Goal: Communication & Community: Answer question/provide support

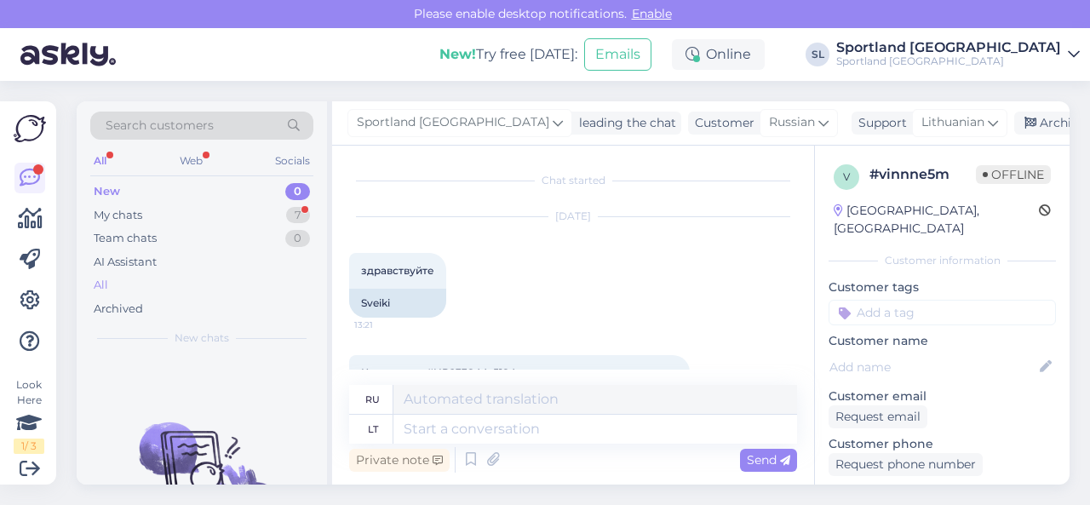
scroll to position [1968, 0]
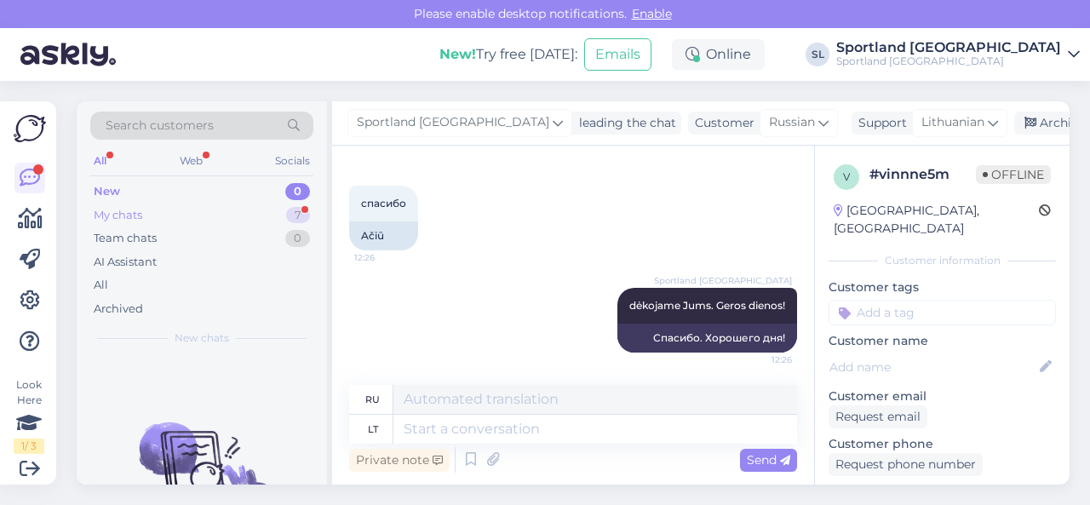
click at [191, 210] on div "My chats 7" at bounding box center [201, 216] width 223 height 24
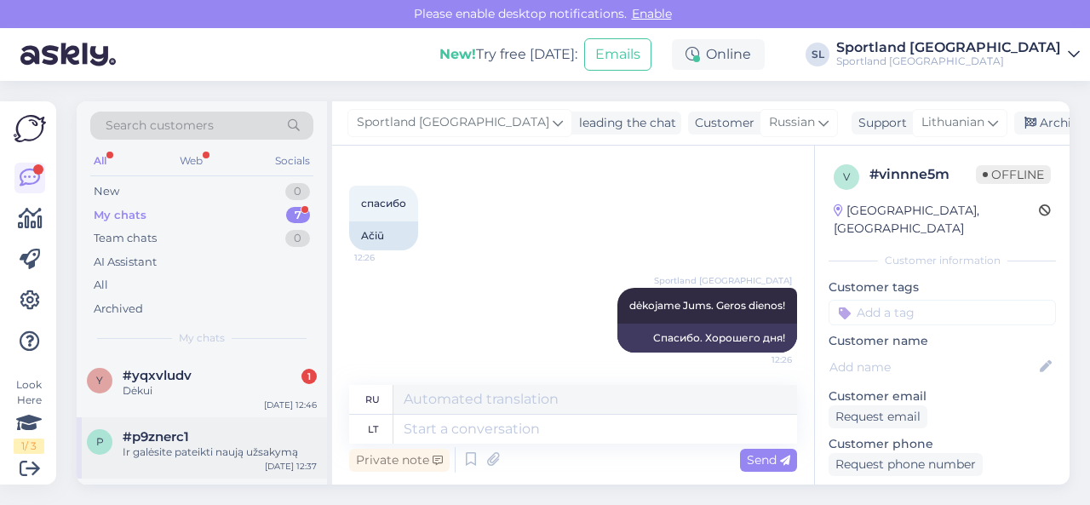
click at [203, 456] on div "Ir galėsite pateikti naują užsakymą" at bounding box center [220, 452] width 194 height 15
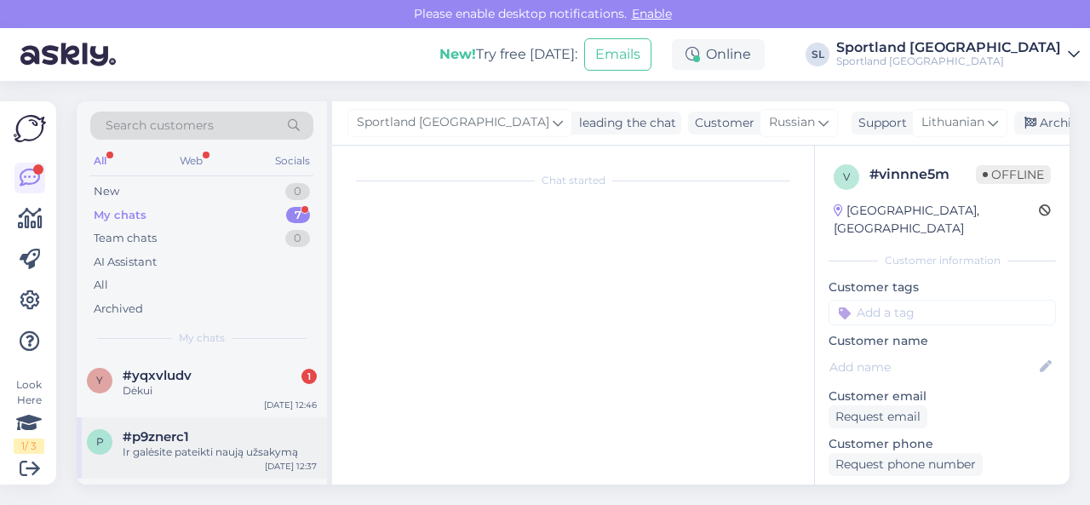
scroll to position [326, 0]
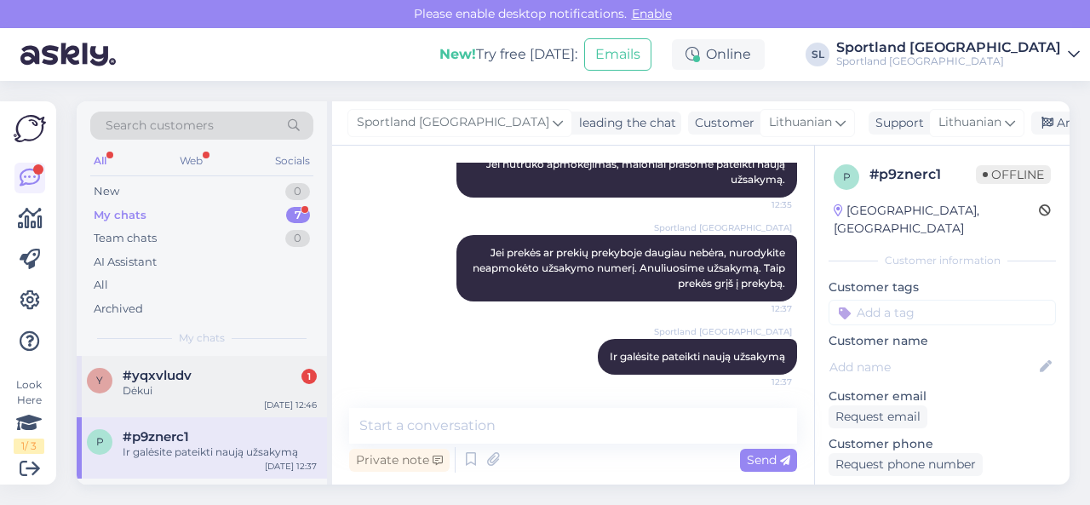
click at [198, 394] on div "Dėkui" at bounding box center [220, 390] width 194 height 15
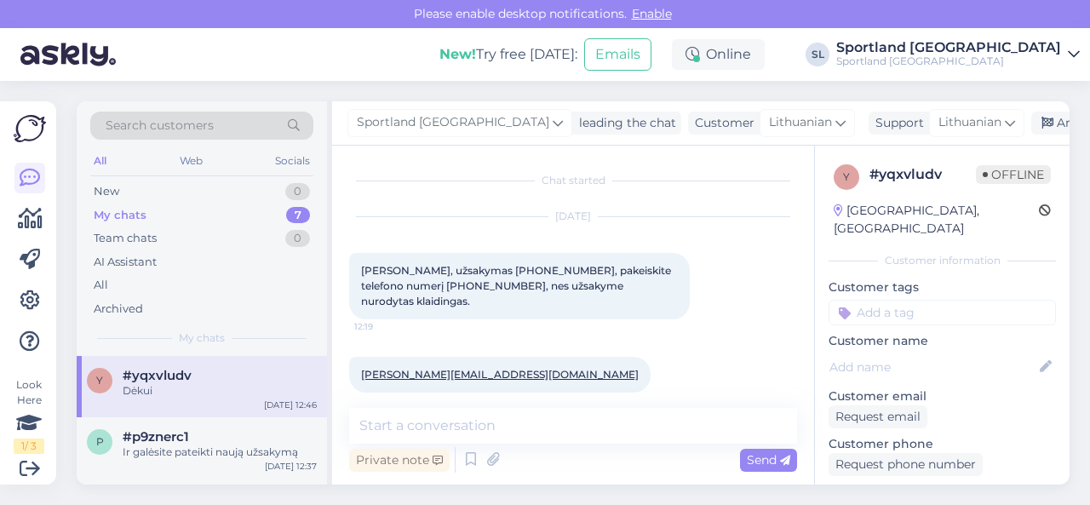
scroll to position [475, 0]
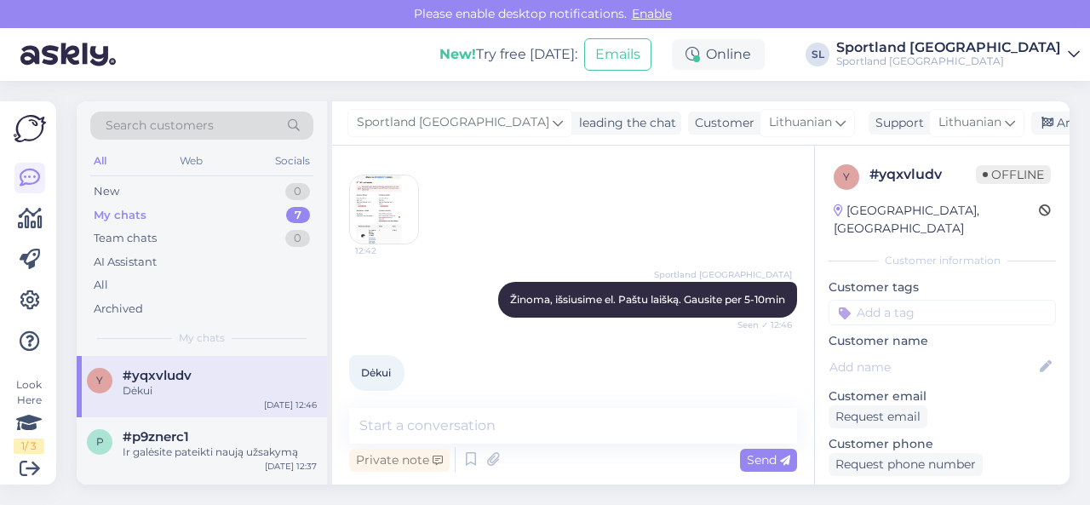
click at [380, 204] on img at bounding box center [384, 209] width 68 height 68
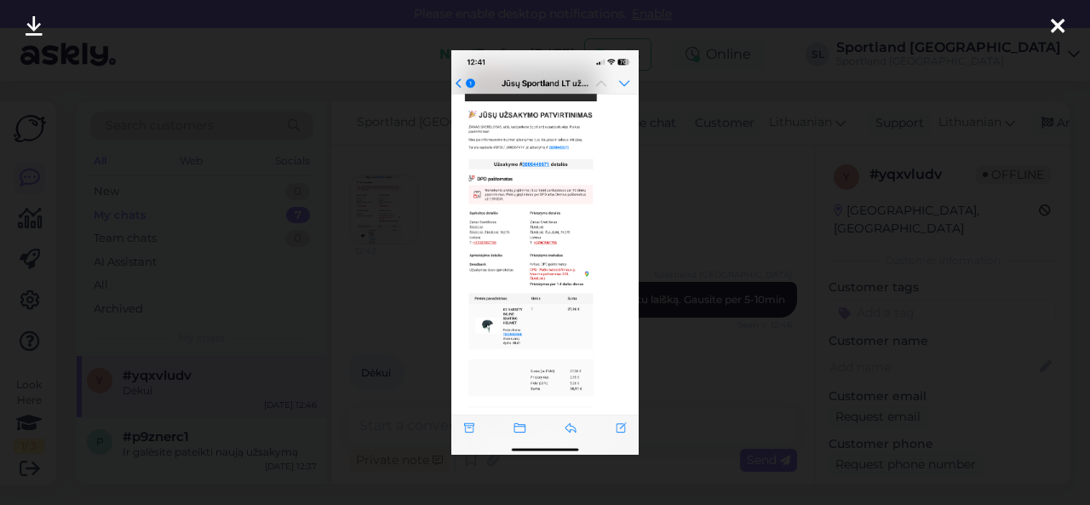
click at [676, 202] on div at bounding box center [545, 252] width 1090 height 505
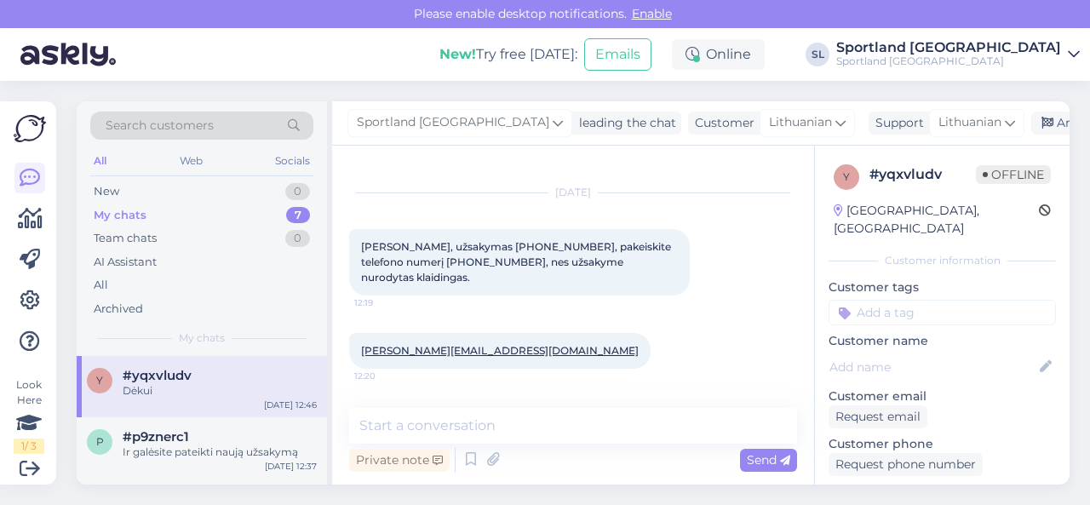
scroll to position [0, 0]
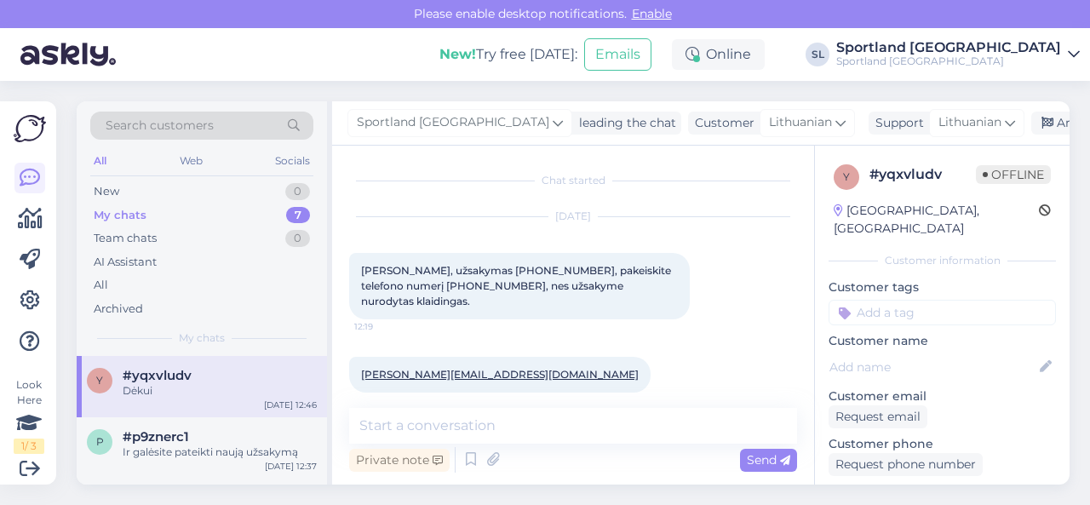
click at [485, 268] on span "Sveiki, užsakymas 3000440671, pakeiskite telefono numerį 0037067755025, nes užs…" at bounding box center [517, 285] width 313 height 43
copy span "3000440671"
click at [1031, 126] on div "Archive chat" at bounding box center [1084, 123] width 107 height 23
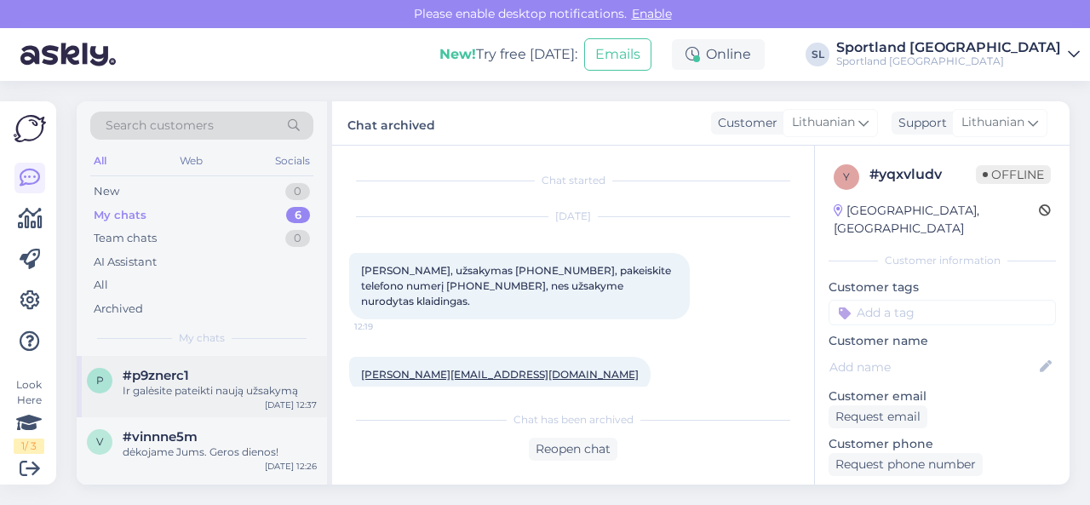
click at [210, 396] on div "Ir galėsite pateikti naują užsakymą" at bounding box center [220, 390] width 194 height 15
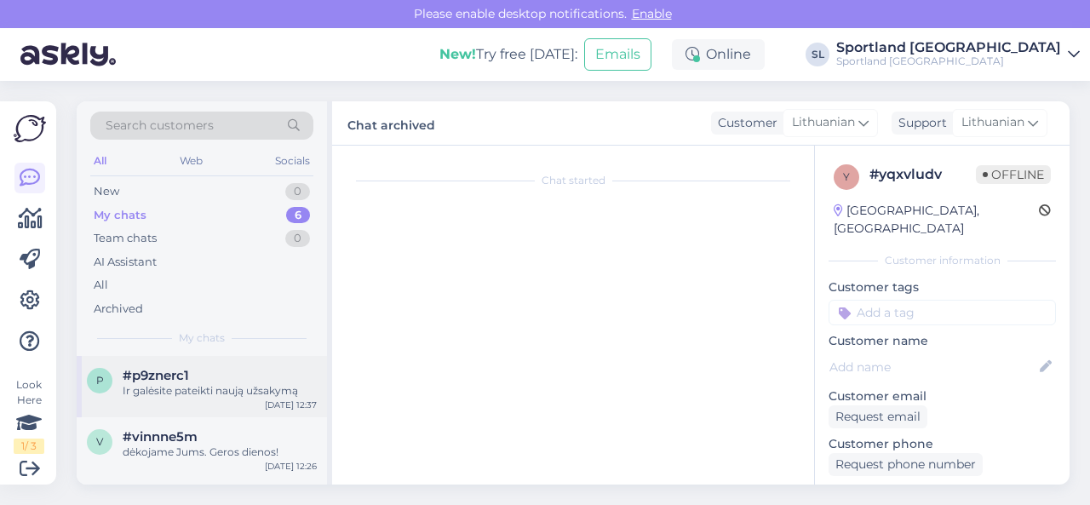
scroll to position [326, 0]
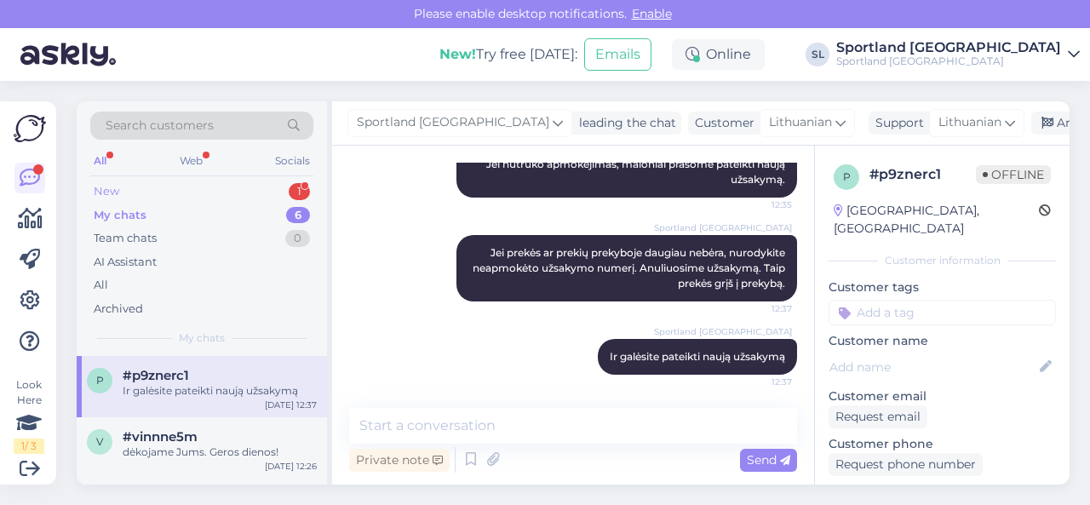
click at [227, 184] on div "New 1" at bounding box center [201, 192] width 223 height 24
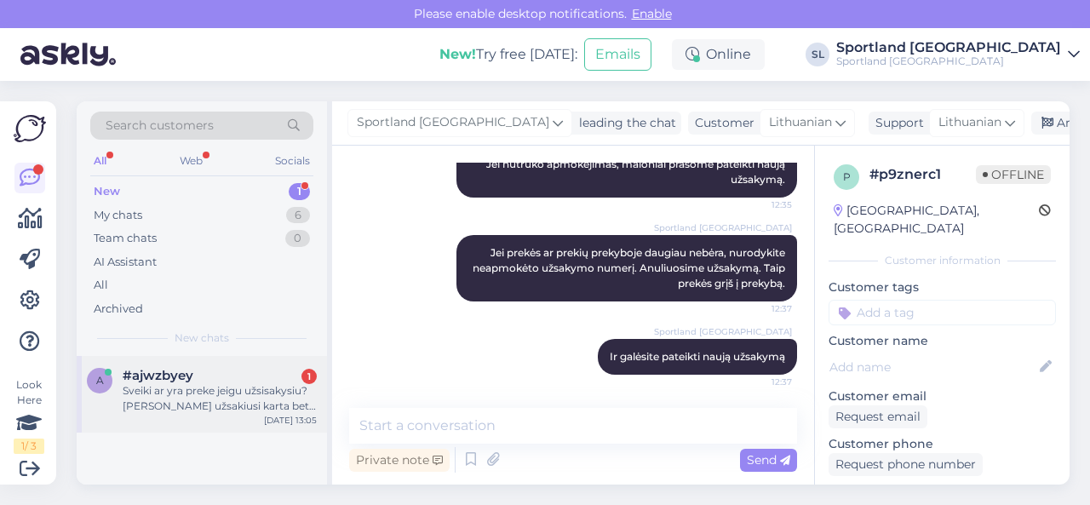
click at [176, 373] on span "#ajwzbyey" at bounding box center [158, 375] width 71 height 15
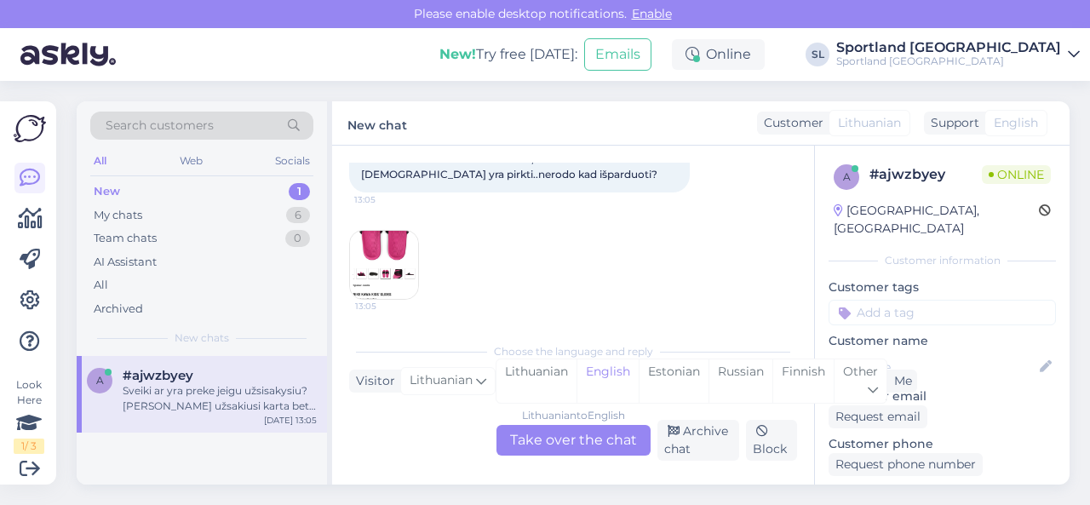
scroll to position [36, 0]
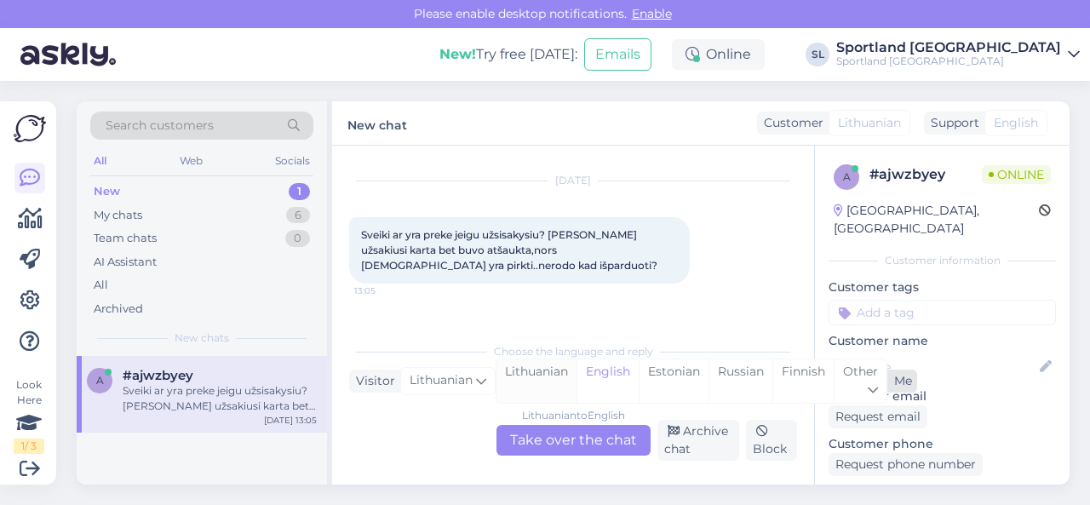
click at [518, 384] on div "Lithuanian" at bounding box center [537, 380] width 80 height 43
click at [540, 440] on div "Lithuanian to Lithuanian Take over the chat" at bounding box center [574, 440] width 154 height 31
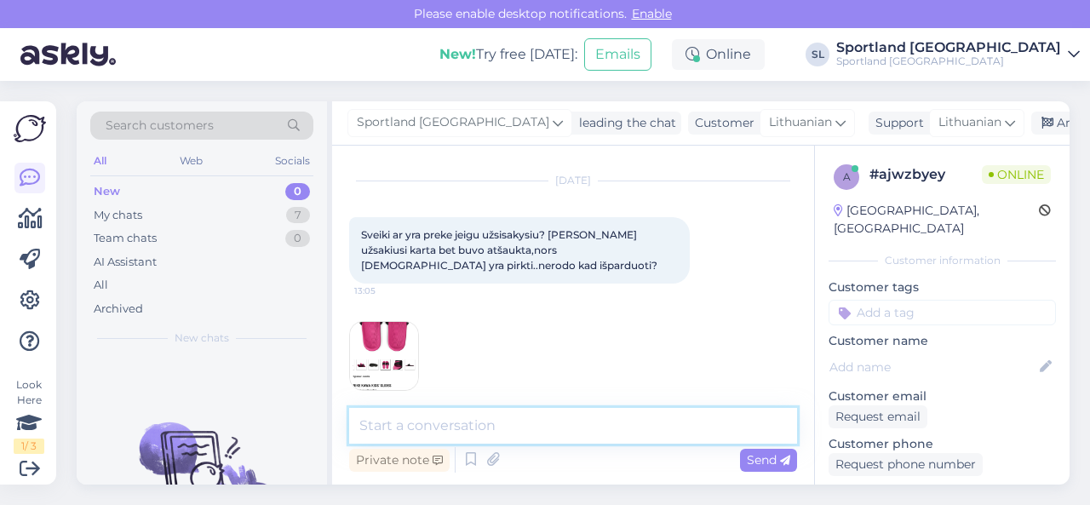
click at [509, 432] on textarea at bounding box center [573, 426] width 448 height 36
type textarea "Sveiki"
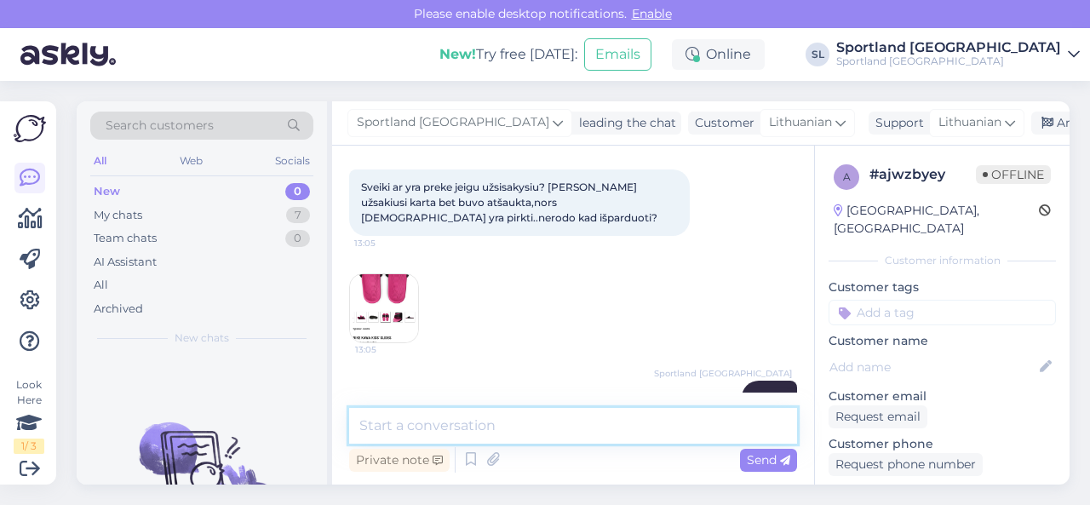
scroll to position [85, 0]
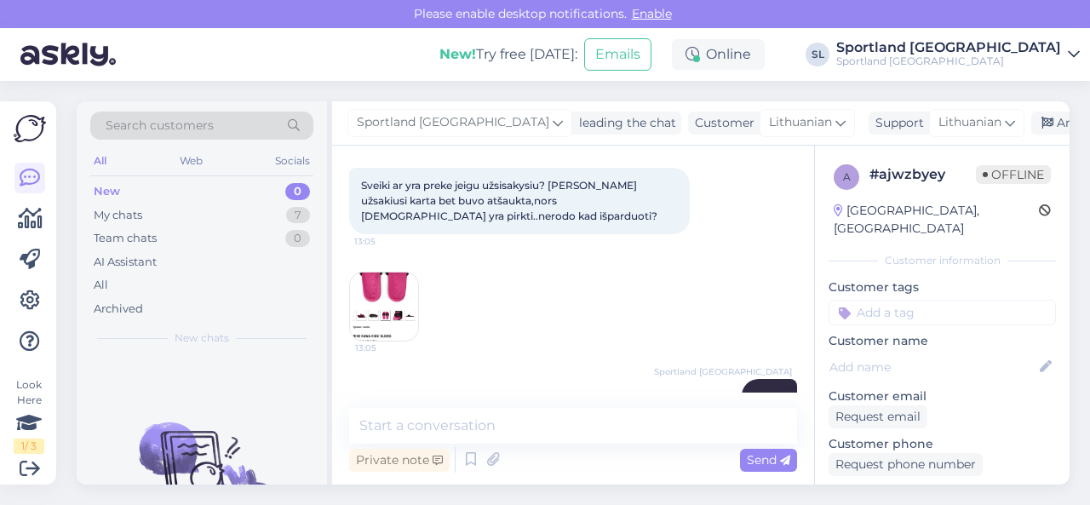
click at [382, 315] on img at bounding box center [384, 307] width 68 height 68
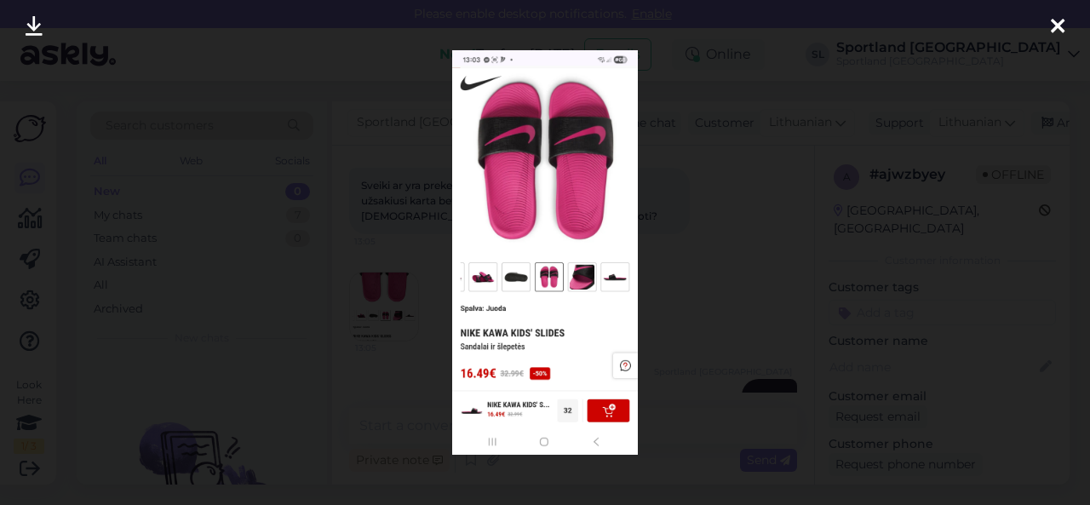
click at [702, 200] on div at bounding box center [545, 252] width 1090 height 505
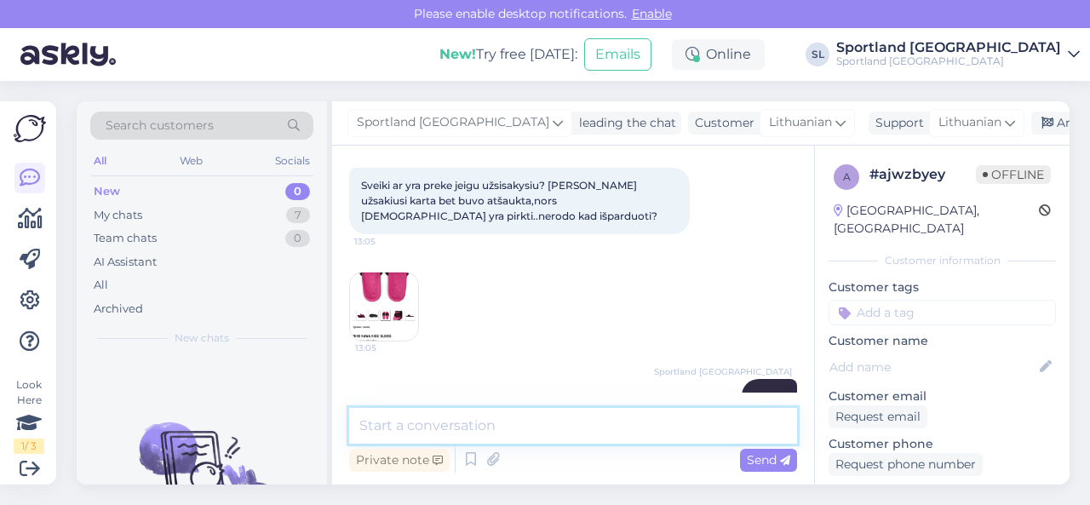
click at [573, 422] on textarea at bounding box center [573, 426] width 448 height 36
type textarea "Koks dydis Jums reikalingas?"
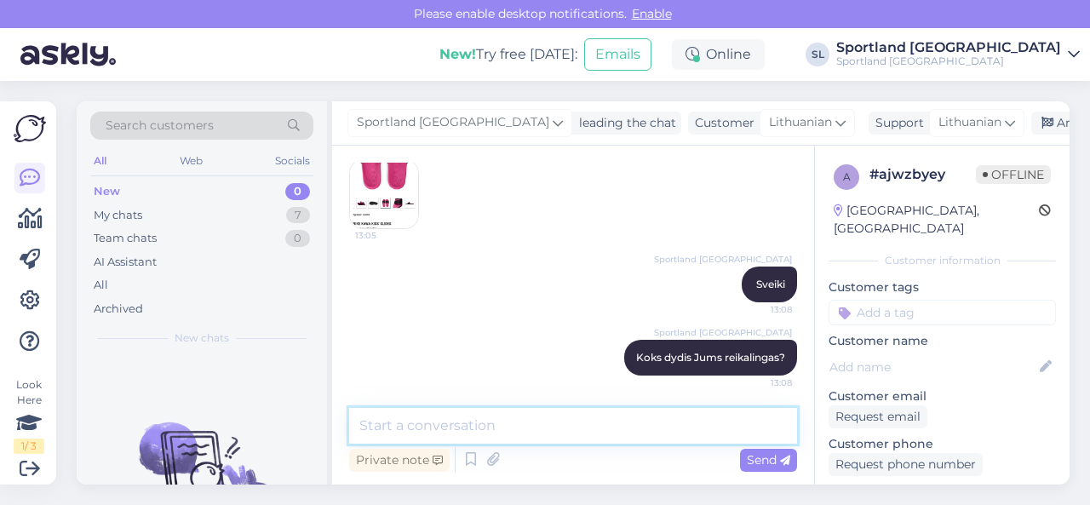
click at [520, 437] on textarea at bounding box center [573, 426] width 448 height 36
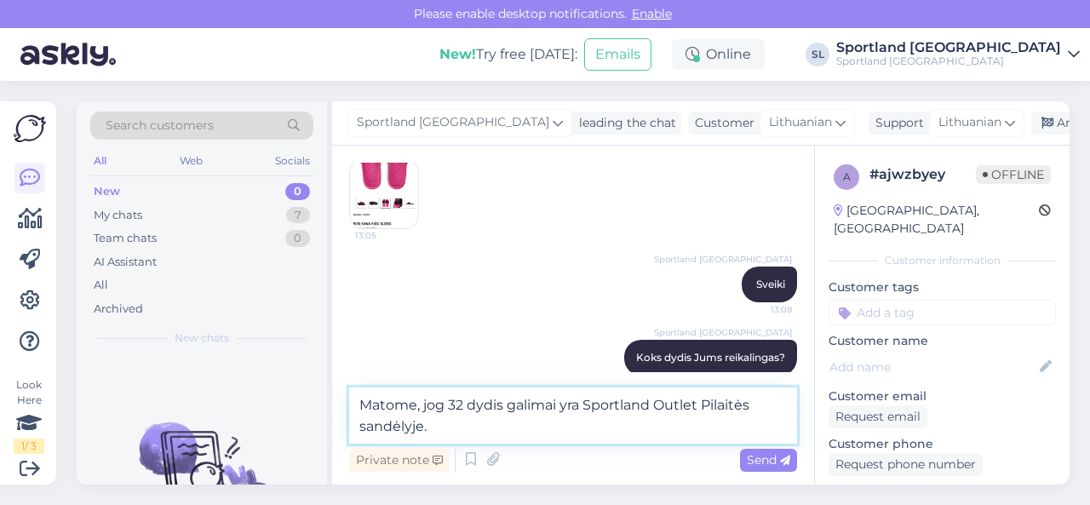
click at [438, 432] on textarea "Matome, jog 32 dydis galimai yra Sportland Outlet Pilaitės sandėlyje." at bounding box center [573, 416] width 448 height 56
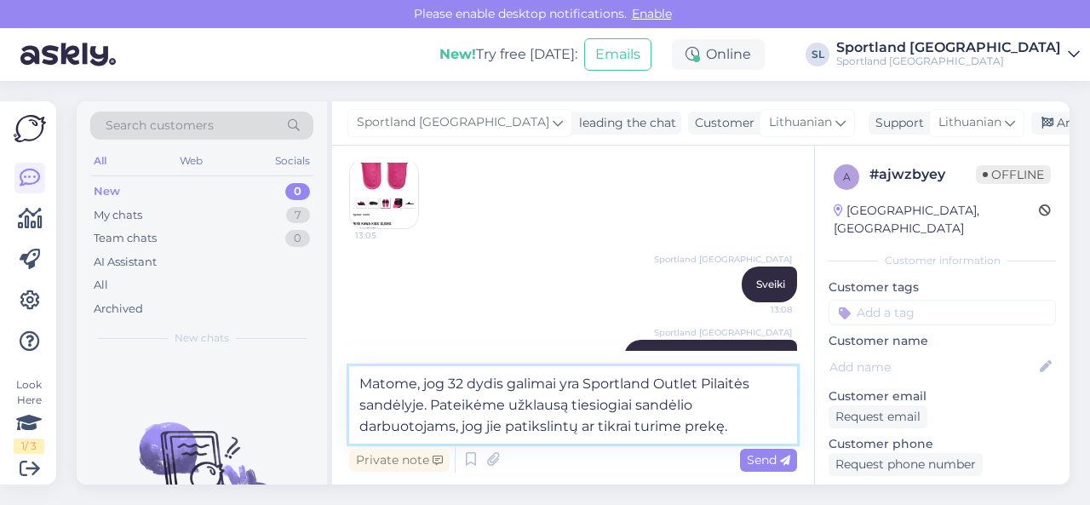
type textarea "Matome, jog 32 dydis galimai yra Sportland Outlet Pilaitės sandėlyje. Pateikėme…"
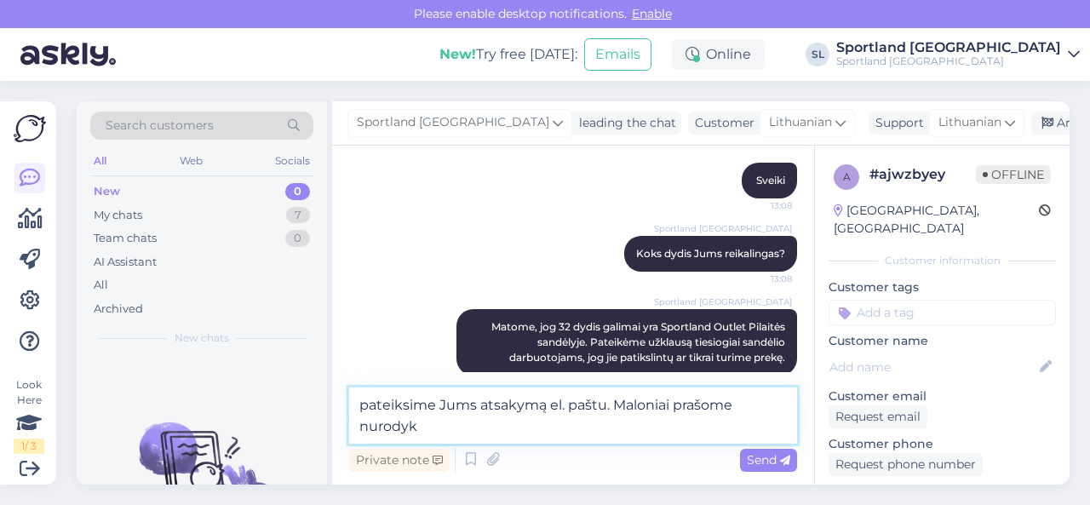
scroll to position [322, 0]
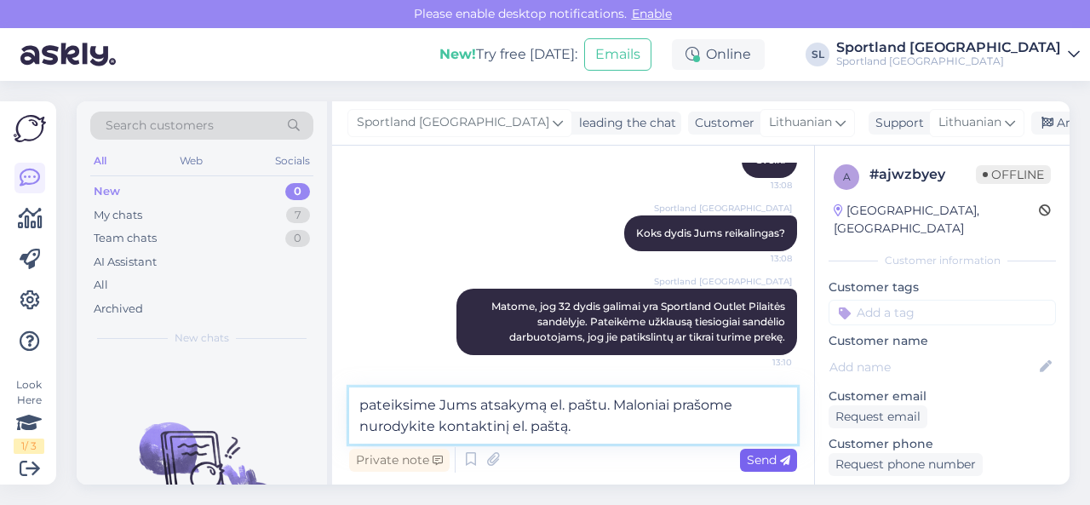
type textarea "pateiksime Jums atsakymą el. paštu. Maloniai prašome nurodykite kontaktinį el. …"
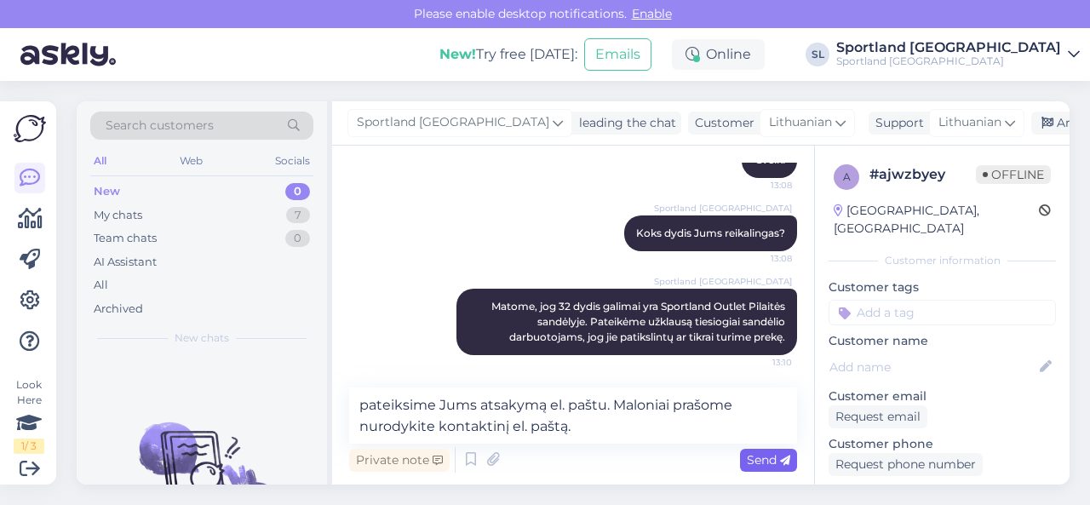
click at [756, 463] on span "Send" at bounding box center [768, 459] width 43 height 15
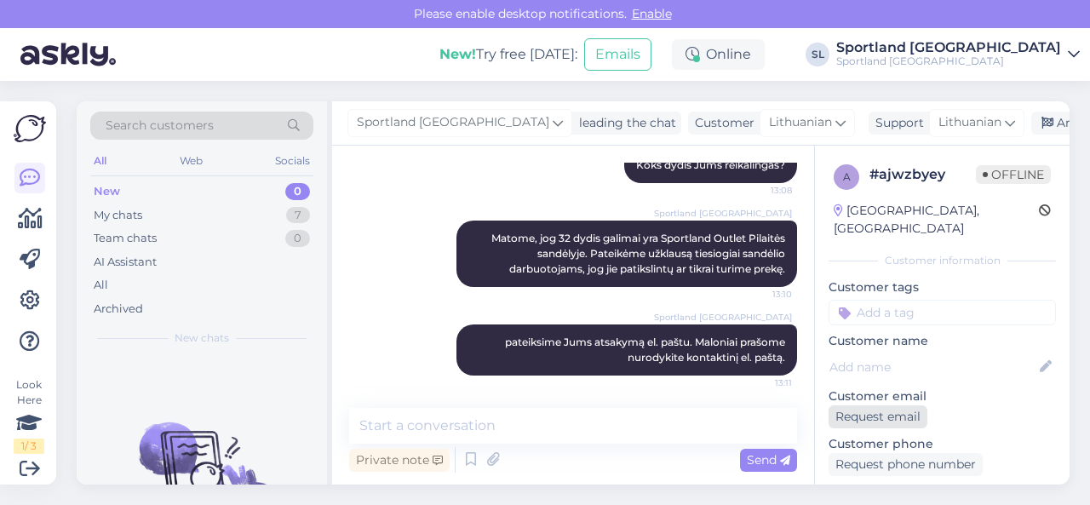
click at [859, 408] on div "Request email" at bounding box center [878, 416] width 99 height 23
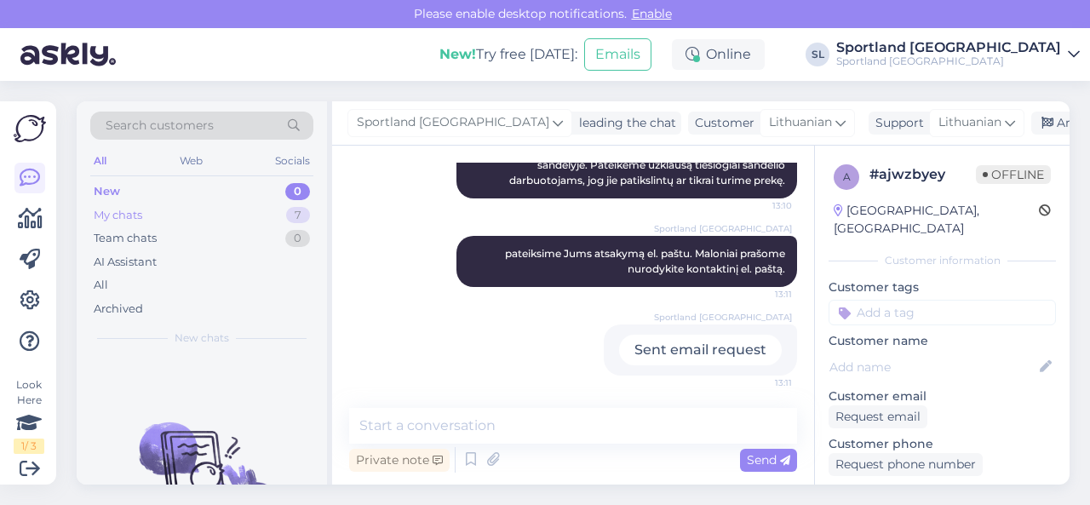
click at [243, 211] on div "My chats 7" at bounding box center [201, 216] width 223 height 24
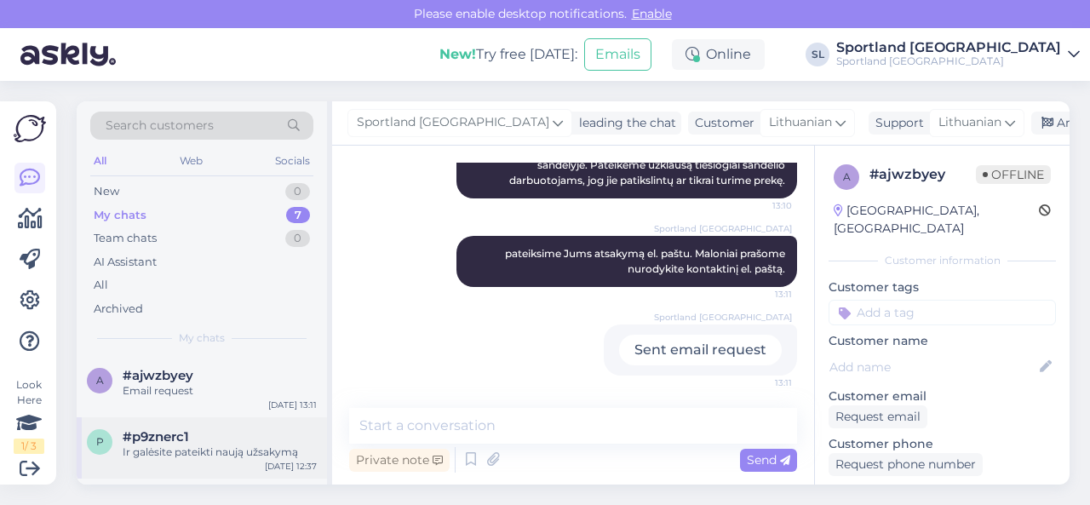
click at [218, 445] on div "Ir galėsite pateikti naują užsakymą" at bounding box center [220, 452] width 194 height 15
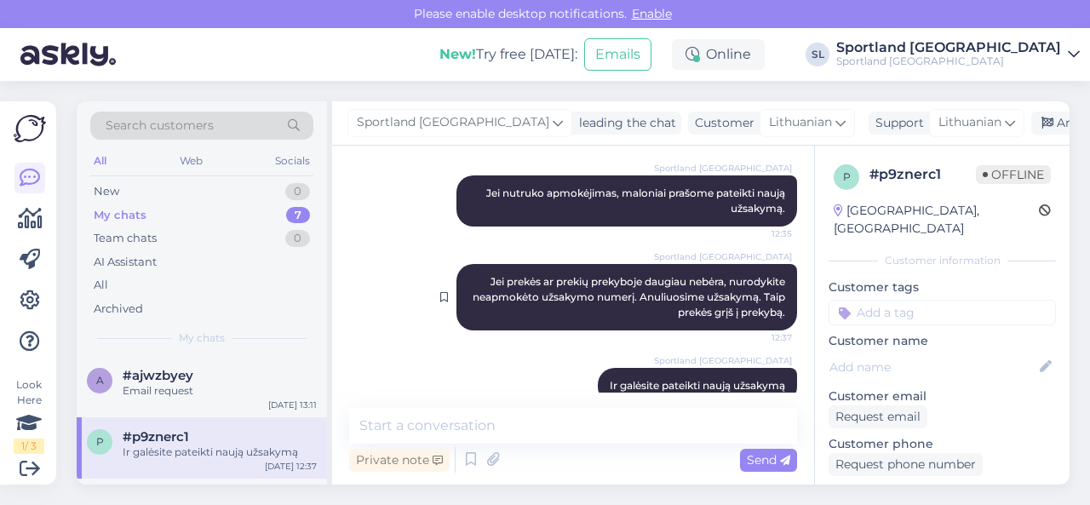
scroll to position [326, 0]
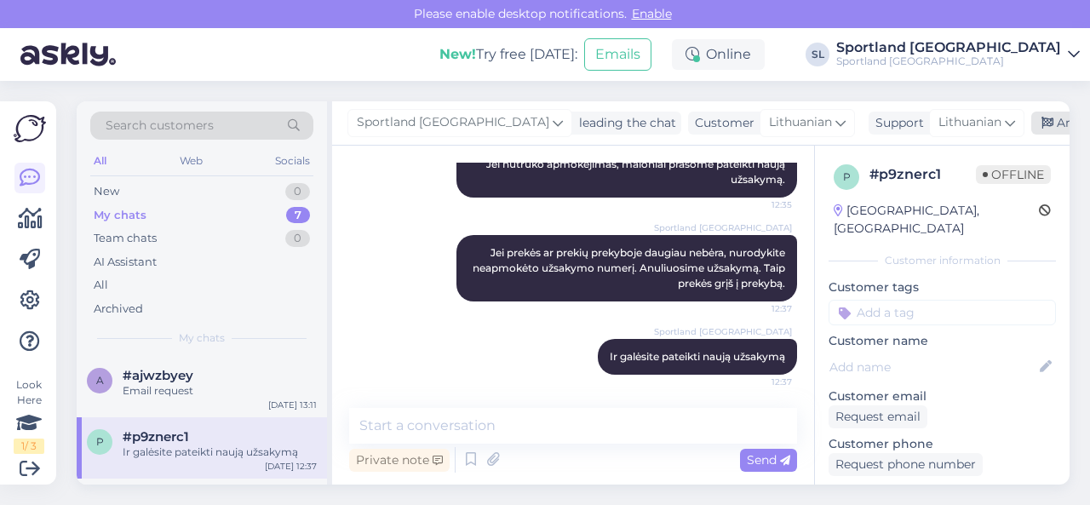
click at [1031, 123] on div "Archive chat" at bounding box center [1084, 123] width 107 height 23
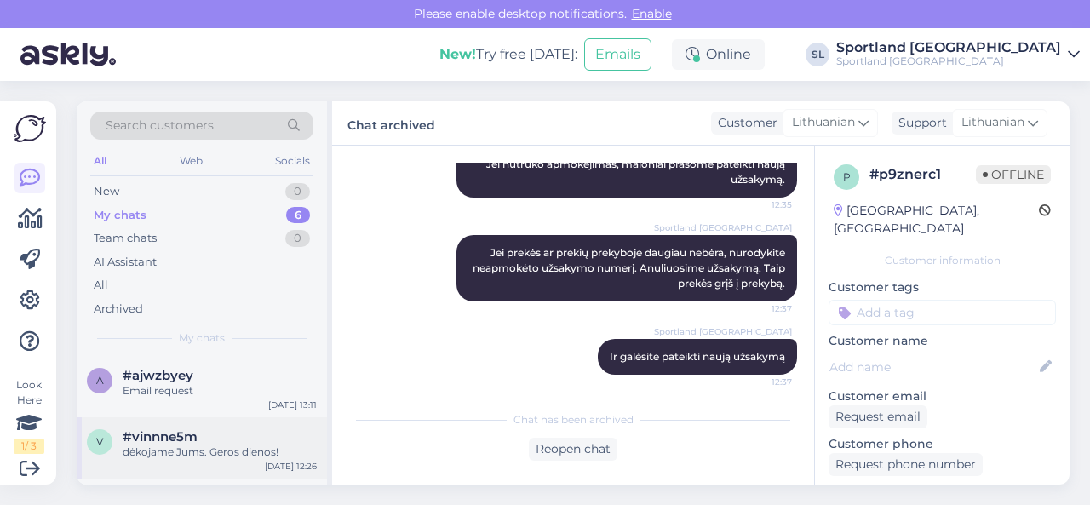
click at [216, 445] on div "dėkojame Jums. Geros dienos!" at bounding box center [220, 452] width 194 height 15
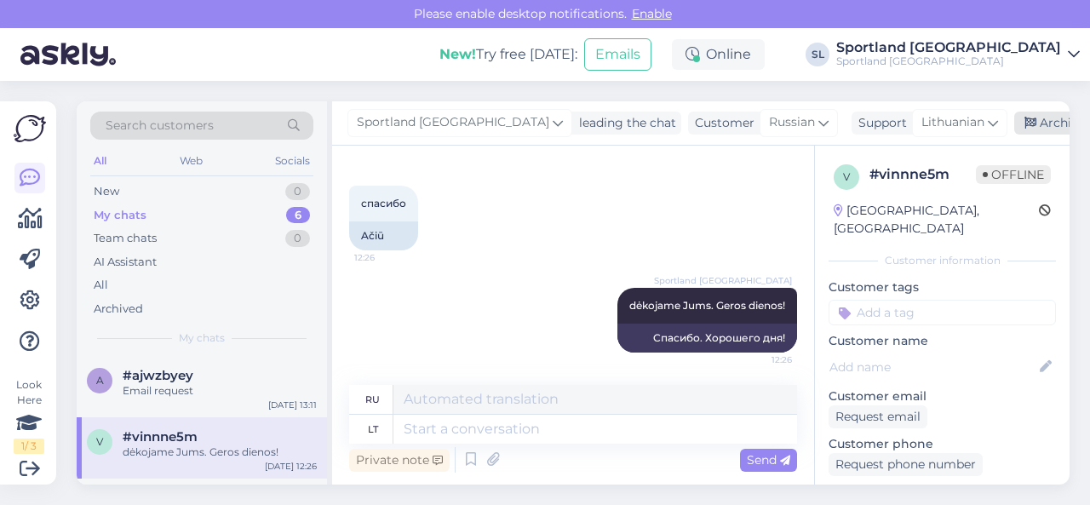
click at [1014, 129] on div "Archive chat" at bounding box center [1067, 123] width 107 height 23
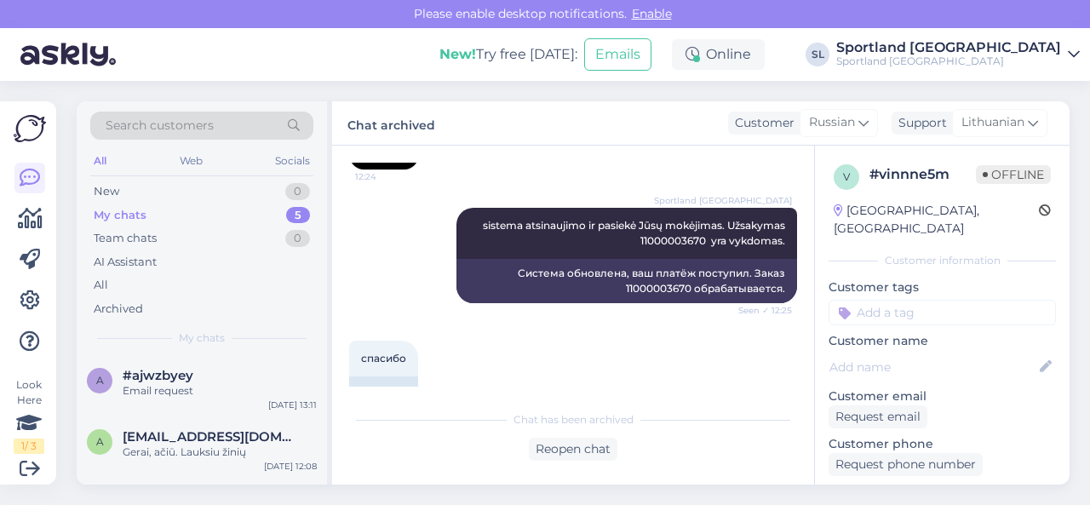
scroll to position [1782, 0]
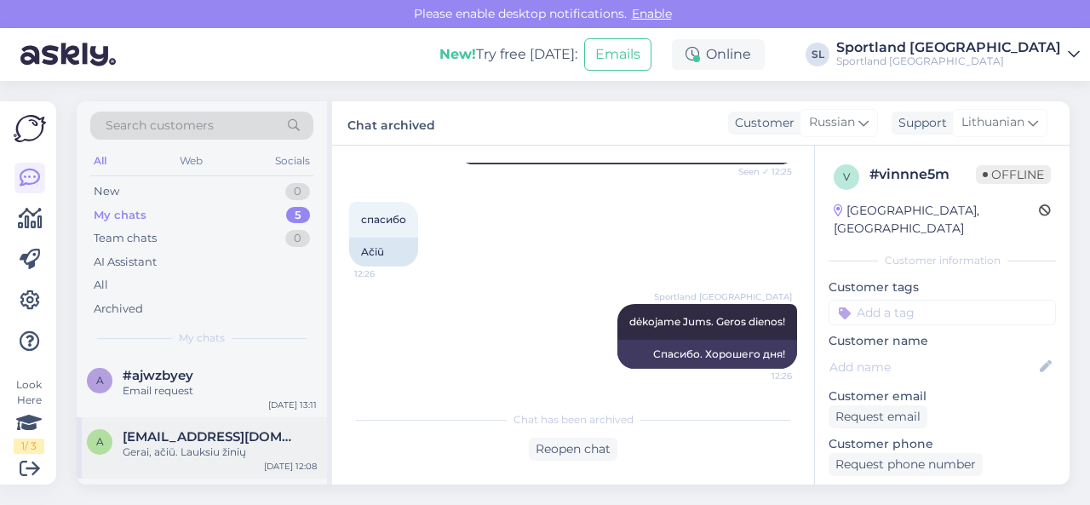
click at [195, 441] on span "[EMAIL_ADDRESS][DOMAIN_NAME]" at bounding box center [211, 436] width 177 height 15
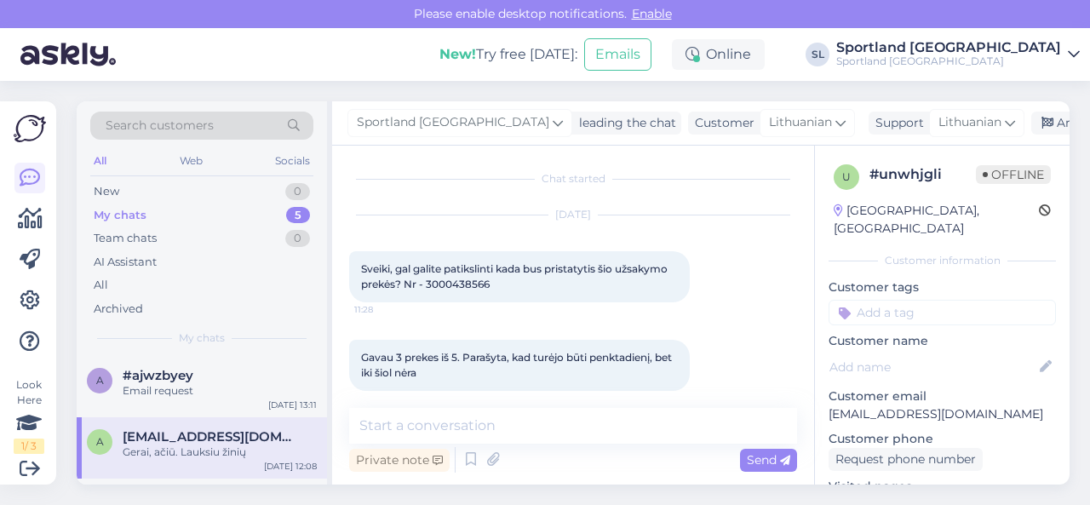
scroll to position [0, 0]
click at [453, 282] on span "Sveiki, gal galite patikslinti kada bus pristatytis šio užsakymo prekės? Nr - 3…" at bounding box center [515, 278] width 309 height 28
copy div "3000438566 11:28"
click at [213, 388] on div "Email request" at bounding box center [220, 390] width 194 height 15
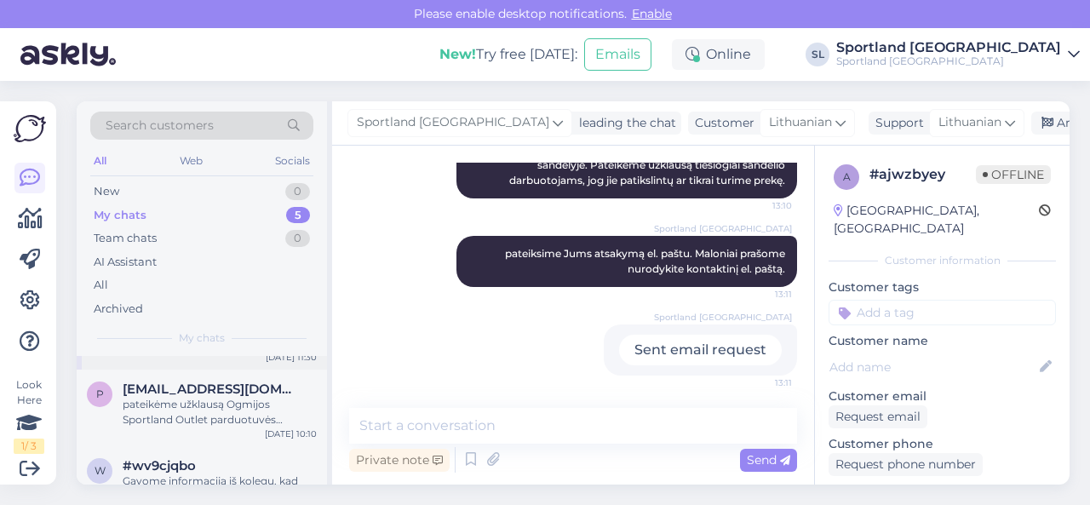
scroll to position [85, 0]
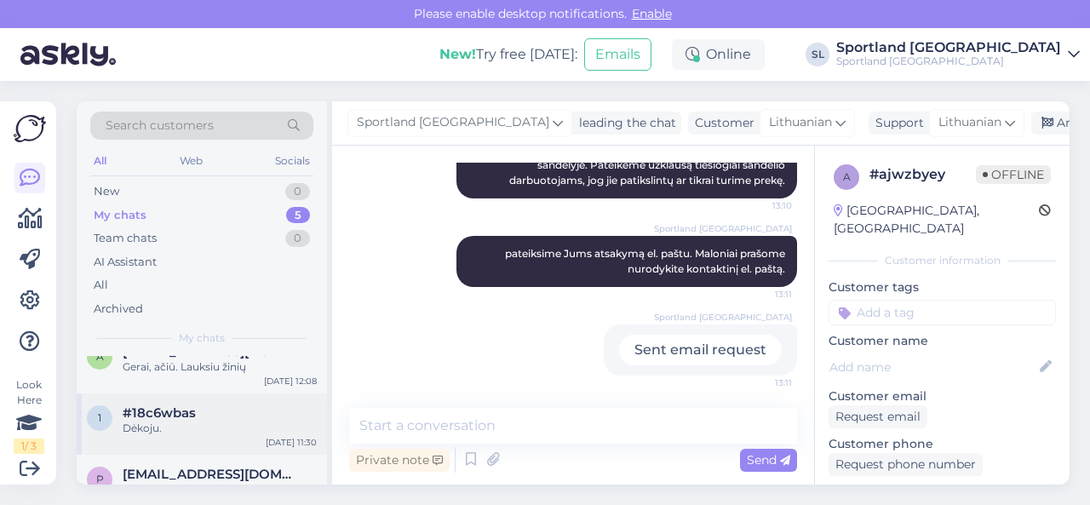
click at [183, 428] on div "Dėkoju." at bounding box center [220, 428] width 194 height 15
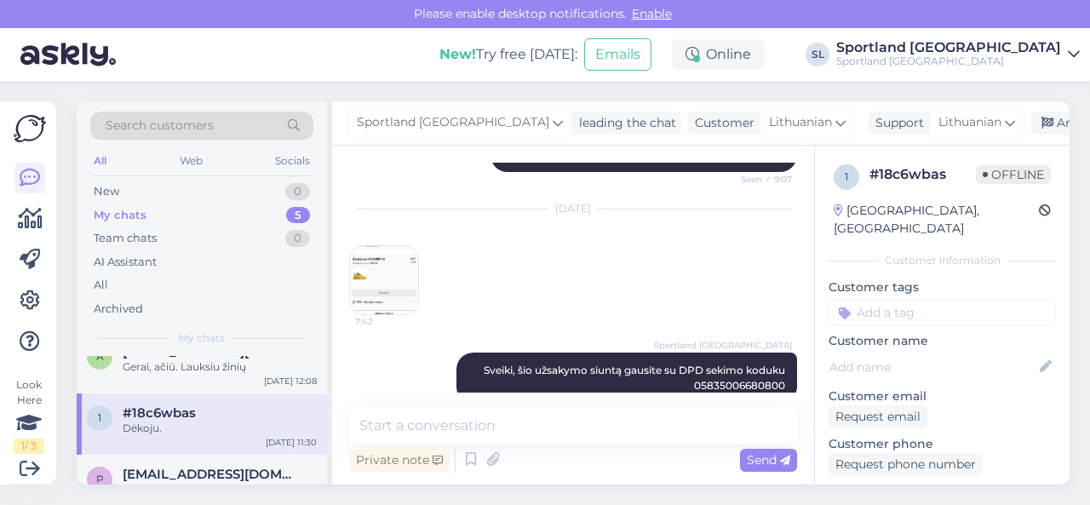
scroll to position [1363, 0]
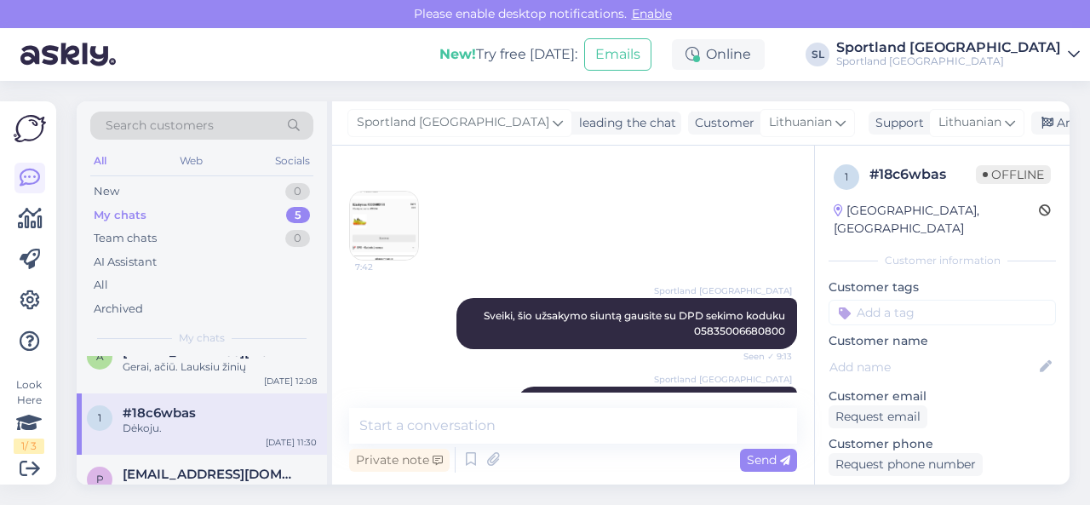
click at [375, 221] on img at bounding box center [384, 226] width 68 height 68
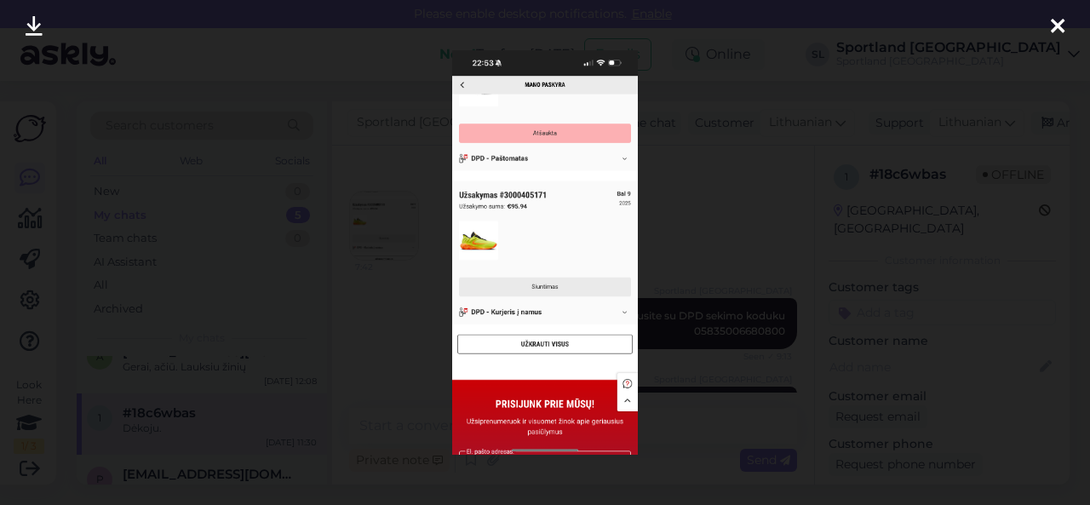
click at [705, 250] on div at bounding box center [545, 252] width 1090 height 505
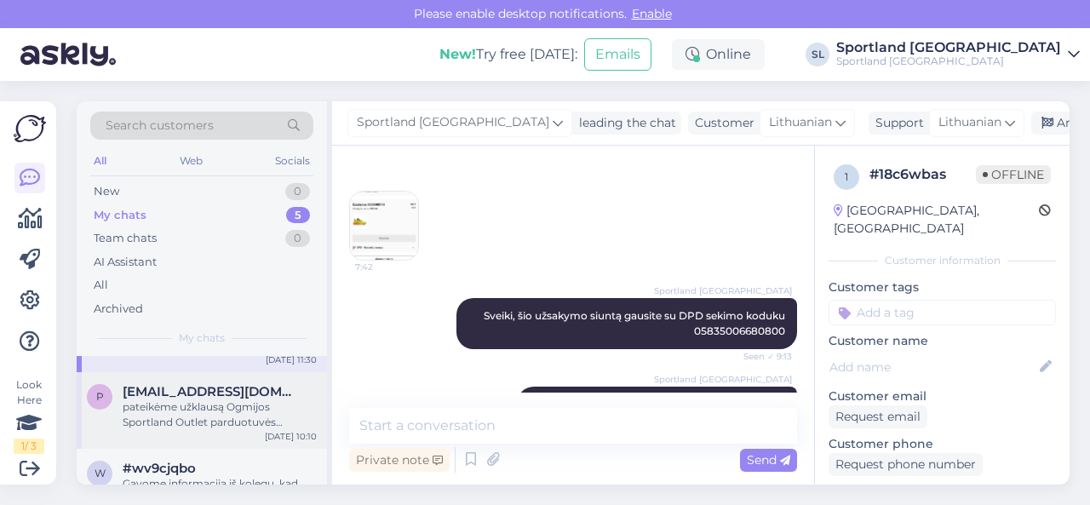
scroll to position [170, 0]
click at [217, 416] on div "pateikėme užklausą Ogmijos Sportland Outlet parduotuvės personalui dėl Jus domi…" at bounding box center [220, 412] width 194 height 31
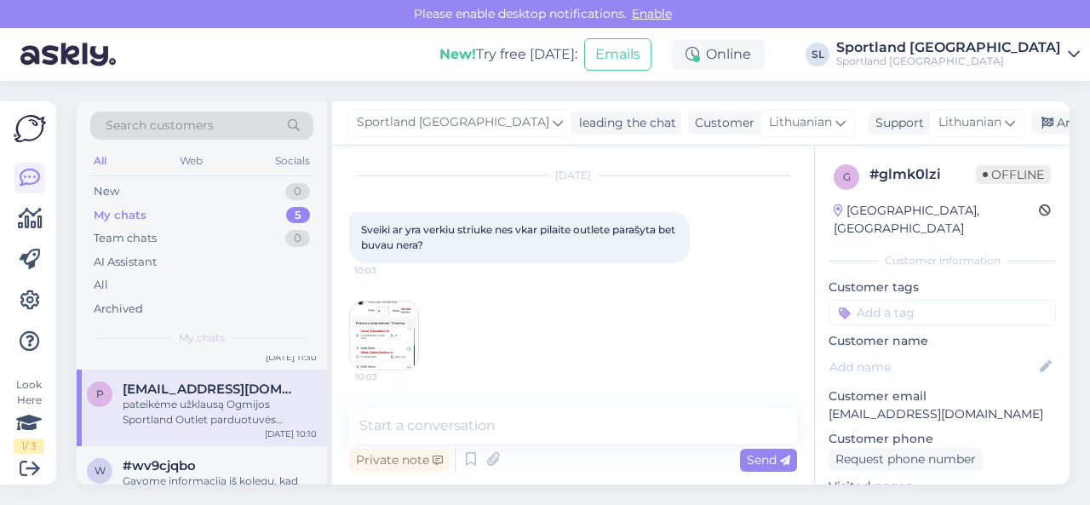
scroll to position [27, 0]
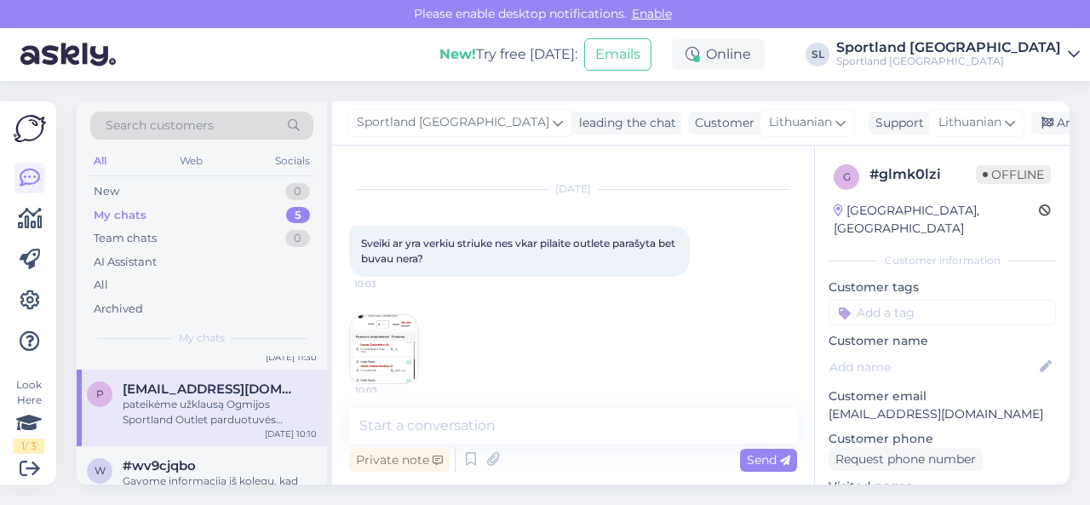
click at [388, 339] on img at bounding box center [384, 349] width 68 height 68
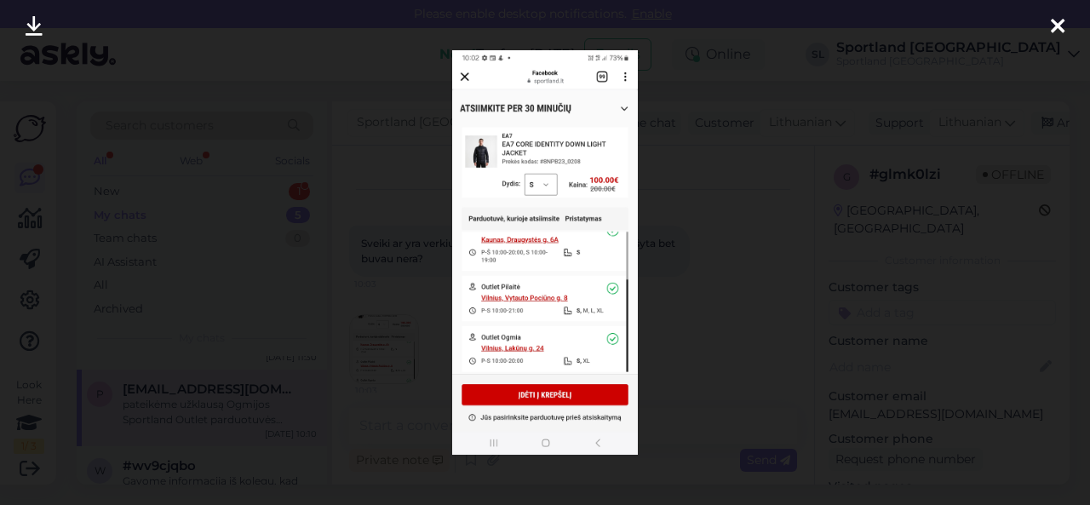
click at [404, 229] on div at bounding box center [545, 252] width 1090 height 505
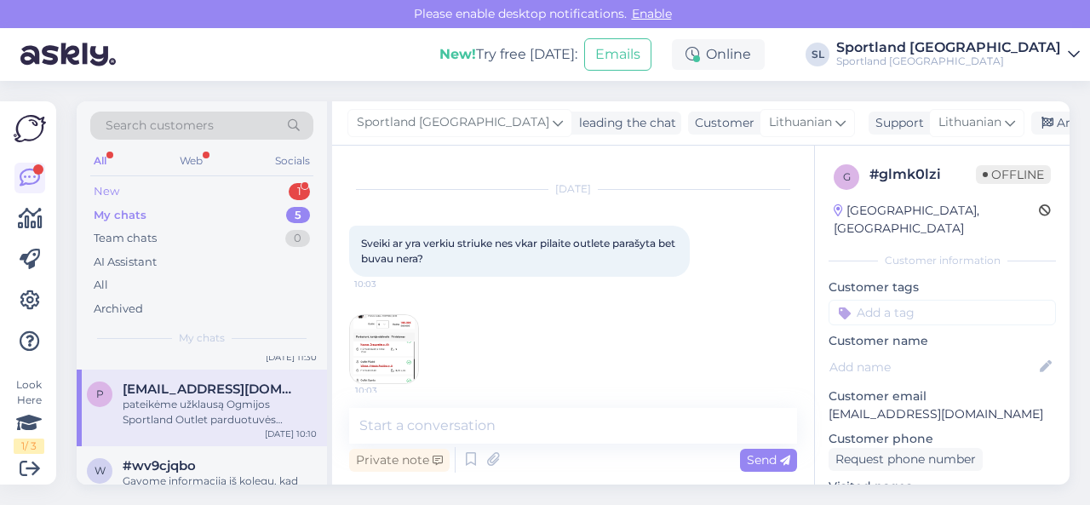
click at [218, 187] on div "New 1" at bounding box center [201, 192] width 223 height 24
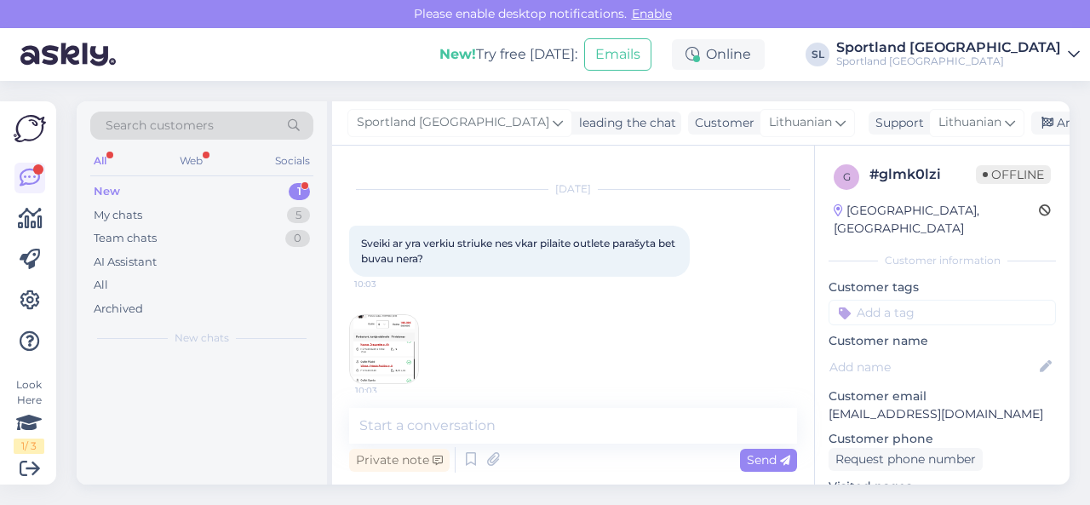
scroll to position [0, 0]
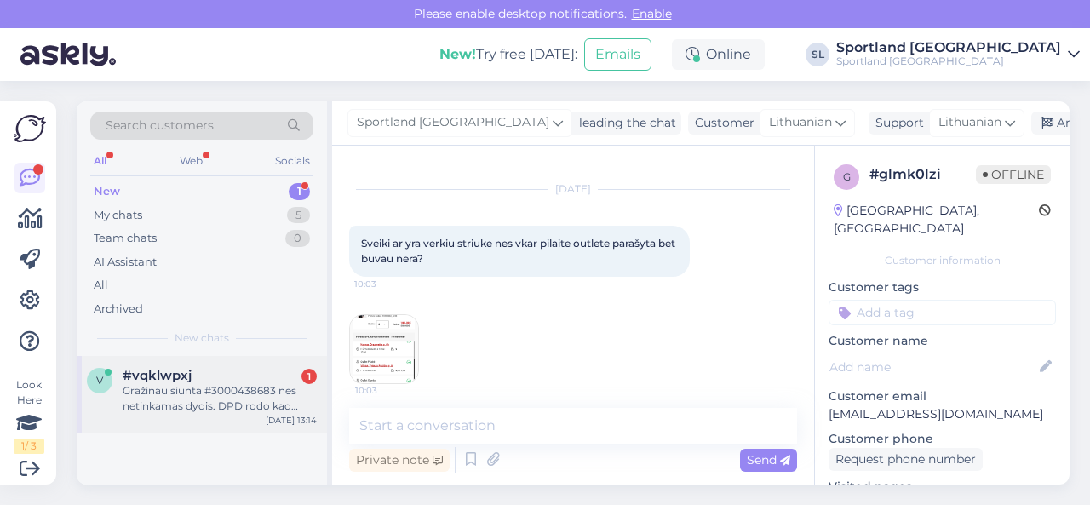
click at [189, 417] on div "v #vqklwpxj 1 Gražinau siunta #3000438683 nes netinkamas dydis. DPD rodo kad si…" at bounding box center [202, 394] width 250 height 77
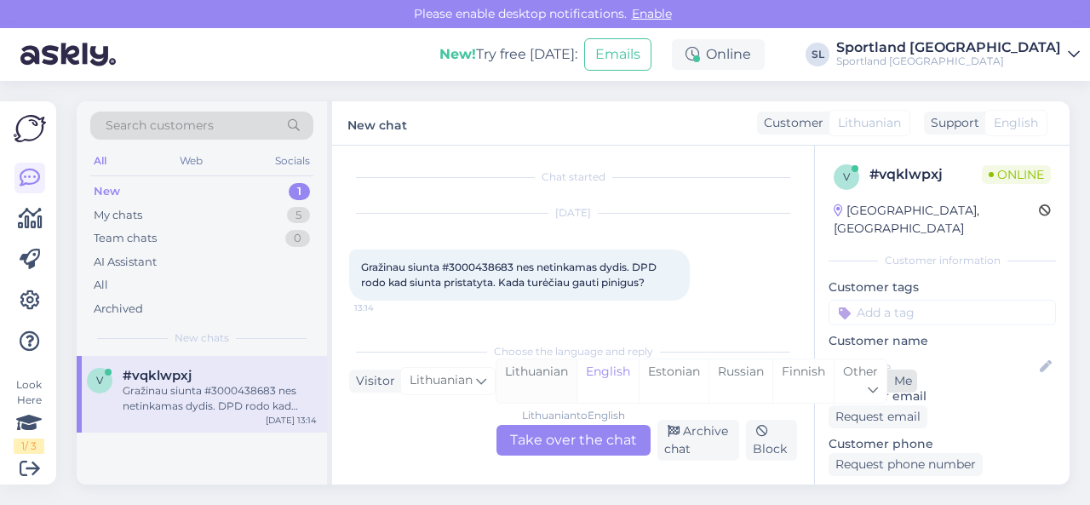
click at [531, 381] on div "Lithuanian" at bounding box center [537, 380] width 80 height 43
click at [543, 431] on div "Lithuanian to Lithuanian Take over the chat" at bounding box center [574, 440] width 154 height 31
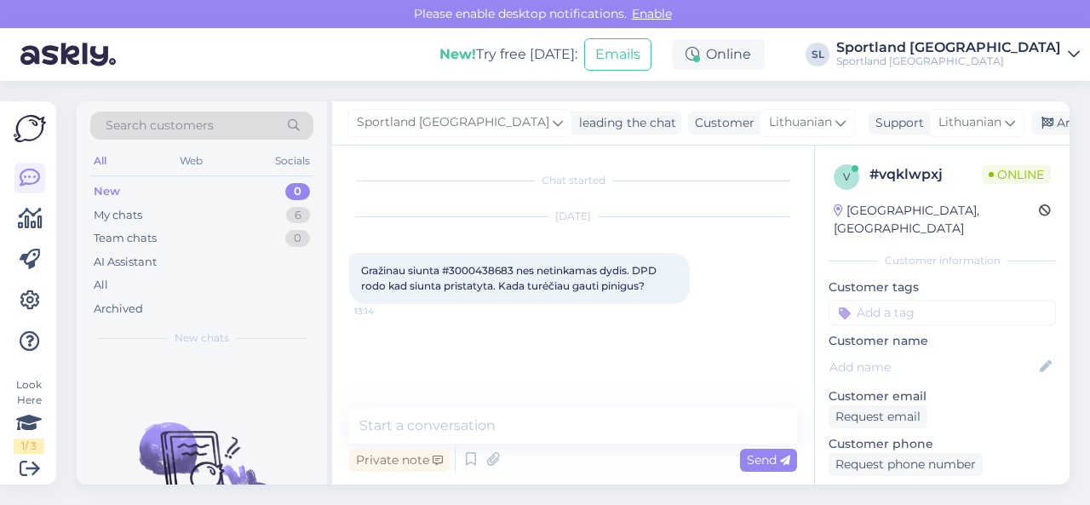
scroll to position [0, 0]
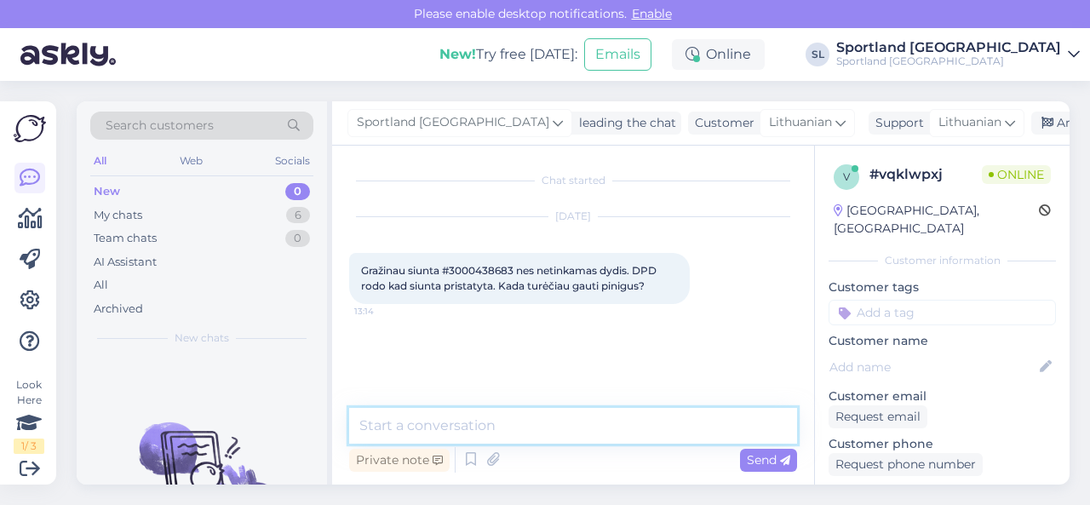
click at [537, 439] on textarea at bounding box center [573, 426] width 448 height 36
type textarea "Sveiki"
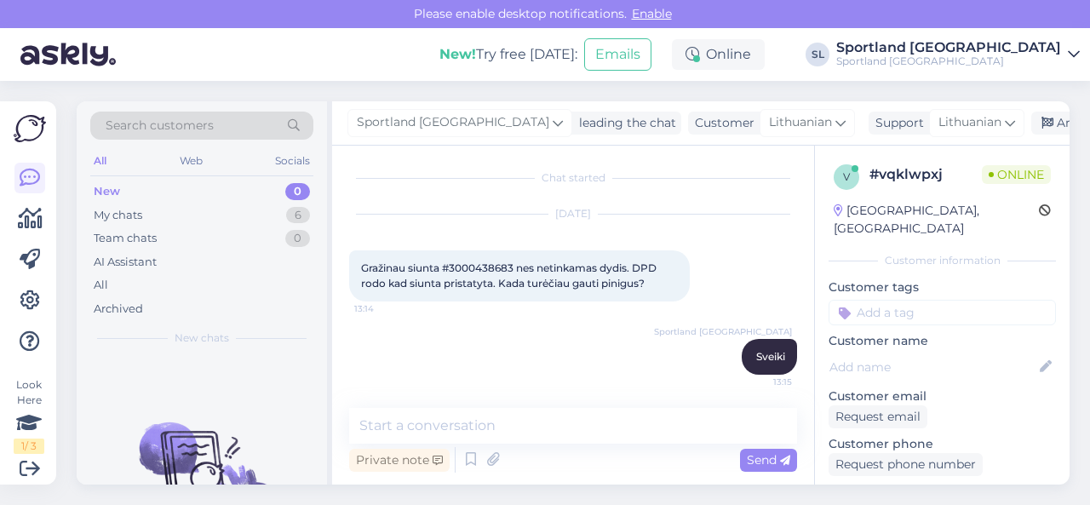
click at [493, 267] on span "Gražinau siunta #3000438683 nes netinkamas dydis. DPD rodo kad siunta pristatyt…" at bounding box center [510, 275] width 298 height 28
copy span "3000438683"
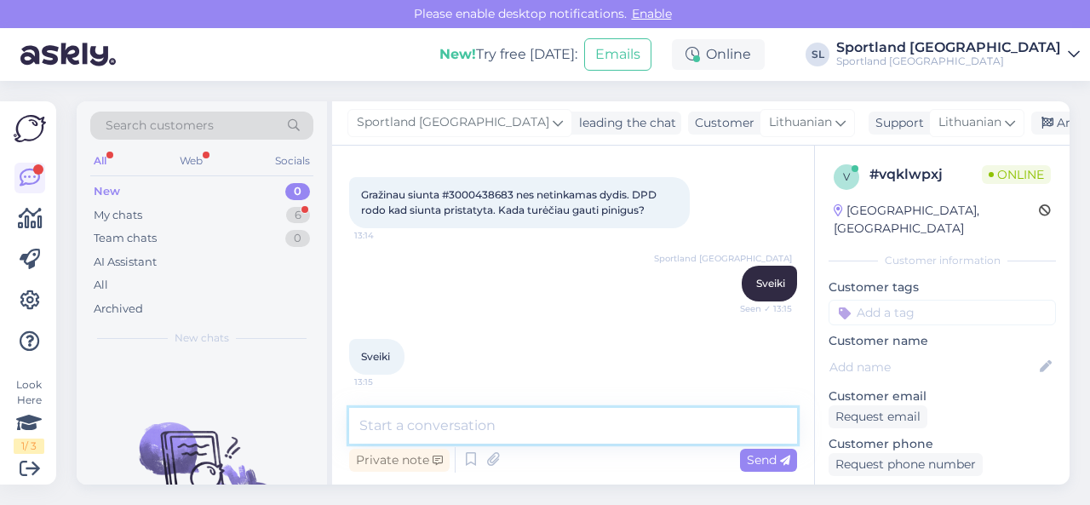
click at [494, 433] on textarea at bounding box center [573, 426] width 448 height 36
type textarea "luktelkite, tikriname sitemoje duomenis."
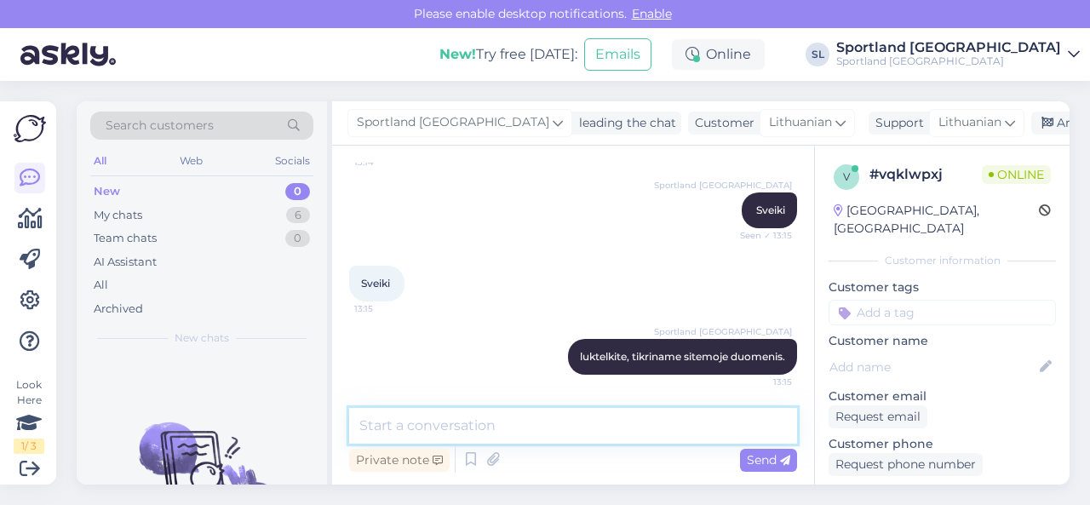
click at [569, 437] on textarea at bounding box center [573, 426] width 448 height 36
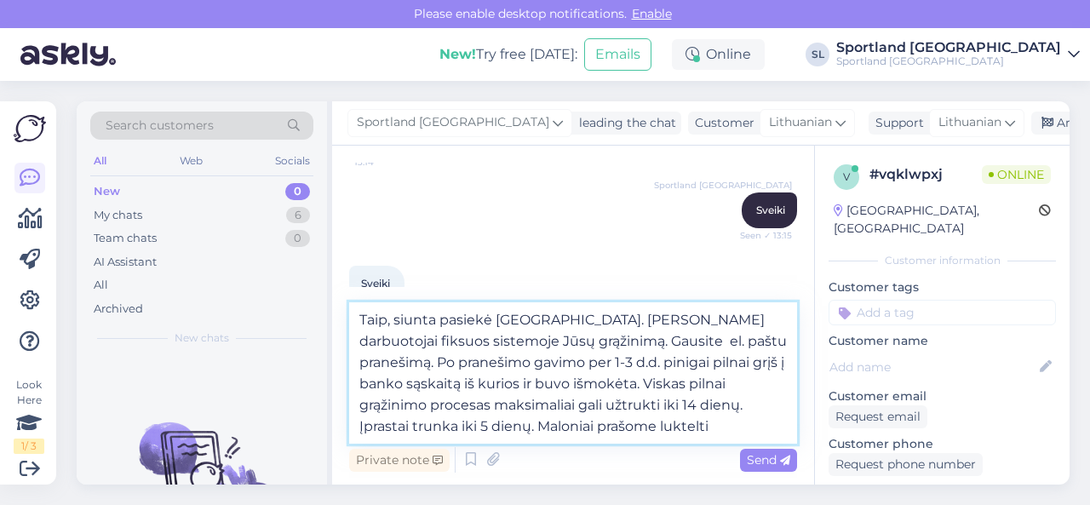
drag, startPoint x: 675, startPoint y: 401, endPoint x: 706, endPoint y: 422, distance: 37.6
click at [706, 422] on textarea "Taip, siunta pasiekė sandėlį. Sandėlio darbuotojai fiksuos sistemoje Jūsų grąži…" at bounding box center [573, 372] width 448 height 141
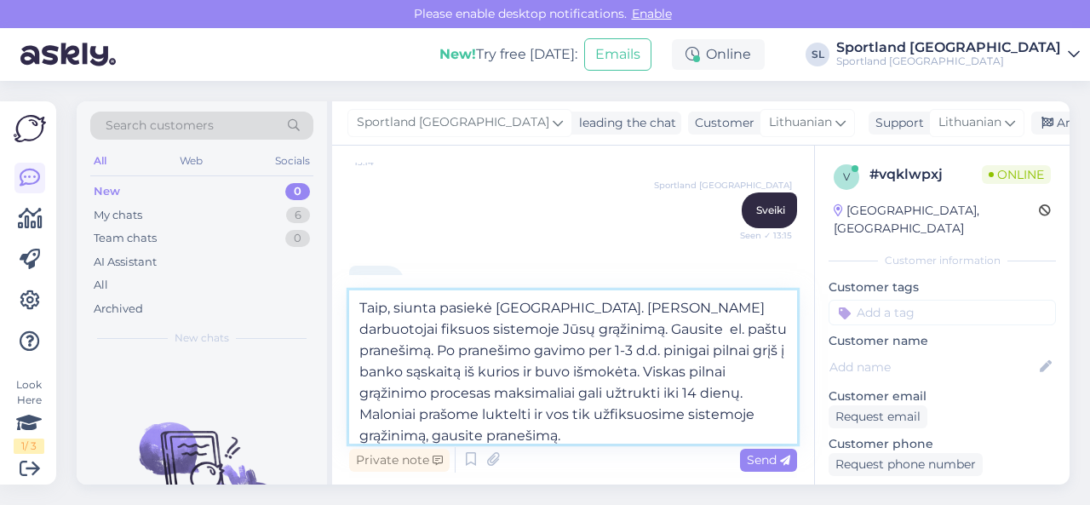
scroll to position [0, 0]
click at [543, 310] on textarea "Taip, siunta pasiekė sandėlį. Sandėlio darbuotojai fiksuos sistemoje Jūsų grąži…" at bounding box center [573, 366] width 448 height 153
click at [390, 309] on textarea "Taip, siunta pasiekė sandėlį . Sandėlio darbuotojai fiksuos sistemoje Jūsų grąž…" at bounding box center [573, 366] width 448 height 153
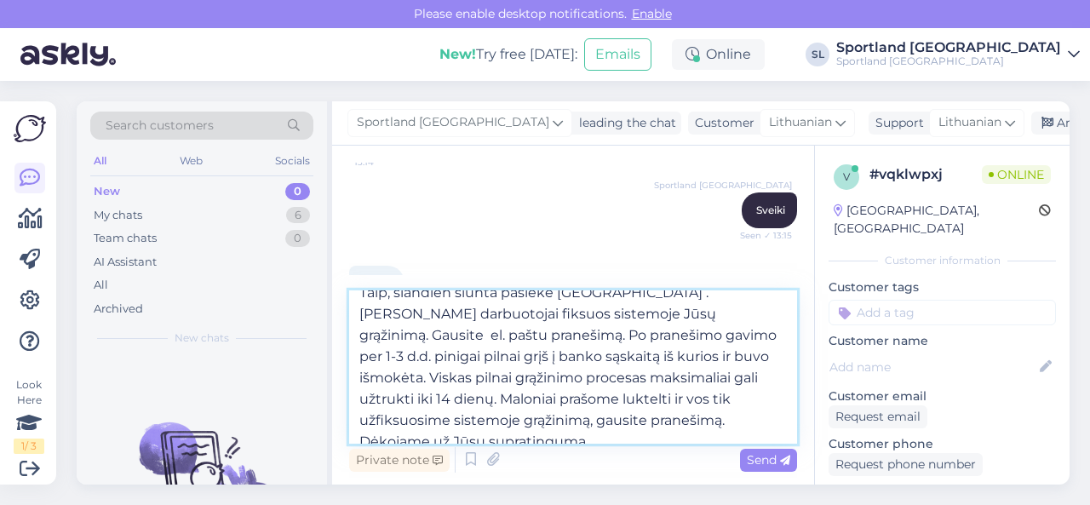
scroll to position [31, 0]
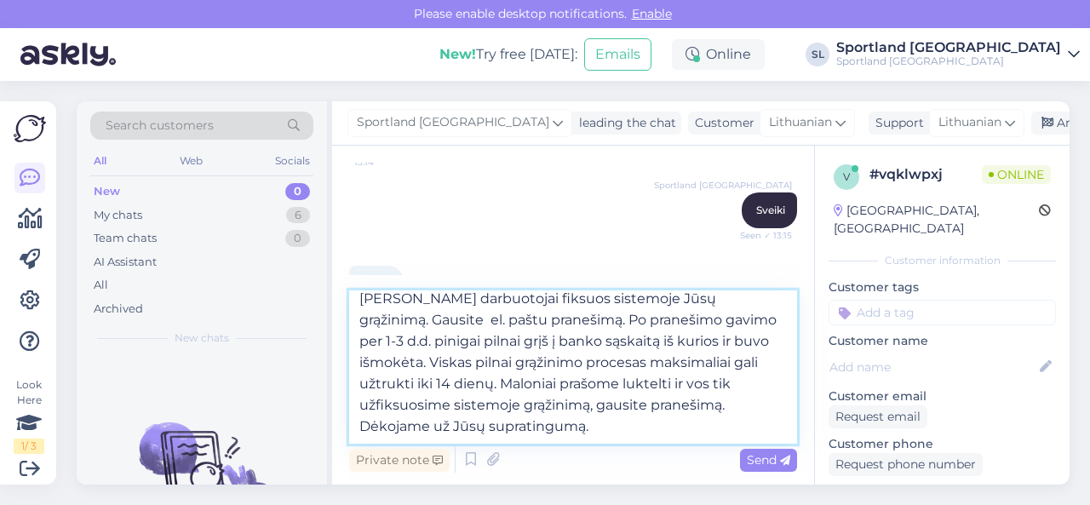
click at [491, 342] on textarea "Taip, šiandien siunta pasiekė sandėlį . Sandėlio darbuotojai fiksuos sistemoje …" at bounding box center [573, 366] width 448 height 153
click at [492, 343] on textarea "Taip, šiandien siunta pasiekė sandėlį . Sandėlio darbuotojai fiksuos sistemoje …" at bounding box center [573, 366] width 448 height 153
click at [720, 341] on textarea "Taip, šiandien siunta pasiekė sandėlį . Sandėlio darbuotojai fiksuos sistemoje …" at bounding box center [573, 366] width 448 height 153
click at [757, 364] on textarea "Taip, šiandien siunta pasiekė sandėlį . Sandėlio darbuotojai fiksuos sistemoje …" at bounding box center [573, 366] width 448 height 153
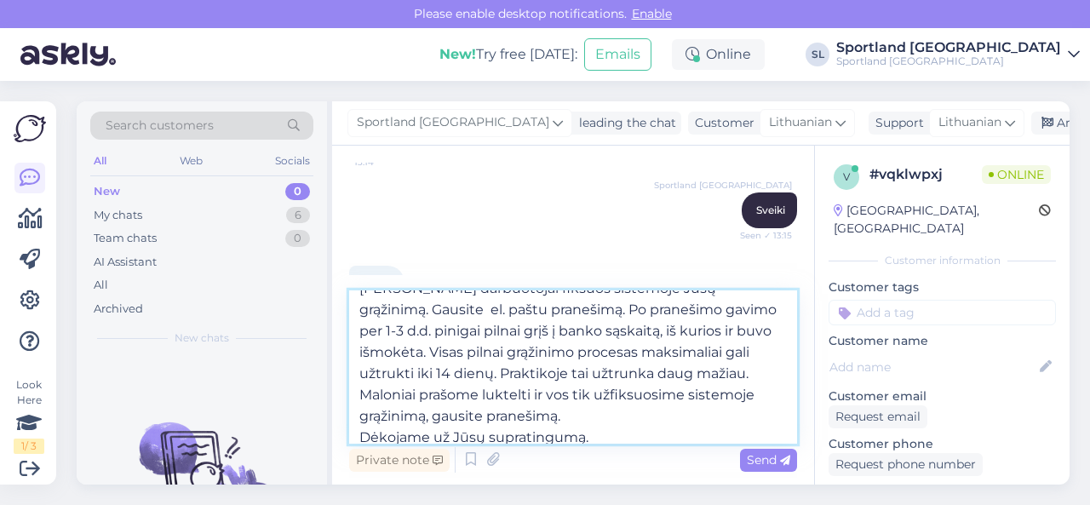
scroll to position [52, 0]
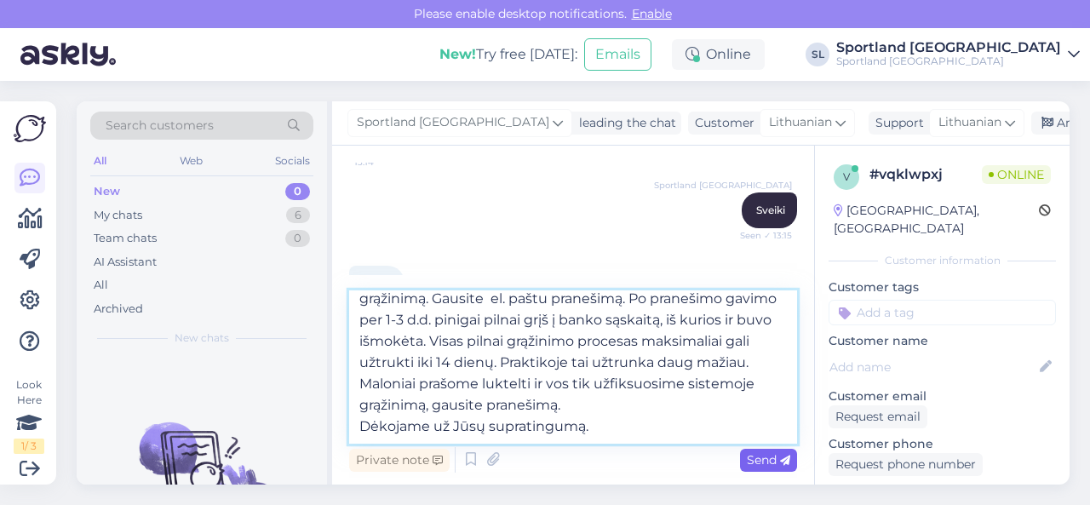
type textarea "Taip, šiandien siunta pasiekė sandėlį . Sandėlio darbuotojai fiksuos sistemoje …"
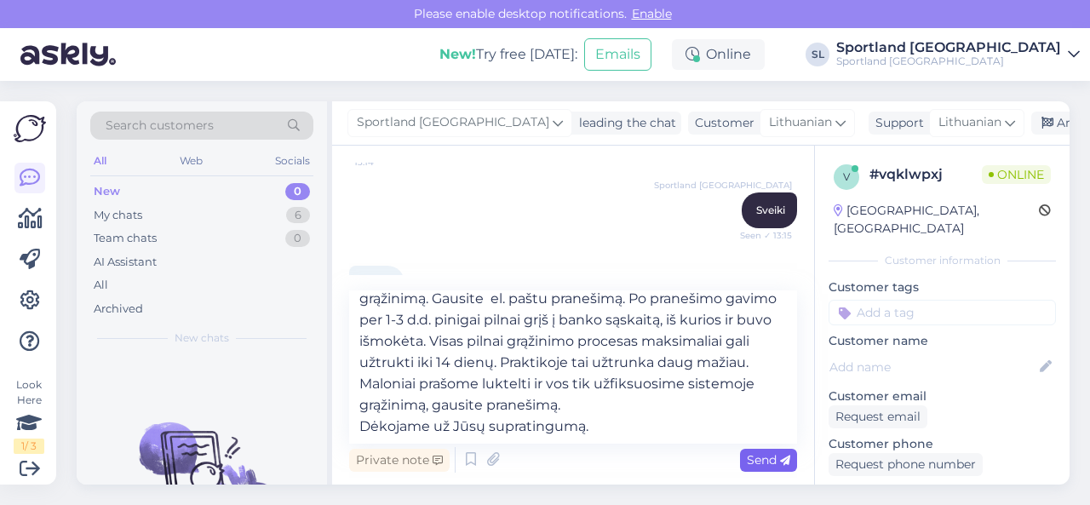
click at [747, 459] on span "Send" at bounding box center [768, 459] width 43 height 15
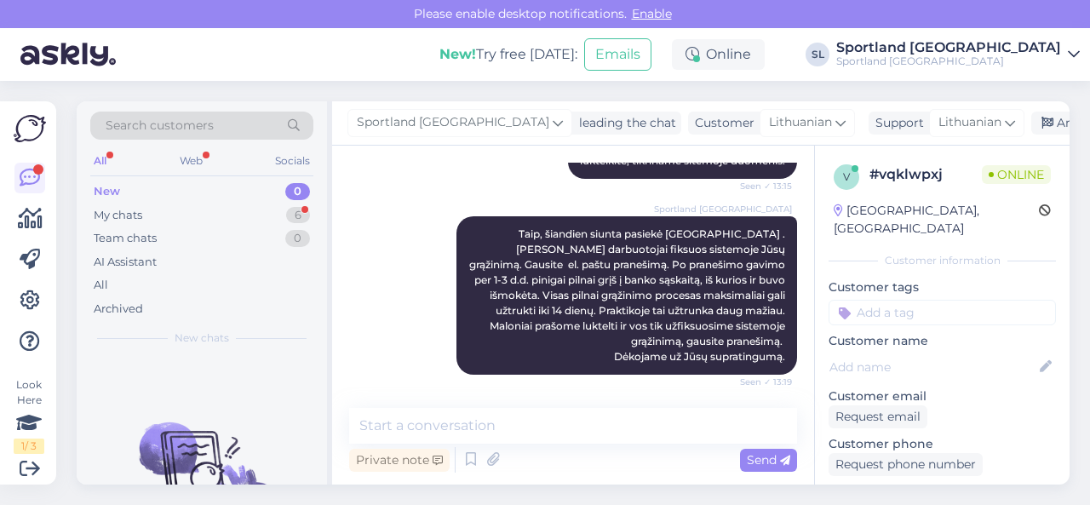
scroll to position [418, 0]
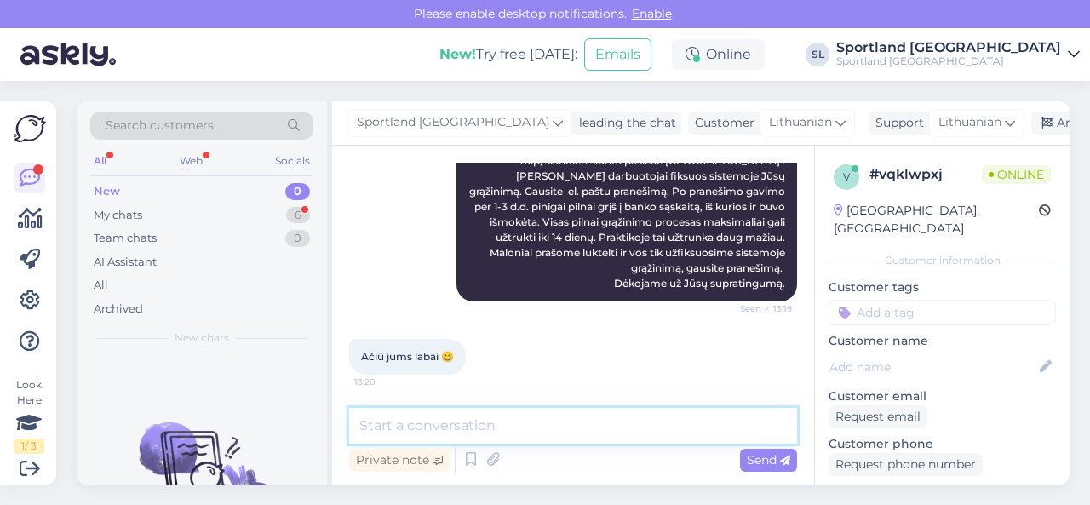
click at [467, 417] on textarea at bounding box center [573, 426] width 448 height 36
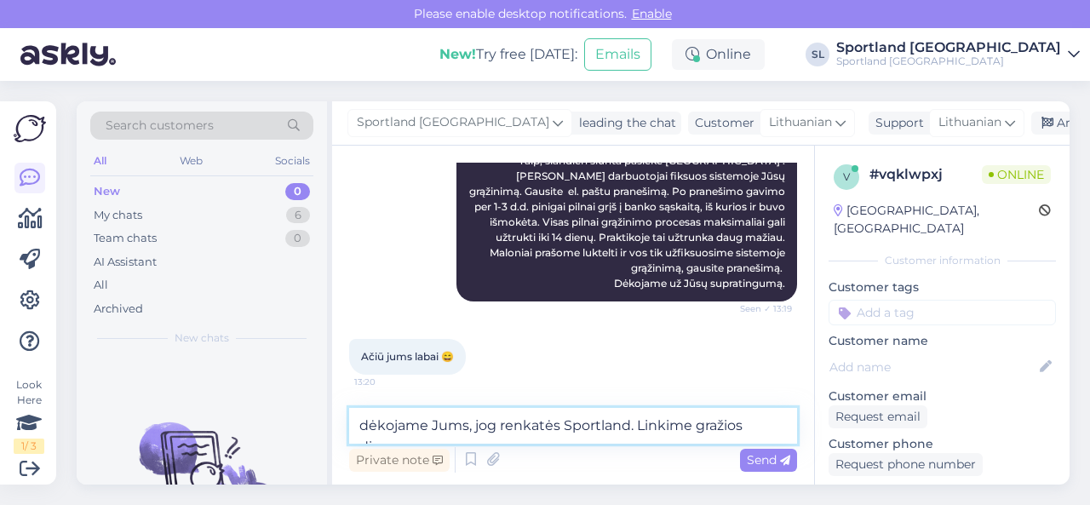
scroll to position [436, 0]
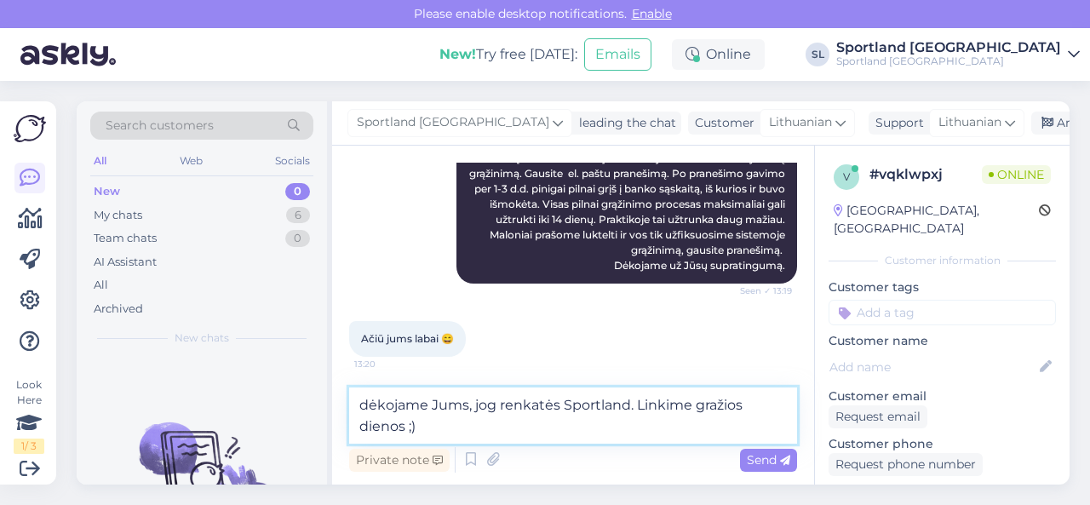
type textarea "dėkojame Jums, jog renkatės Sportland. Linkime gražios dienos ;)"
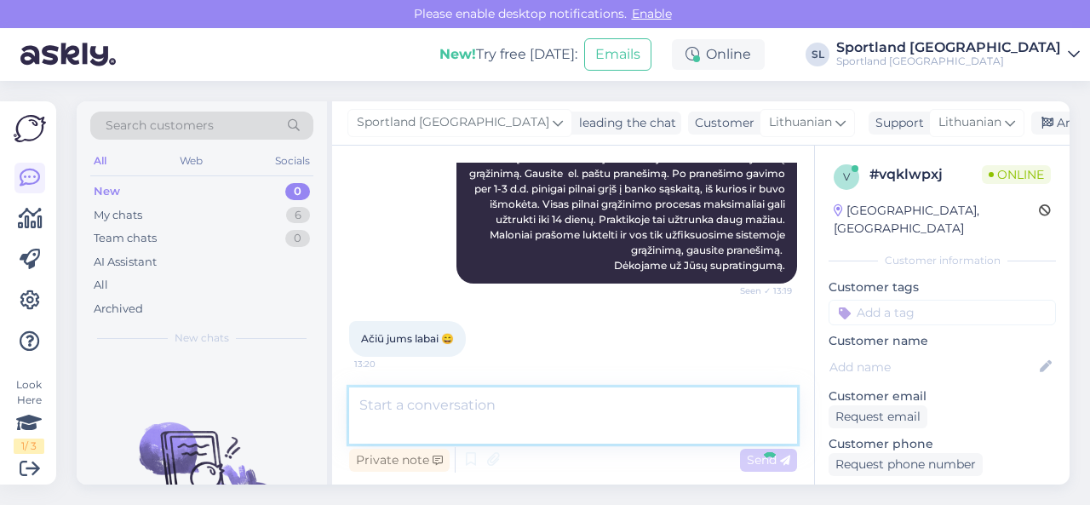
scroll to position [507, 0]
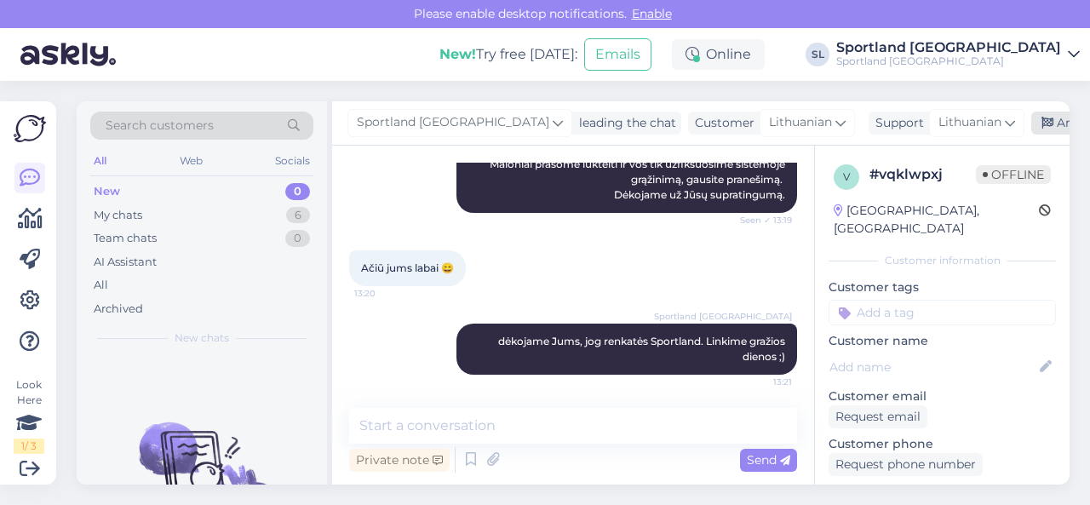
click at [1031, 123] on div "Archive chat" at bounding box center [1084, 123] width 107 height 23
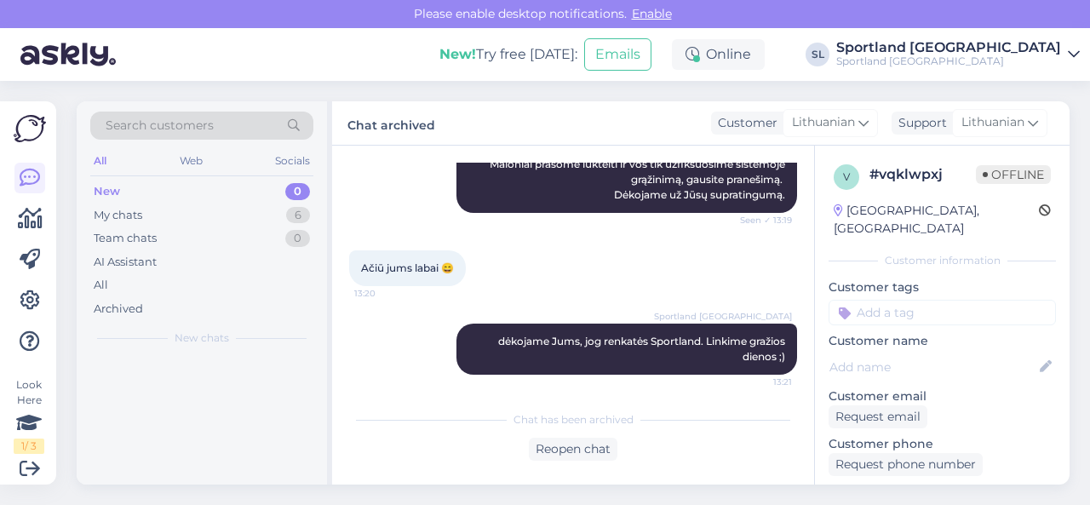
scroll to position [513, 0]
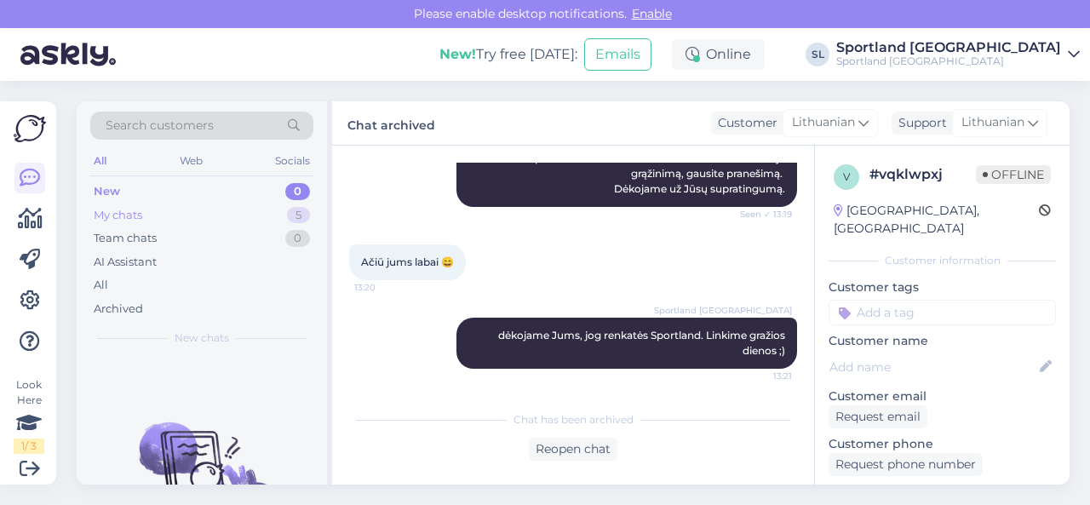
click at [220, 212] on div "My chats 5" at bounding box center [201, 216] width 223 height 24
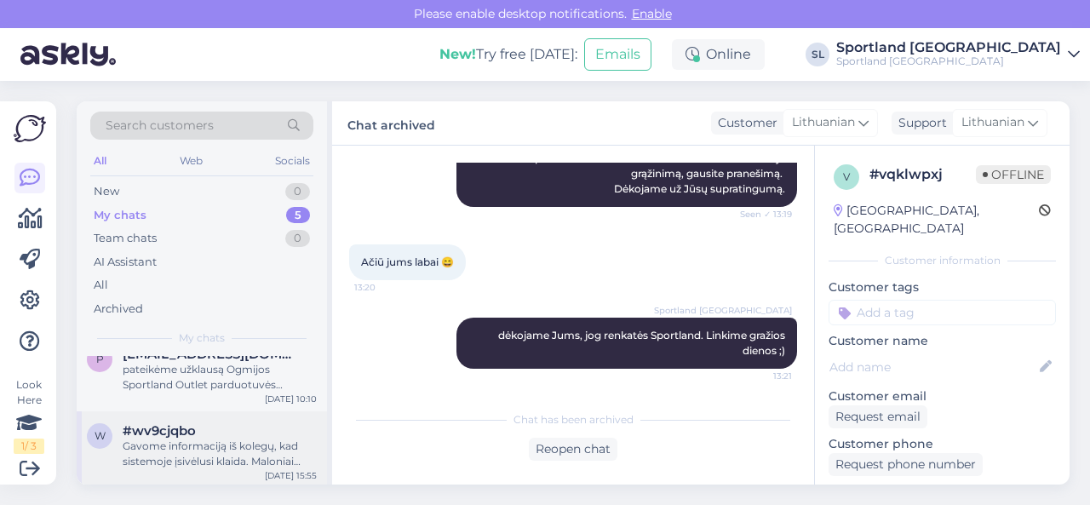
scroll to position [207, 0]
click at [177, 384] on div "pateikėme užklausą Ogmijos Sportland Outlet parduotuvės personalui dėl Jus domi…" at bounding box center [220, 375] width 194 height 31
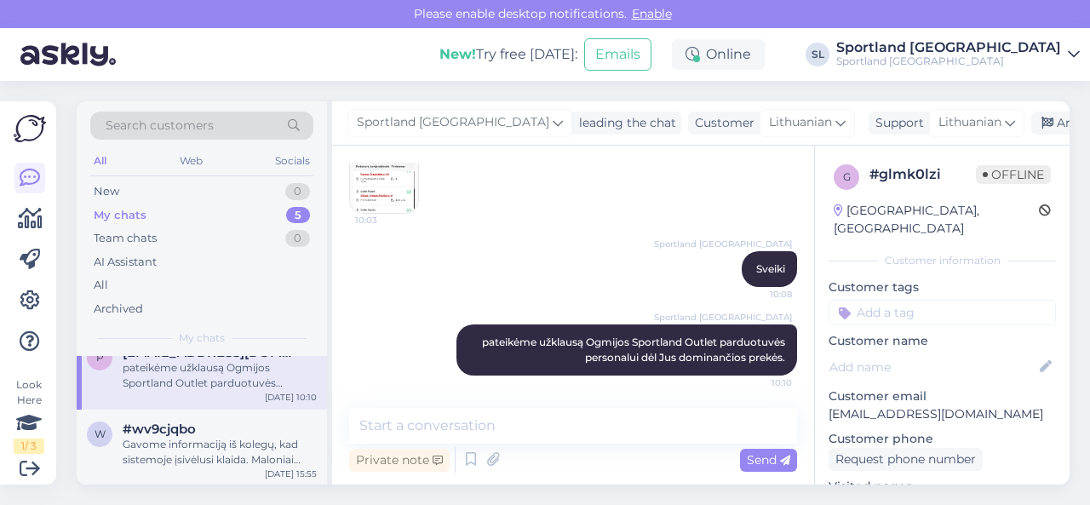
scroll to position [122, 0]
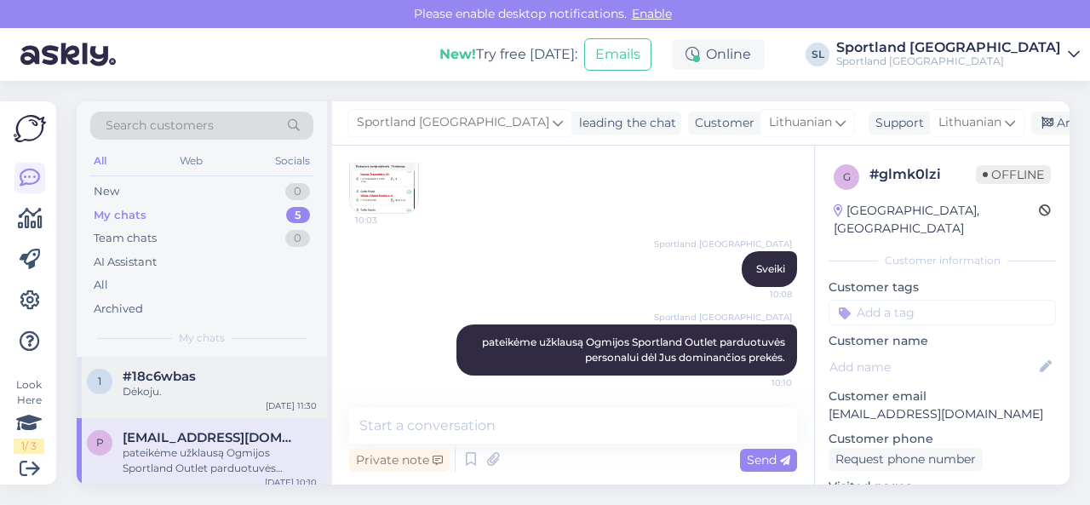
click at [169, 399] on div "1 #18c6wbas Dėkoju. Sep 9 11:30" at bounding box center [202, 387] width 250 height 61
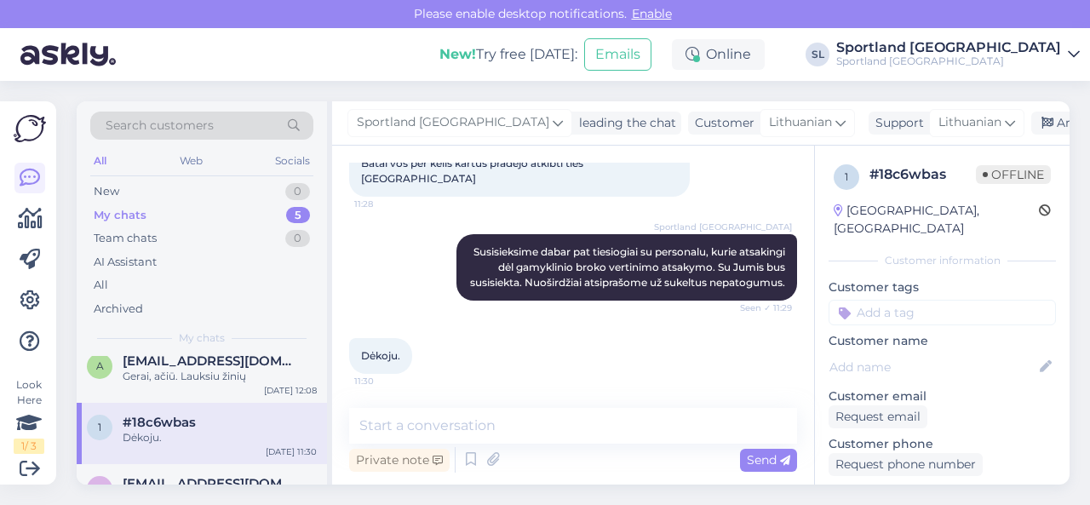
scroll to position [37, 0]
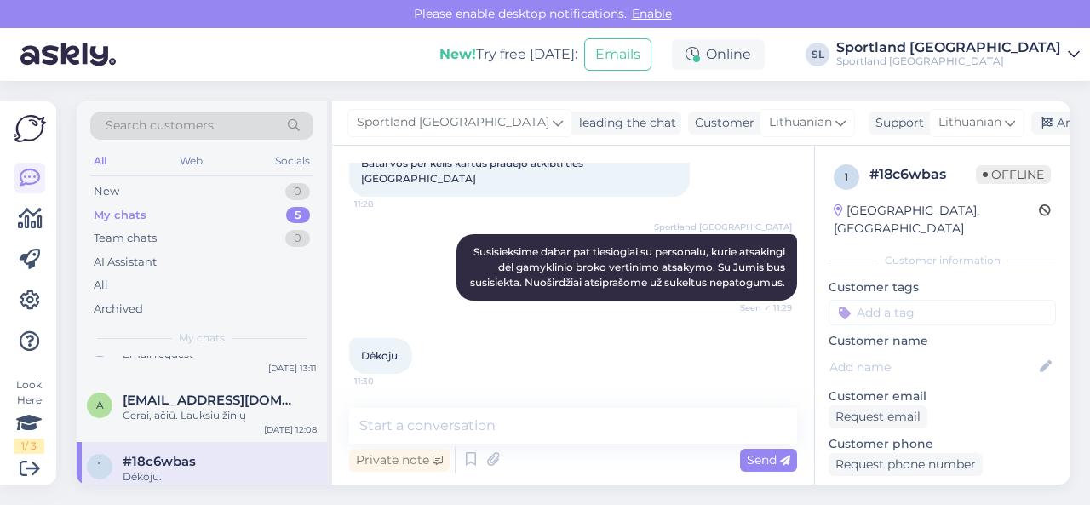
click at [175, 416] on div "Gerai, ačiū. Lauksiu žinių" at bounding box center [220, 415] width 194 height 15
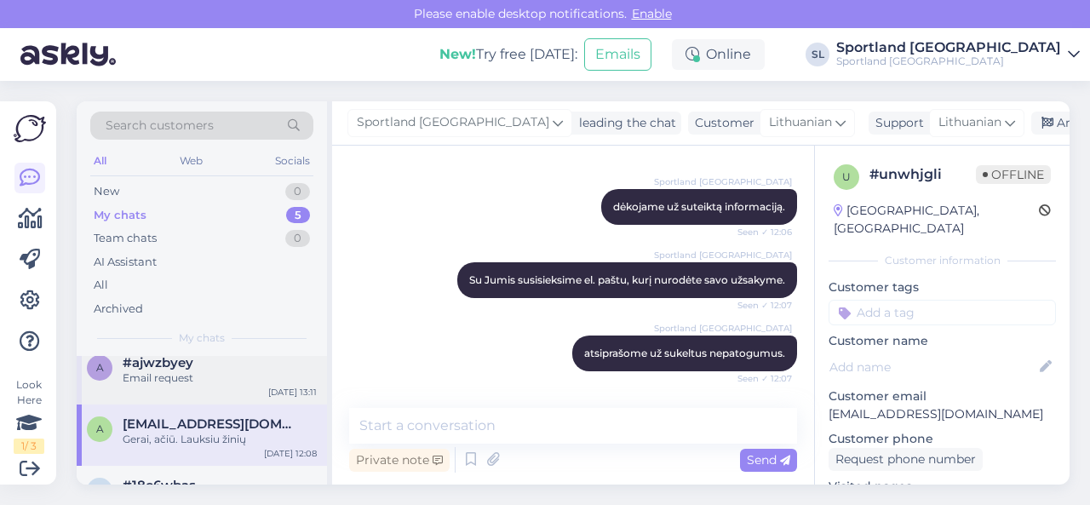
scroll to position [0, 0]
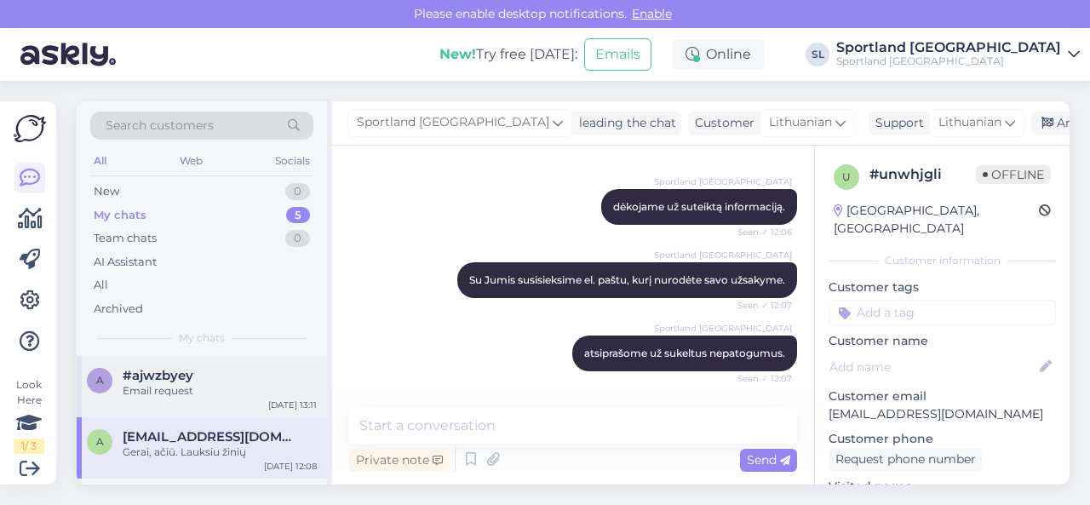
click at [176, 393] on div "Email request" at bounding box center [220, 390] width 194 height 15
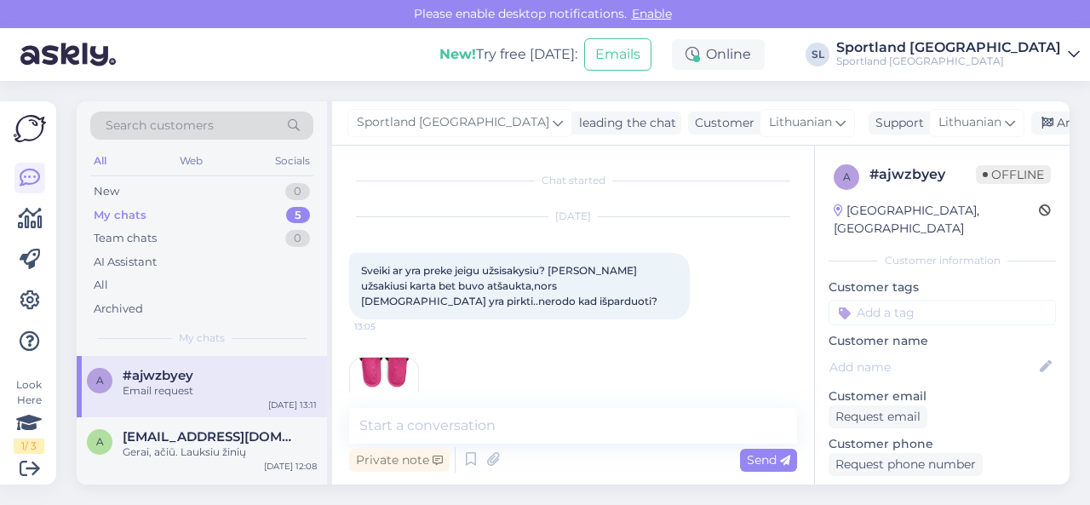
scroll to position [479, 0]
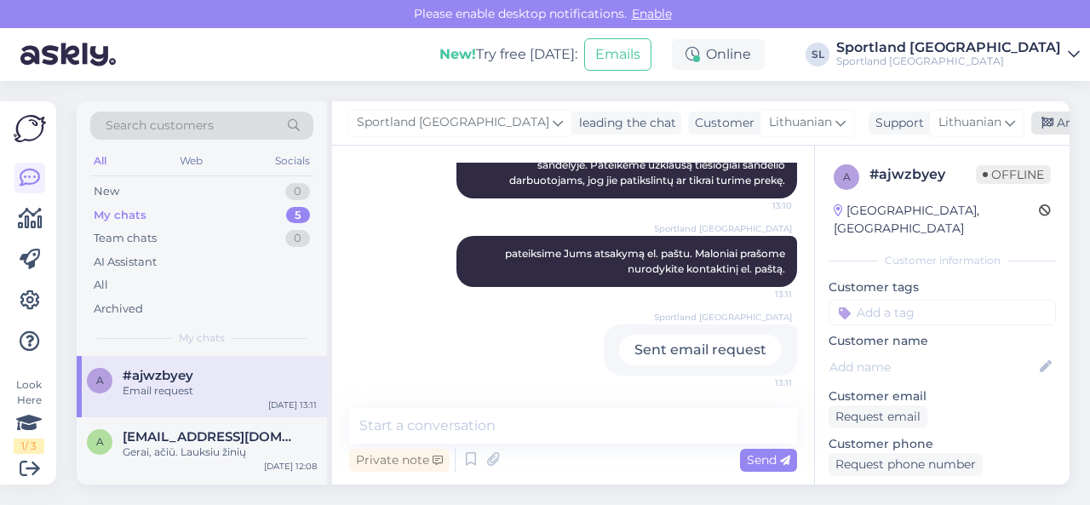
click at [1036, 120] on div "Archive chat" at bounding box center [1084, 123] width 107 height 23
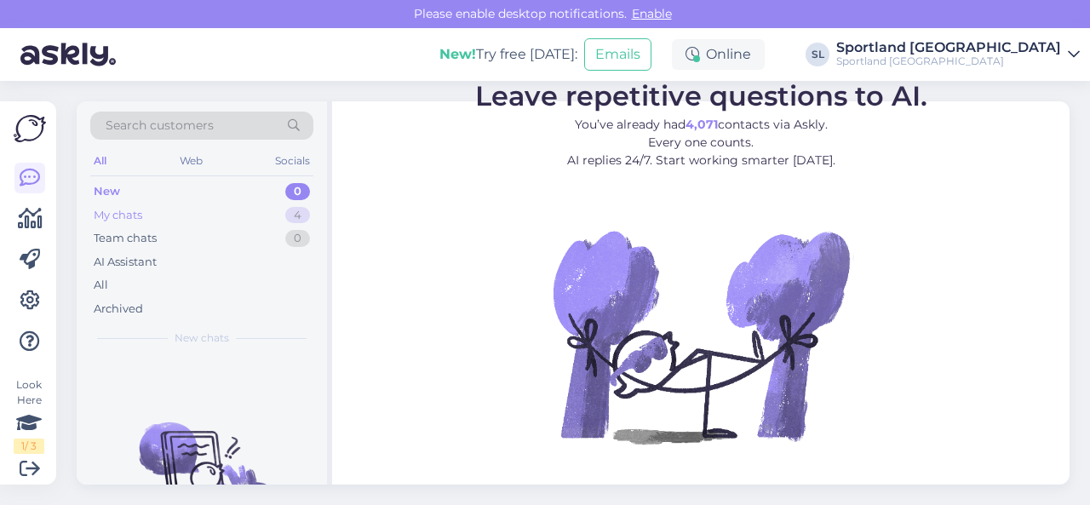
click at [216, 221] on div "My chats 4" at bounding box center [201, 216] width 223 height 24
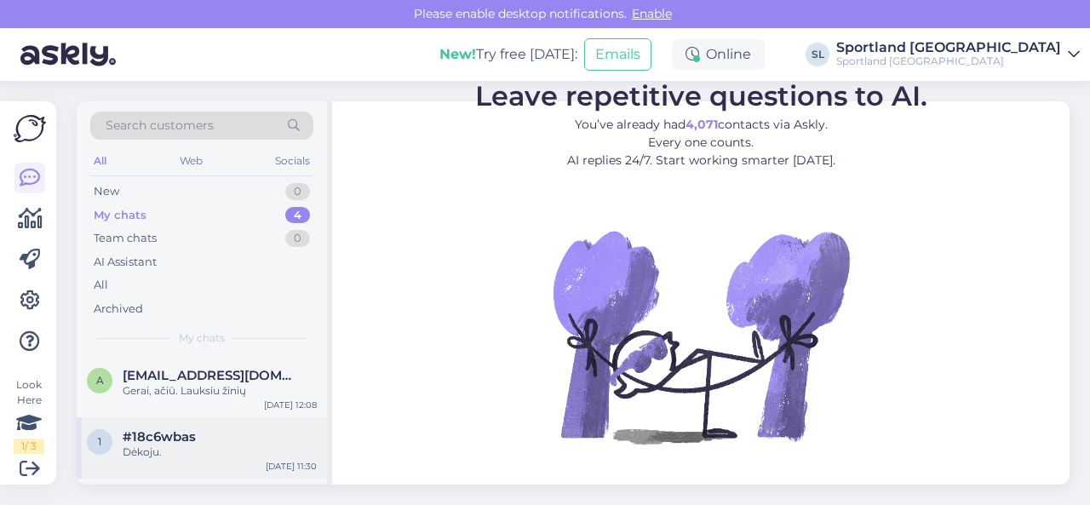
click at [198, 451] on div "Dėkoju." at bounding box center [220, 452] width 194 height 15
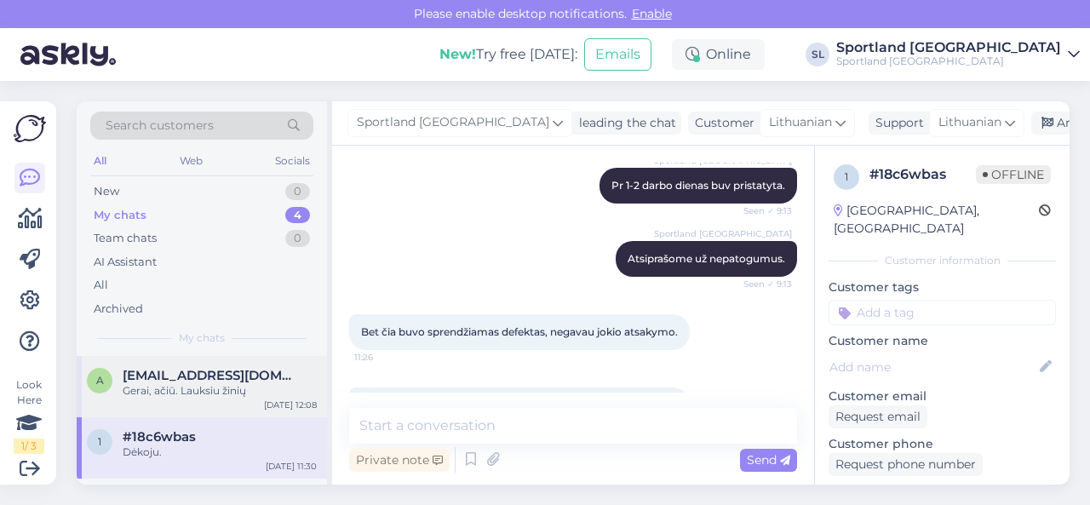
click at [189, 393] on div "Gerai, ačiū. Lauksiu žinių" at bounding box center [220, 390] width 194 height 15
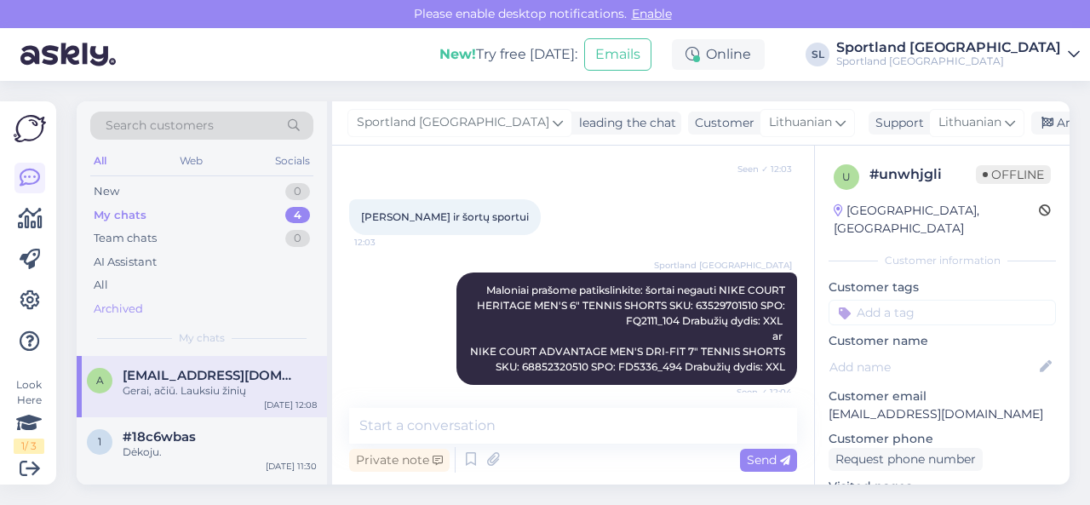
click at [138, 305] on div "Archived" at bounding box center [118, 309] width 49 height 17
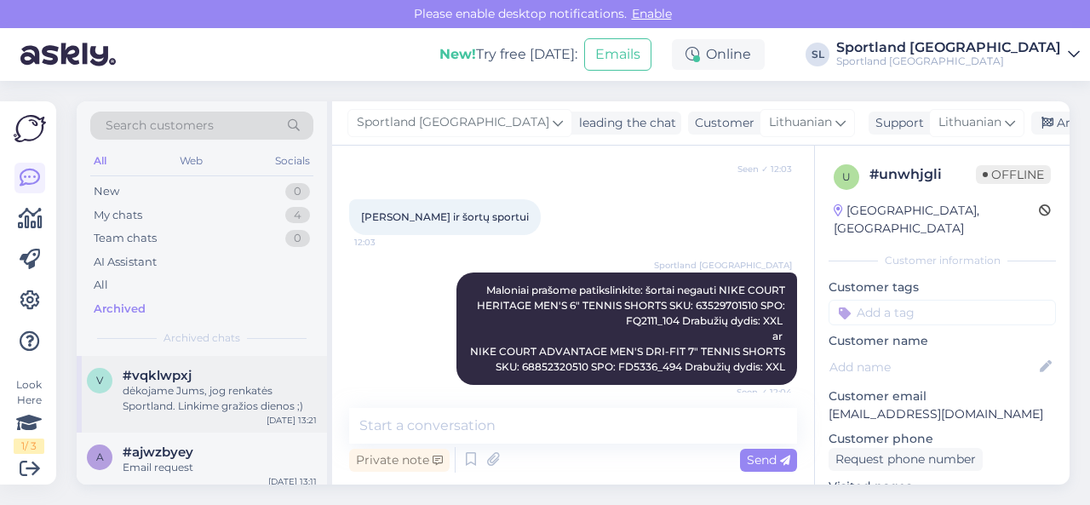
click at [177, 401] on div "dėkojame Jums, jog renkatės Sportland. Linkime gražios dienos ;)" at bounding box center [220, 398] width 194 height 31
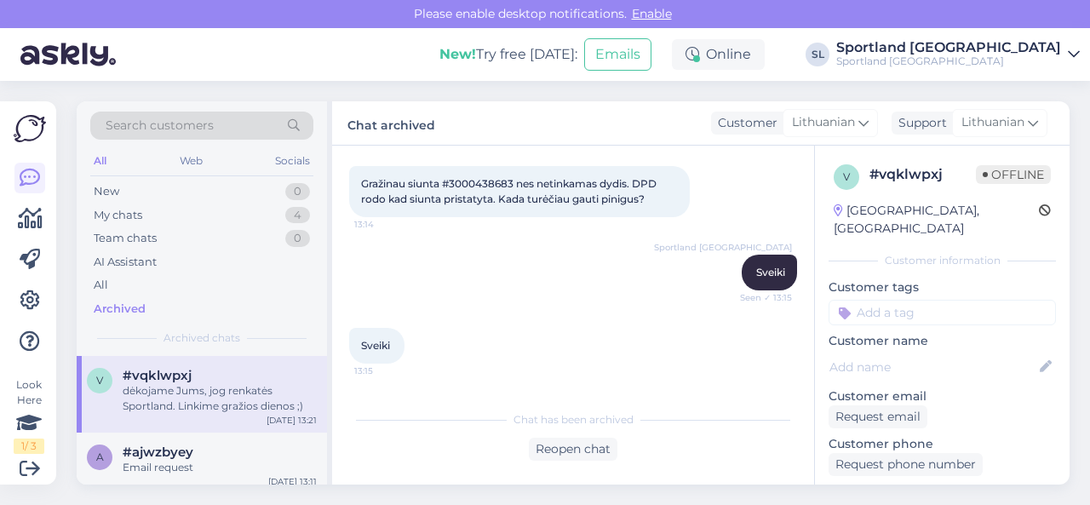
scroll to position [2, 0]
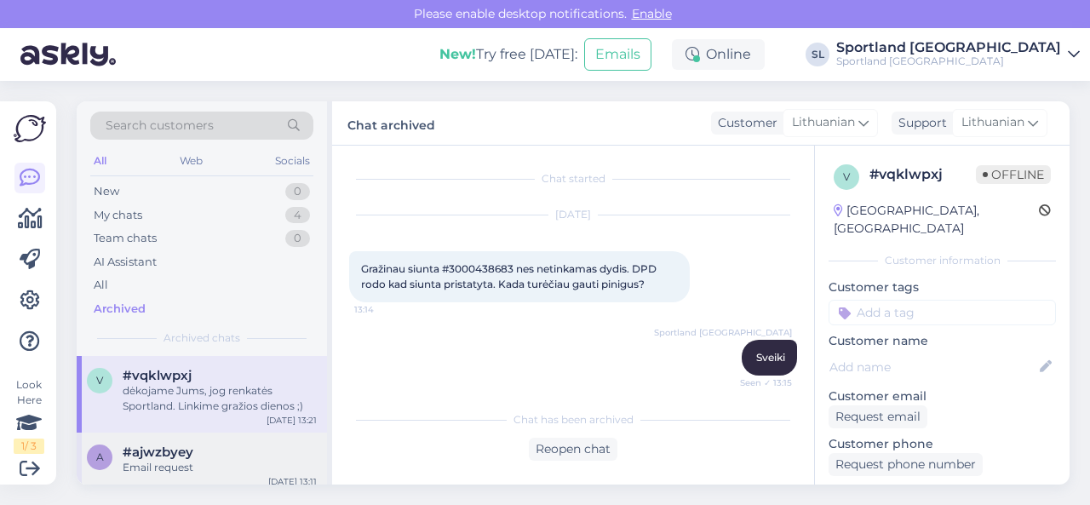
click at [213, 466] on div "Email request" at bounding box center [220, 467] width 194 height 15
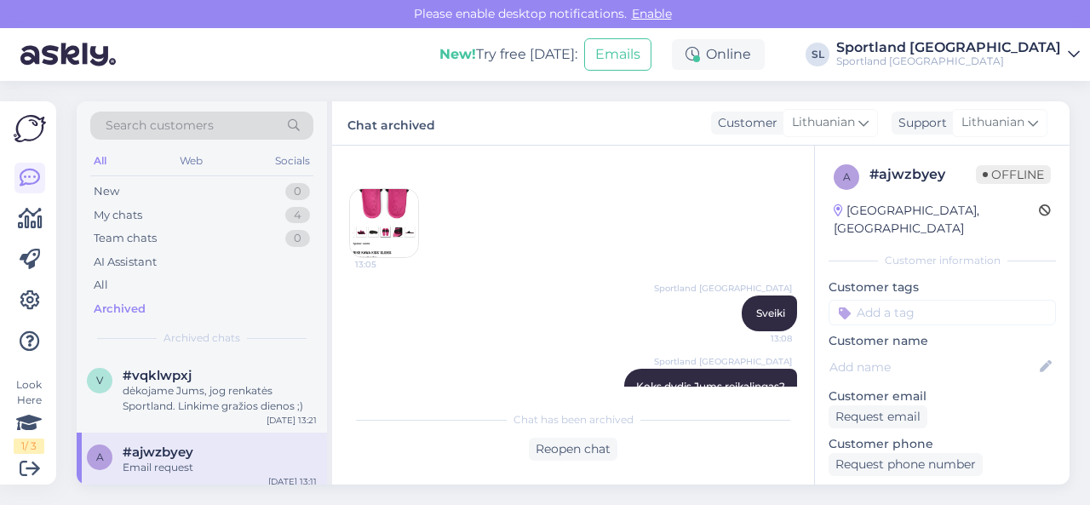
scroll to position [145, 0]
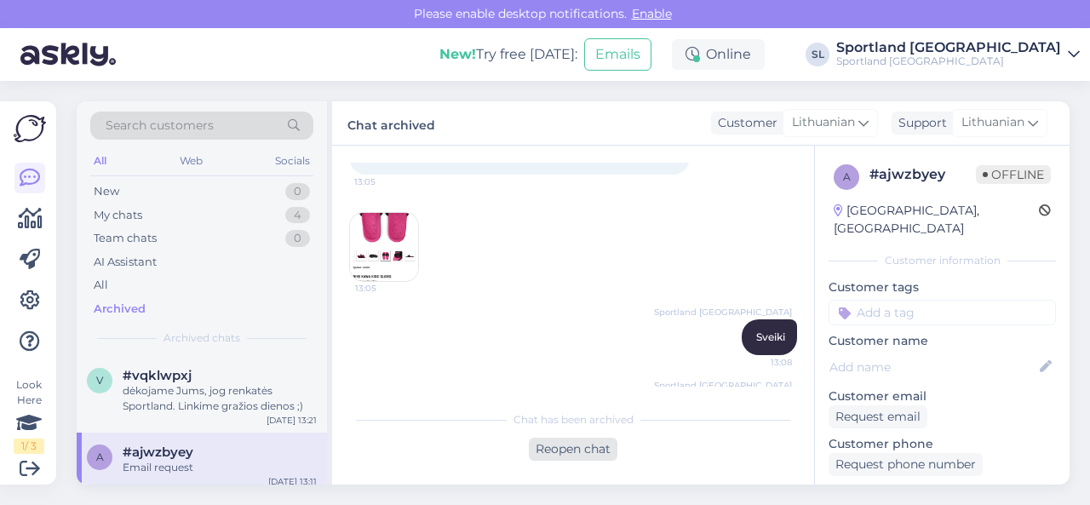
click at [588, 451] on div "Reopen chat" at bounding box center [573, 449] width 89 height 23
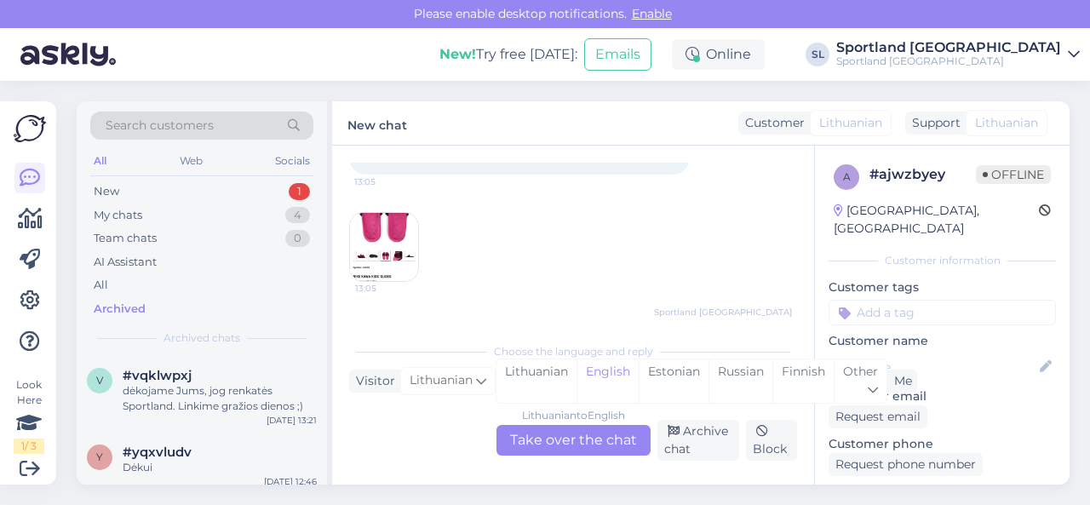
click at [571, 442] on div "Lithuanian to English Take over the chat" at bounding box center [574, 440] width 154 height 31
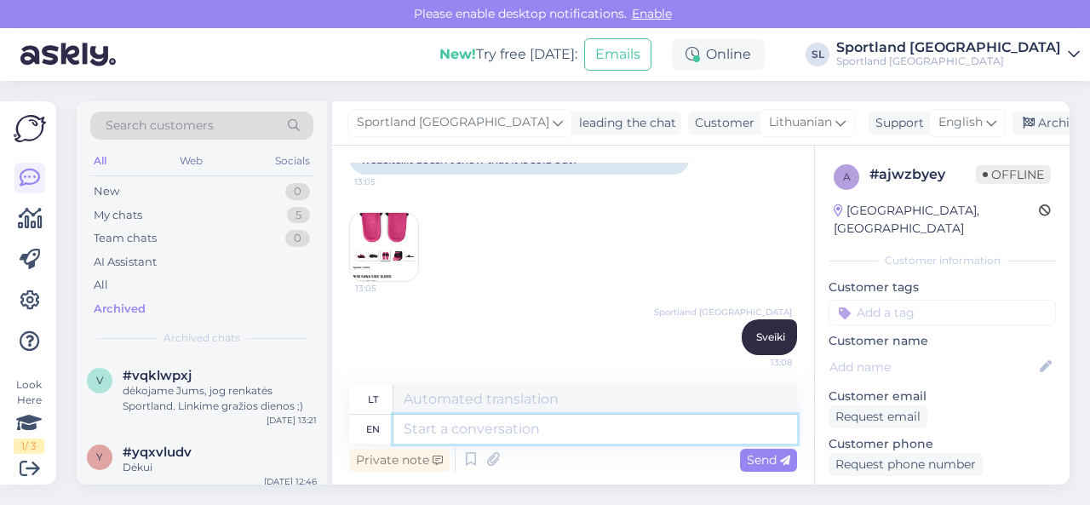
click at [542, 431] on textarea at bounding box center [595, 429] width 404 height 29
click at [929, 123] on div "English" at bounding box center [967, 122] width 77 height 27
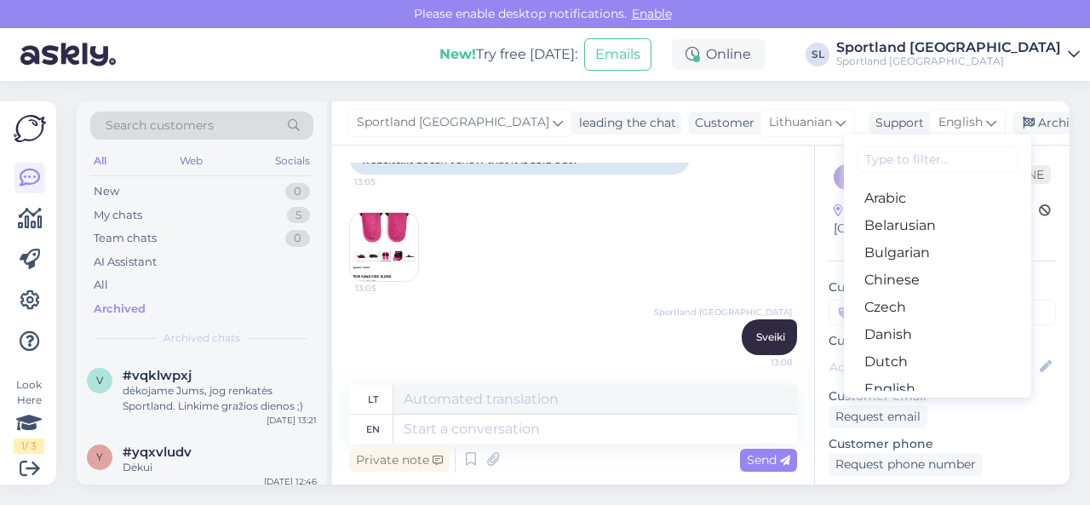
click at [858, 168] on input at bounding box center [938, 159] width 160 height 26
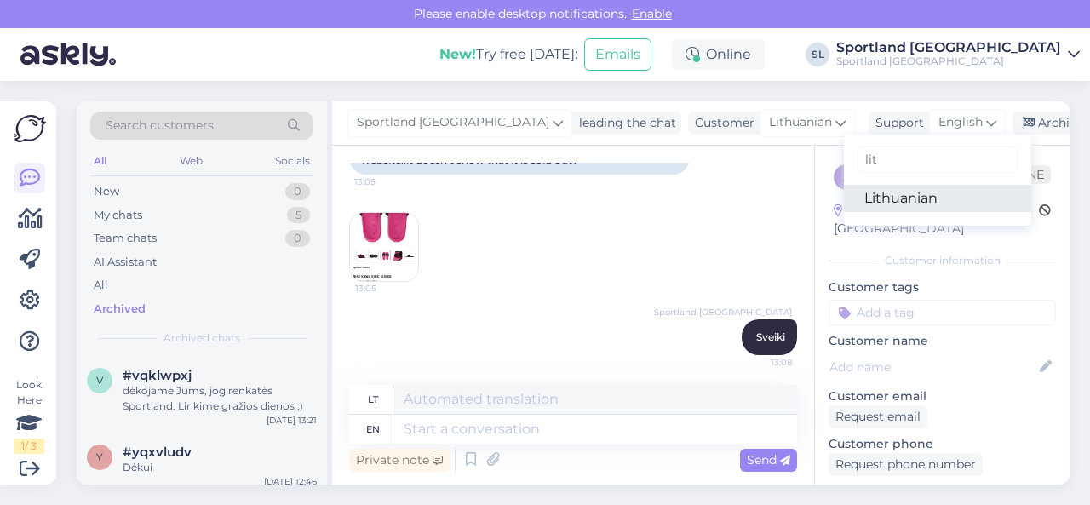
type input "lit"
click at [850, 198] on link "Lithuanian" at bounding box center [937, 198] width 187 height 27
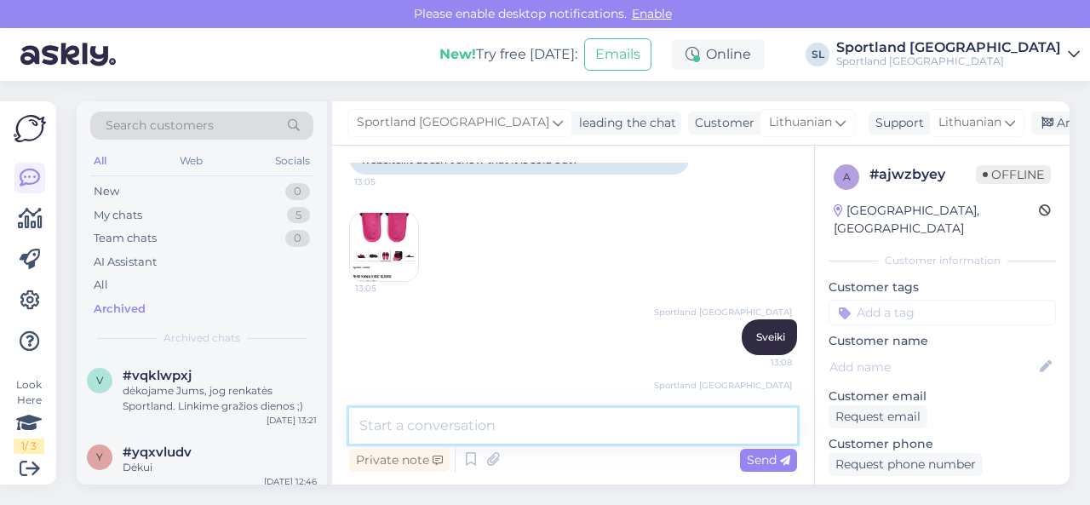
click at [512, 428] on textarea at bounding box center [573, 426] width 448 height 36
paste textarea "[URL][DOMAIN_NAME]"
type textarea "[URL][DOMAIN_NAME]"
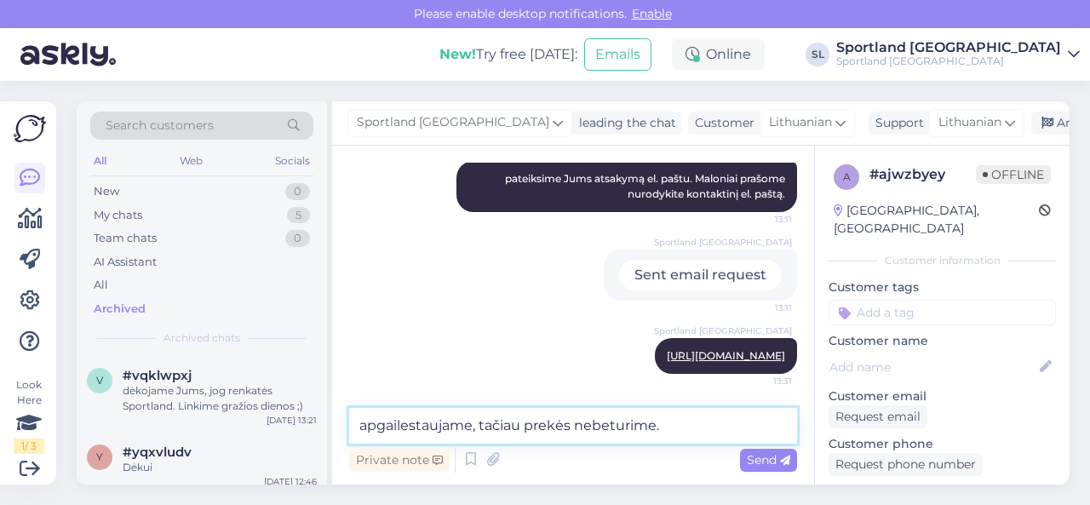
type textarea "apgailestaujame, tačiau prekės nebeturime."
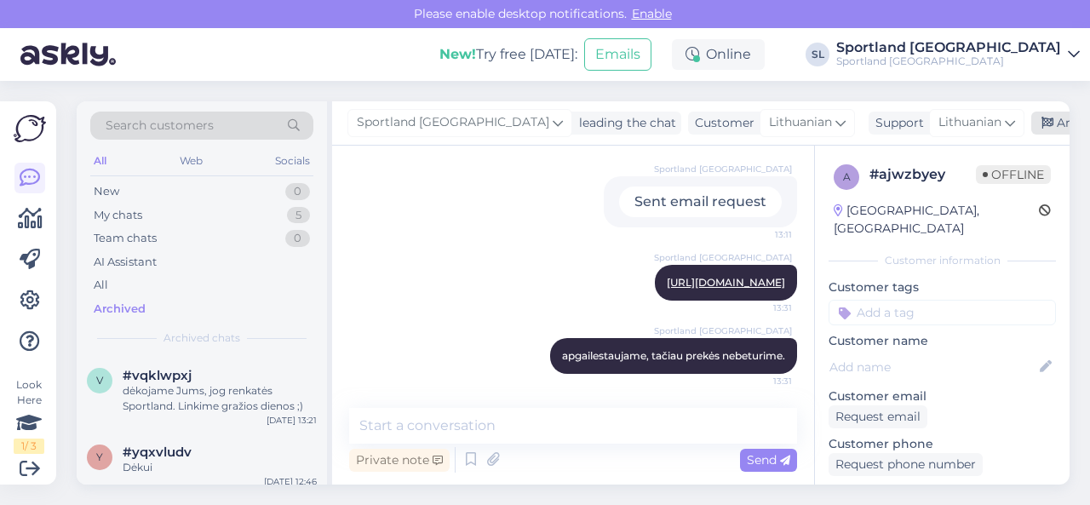
click at [1031, 127] on div "Archive chat" at bounding box center [1084, 123] width 107 height 23
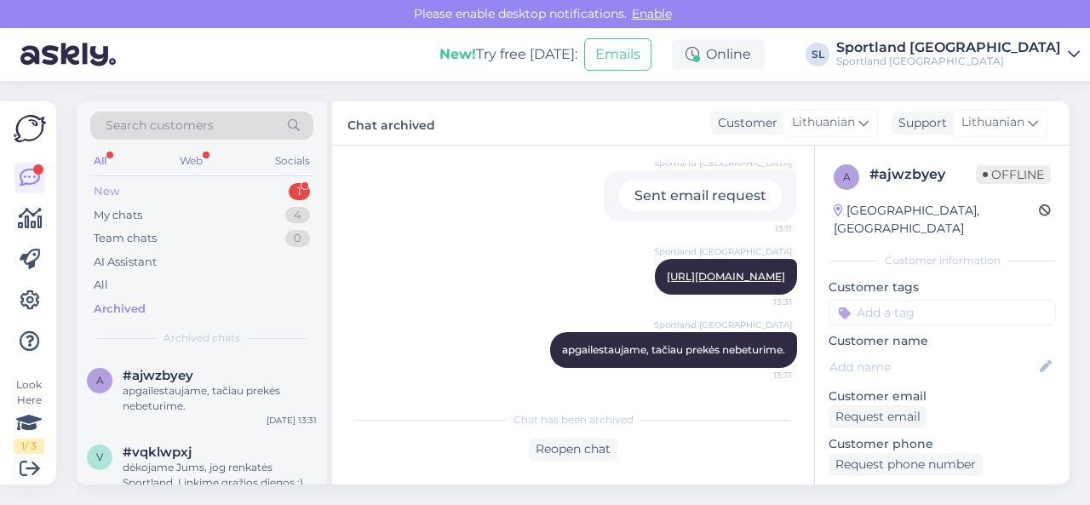
click at [198, 195] on div "New 1" at bounding box center [201, 192] width 223 height 24
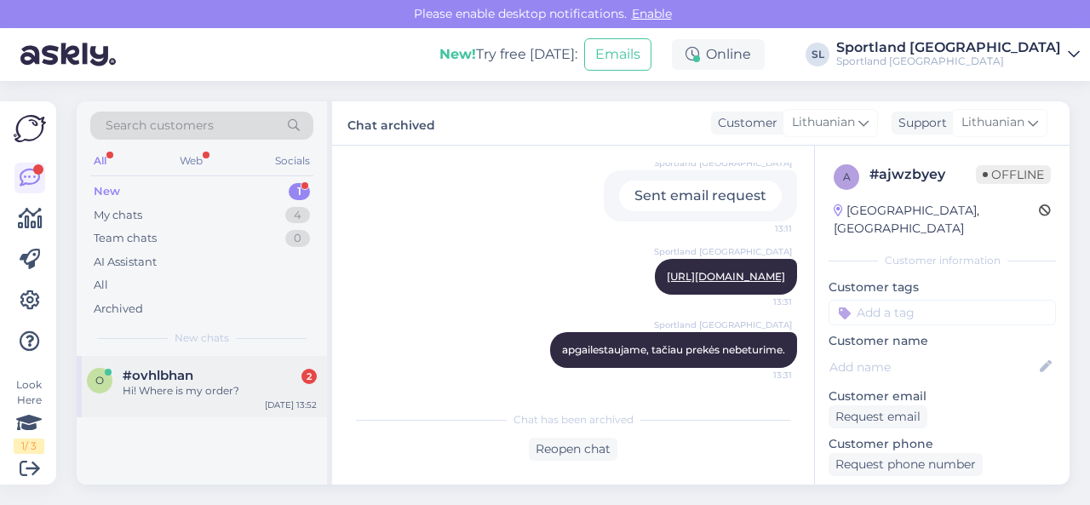
click at [188, 396] on div "Hi! Where is my order?" at bounding box center [220, 390] width 194 height 15
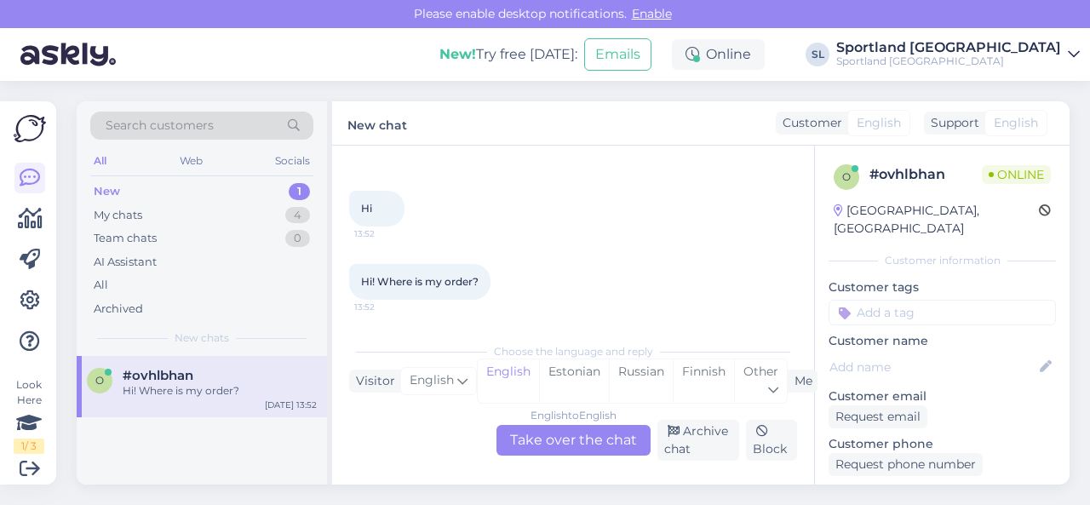
scroll to position [61, 0]
click at [755, 388] on div "Other" at bounding box center [760, 380] width 53 height 43
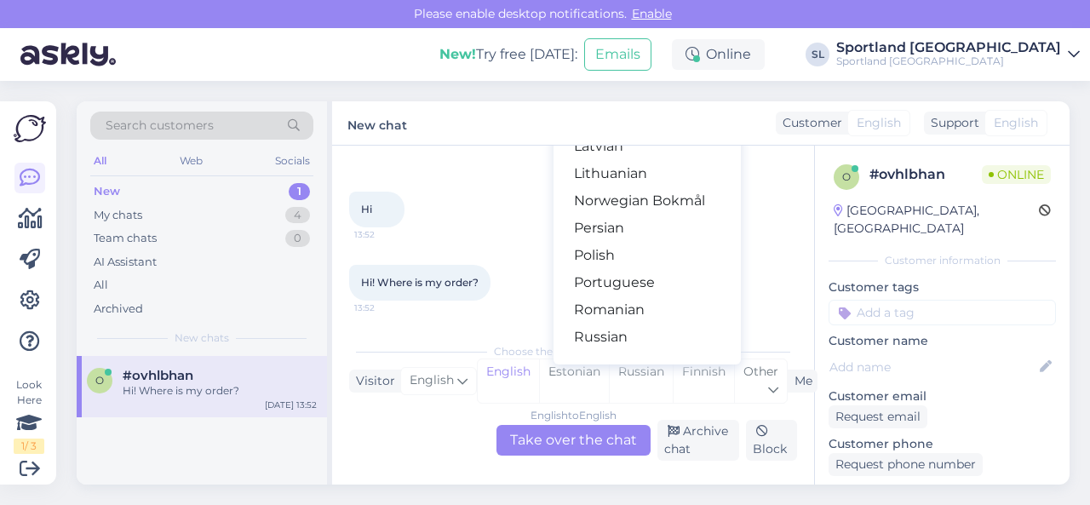
scroll to position [445, 0]
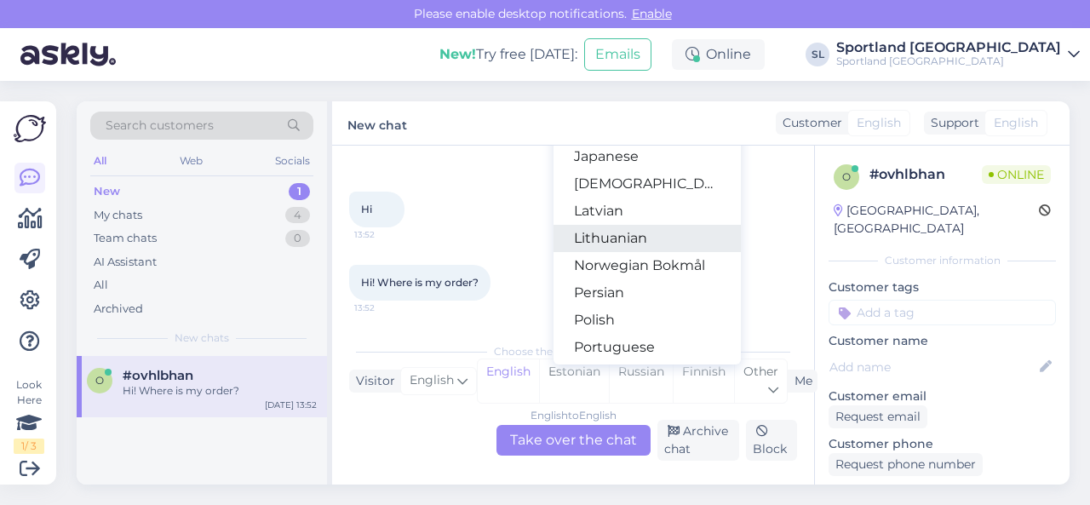
click at [623, 242] on link "Lithuanian" at bounding box center [647, 238] width 187 height 27
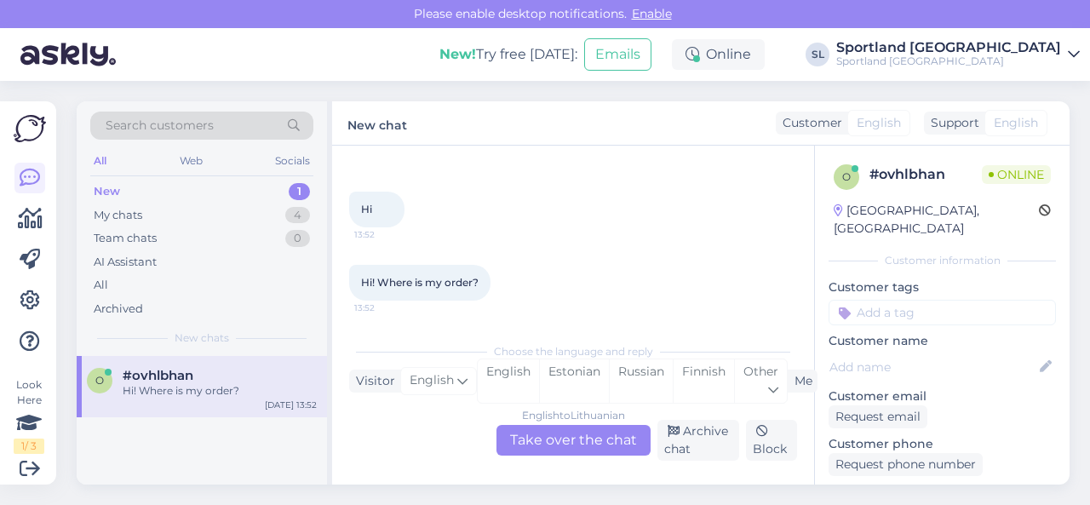
click at [566, 435] on div "English to Lithuanian Take over the chat" at bounding box center [574, 440] width 154 height 31
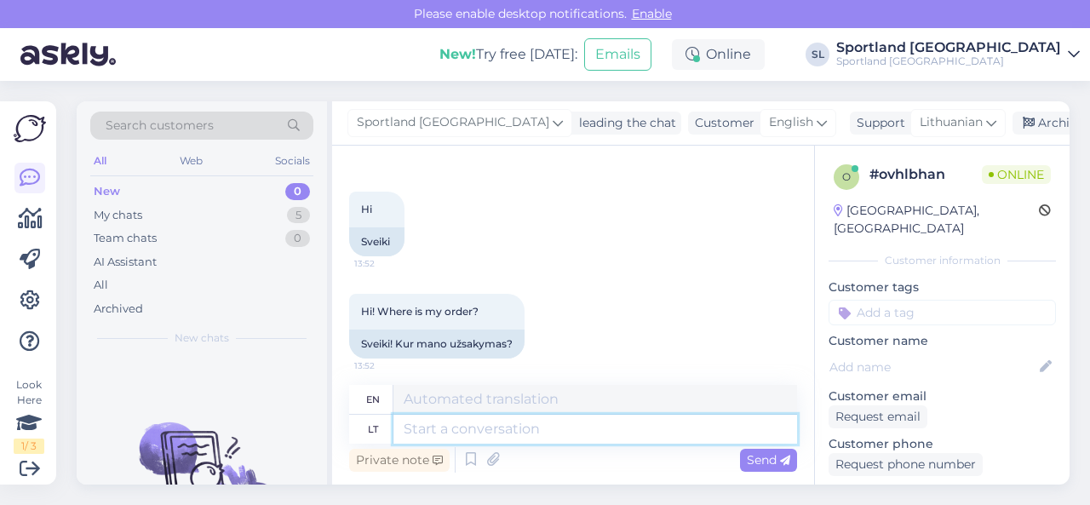
click at [525, 439] on textarea at bounding box center [595, 429] width 404 height 29
type textarea "Sveiki"
type textarea "Hello"
type textarea "Sveiki,"
type textarea "Hello,"
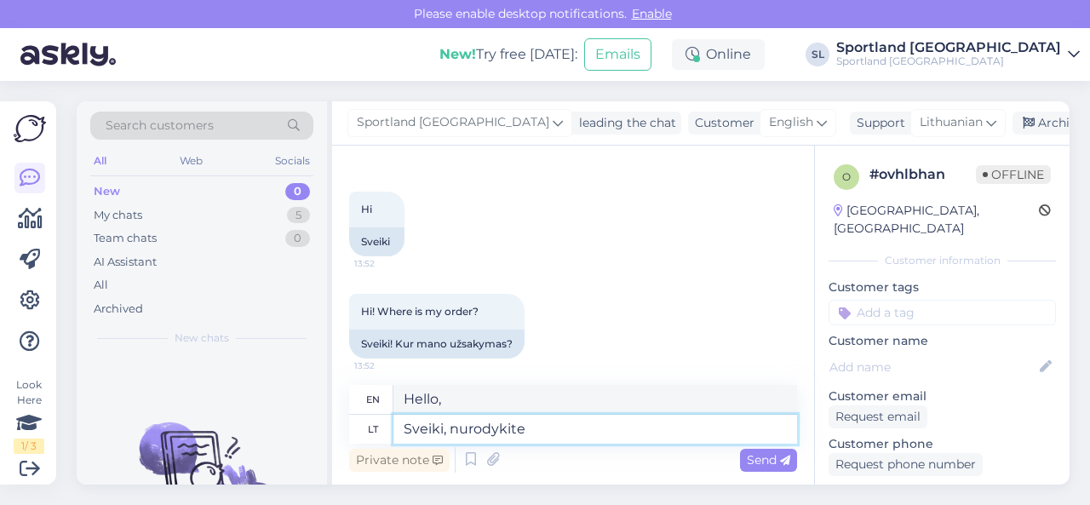
type textarea "Sveiki, nurodykite"
type textarea "Hello, please specify"
type textarea "[PERSON_NAME], nurodykite savo u"
type textarea "Hello, please indicate your"
type textarea "[PERSON_NAME], nurodykite savo užsakymo n"
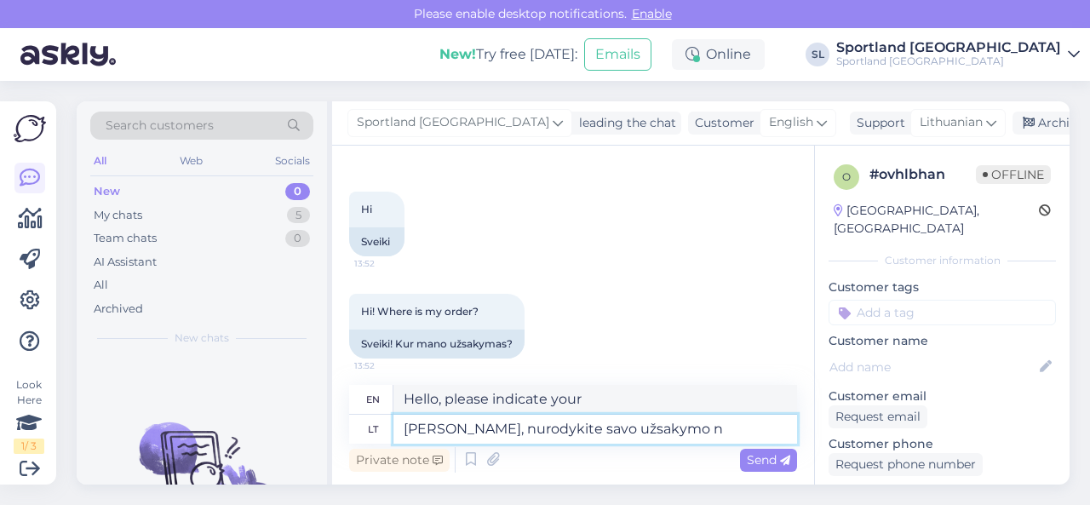
type textarea "Hello, please indicate your order."
type textarea "[PERSON_NAME], nurodykite savo užsakymo numerį."
type textarea "Hello, please provide your order number."
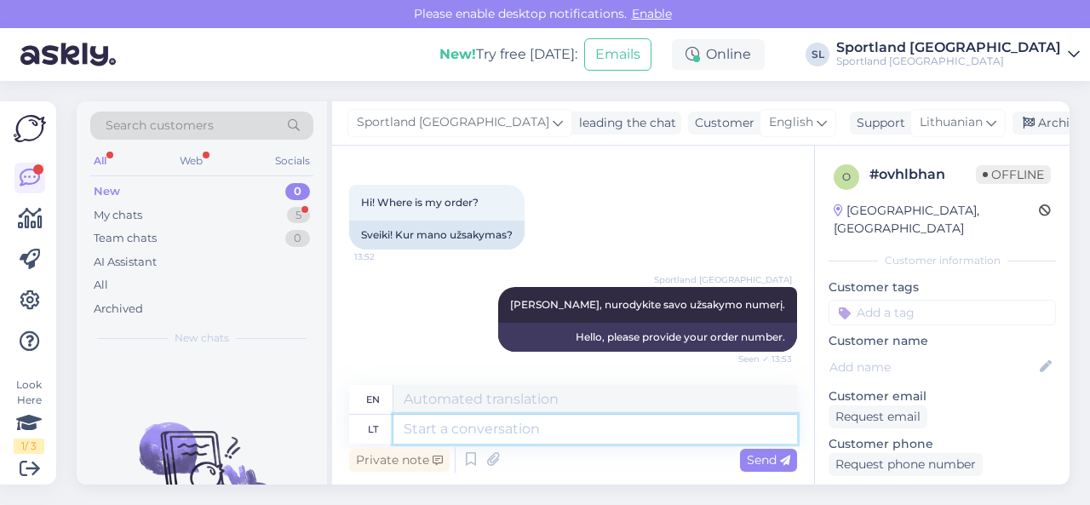
scroll to position [375, 0]
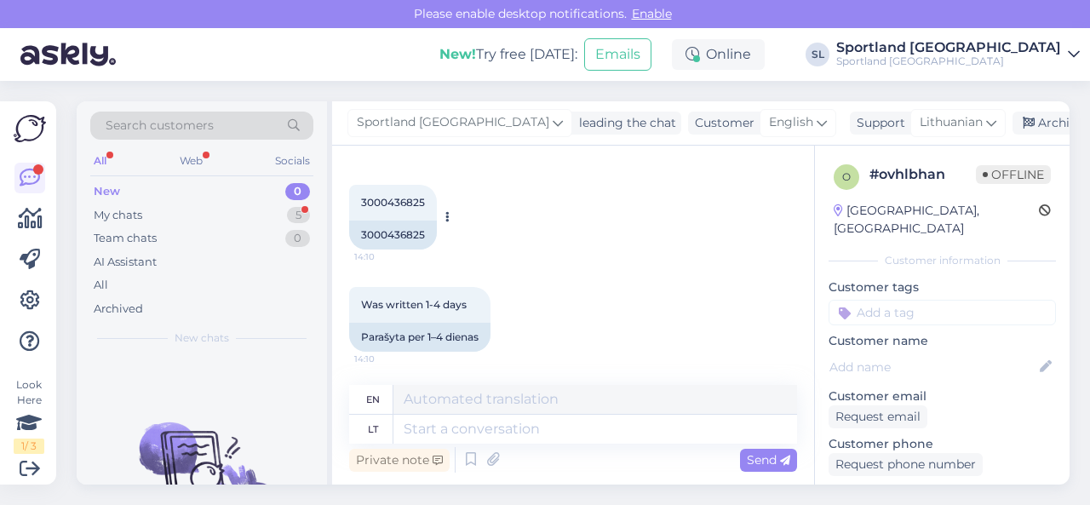
click at [397, 238] on div "3000436825" at bounding box center [393, 235] width 88 height 29
copy div "3000436825"
click at [480, 427] on textarea at bounding box center [595, 429] width 404 height 29
type textarea "luktelkite, t"
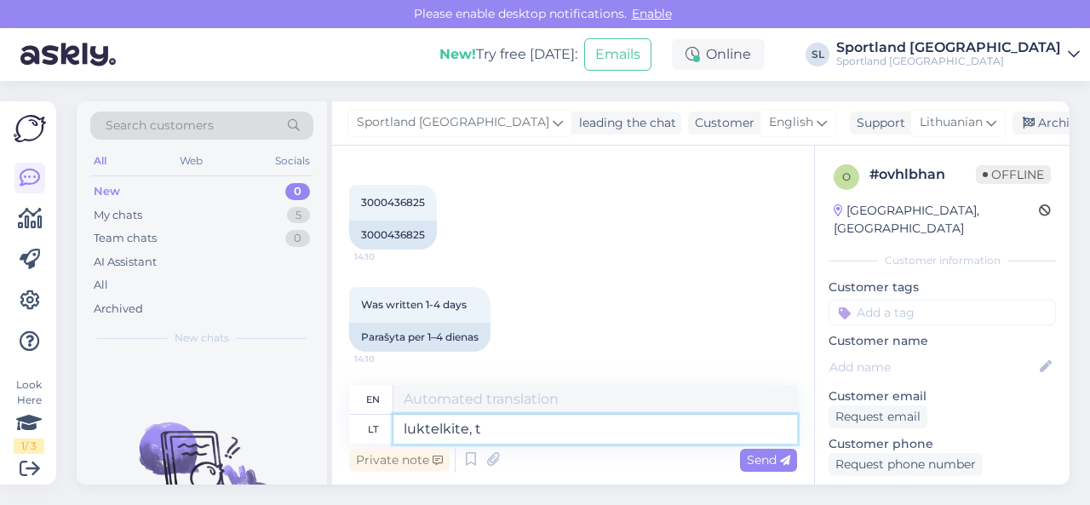
type textarea "wait,"
type textarea "luktelkite, tikriname Jūsų"
type textarea "wait, we are checking"
type textarea "luktelkite, tikriname Jūsų u"
type textarea "Please wait, we are checking your"
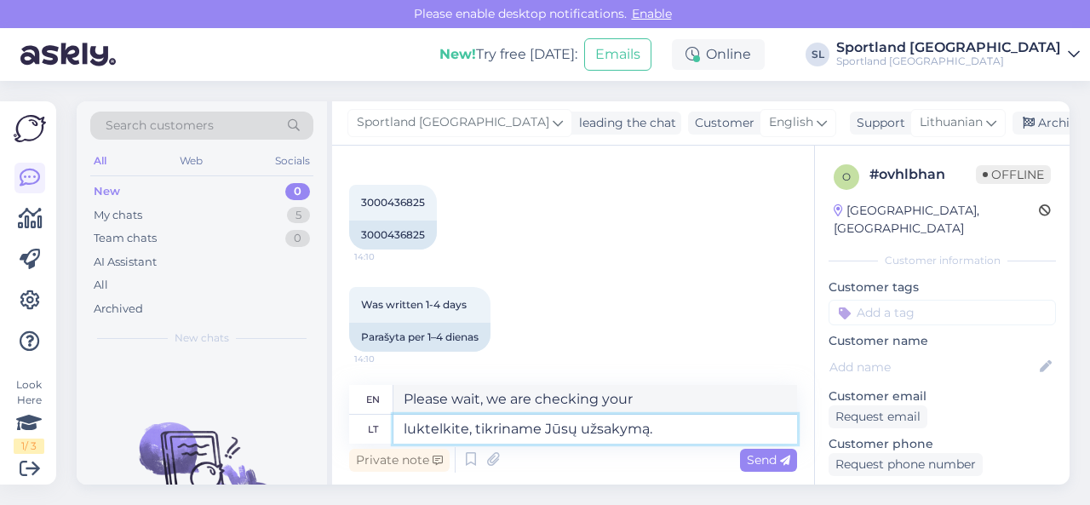
type textarea "luktelkite, tikriname Jūsų užsakymą."
type textarea "Please wait, we are checking your order."
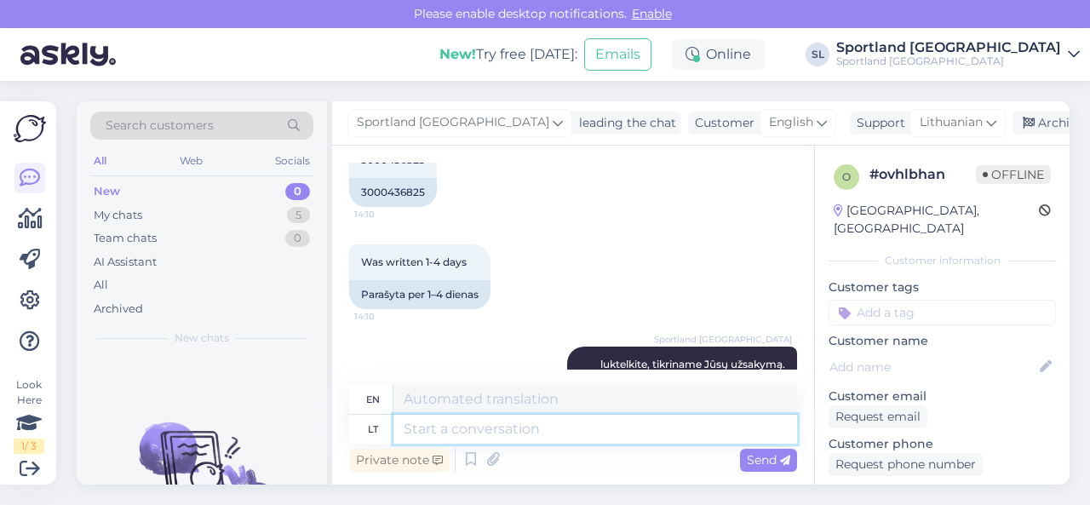
scroll to position [392, 0]
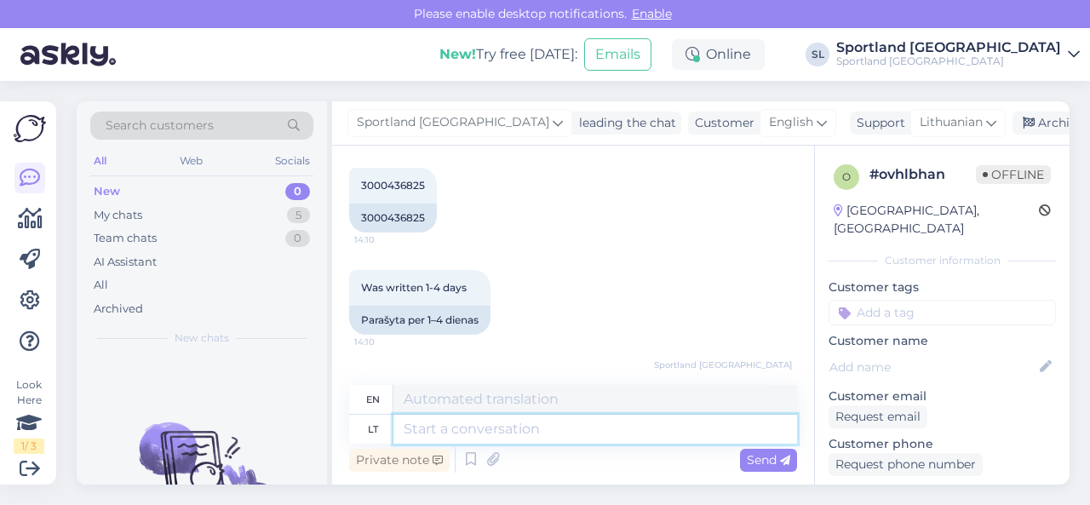
click at [503, 435] on textarea at bounding box center [595, 429] width 404 height 29
paste textarea "3000436825"
type textarea "3000436825"
type textarea "3000436825 užsakymas"
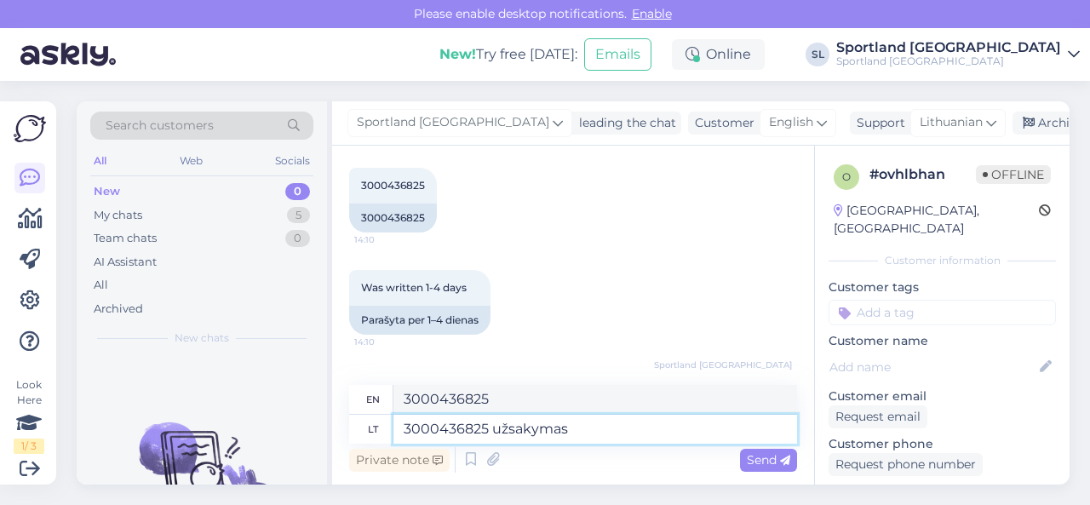
type textarea "Order 3000436825"
type textarea "3000436825 užsakymas su pr"
type textarea "3000436825 order with"
type textarea "3000436825 užsakymas su preke"
type textarea "3000436825 order with product"
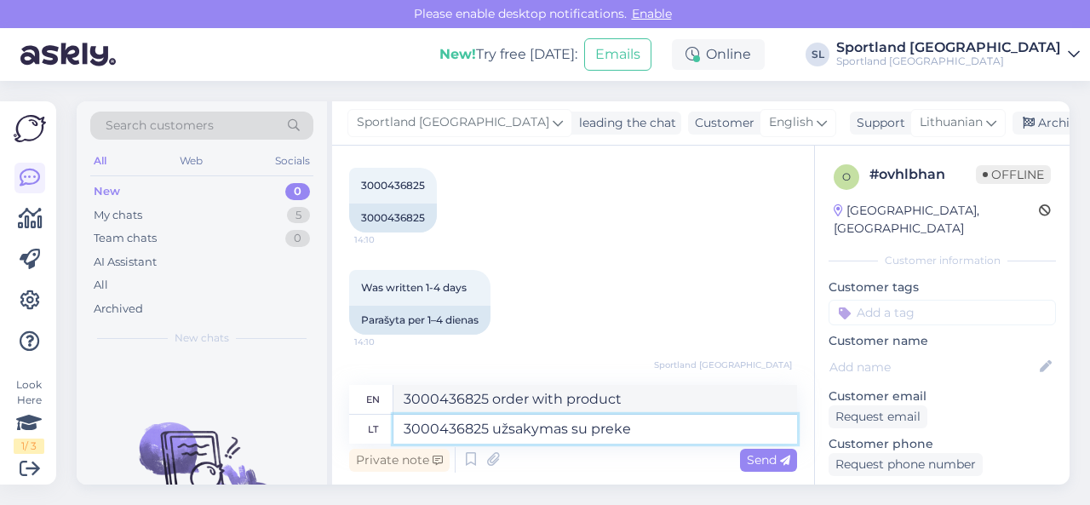
paste textarea "[PERSON_NAME]: 67529504350 Drabužių dydis:S"
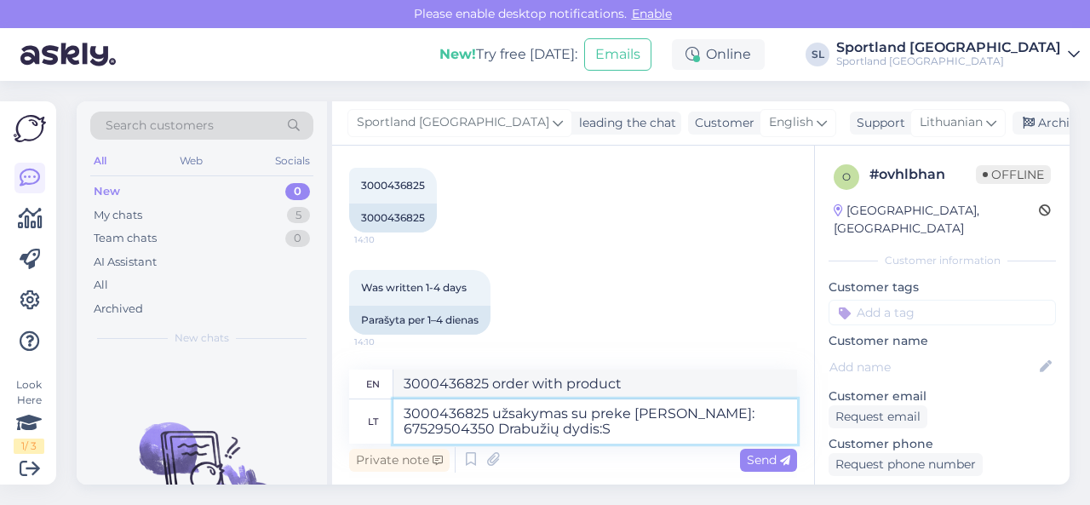
type textarea "3000436825 užsakymas su preke [PERSON_NAME]: 67529504350 Drabužių dydis: S"
type textarea "3000436825 order with item [PERSON_NAME]: 67529504350 Clothing size:S"
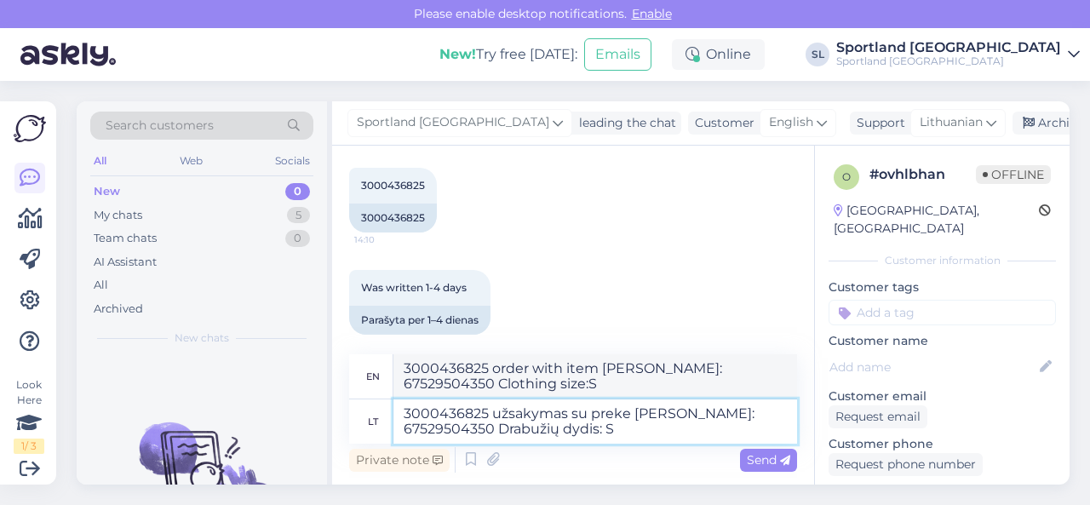
type textarea "3000436825 užsakymas su preke [PERSON_NAME]: 67529504350 Drabužių dydis: S"
type textarea "3000436825 order with item [PERSON_NAME]: 67529504350 Clothing size: S"
type textarea "3000436825 užsakymas su preke [PERSON_NAME]: 67529504350 Drabužių dydis: S Omni…"
type textarea "3000436825 order with item [PERSON_NAME] SKU: 67529504350 Clothing size: S [PER…"
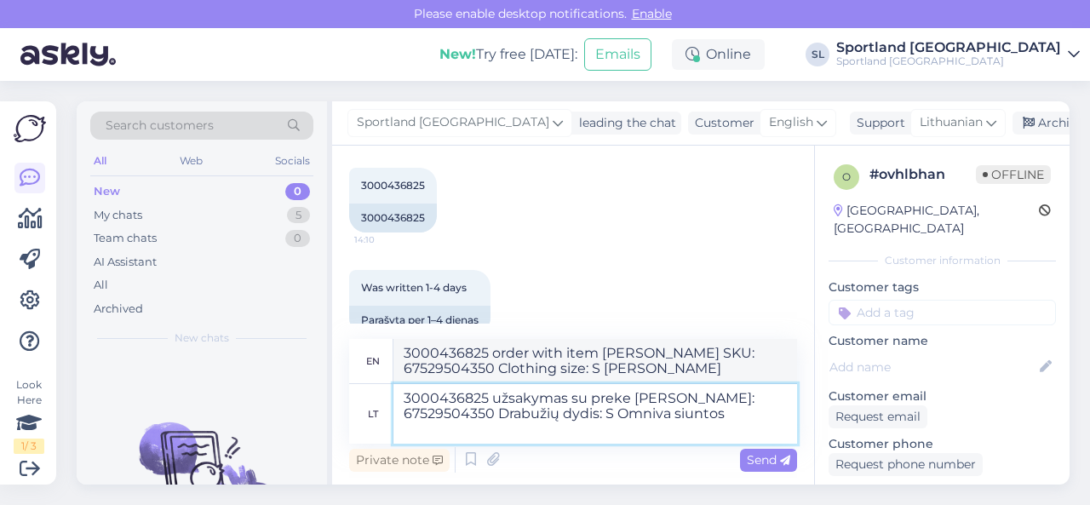
type textarea "3000436825 užsakymas su preke [PERSON_NAME]: 67529504350 Drabužių dydis: S Omni…"
type textarea "3000436825 order with item [PERSON_NAME]: 67529504350 Clothing size: S Omniva s…"
type textarea "3000436825 užsakymas su preke [PERSON_NAME]: 67529504350 Drabužių dydis: S Omni…"
type textarea "3000436825 order with item [PERSON_NAME] SKU: 67529504350 Clothing size: S Omni…"
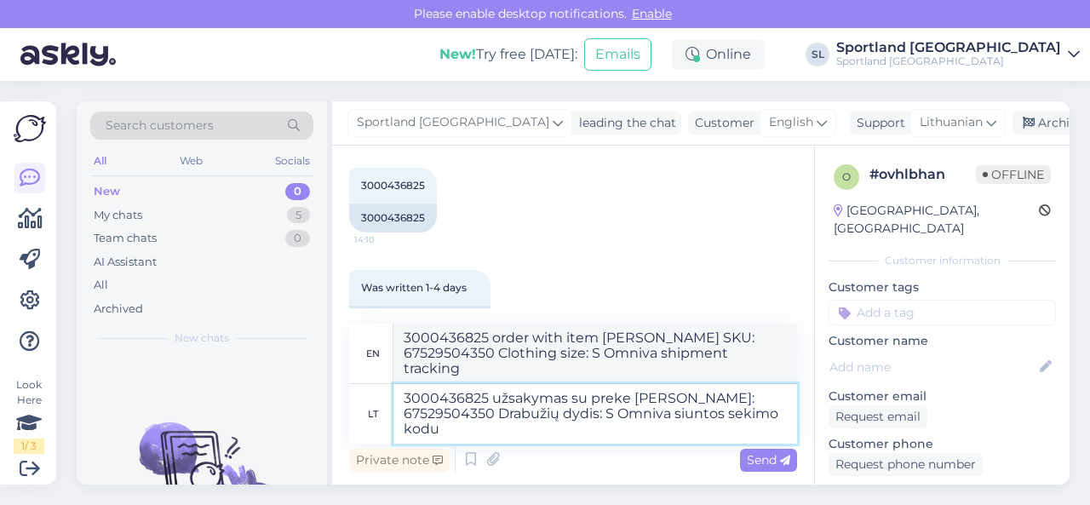
type textarea "3000436825 užsakymas su preke [PERSON_NAME]: 67529504350 Drabužių dydis: S Omni…"
type textarea "3000436825 order with product [PERSON_NAME] SKU: 67529504350 Clothing size: S O…"
paste textarea "CC834079148EE"
type textarea "3000436825 užsakymas su preke [PERSON_NAME] SKU: 67529504350 Drabužių dydis: S …"
type textarea "3000436825 order with item [PERSON_NAME]: 67529504350 Clothing size: S Omniva s…"
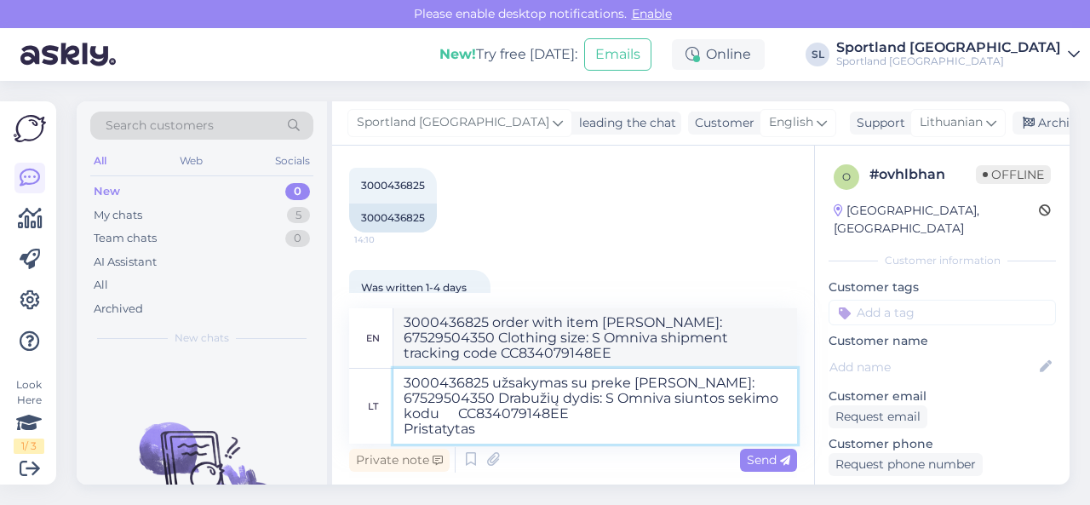
type textarea "3000436825 užsakymas su preke [PERSON_NAME]: 67529504350 Drabužių dydis: S Omni…"
type textarea "3000436825 order with product [PERSON_NAME] SKU: 67529504350 Clothing size: S O…"
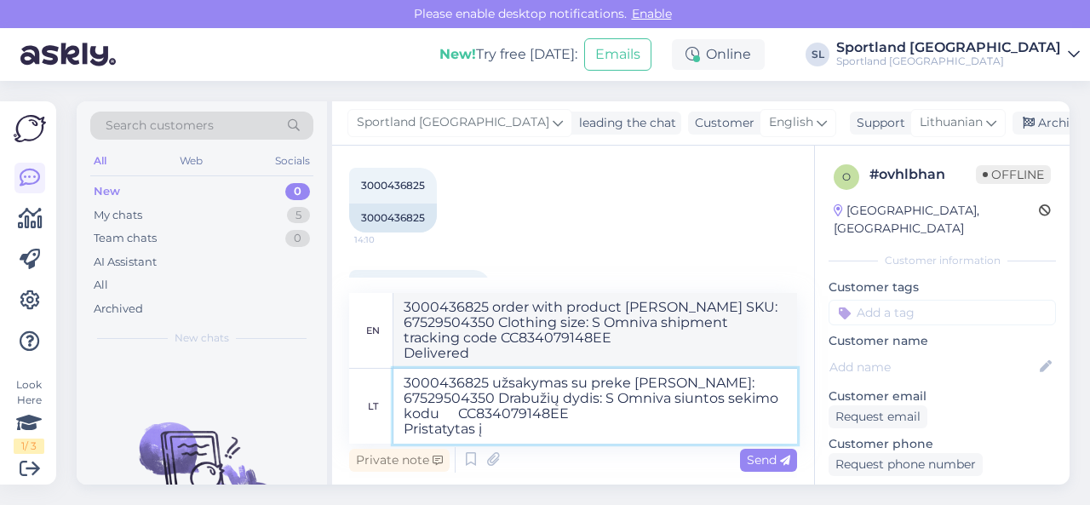
type textarea "3000436825 užsakymas su preke [PERSON_NAME]: 67529504350 Drabužių dydis: S Omni…"
type textarea "3000436825 order with item [PERSON_NAME]: 67529504350 Clothing size: S Omniva t…"
type textarea "3000436825 užsakymas su preke [PERSON_NAME]: 67529504350 Drabužių dydis: S Omni…"
type textarea "3000436825 order with product [PERSON_NAME] SKU: 67529504350 Clothing size: S O…"
click at [584, 427] on textarea "3000436825 užsakymas su preke [PERSON_NAME]: 67529504350 Drabužių dydis: S Omni…" at bounding box center [595, 406] width 404 height 75
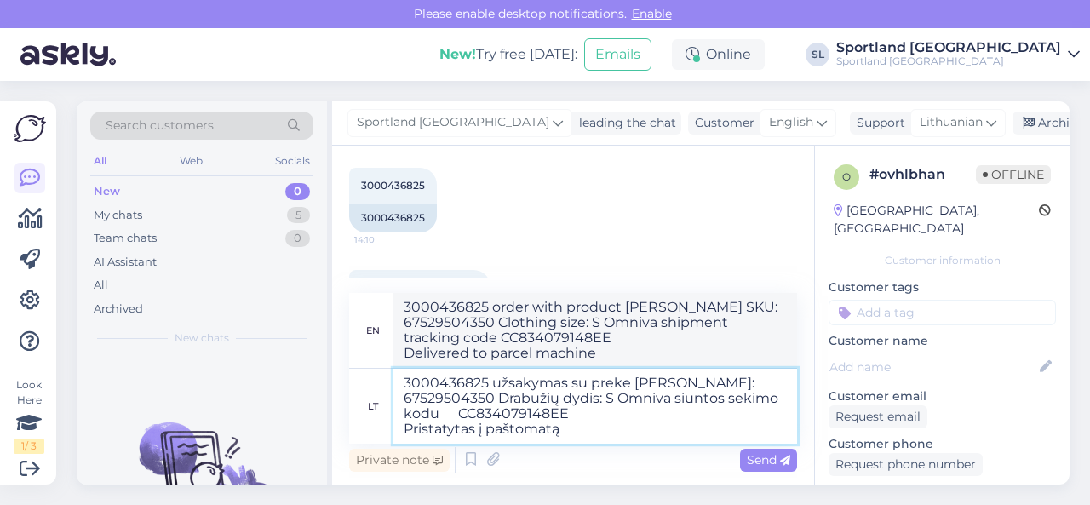
drag, startPoint x: 569, startPoint y: 432, endPoint x: 395, endPoint y: 427, distance: 173.8
click at [395, 427] on textarea "3000436825 užsakymas su preke [PERSON_NAME]: 67529504350 Drabužių dydis: S Omni…" at bounding box center [595, 406] width 404 height 75
type textarea "3000436825 užsakymas su preke [PERSON_NAME]: 67529504350 Drabužių dydis: S Omni…"
type textarea "3000436825 order with product [PERSON_NAME] SKU: 67529504350 Clothing size: S O…"
type textarea "3000436825 užsakymas su preke [PERSON_NAME]: 67529504350 Drabužių dydis: S Omni…"
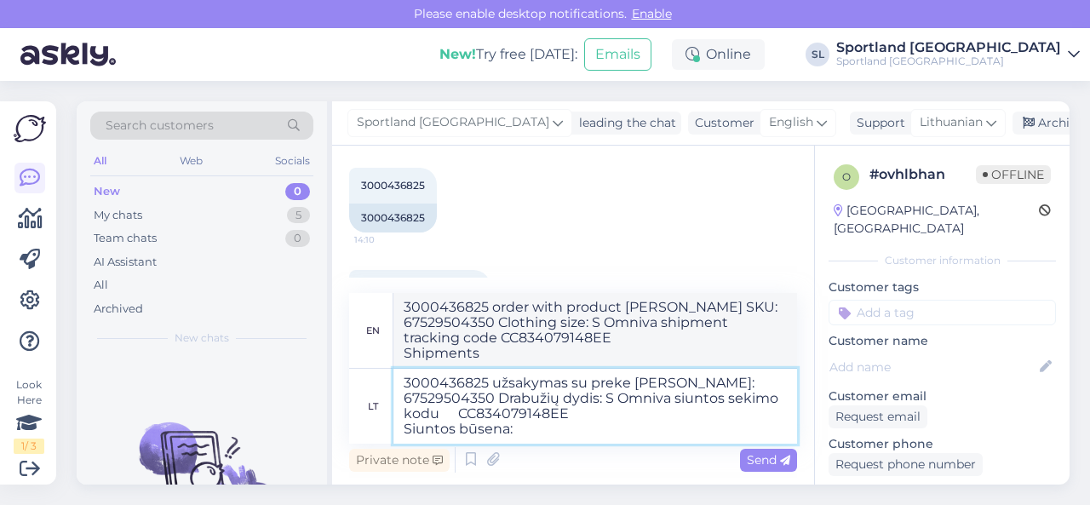
type textarea "3000436825 order with item [PERSON_NAME] SKU: 67529504350 Clothing size: S Omni…"
paste textarea "Siunta pristatyta [DATE] 11:06 [GEOGRAPHIC_DATA]"
type textarea "3000436825 užsakymas su preke [PERSON_NAME]: 67529504350 Drabužių dydis: S Omni…"
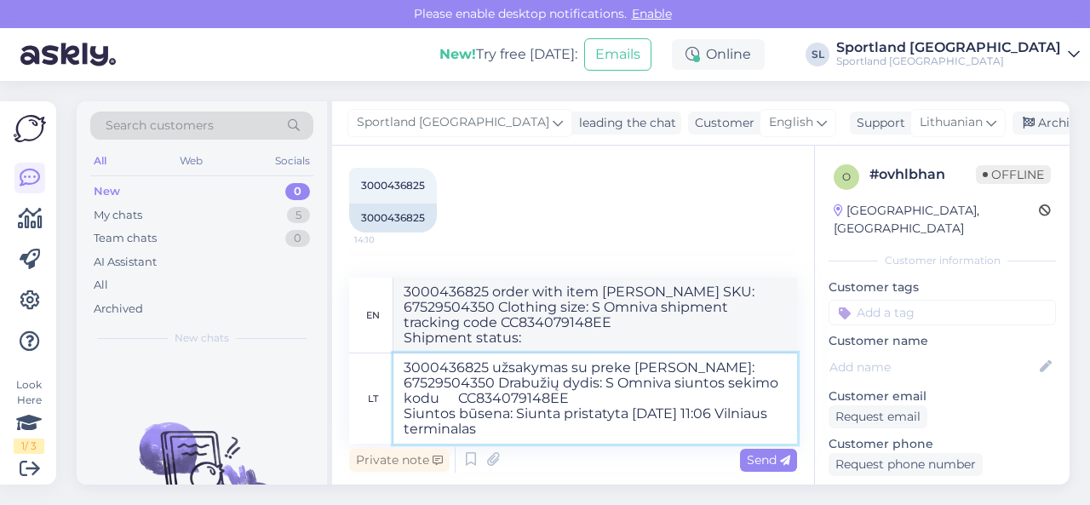
type textarea "3000436825 order with product [PERSON_NAME] SKU: 67529504350 Clothing size: S O…"
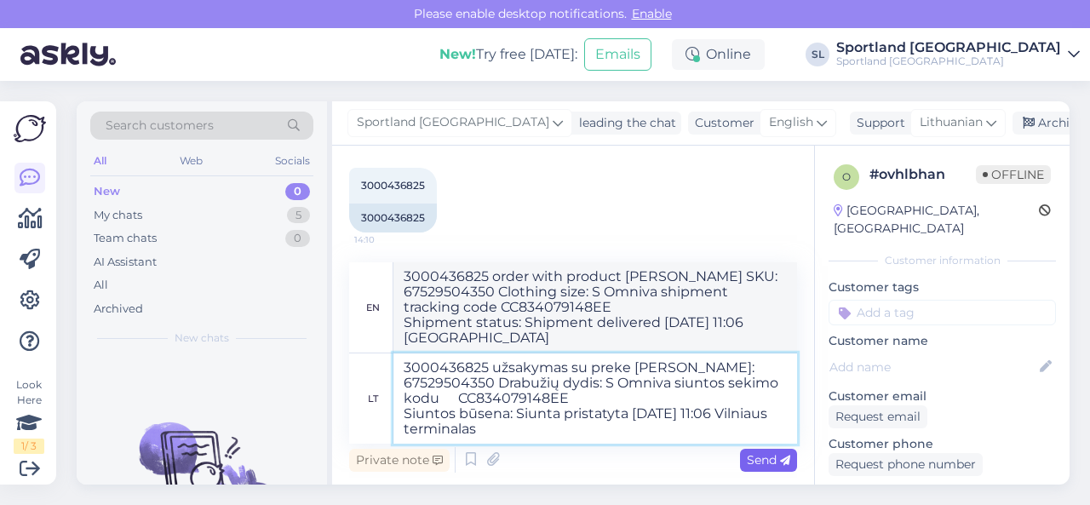
type textarea "3000436825 užsakymas su preke [PERSON_NAME]: 67529504350 Drabužių dydis: S Omni…"
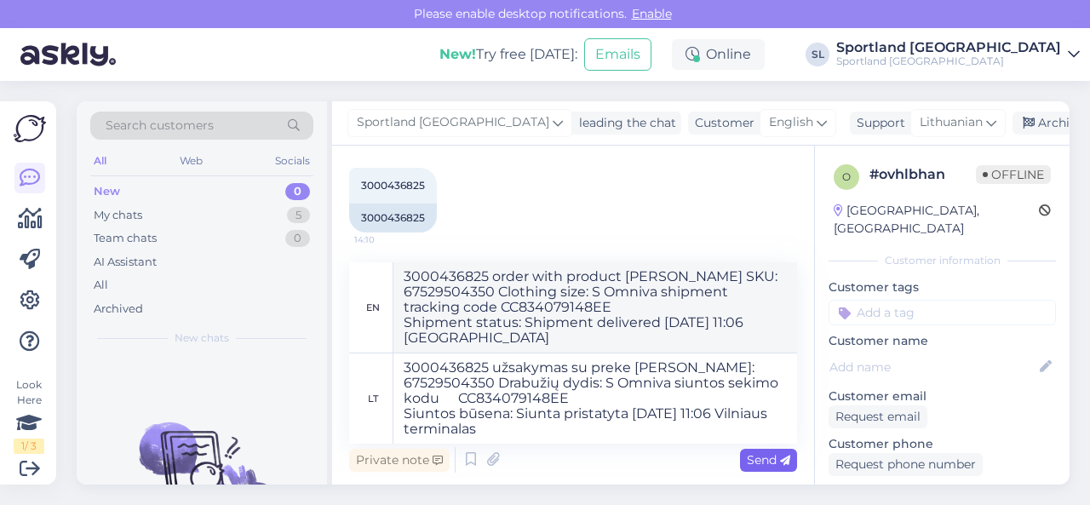
click at [750, 456] on span "Send" at bounding box center [768, 459] width 43 height 15
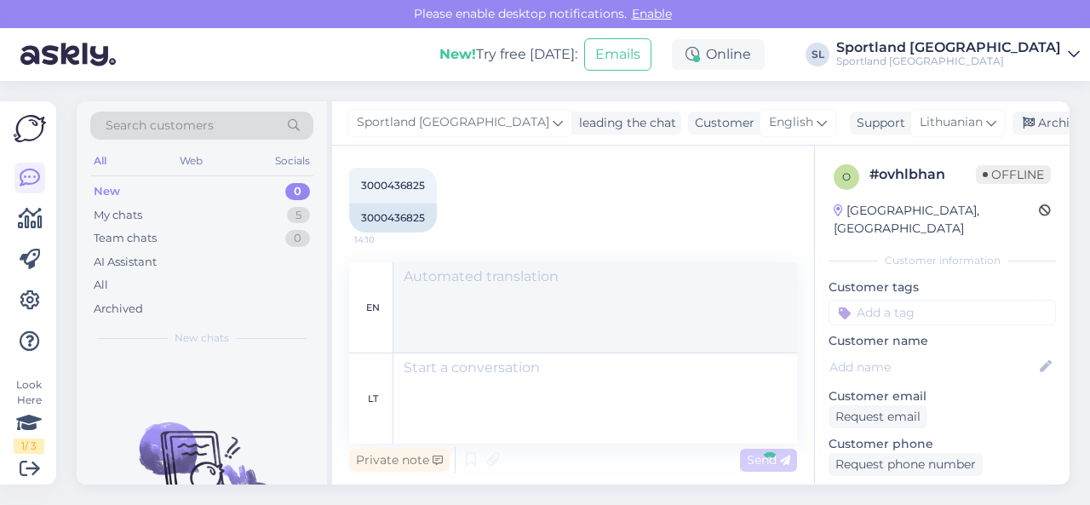
scroll to position [702, 0]
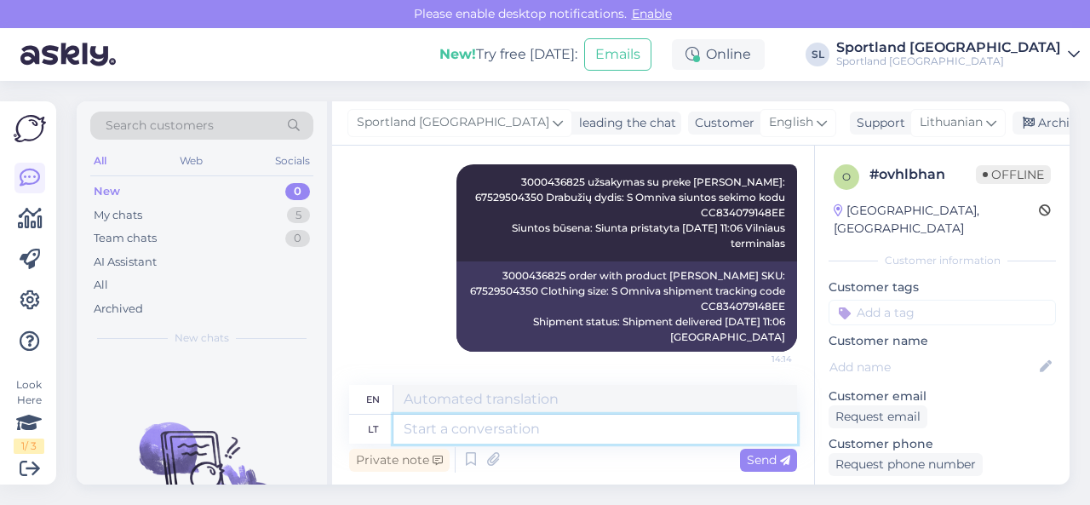
click at [676, 437] on textarea at bounding box center [595, 429] width 404 height 29
type textarea "Galimai ne"
type textarea "Possibly"
type textarea "Galimai neatsie"
type textarea "Possibly not."
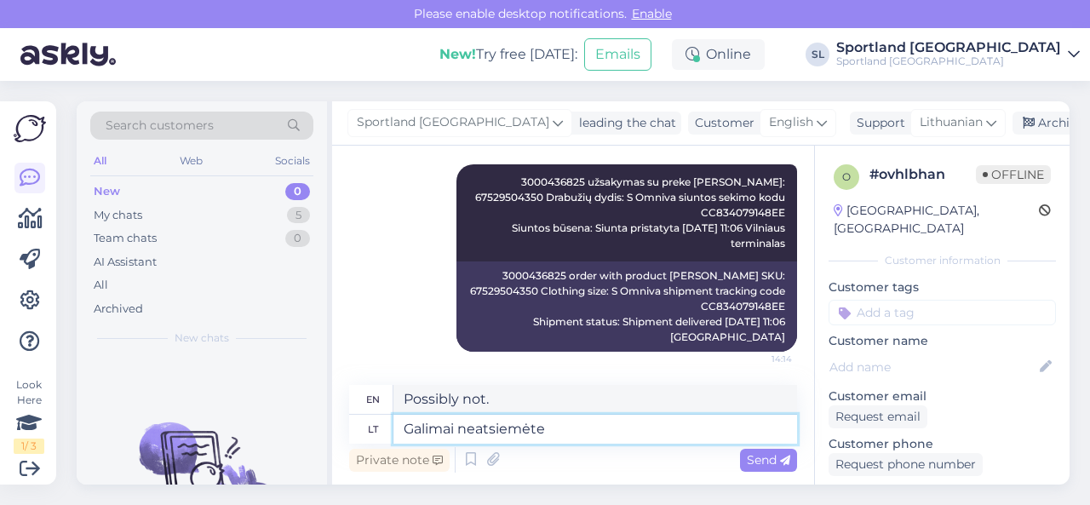
type textarea "Galimai neatsiemėte s"
type textarea "You may not have withdrawn."
type textarea "Galimai neatsiemėte savo u"
type textarea "You may not have taken yours."
type textarea "Galimai neatsiemėte savo užsakymo l"
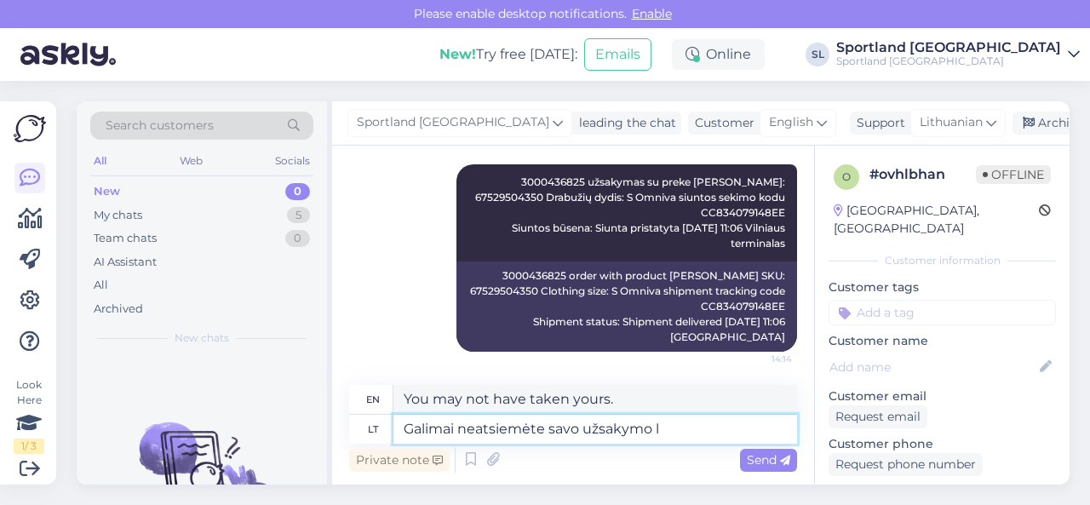
type textarea "You may not have picked up your order."
type textarea "Galimai neatsiemėte savo užsakymo laiku."
type textarea "You may not have picked up your order on time."
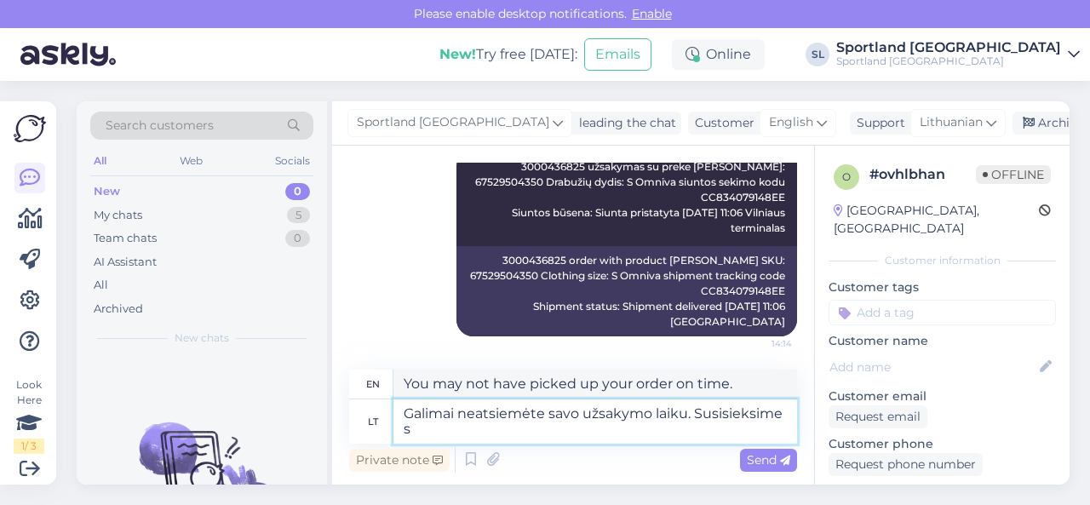
type textarea "Galimai neatsiemėte savo užsakymo laiku. Susisieksime su"
type textarea "You may not have picked up your order on time. We will contact you."
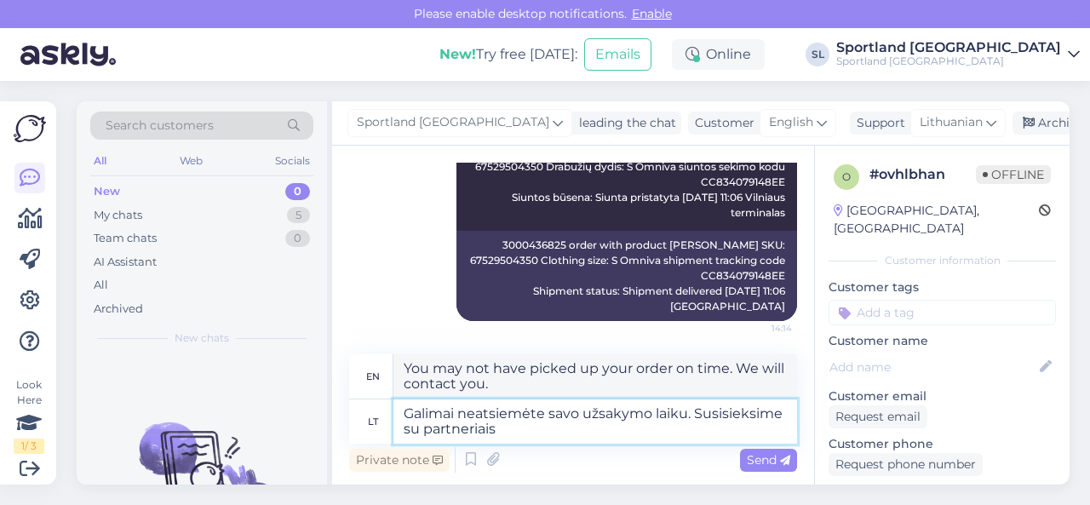
type textarea "Galimai neatsiemėte savo užsakymo laiku. Susisieksime su partneriais O"
type textarea "You may not have picked up your order on time. We will contact our partners."
type textarea "Galimai neatsiemėte savo užsakymo laiku. Susisieksime su partneriais Omniva pa"
type textarea "You may not have picked up your order on time. We will contact our partners [PE…"
type textarea "Galimai neatsiemėte savo užsakymo laiku. Susisieksime su partneriais [PERSON_NA…"
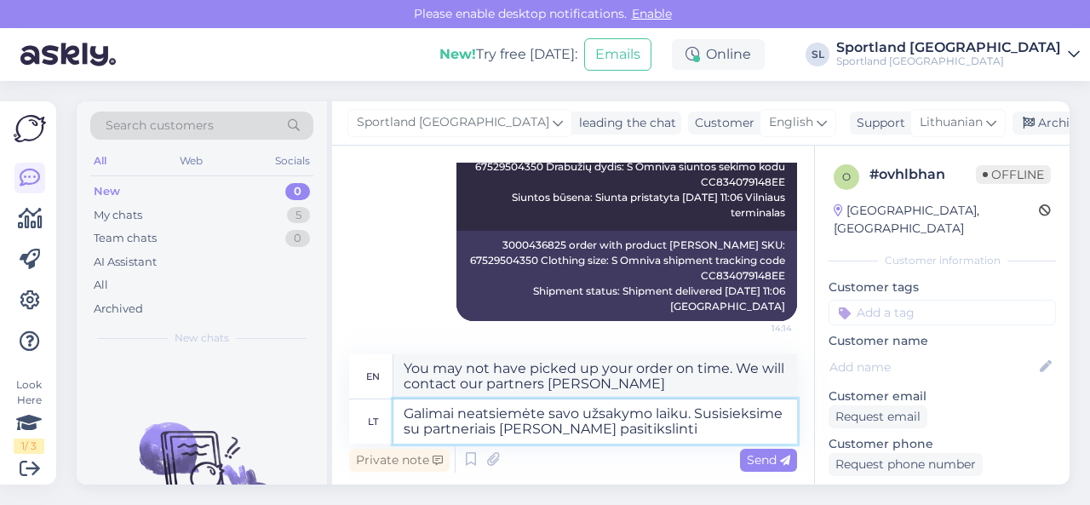
type textarea "You may not have picked up your order on time. We will contact our partners Omn…"
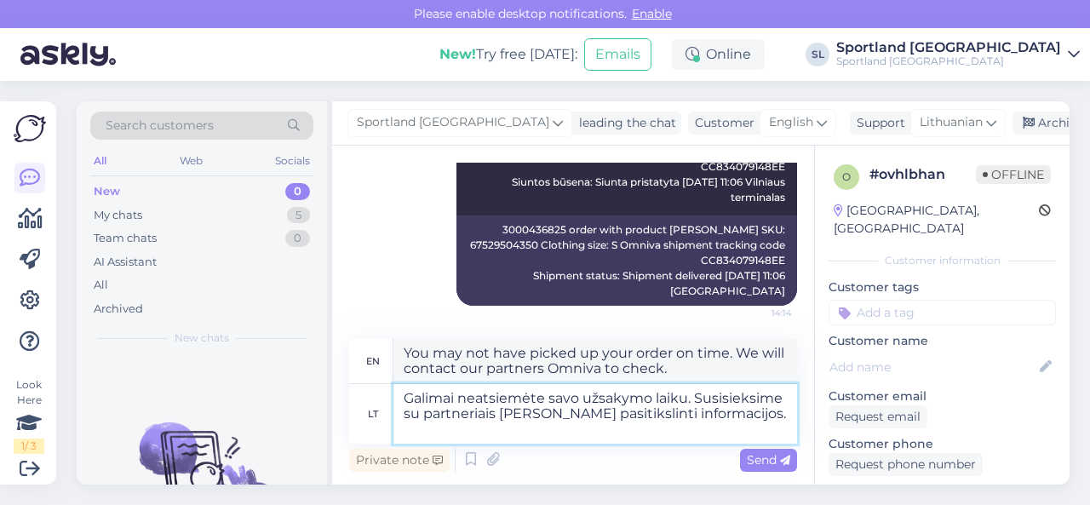
type textarea "Galimai neatsiemėte savo užsakymo laiku. Susisieksime su partneriais [PERSON_NA…"
type textarea "You may not have picked up your order on time. We will contact our partners [PE…"
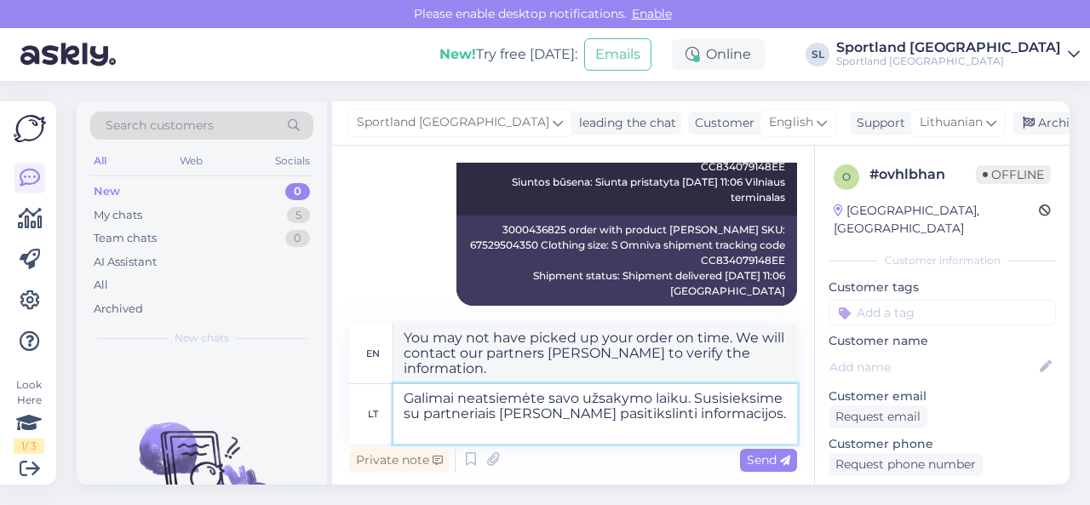
scroll to position [763, 0]
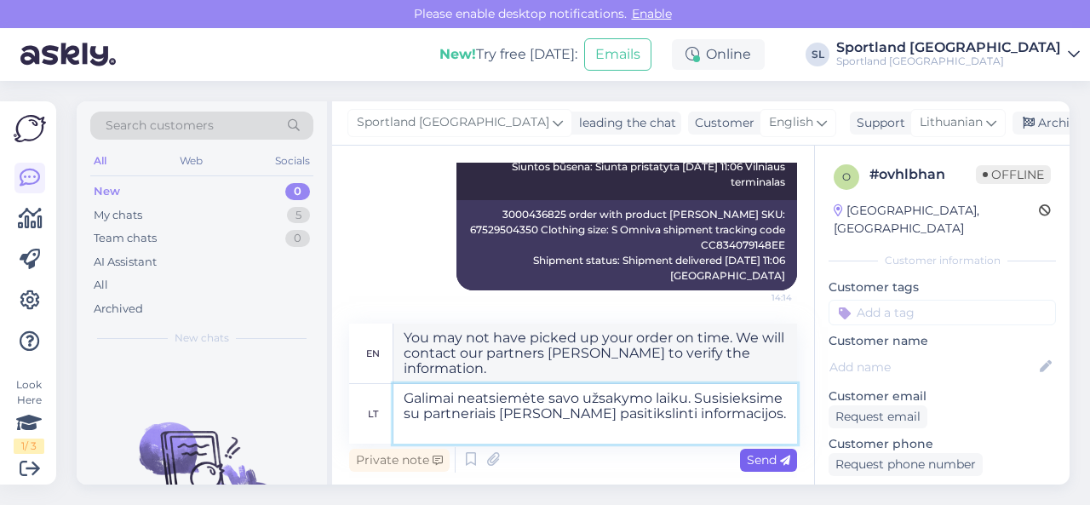
type textarea "Galimai neatsiemėte savo užsakymo laiku. Susisieksime su partneriais [PERSON_NA…"
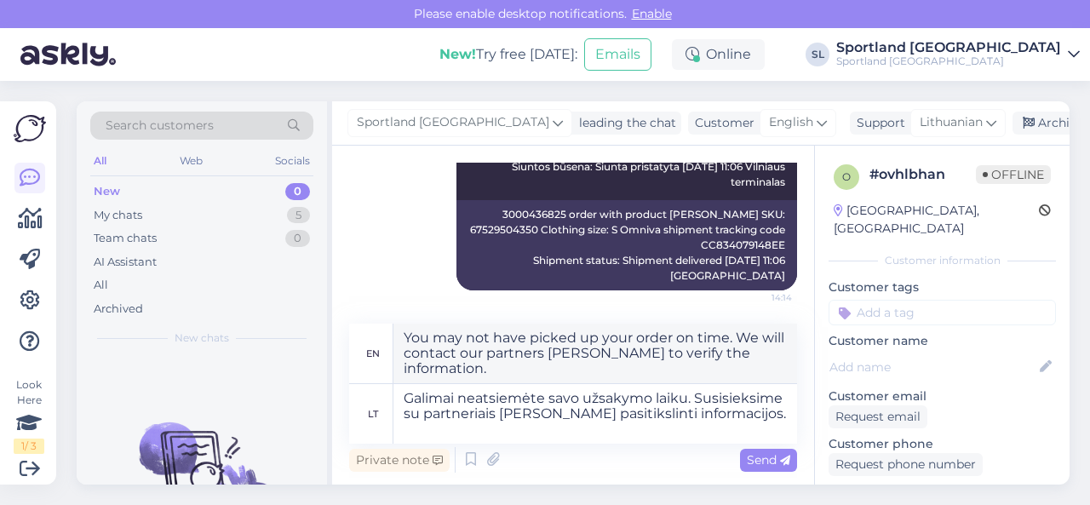
click at [753, 459] on span "Send" at bounding box center [768, 459] width 43 height 15
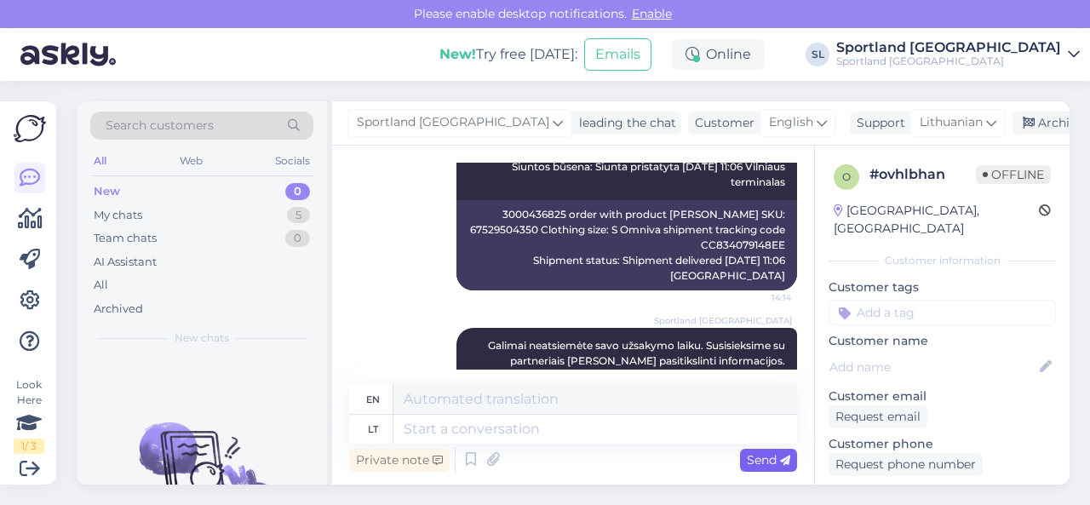
scroll to position [835, 0]
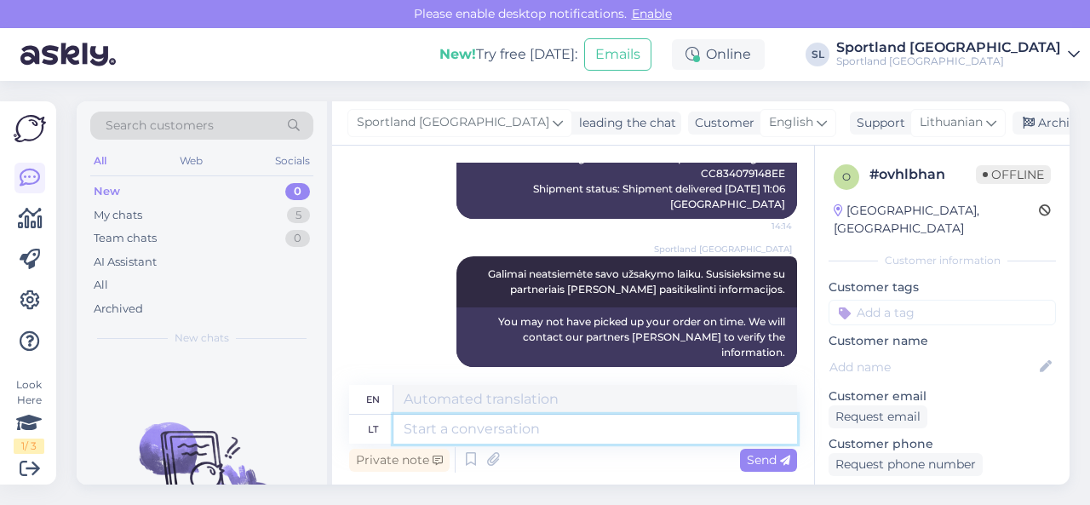
click at [455, 430] on textarea at bounding box center [595, 429] width 404 height 29
paste textarea "Siunta paruošta atsiėmimui iš paštomato [DATE] 14:23 Joniškio NORFA paštomatas"
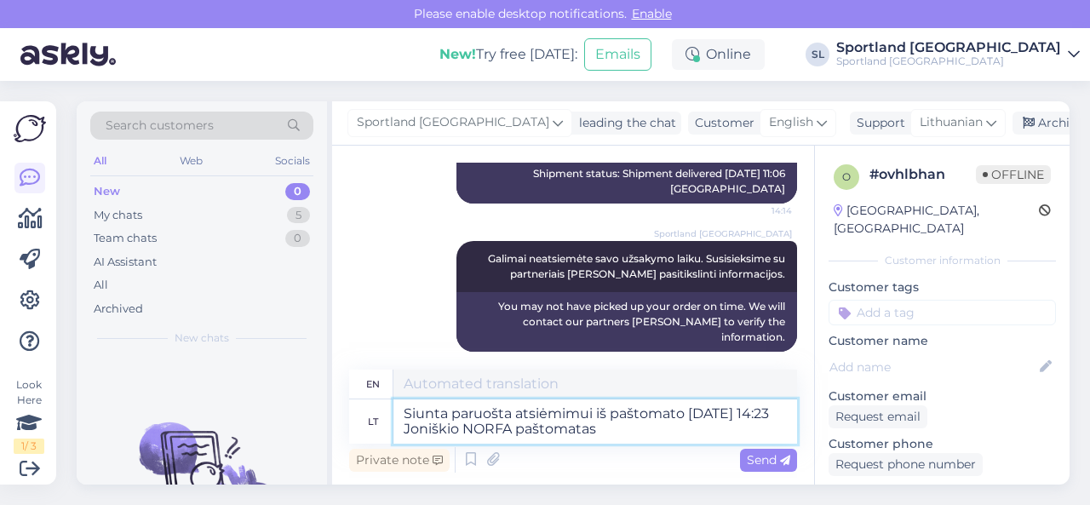
type textarea "Siunta paruošta atsiėmimui iš paštomato [DATE] 14:23 Joniškio NORFA paštomatas"
type textarea "The parcel is ready for pickup from the parcel locker [DATE] 14:23 Joniškis NOR…"
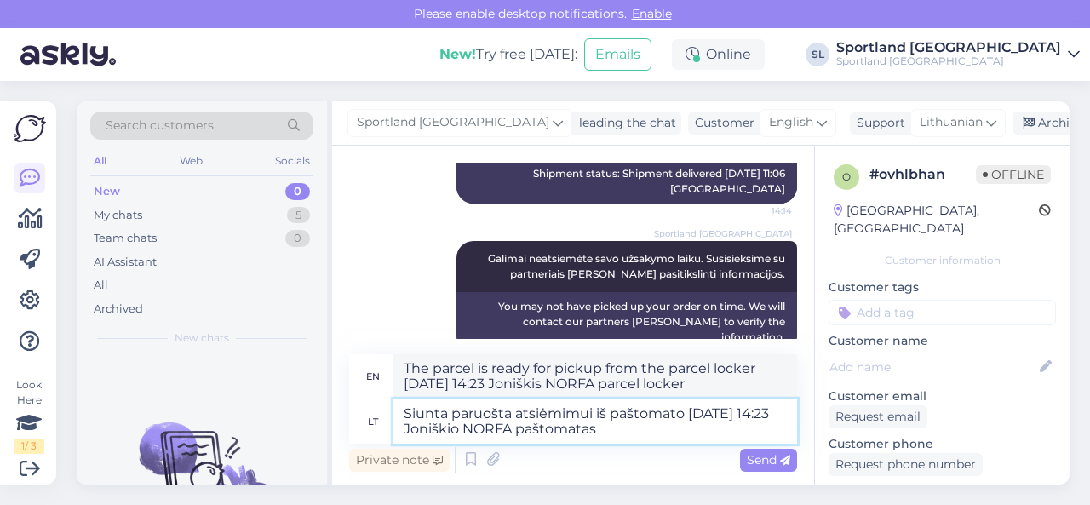
scroll to position [865, 0]
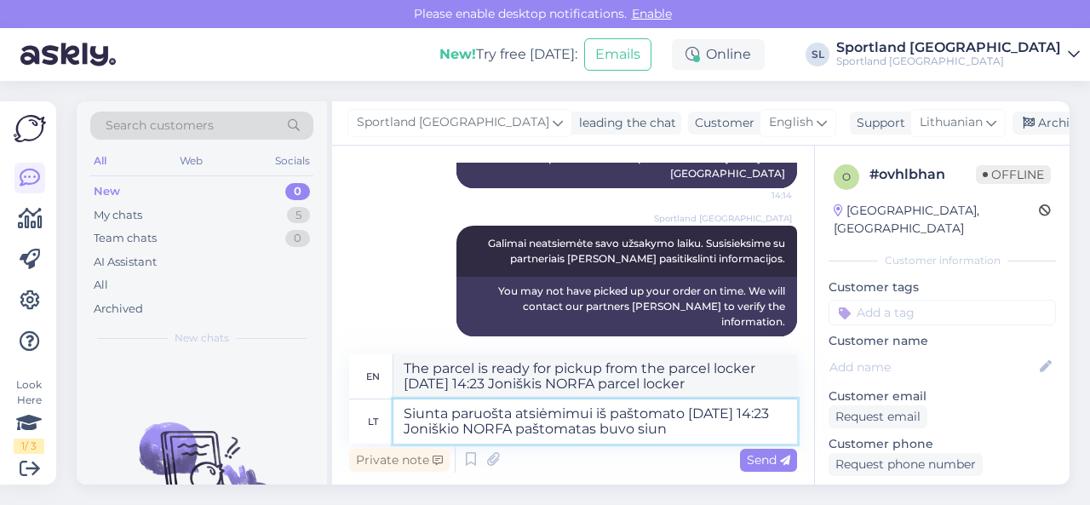
type textarea "Siunta paruošta atsiėmimui iš paštomato [DATE] 14:23 Joniškio NORFA paštomatas …"
type textarea "The parcel is ready for collection from the parcel locker [DATE] 14:23 Joniškis…"
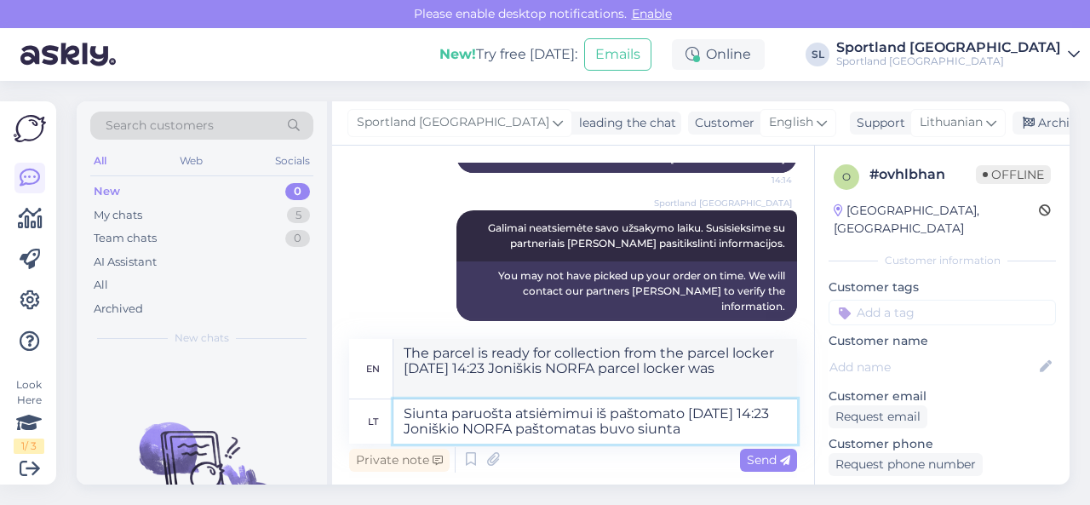
type textarea "Siunta paruošta atsiėmimui iš paštomato [DATE] 14:23 Joniškio NORFA paštomatas …"
type textarea "The parcel is ready for collection from the parcel locker [DATE] 14:23 Joniškis…"
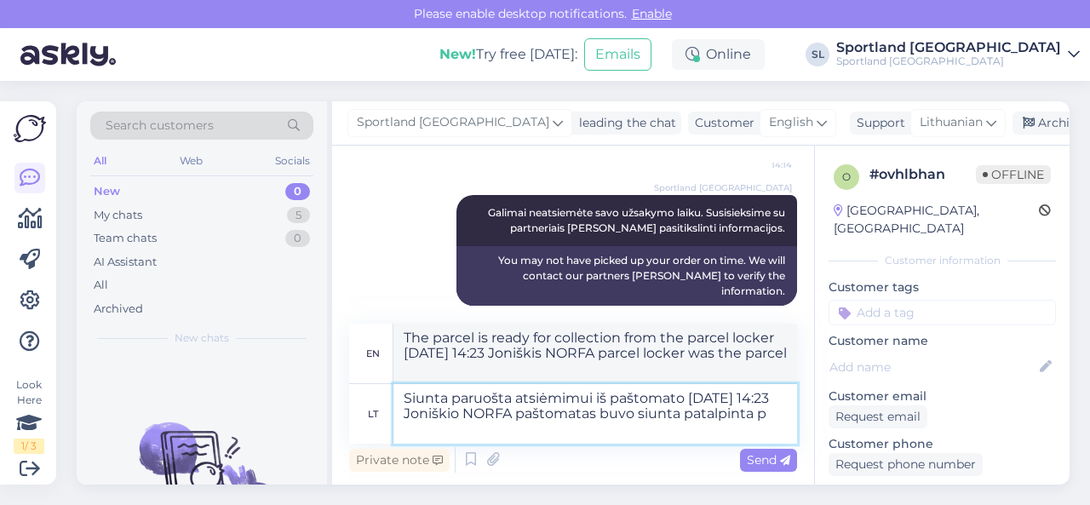
type textarea "Siunta paruošta atsiėmimui iš paštomato [DATE] 14:23 Joniškio NORFA paštomatas …"
type textarea "The parcel is ready for collection from the parcel locker [DATE] 14:23 The parc…"
type textarea "Siunta paruošta atsiėmimui iš paštomato [DATE] 14:23 Joniškio NORFA paštomatas …"
type textarea "The parcel is ready for pickup from the parcel machine. [DATE] 14:23, the Joniš…"
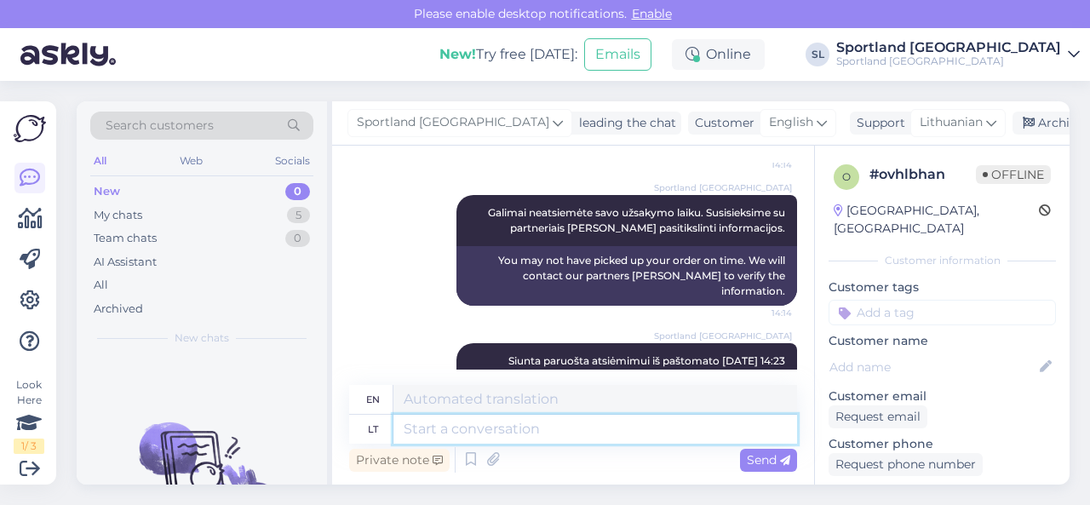
scroll to position [998, 0]
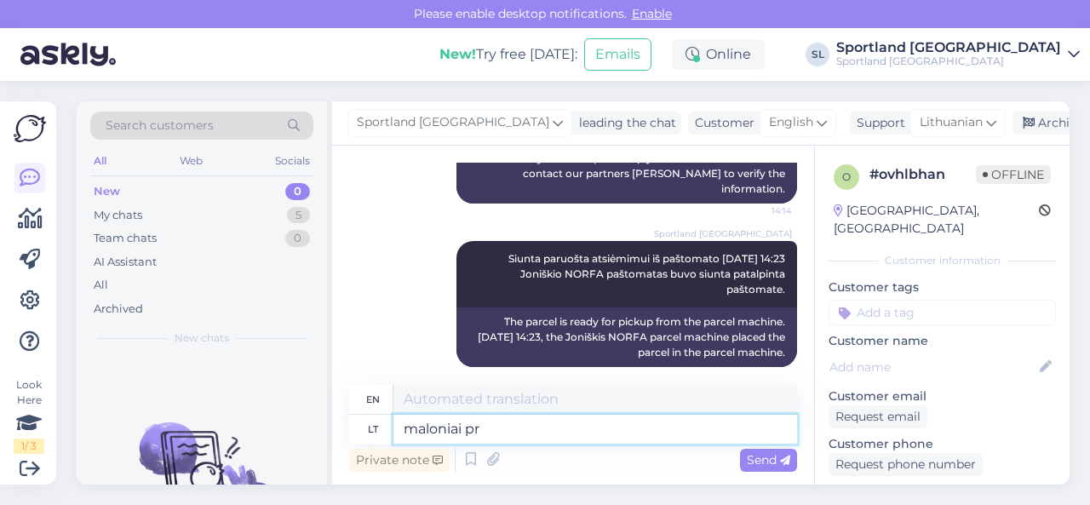
type textarea "maloniai pra"
type textarea "kindly"
type textarea "maloniai prašome pat"
type textarea "please, please"
type textarea "maloniai prašome patikslinkite sa"
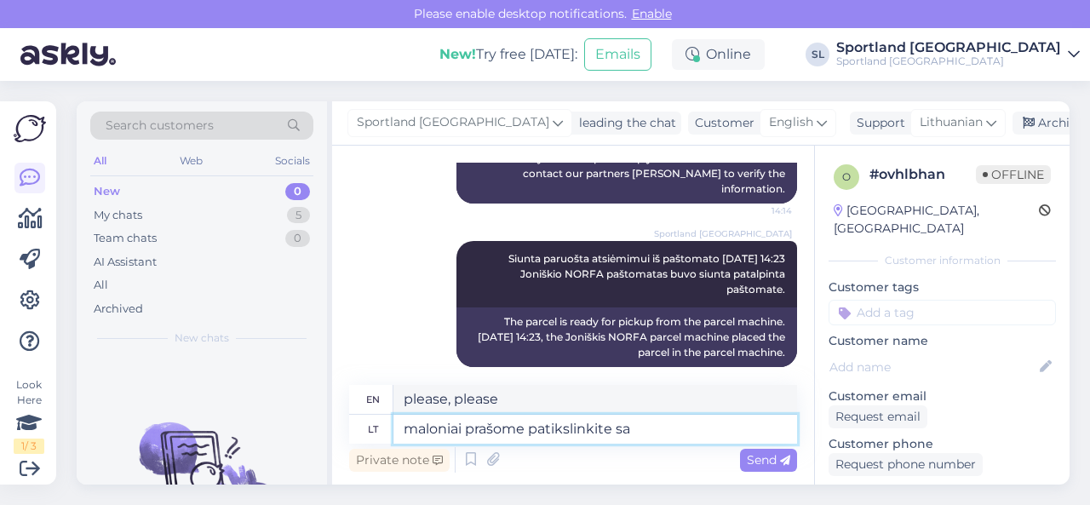
type textarea "Please clarify."
type textarea "maloniai prašome patikslinkite savo k"
type textarea "Please kindly clarify your"
type textarea "maloniai prašome patikslinkite savo kon"
type textarea "Please clarify your question."
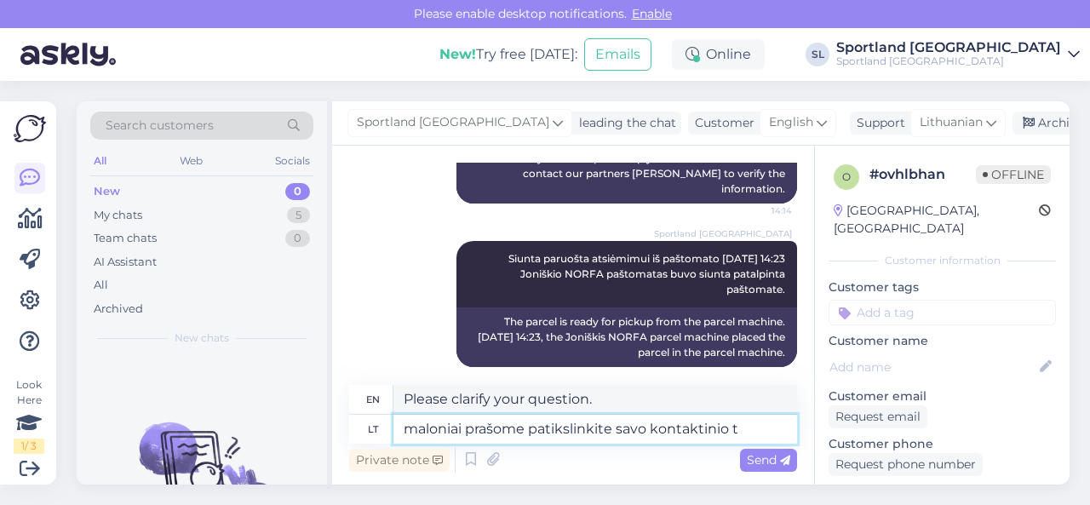
type textarea "maloniai prašome patikslinkite savo kontaktinio te"
type textarea "Please kindly specify your contact information."
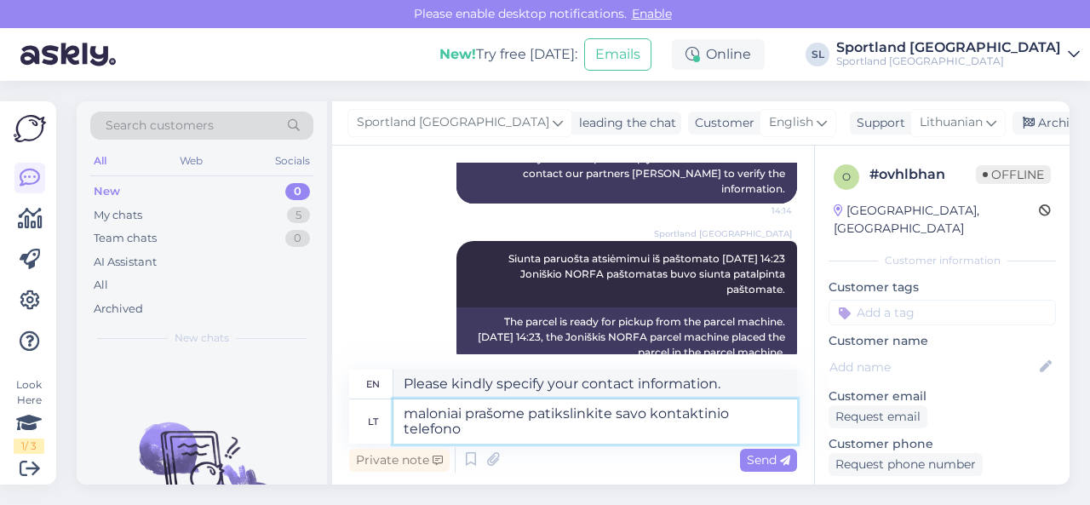
type textarea "maloniai prašome patikslinkite savo kontaktinio telefono n"
type textarea "Please specify your contact phone number."
type textarea "maloniai prašome patikslinkite savo kontaktinio telefono numerį. G"
type textarea "Please kindly specify your contact phone number."
type textarea "maloniai prašome patikslinkite savo kontaktinio telefono numerį. Galimai n"
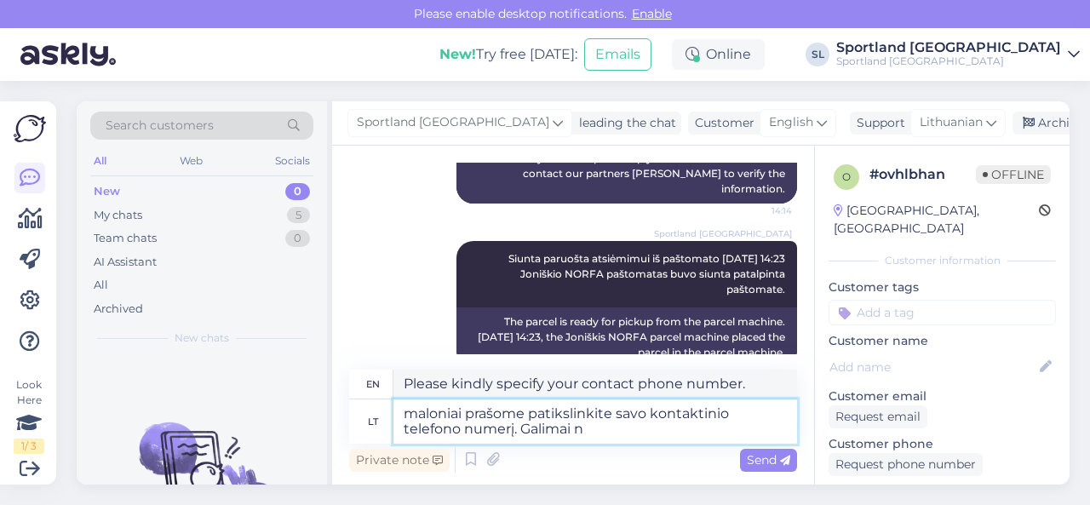
type textarea "Please kindly specify your contact phone number. Possibly"
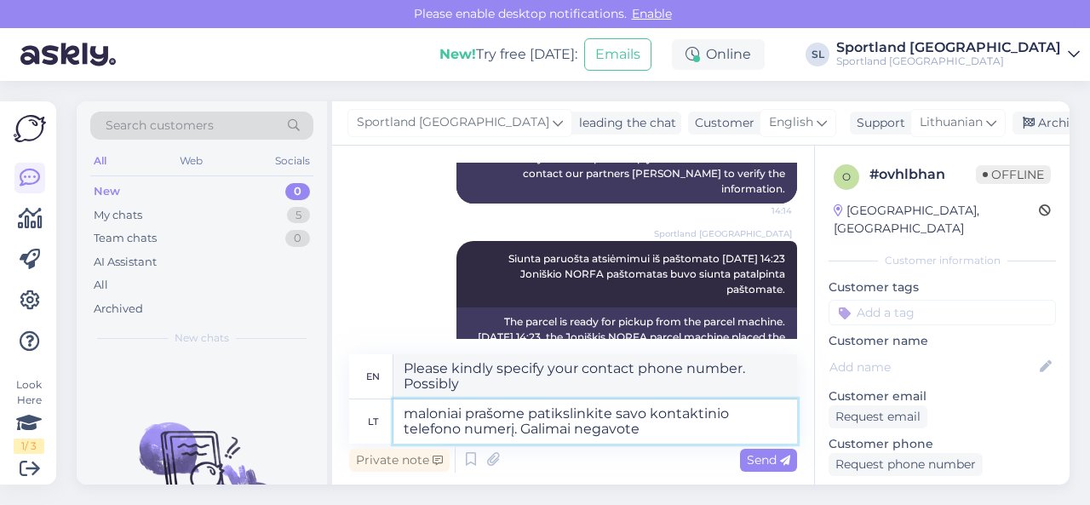
type textarea "maloniai prašome patikslinkite savo kontaktinio telefono numerį. Galimai negavo…"
type textarea "Please provide your contact phone number. You may not have received it."
type textarea "maloniai prašome patikslinkite savo kontaktinio telefono numerį. Galimai negavo…"
type textarea "Please kindly specify your contact phone number. You may not have received the …"
type textarea "maloniai prašome patikslinkite savo kontaktinio telefono numerį. Galimai negavo…"
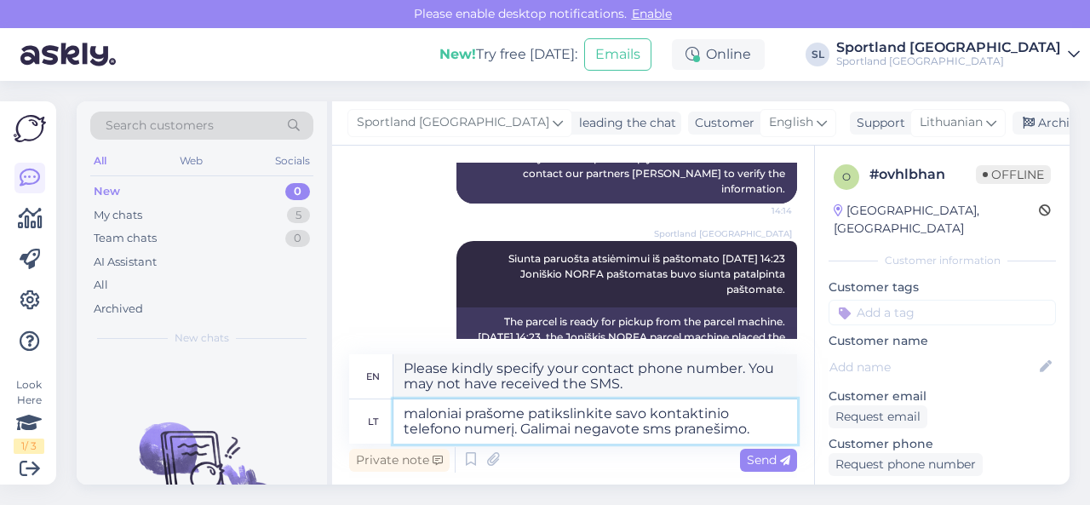
type textarea "Please provide your contact phone number. You may not have received the SMS mes…"
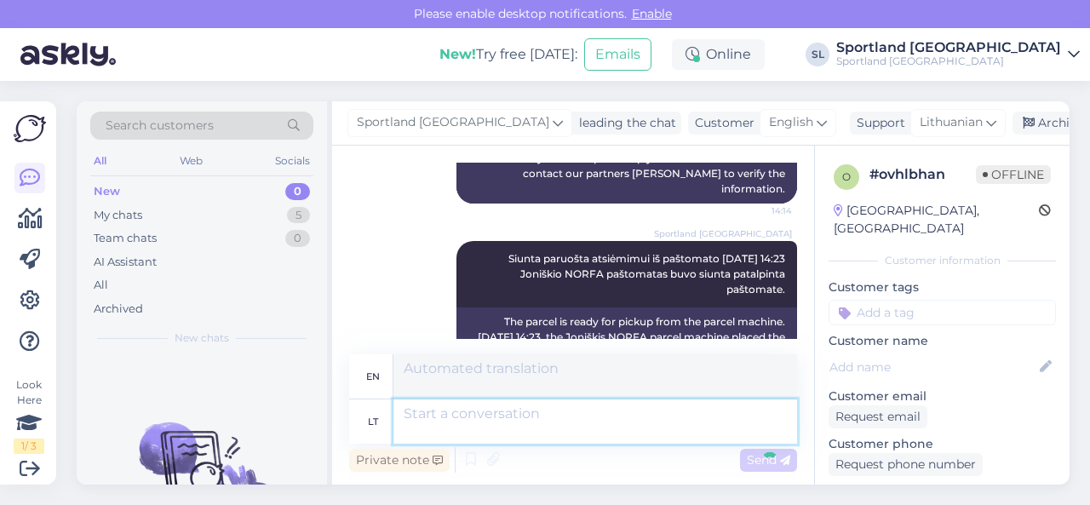
scroll to position [1131, 0]
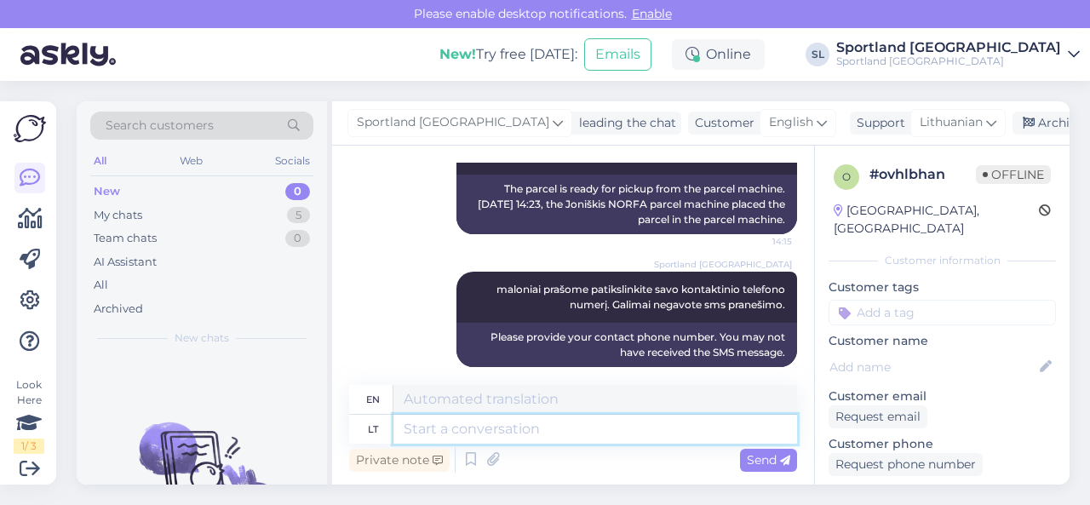
click at [548, 423] on textarea at bounding box center [595, 429] width 404 height 29
type textarea "Susisiek"
type textarea "Contact"
type textarea "Susisiekėme s"
type textarea "We contacted"
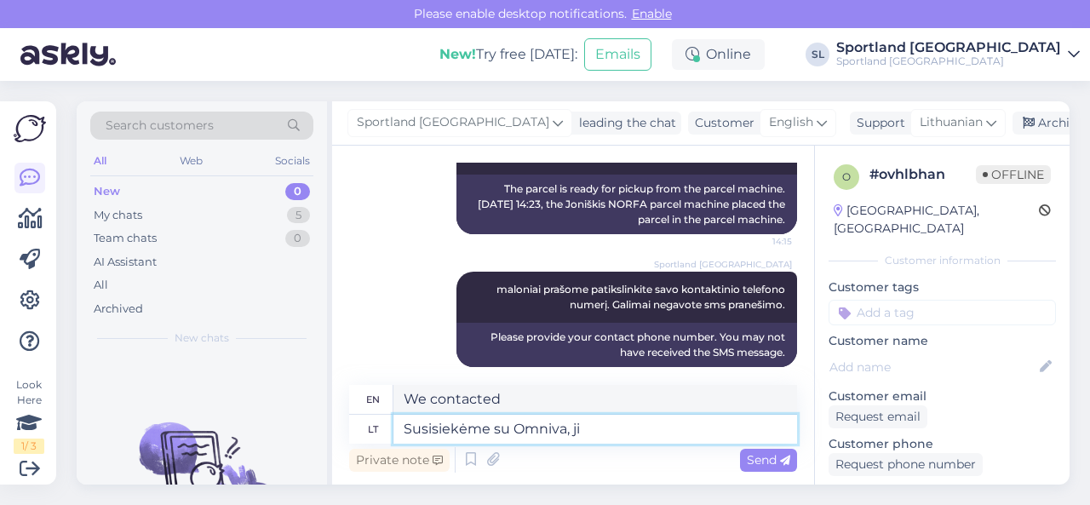
type textarea "Susisiekėme su Omniva, jie"
type textarea "We contacted [PERSON_NAME],"
type textarea "Susisiekėme su [PERSON_NAME], jie p"
type textarea "We contacted [PERSON_NAME], they"
type textarea "Susisiekėme su [PERSON_NAME], jie patvirtino, jog"
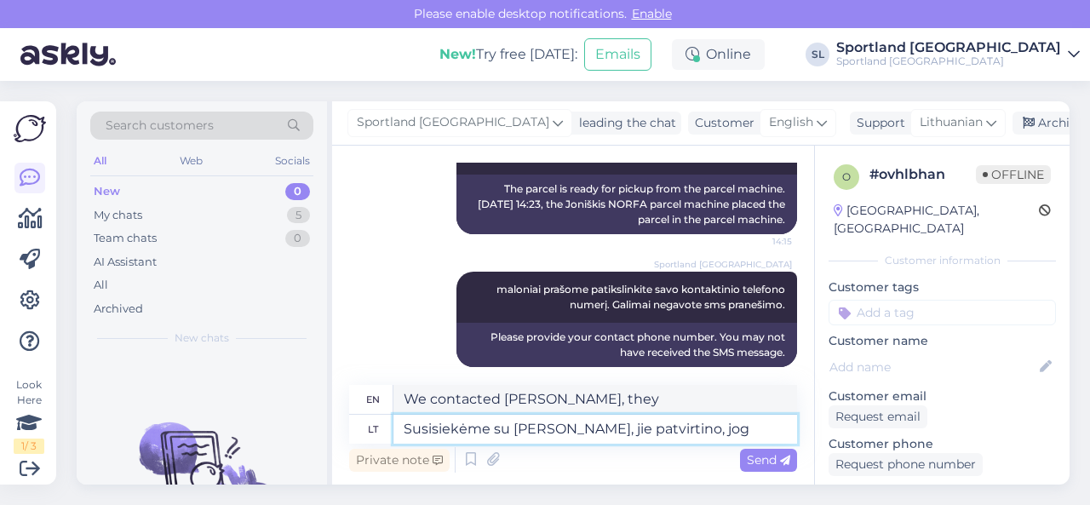
type textarea "We contacted [PERSON_NAME], they confirmed,"
type textarea "Susisiekėme su [PERSON_NAME], jie patvirtino, jog s"
type textarea "We contacted [PERSON_NAME], they confirmed that"
type textarea "Susisiekėme su [PERSON_NAME], jie patvirtino, jog siunta n"
type textarea "We contacted [PERSON_NAME], they confirmed that the shipment"
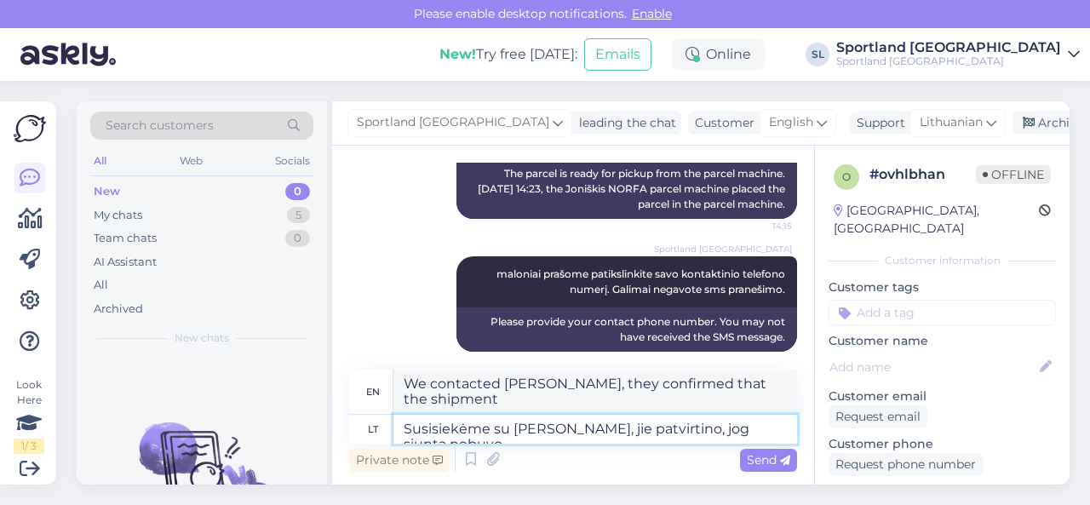
type textarea "Susisiekėme su [PERSON_NAME], jie patvirtino, jog siunta nebuvo a"
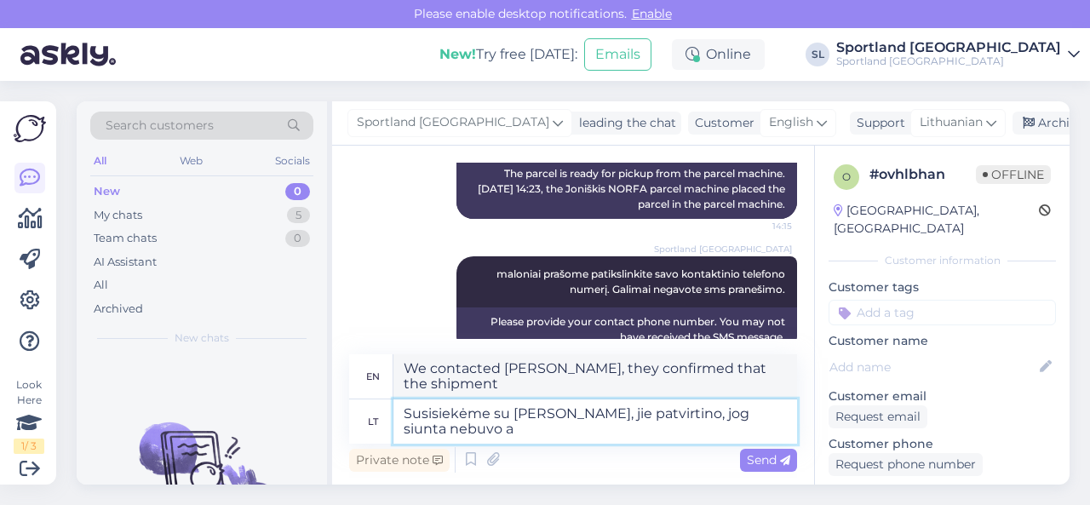
scroll to position [1162, 0]
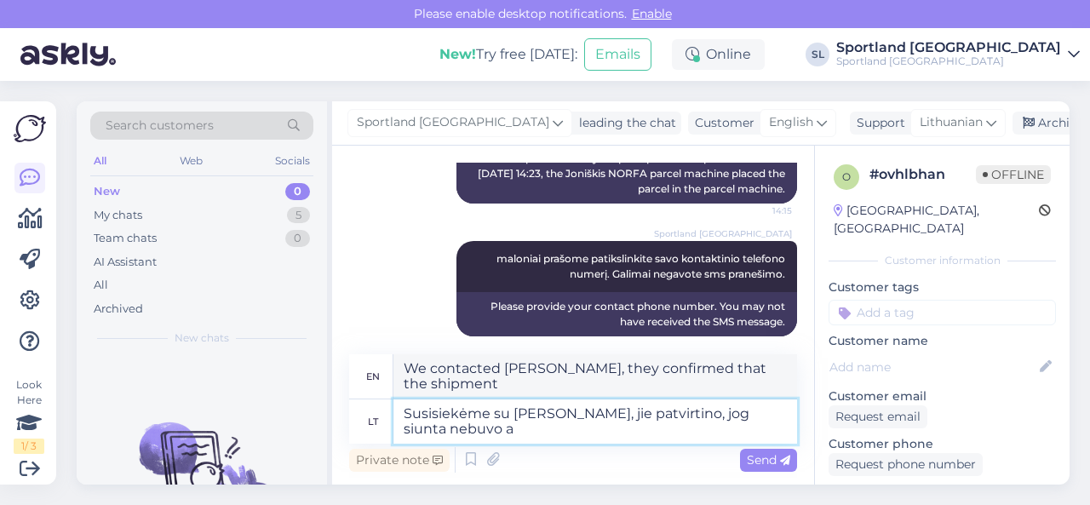
type textarea "We contacted [PERSON_NAME], they confirmed that the shipment was not"
type textarea "Susisiekėme su [PERSON_NAME], jie patvirtino, jog siunta nebuvo atsiimta la"
type textarea "We contacted [PERSON_NAME], they confirmed that the shipment was not picked up."
type textarea "Susisiekėme su [PERSON_NAME], jie patvirtino, jog siunta nebuvo atsiimta laiku,…"
type textarea "We contacted [PERSON_NAME], they confirmed that the shipment was not picked up …"
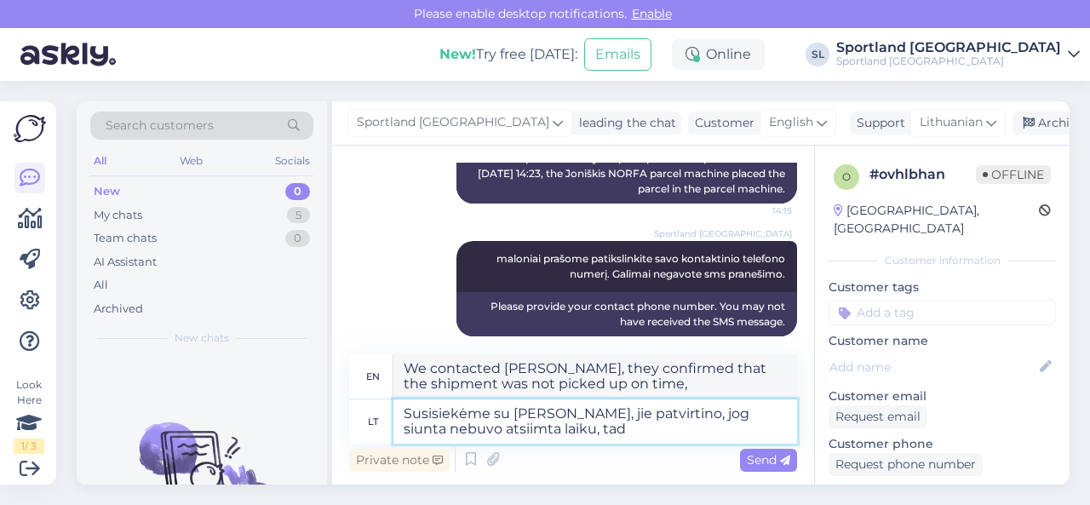
type textarea "Susisiekėme su [PERSON_NAME], jie patvirtino, jog siunta nebuvo atsiimta laiku,…"
type textarea "We contacted [PERSON_NAME], they confirmed that the shipment was not picked up …"
type textarea "Susisiekėme su [PERSON_NAME], jie patvirtino, jog siunta nebuvo atsiimta laiku,…"
type textarea "We contacted [PERSON_NAME], they confirmed that the shipment was not picked up …"
type textarea "Susisiekėme su [PERSON_NAME], jie patvirtino, jog siunta nebuvo atsiimta laiku,…"
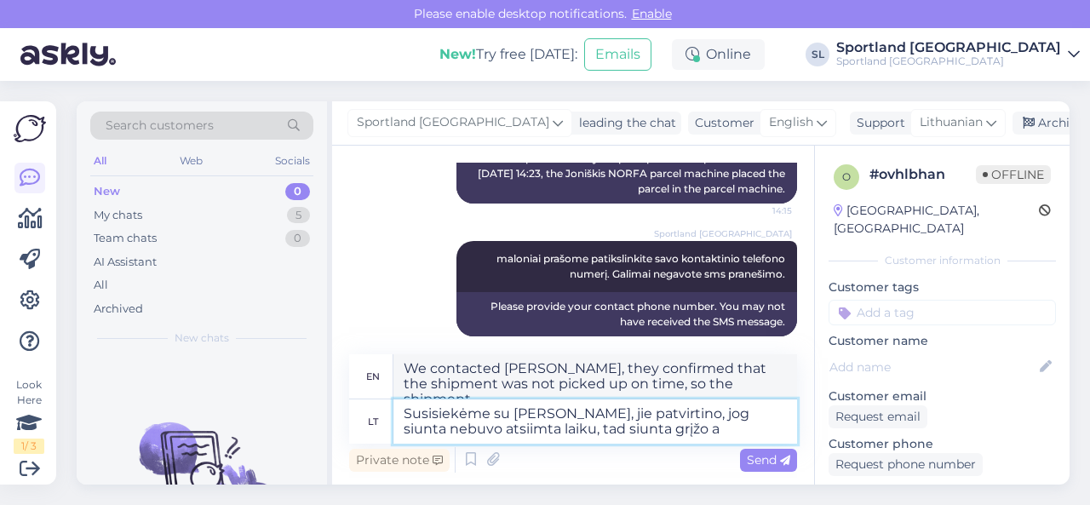
type textarea "We contacted [PERSON_NAME], they confirmed that the shipment was not picked up …"
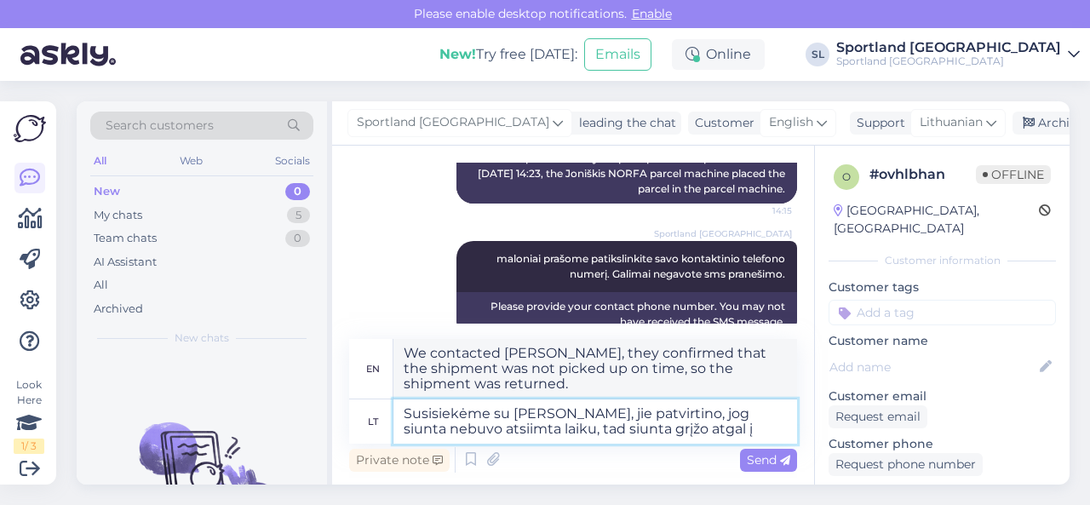
type textarea "Susisiekėme su [PERSON_NAME], jie patvirtino, jog siunta nebuvo atsiimta laiku,…"
type textarea "We contacted [PERSON_NAME], they confirmed that the shipment was not picked up …"
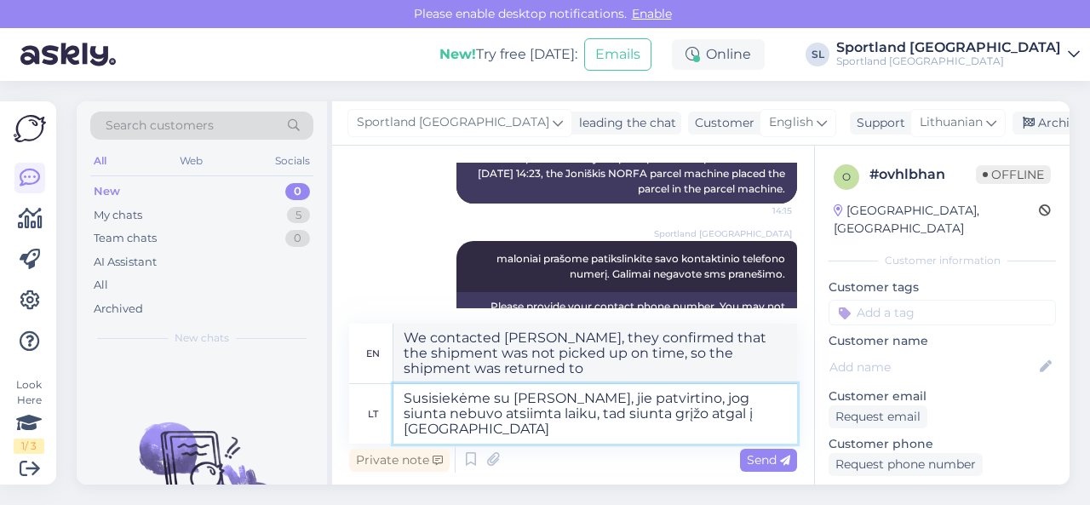
type textarea "Susisiekėme su [PERSON_NAME], jie patvirtino, jog siunta nebuvo atsiimta laiku,…"
type textarea "We contacted [PERSON_NAME], they confirmed that the shipment was not picked up …"
type textarea "Susisiekėme su [PERSON_NAME], jie patvirtino, jog siunta nebuvo atsiimta laiku,…"
type textarea "We contacted [PERSON_NAME], they confirmed that the shipment was not picked up …"
type textarea "Susisiekėme su [PERSON_NAME], jie patvirtino, jog siunta nebuvo atsiimta laiku,…"
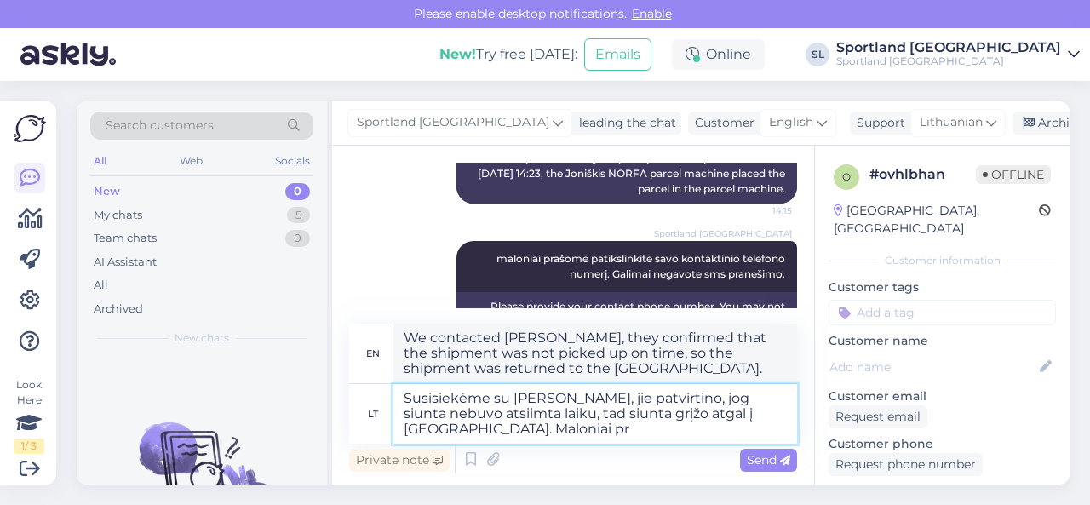
type textarea "We contacted [PERSON_NAME], they confirmed that the shipment was not picked up …"
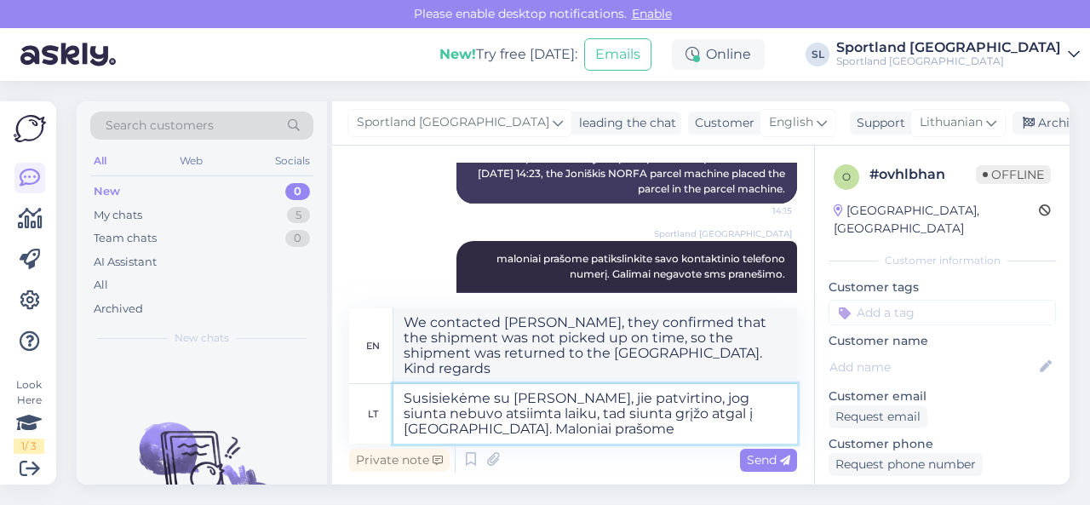
type textarea "Susisiekėme su [PERSON_NAME], jie patvirtino, jog siunta nebuvo atsiimta laiku,…"
type textarea "We contacted [PERSON_NAME], they confirmed that the shipment was not picked up …"
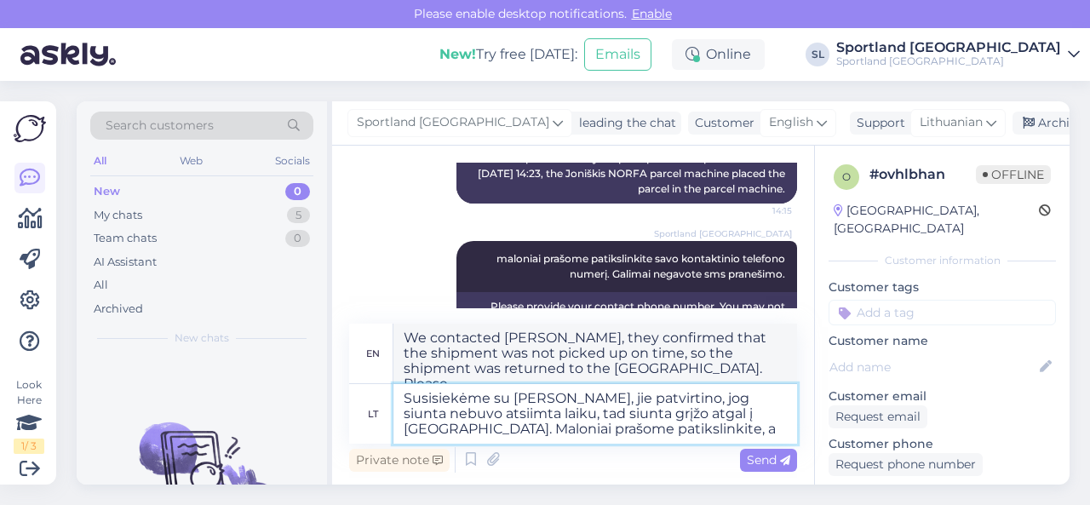
type textarea "Susisiekėme su [PERSON_NAME], jie patvirtino, jog siunta nebuvo atsiimta laiku,…"
type textarea "We contacted [PERSON_NAME], they confirmed that the shipment was not picked up …"
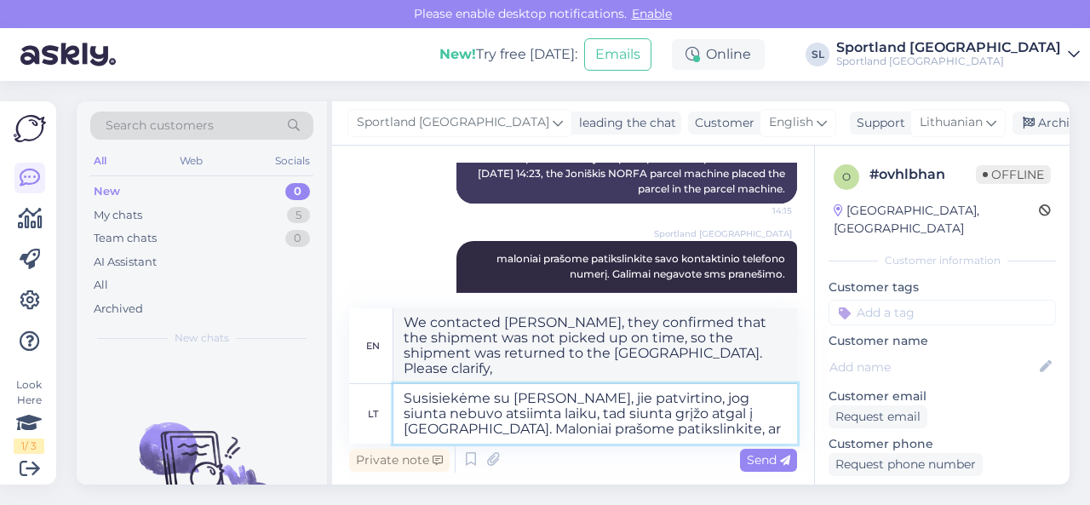
type textarea "Susisiekėme su [PERSON_NAME], jie patvirtino, jog siunta nebuvo atsiimta laiku,…"
type textarea "We contacted [PERSON_NAME], they confirmed that the shipment was not picked up …"
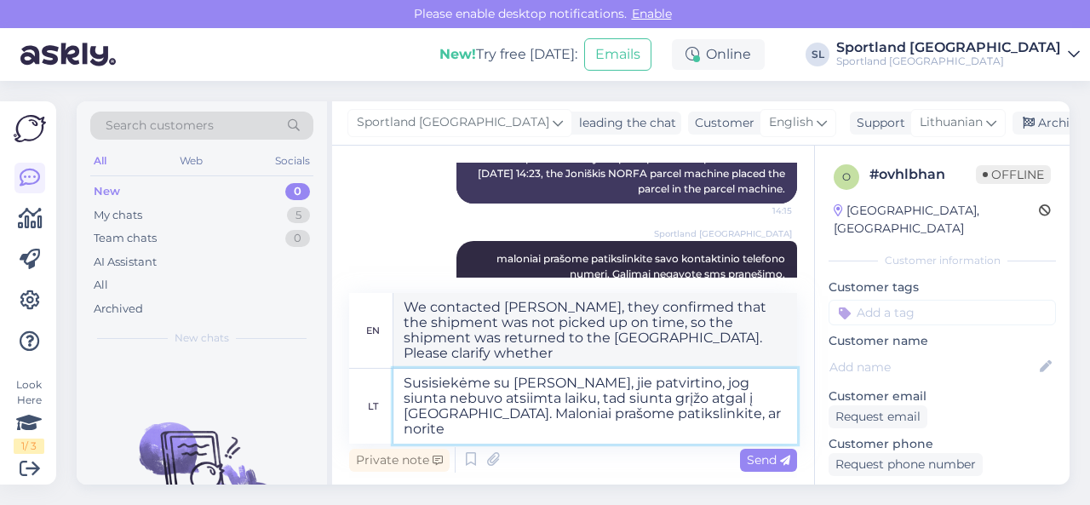
type textarea "Susisiekėme su [PERSON_NAME], jie patvirtino, jog siunta nebuvo atsiimta laiku,…"
type textarea "We contacted [PERSON_NAME], they confirmed that the shipment was not picked up …"
type textarea "Susisiekėme su [PERSON_NAME], jie patvirtino, jog siunta nebuvo atsiimta laiku,…"
type textarea "We contacted [PERSON_NAME], they confirmed that the shipment was not picked up …"
type textarea "Susisiekėme su [PERSON_NAME], jie patvirtino, jog siunta nebuvo atsiimta laiku,…"
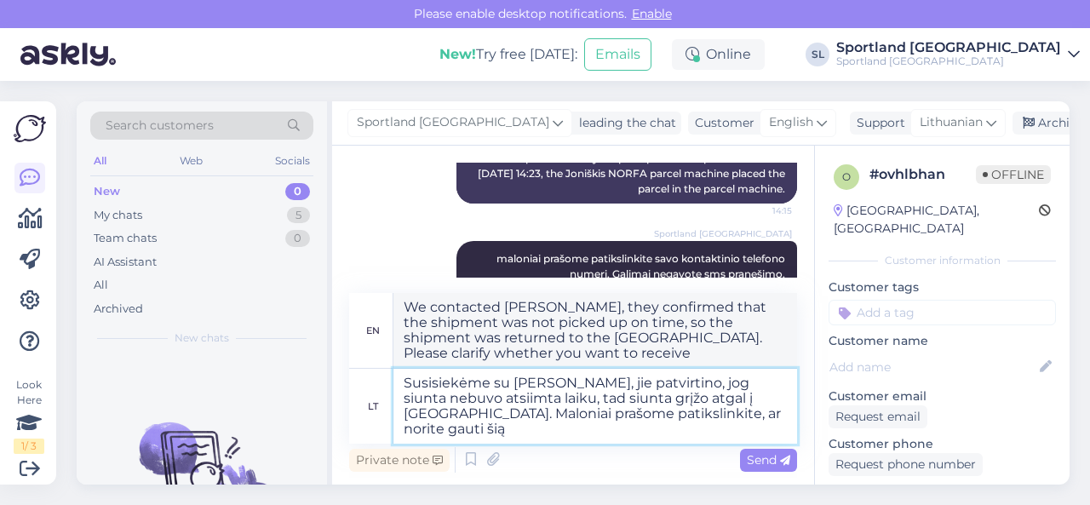
type textarea "We contacted [PERSON_NAME], they confirmed that the shipment was not picked up …"
type textarea "Susisiekėme su [PERSON_NAME], jie patvirtino, jog siunta nebuvo atsiimta laiku,…"
type textarea "We contacted [PERSON_NAME], they confirmed that the shipment was not picked up …"
type textarea "Susisiekėme su [PERSON_NAME], jie patvirtino, jog siunta nebuvo atsiimta laiku,…"
type textarea "We contacted [PERSON_NAME], they confirmed that the shipment was not picked up …"
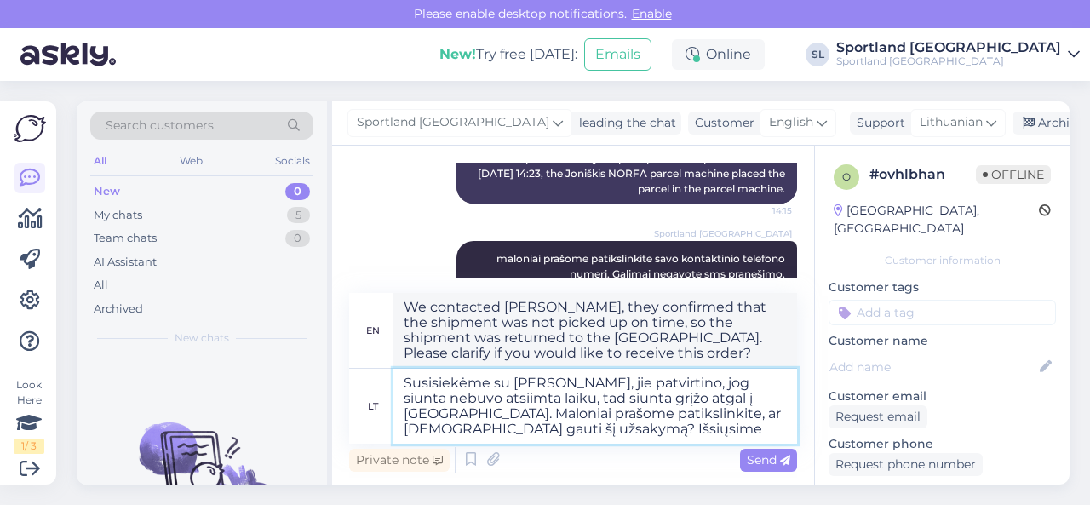
type textarea "Susisiekėme su [PERSON_NAME], jie patvirtino, jog siunta nebuvo atsiimta laiku,…"
type textarea "We contacted [PERSON_NAME], they confirmed that the shipment was not picked up …"
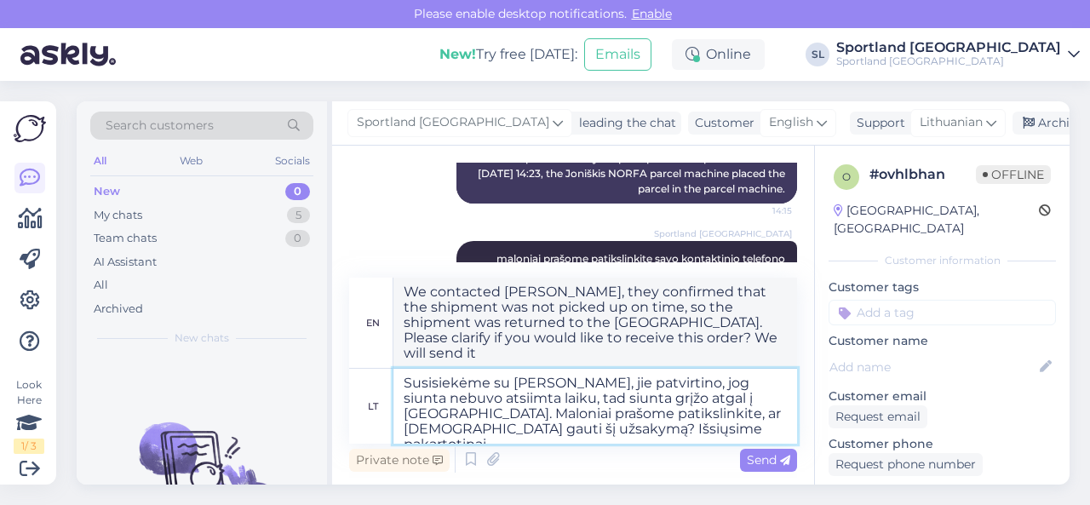
type textarea "Susisiekėme su [PERSON_NAME], jie patvirtino, jog siunta nebuvo atsiimta laiku,…"
type textarea "We contacted [PERSON_NAME], they confirmed that the shipment was not picked up …"
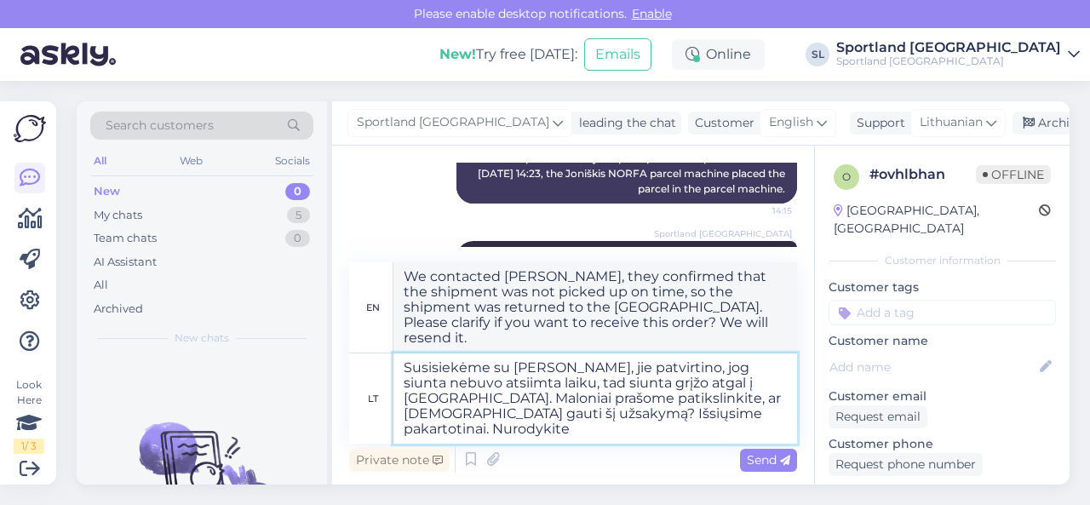
type textarea "Susisiekėme su [PERSON_NAME], jie patvirtino, jog siunta nebuvo atsiimta laiku,…"
type textarea "We contacted [PERSON_NAME], they confirmed that the shipment was not picked up …"
type textarea "Susisiekėme su [PERSON_NAME], jie patvirtino, jog siunta nebuvo atsiimta laiku,…"
type textarea "We contacted [PERSON_NAME], they confirmed that the shipment was not picked up …"
type textarea "Susisiekėme su [PERSON_NAME], jie patvirtino, jog siunta nebuvo atsiimta laiku,…"
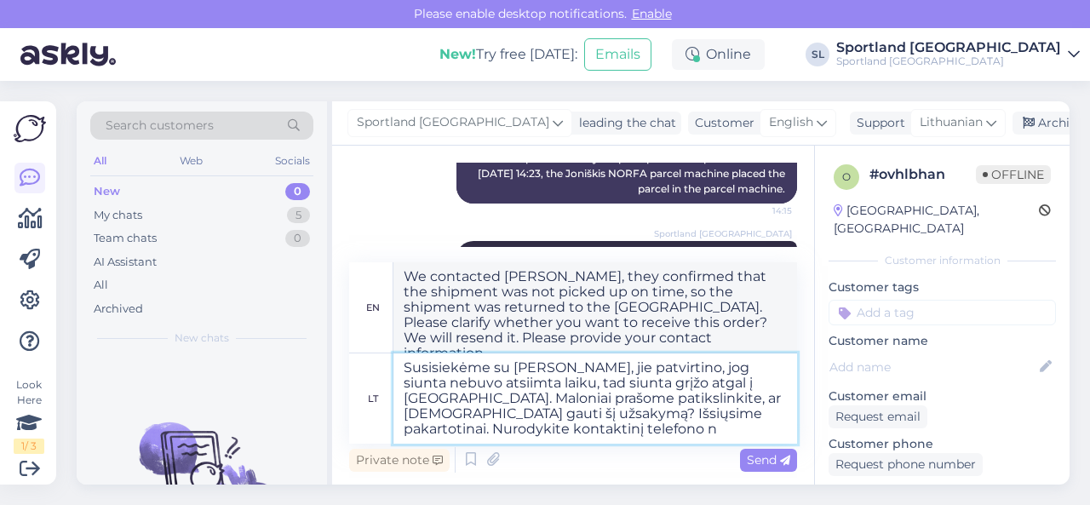
type textarea "We contacted [PERSON_NAME], they confirmed that the shipment was not picked up …"
type textarea "Susisiekėme su [PERSON_NAME], jie patvirtino, jog siunta nebuvo atsiimta laiku,…"
type textarea "We contacted [PERSON_NAME], they confirmed that the shipment was not picked up …"
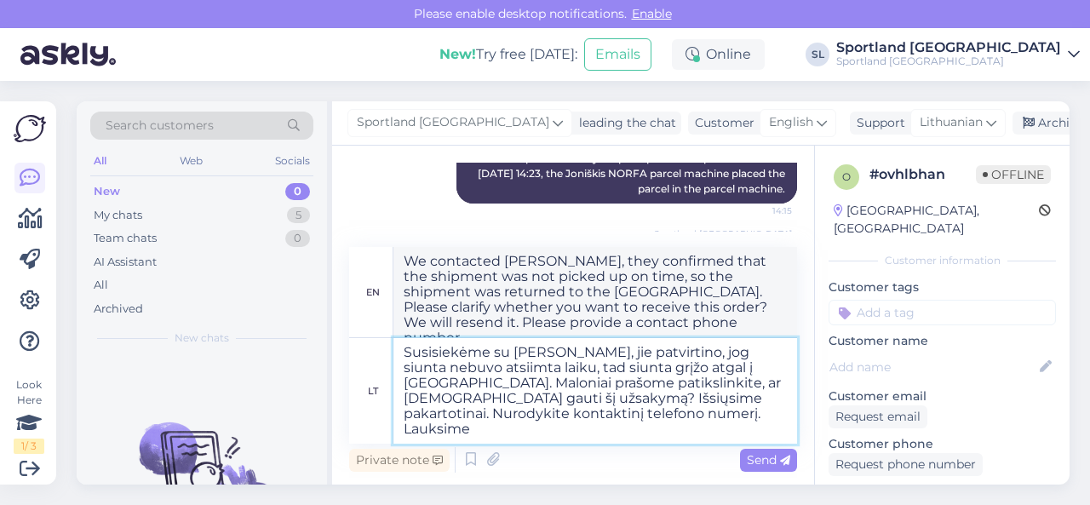
type textarea "Susisiekėme su [PERSON_NAME], jie patvirtino, jog siunta nebuvo atsiimta laiku,…"
type textarea "We contacted [PERSON_NAME], they confirmed that the shipment was not picked up …"
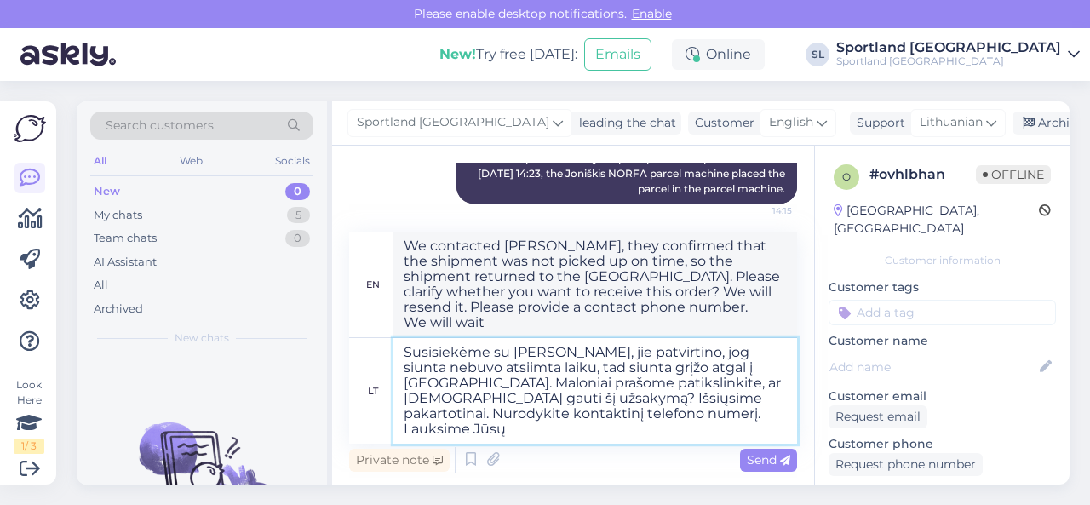
type textarea "Susisiekėme su [PERSON_NAME], jie patvirtino, jog siunta nebuvo atsiimta laiku,…"
type textarea "We contacted [PERSON_NAME], they confirmed that the shipment was not picked up …"
type textarea "Susisiekėme su [PERSON_NAME], jie patvirtino, jog siunta nebuvo atsiimta laiku,…"
type textarea "We contacted [PERSON_NAME], they confirmed that the shipment was not picked up …"
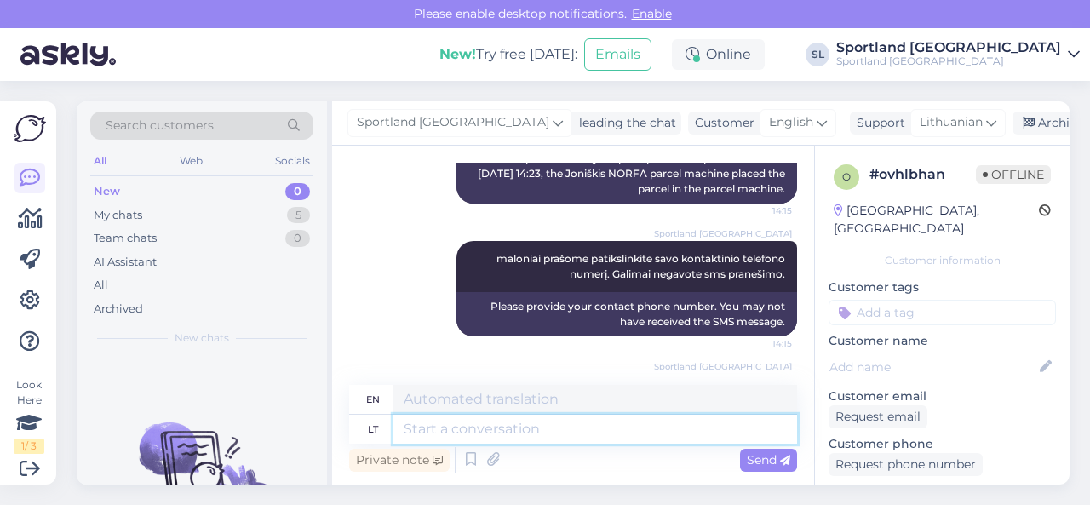
scroll to position [1387, 0]
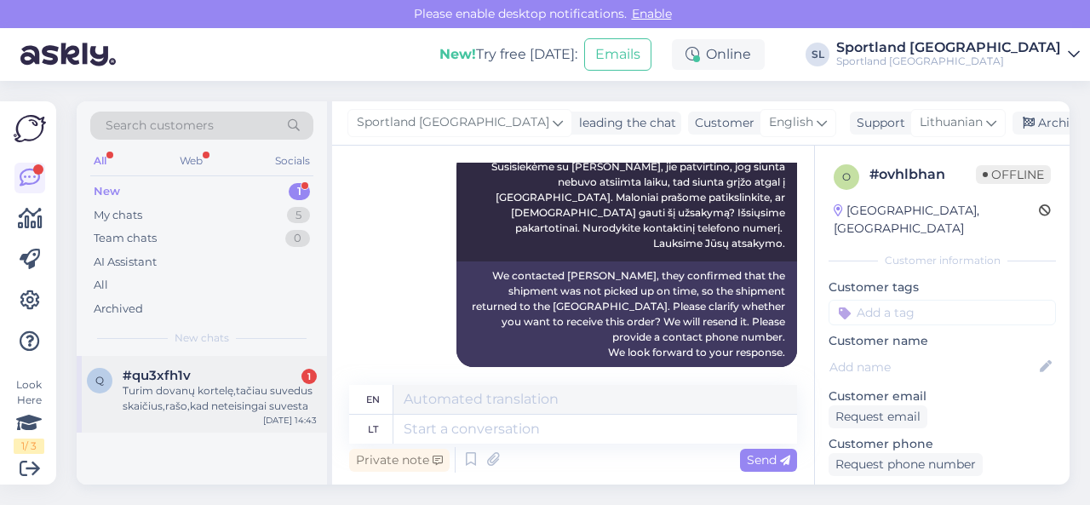
click at [214, 398] on div "Turim dovanų kortelę,tačiau suvedus skaičius,rašo,kad neteisingai suvesta" at bounding box center [220, 398] width 194 height 31
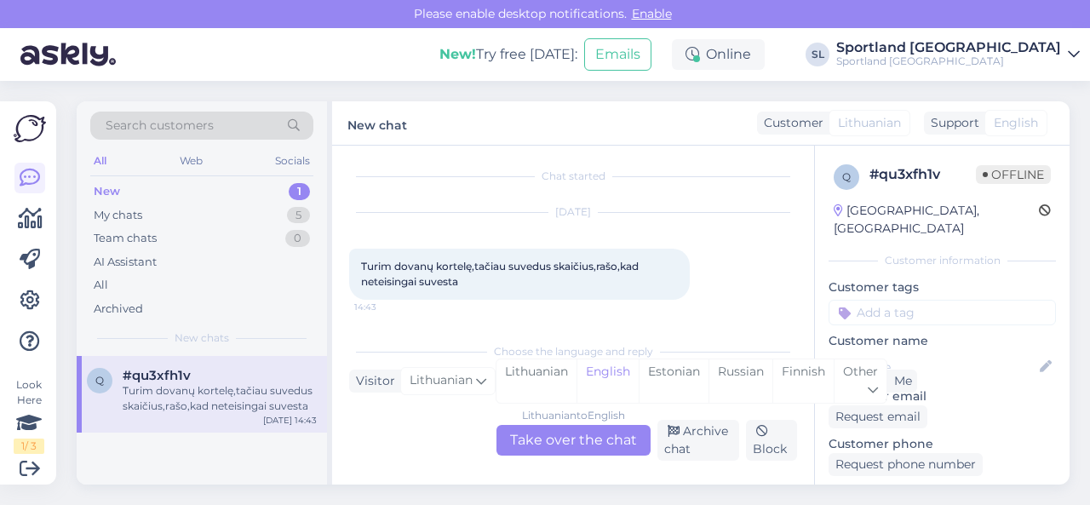
scroll to position [3, 0]
click at [543, 370] on div "Lithuanian" at bounding box center [537, 380] width 80 height 43
click at [555, 431] on div "Lithuanian to Lithuanian Take over the chat" at bounding box center [574, 440] width 154 height 31
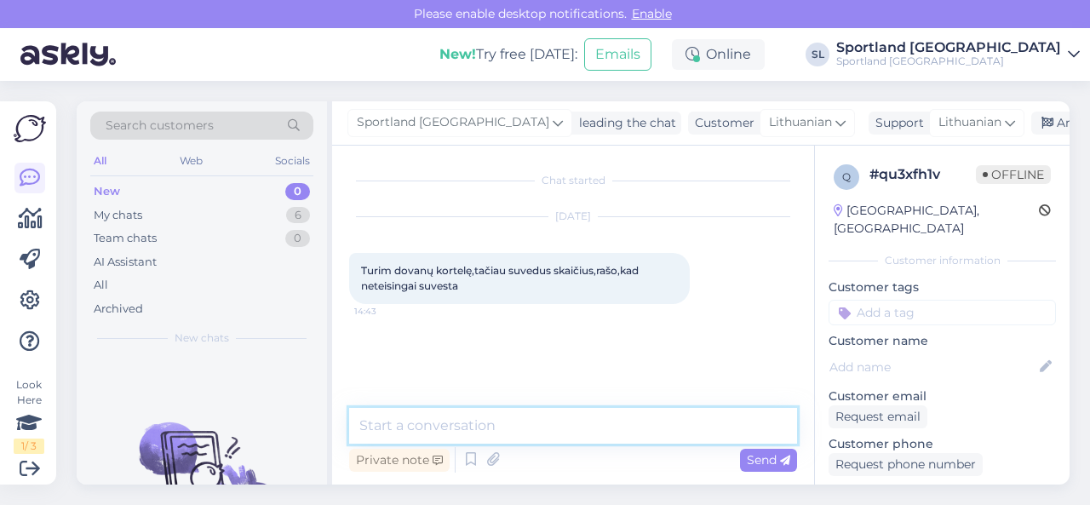
click at [555, 425] on textarea at bounding box center [573, 426] width 448 height 36
type textarea "Sveiki"
paste textarea "Dovanų korteles įsigyti ir panaudoti galima tik fizinėse parduotuvėse. Dovanų k…"
type textarea "Dovanų korteles įsigyti ir panaudoti galima tik fizinėse parduotuvėse. Dovanų k…"
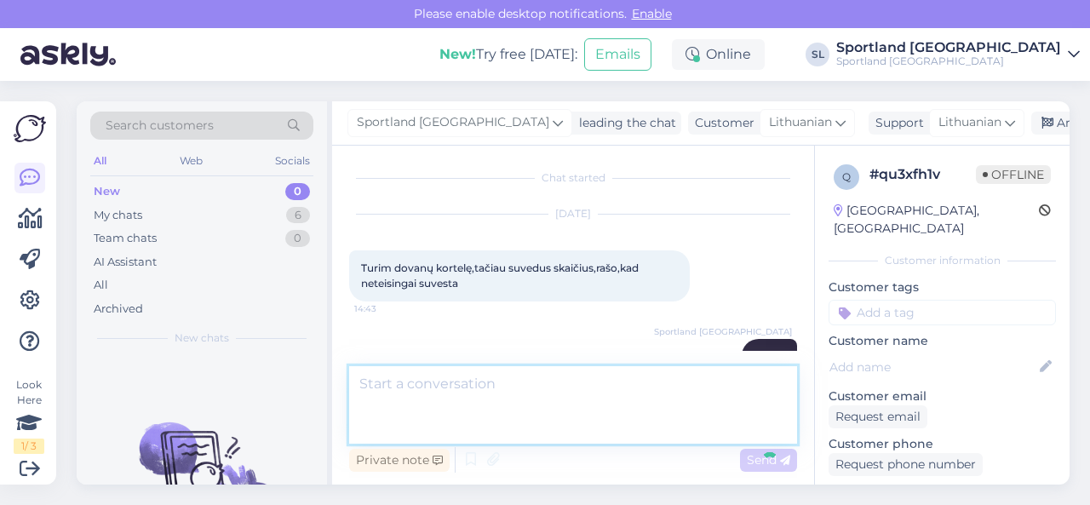
scroll to position [106, 0]
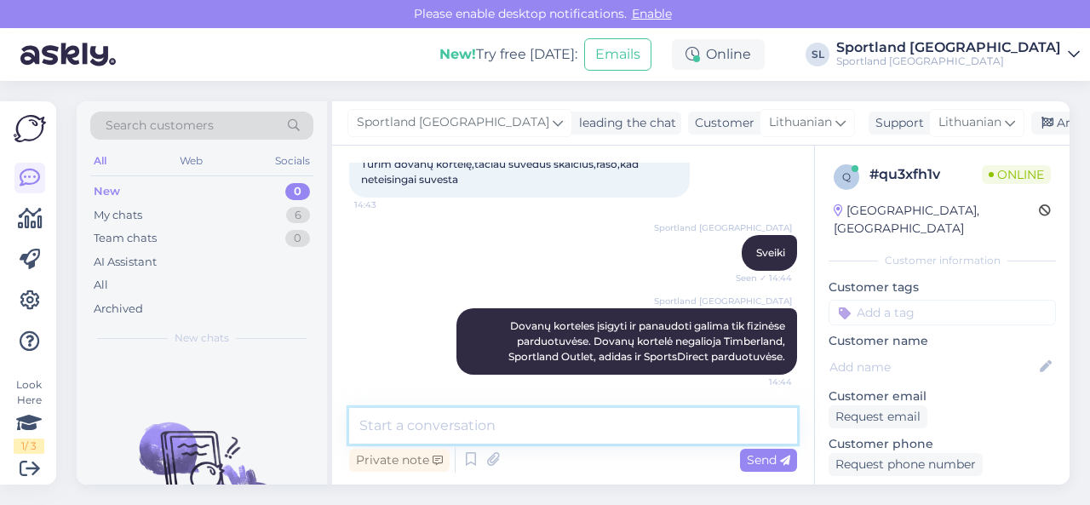
click at [434, 426] on textarea at bounding box center [573, 426] width 448 height 36
paste textarea "[URL][DOMAIN_NAME]"
type textarea "daugiau informacijos: [URL][DOMAIN_NAME]"
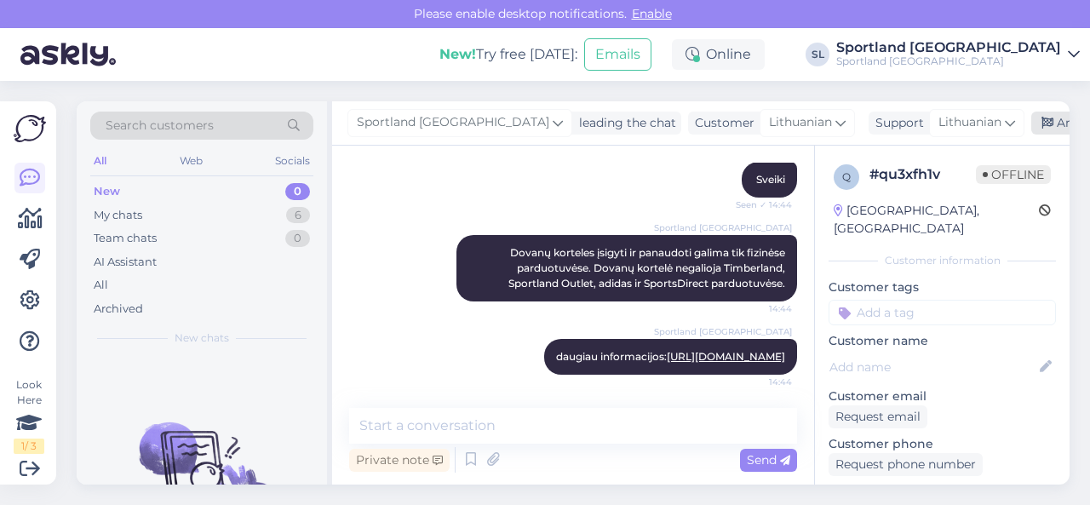
click at [1031, 119] on div "Archive chat" at bounding box center [1084, 123] width 107 height 23
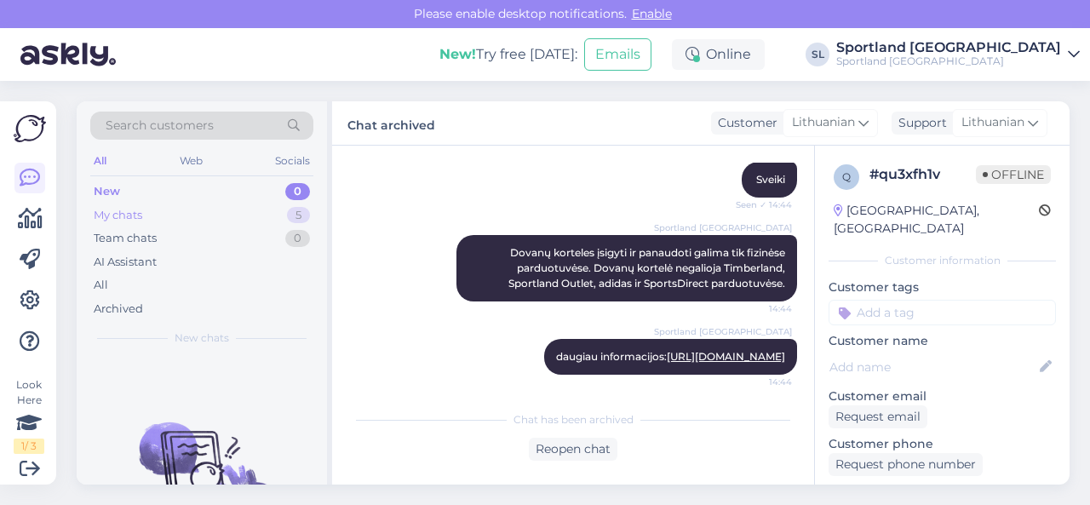
click at [224, 209] on div "My chats 5" at bounding box center [201, 216] width 223 height 24
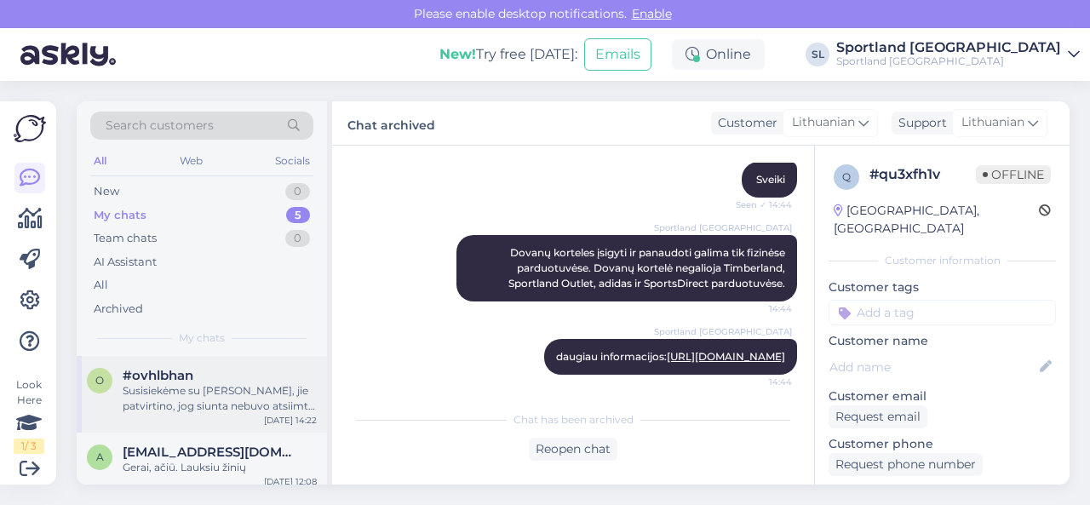
click at [166, 404] on div "Susisiekėme su [PERSON_NAME], jie patvirtino, jog siunta nebuvo atsiimta laiku,…" at bounding box center [220, 398] width 194 height 31
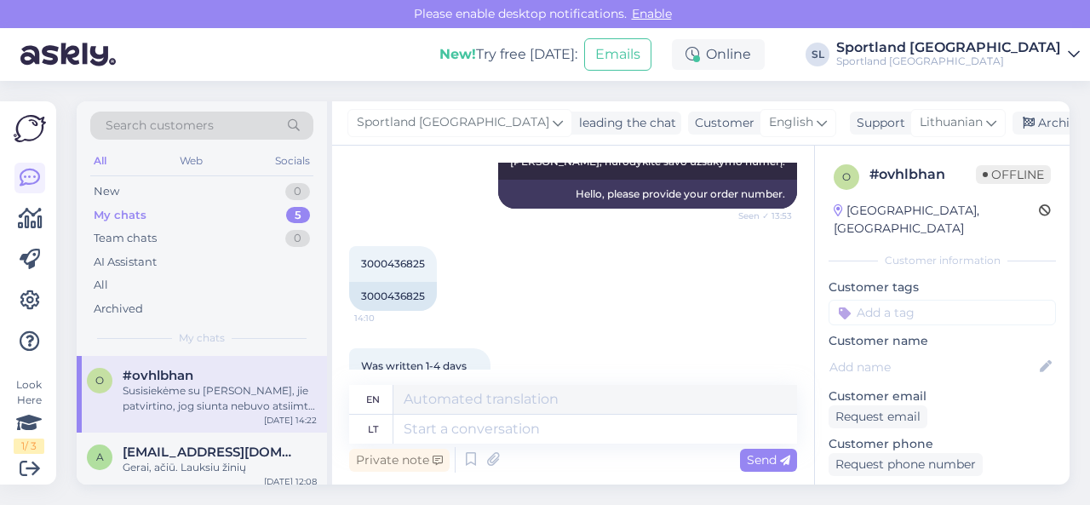
scroll to position [341, 0]
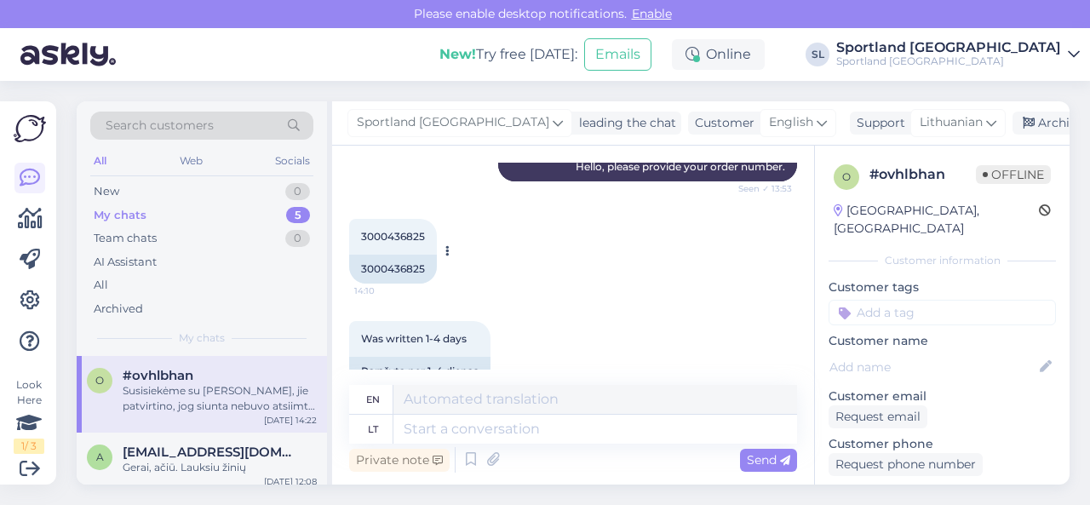
click at [409, 268] on div "3000436825" at bounding box center [393, 269] width 88 height 29
copy div "3000436825"
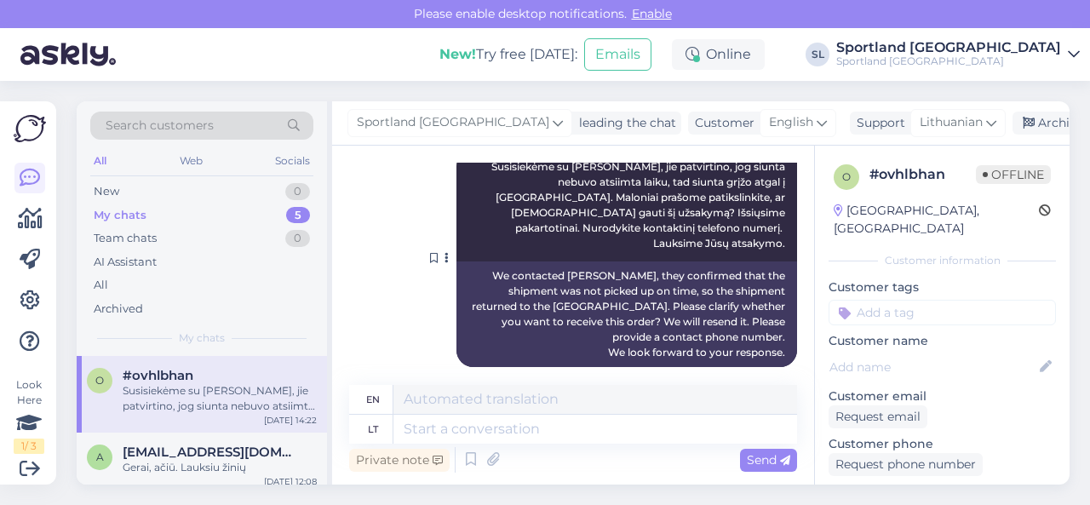
scroll to position [1301, 0]
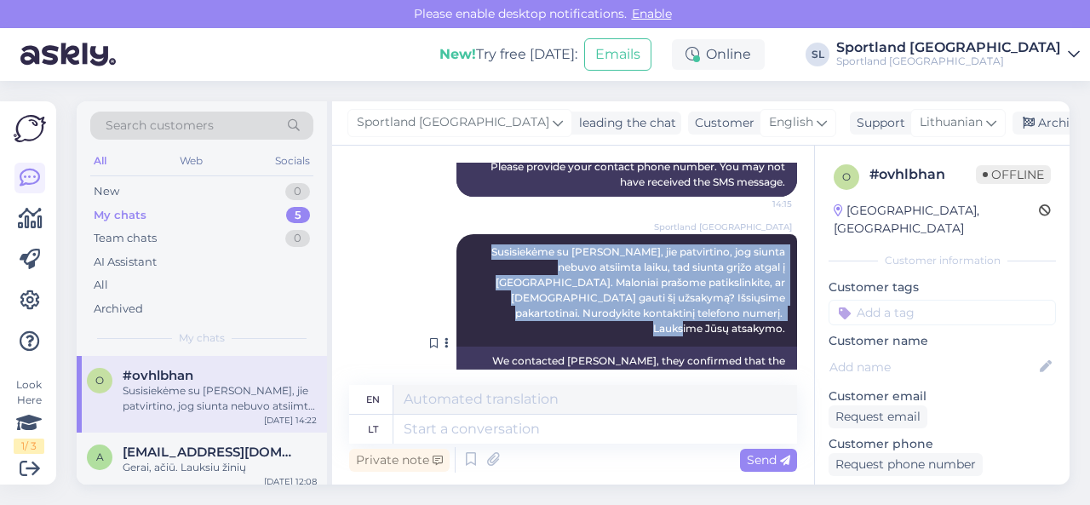
drag, startPoint x: 480, startPoint y: 235, endPoint x: 771, endPoint y: 314, distance: 301.0
click at [771, 314] on span "Susisiekėme su [PERSON_NAME], jie patvirtino, jog siunta nebuvo atsiimta laiku,…" at bounding box center [639, 289] width 296 height 89
copy span "Susisiekėme su [PERSON_NAME], jie patvirtino, jog siunta nebuvo atsiimta laiku,…"
click at [1013, 123] on div "Archive chat" at bounding box center [1066, 123] width 107 height 23
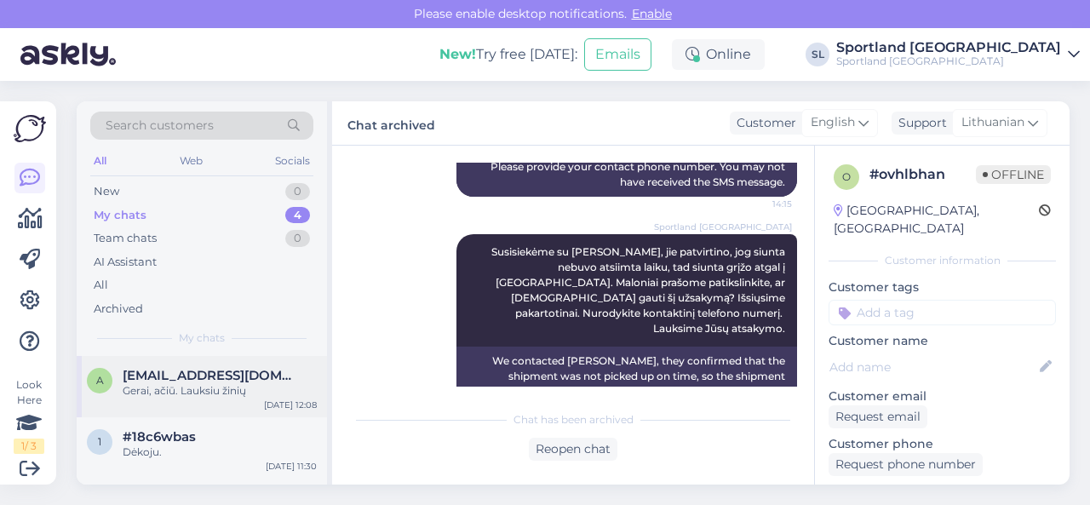
click at [204, 401] on div "a [EMAIL_ADDRESS][DOMAIN_NAME] Gerai, ačiū. Lauksiu žinių [DATE] 12:08" at bounding box center [202, 386] width 250 height 61
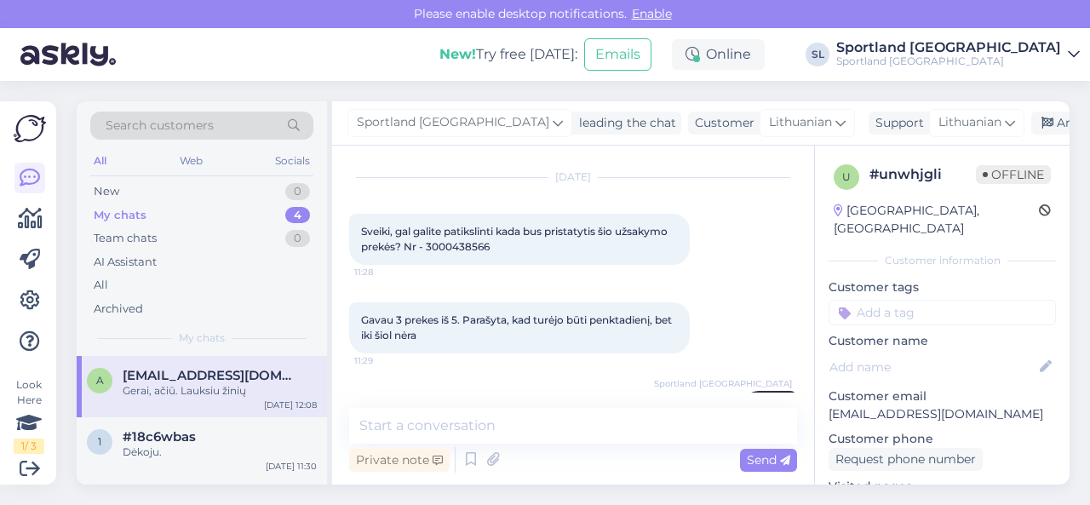
scroll to position [0, 0]
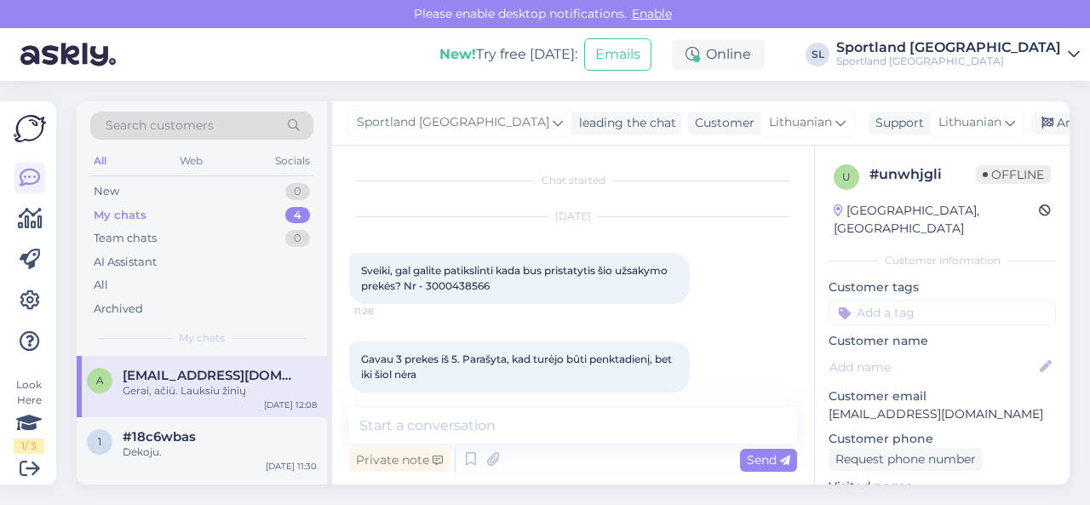
click at [455, 289] on span "Sveiki, gal galite patikslinti kada bus pristatytis šio užsakymo prekės? Nr - 3…" at bounding box center [515, 278] width 309 height 28
copy div "3000438566 11:28"
click at [186, 191] on div "New 1" at bounding box center [201, 192] width 223 height 24
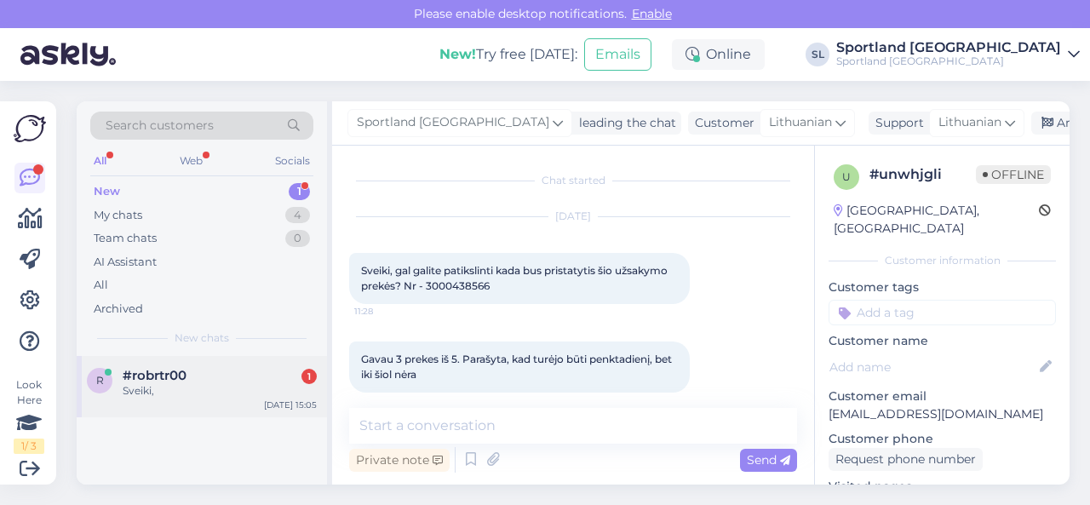
click at [210, 384] on div "Sveiki," at bounding box center [220, 390] width 194 height 15
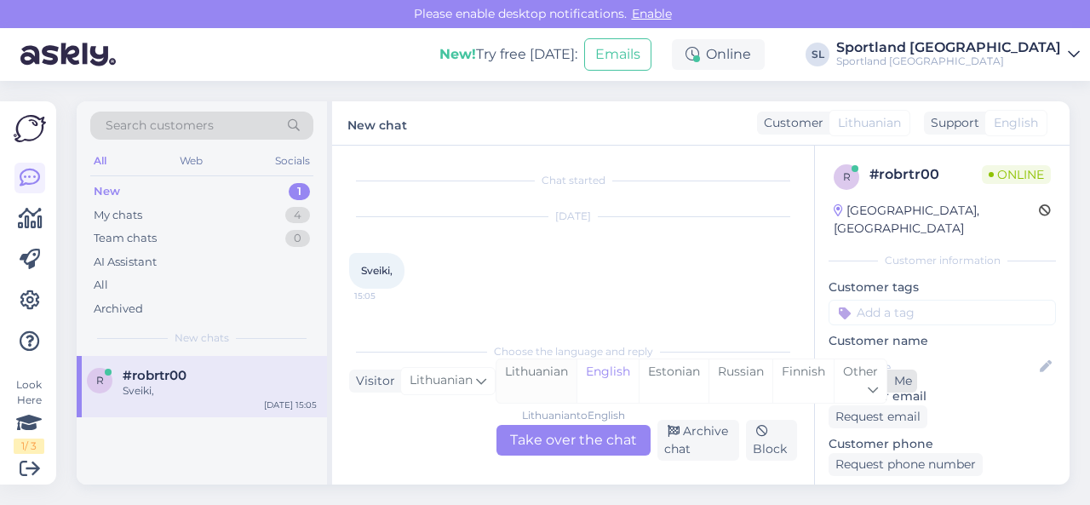
click at [531, 370] on div "Lithuanian" at bounding box center [537, 380] width 80 height 43
click at [540, 440] on div "Lithuanian to Lithuanian Take over the chat" at bounding box center [574, 440] width 154 height 31
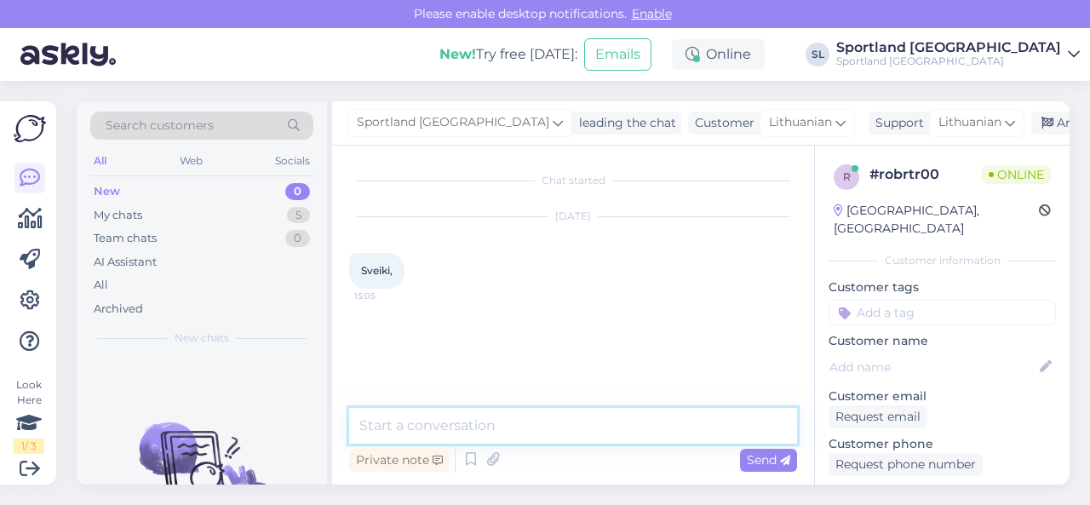
click at [497, 435] on textarea at bounding box center [573, 426] width 448 height 36
type textarea "Sveiki"
type textarea "k"
type textarea "Kuo galime Jums padėti?"
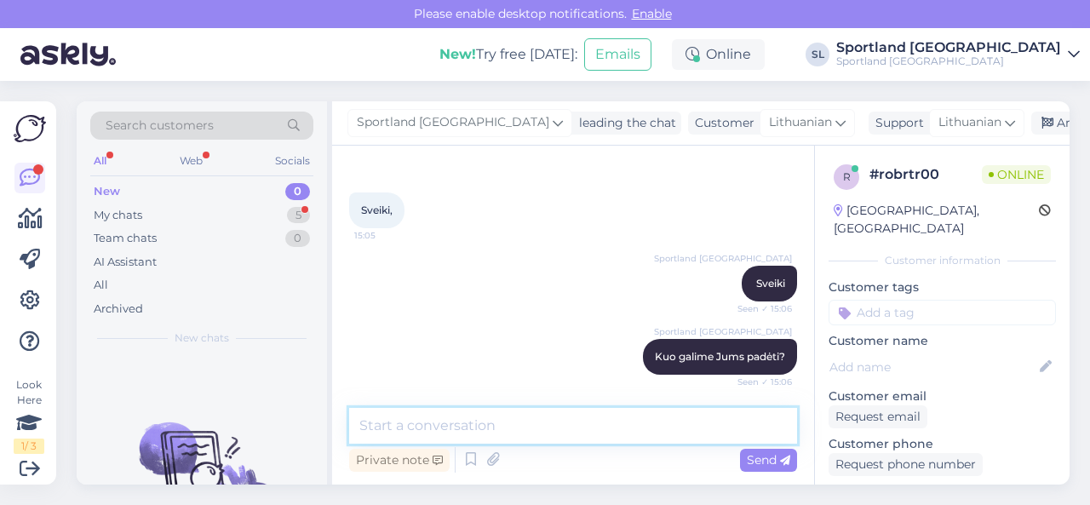
scroll to position [222, 0]
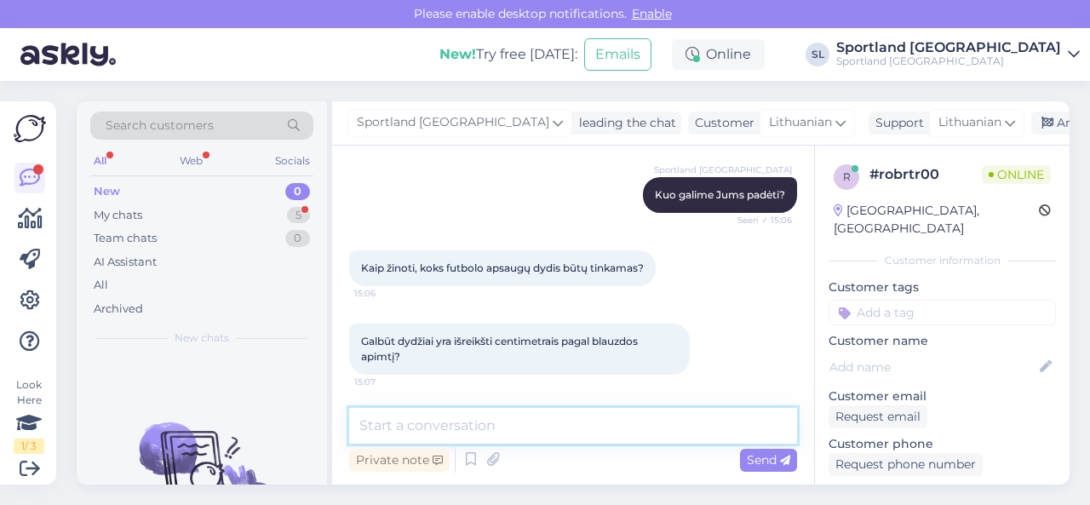
click at [545, 427] on textarea at bounding box center [573, 426] width 448 height 36
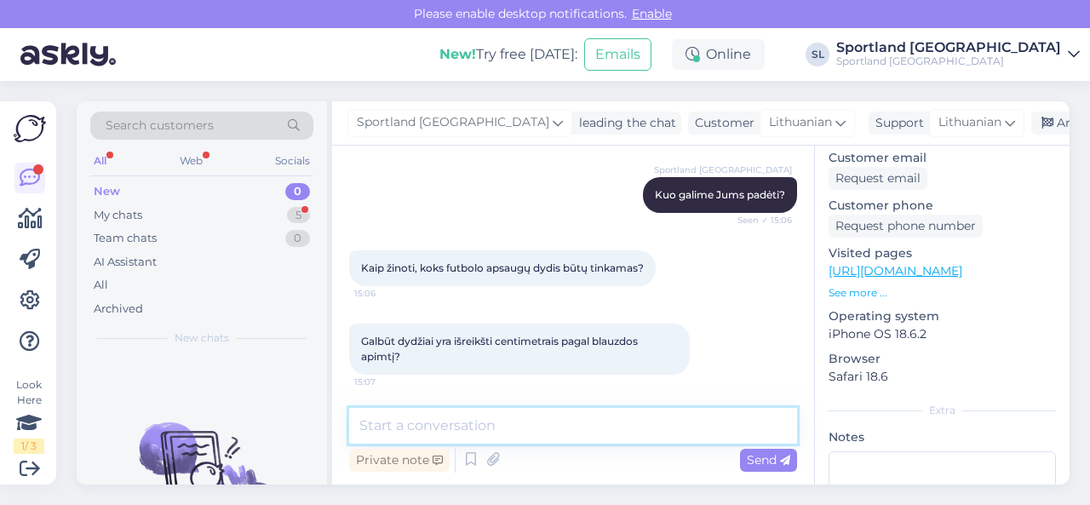
scroll to position [256, 0]
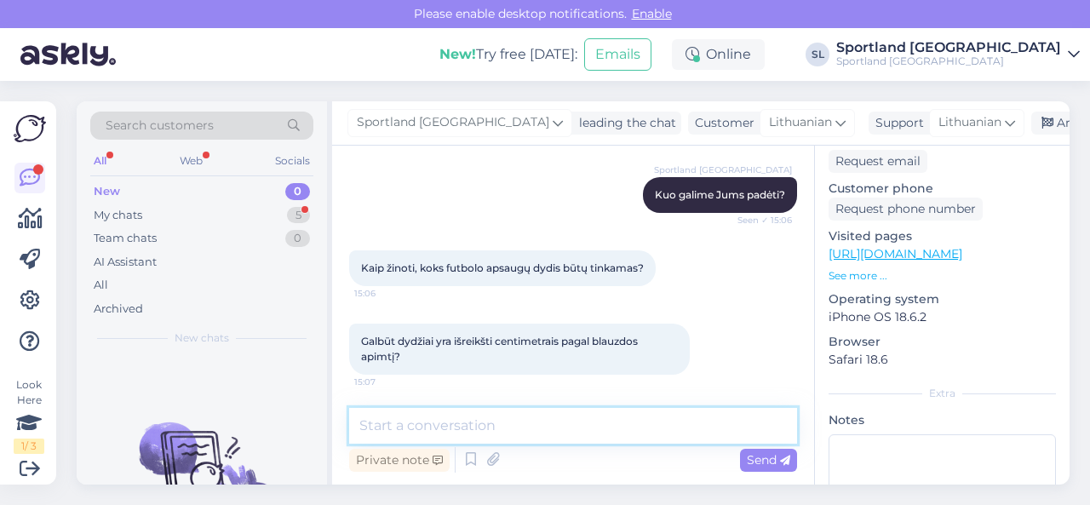
click at [480, 424] on textarea at bounding box center [573, 426] width 448 height 36
paste textarea "[URL][DOMAIN_NAME]"
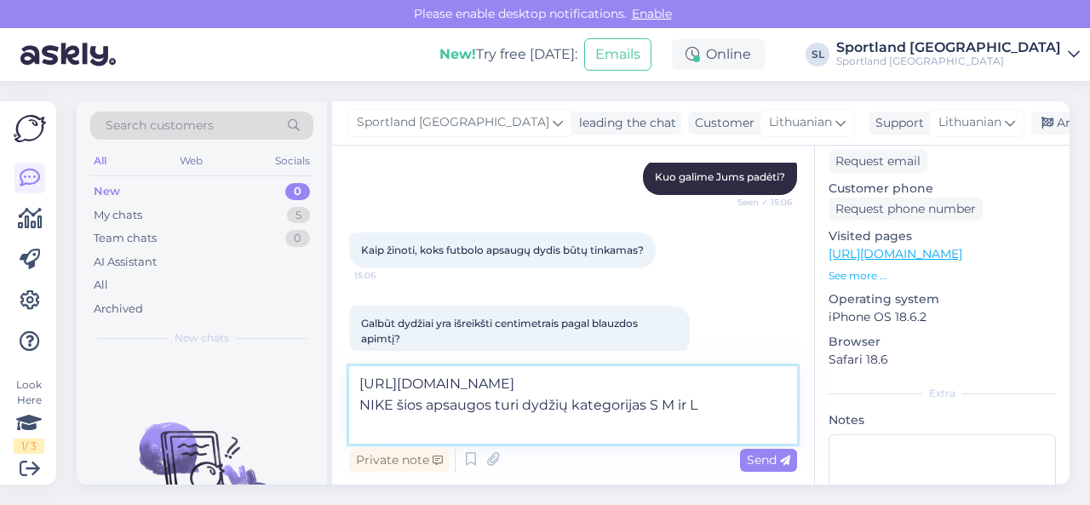
click at [705, 428] on textarea "[URL][DOMAIN_NAME] NIKE šios apsaugos turi dydžių kategorijas S M ir L" at bounding box center [573, 405] width 448 height 78
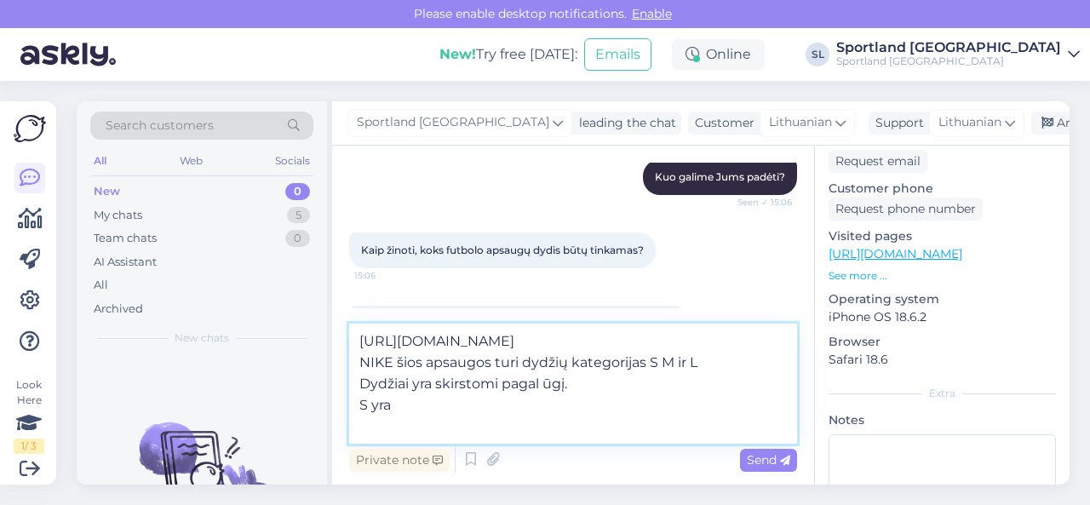
paste textarea "150 - 160"
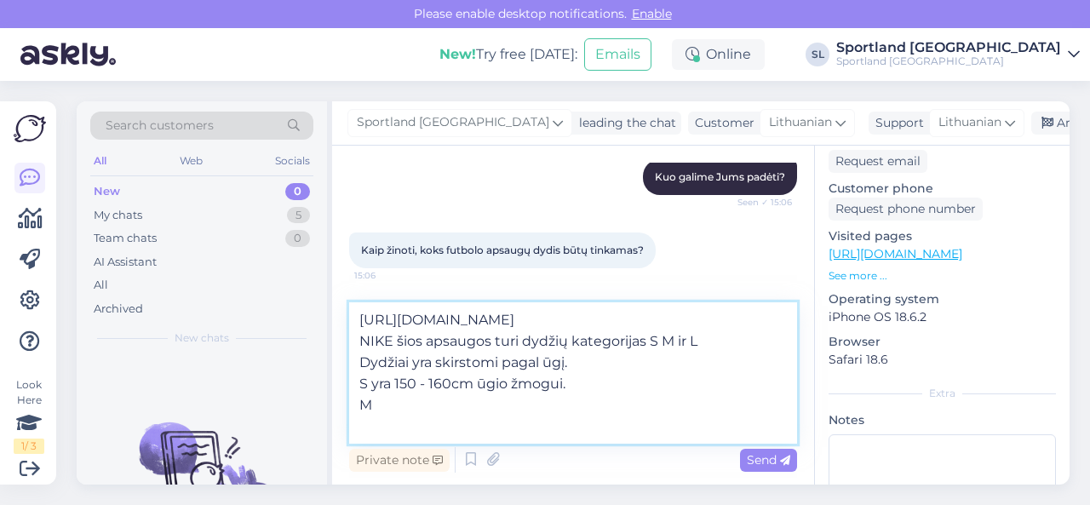
paste textarea "160 - 170"
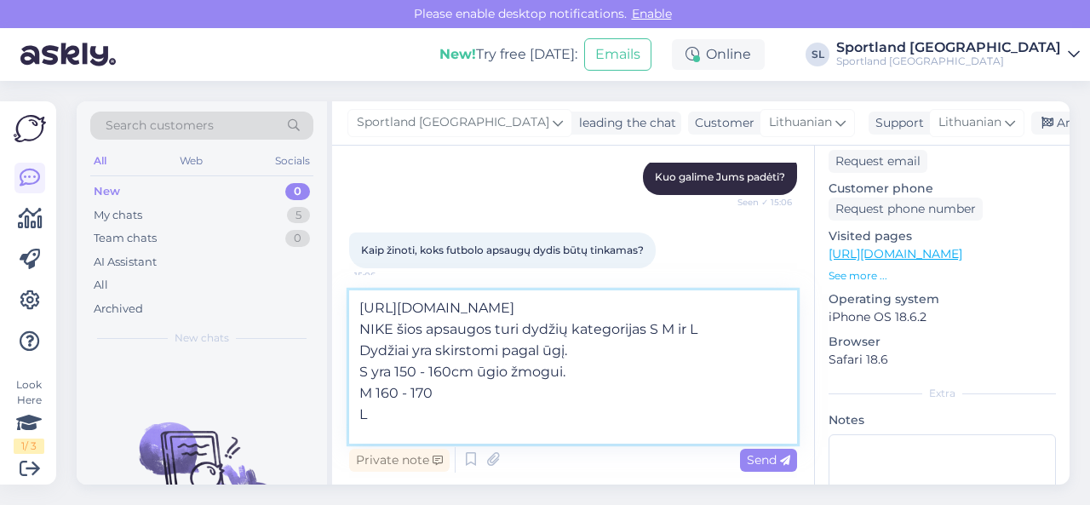
paste textarea "170 - 180"
click at [367, 435] on textarea "[URL][DOMAIN_NAME] NIKE šios apsaugos turi dydžių kategorijas S M ir L Dydžiai …" at bounding box center [573, 366] width 448 height 153
click at [375, 417] on textarea "[URL][DOMAIN_NAME] NIKE šios apsaugos turi dydžių kategorijas S M ir L Dydžiai …" at bounding box center [573, 366] width 448 height 153
type textarea "[URL][DOMAIN_NAME] NIKE šios apsaugos turi dydžių kategorijas S M ir L Dydžiai …"
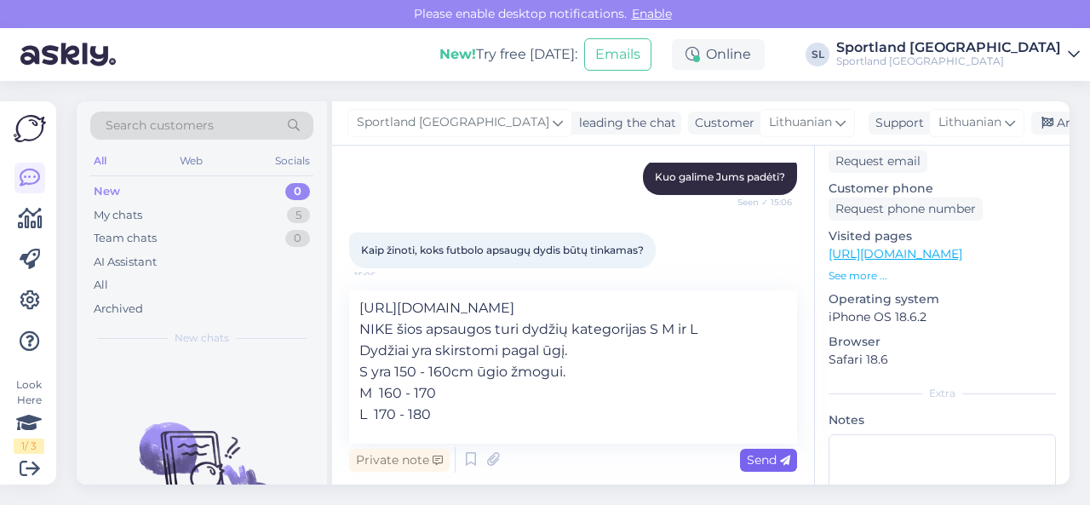
click at [758, 456] on span "Send" at bounding box center [768, 459] width 43 height 15
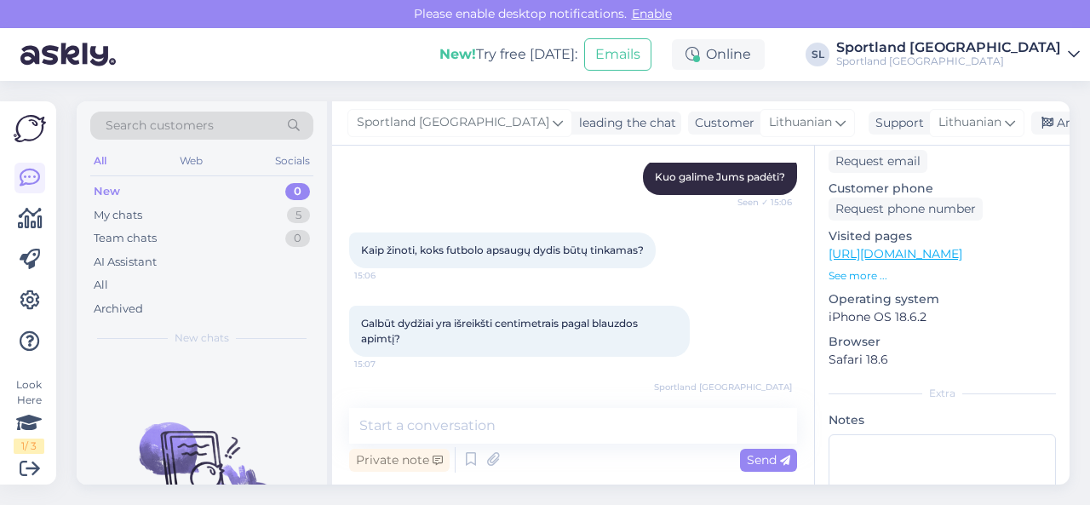
scroll to position [388, 0]
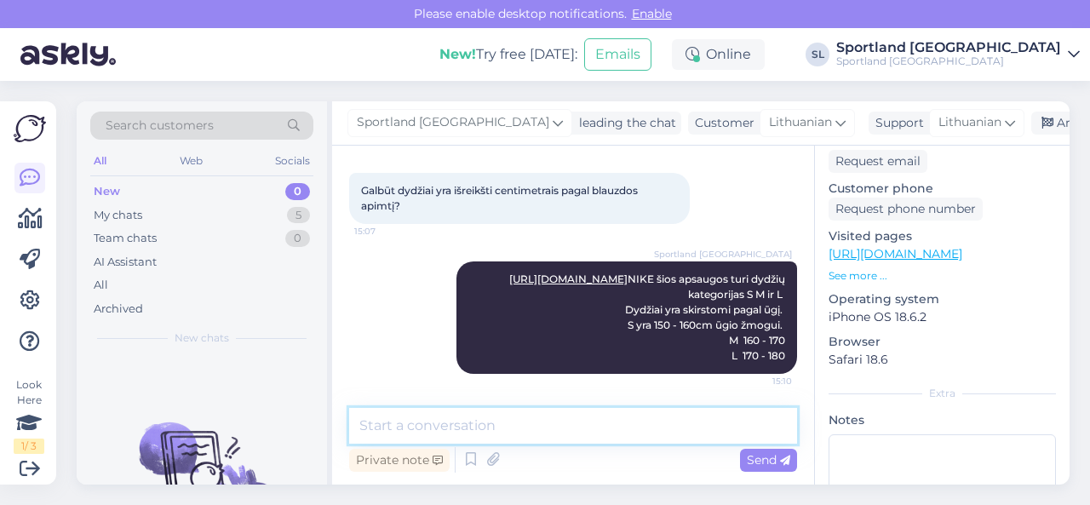
click at [663, 416] on textarea at bounding box center [573, 426] width 448 height 36
click at [647, 429] on textarea at bounding box center [573, 426] width 448 height 36
click at [612, 425] on textarea at bounding box center [573, 426] width 448 height 36
click at [617, 423] on textarea at bounding box center [573, 426] width 448 height 36
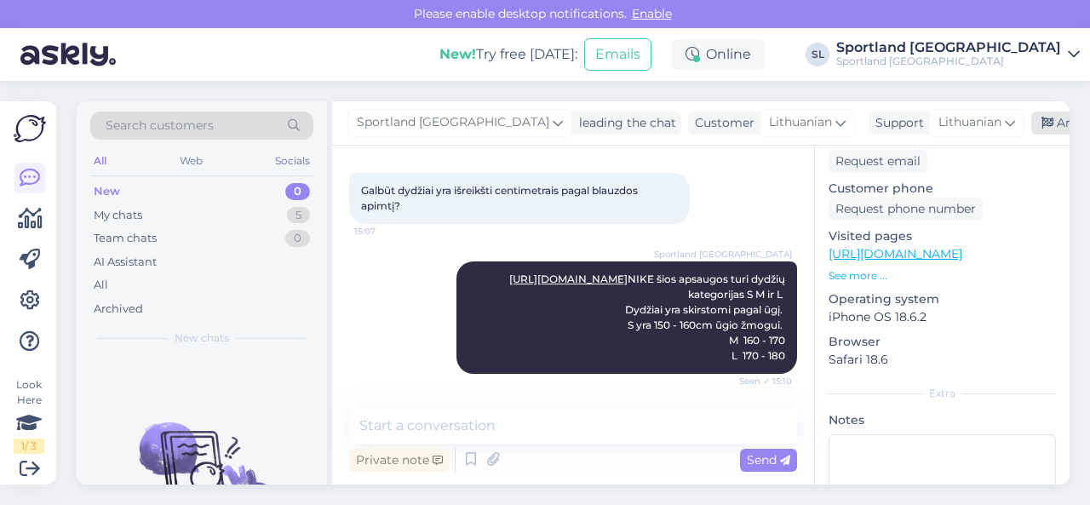
click at [1031, 120] on div "Archive chat" at bounding box center [1084, 123] width 107 height 23
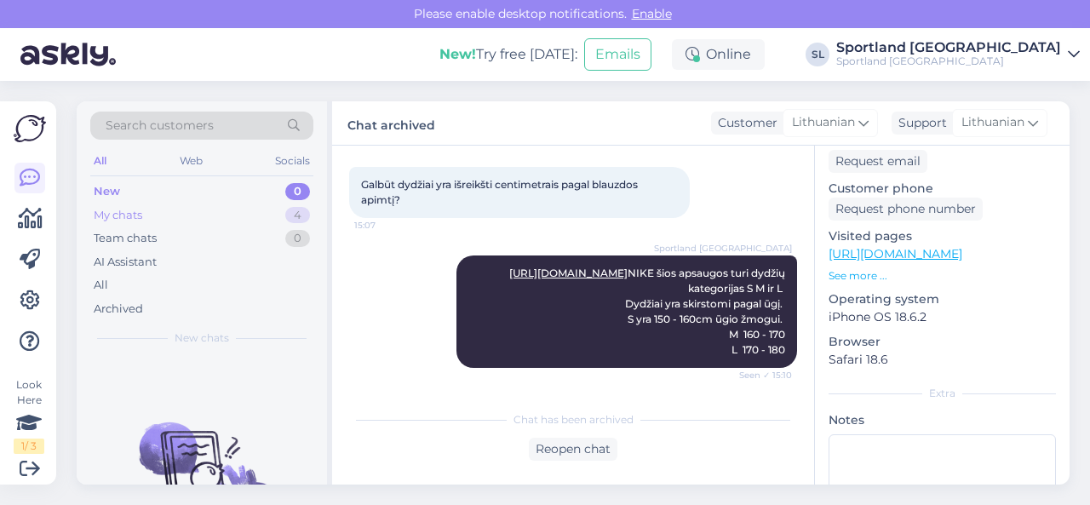
click at [218, 219] on div "My chats 4" at bounding box center [201, 216] width 223 height 24
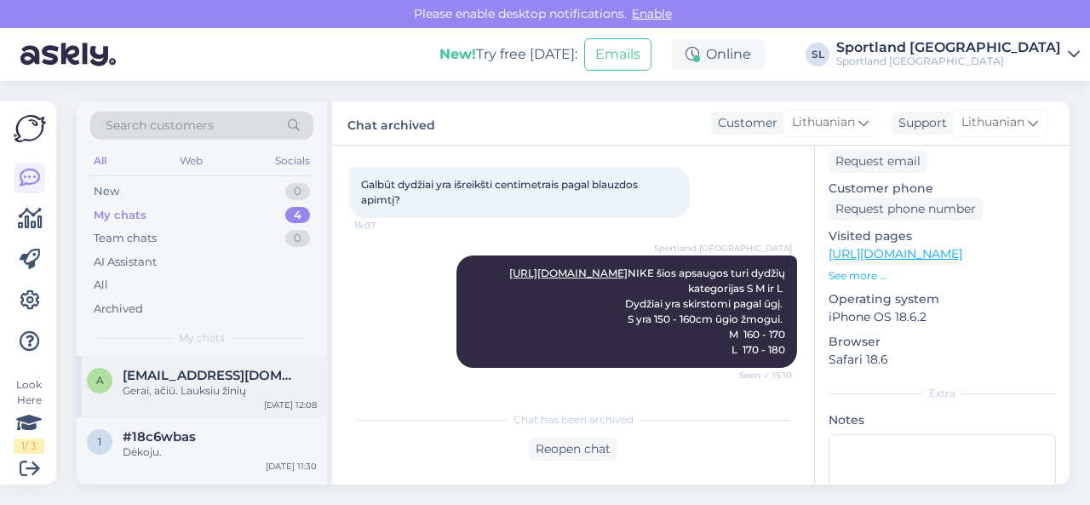
click at [238, 391] on div "Gerai, ačiū. Lauksiu žinių" at bounding box center [220, 390] width 194 height 15
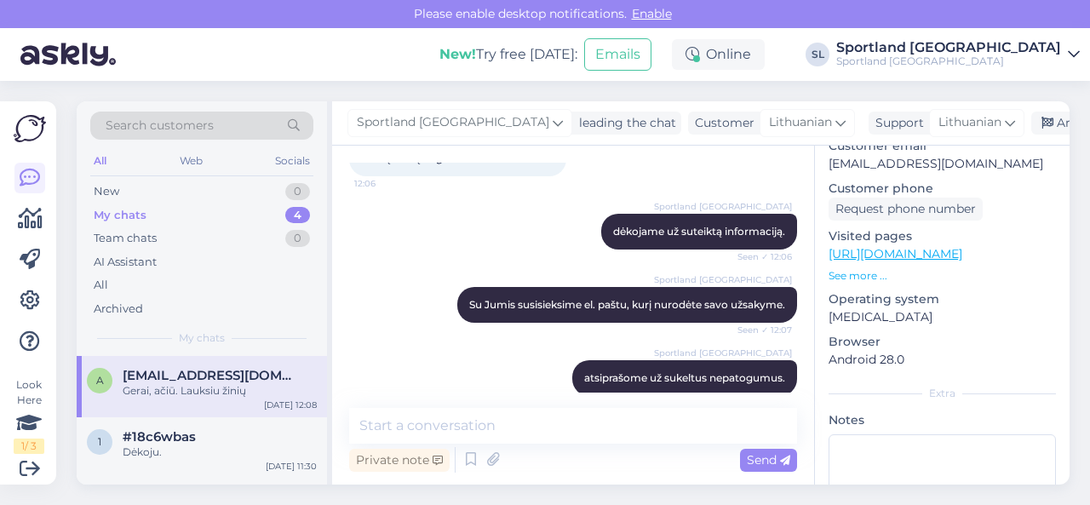
scroll to position [1084, 0]
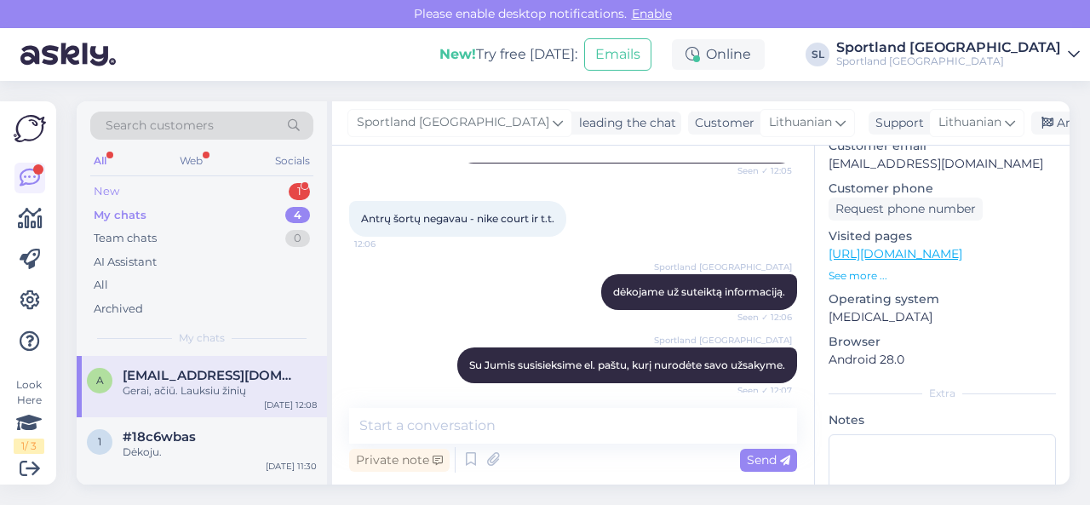
click at [233, 186] on div "New 1" at bounding box center [201, 192] width 223 height 24
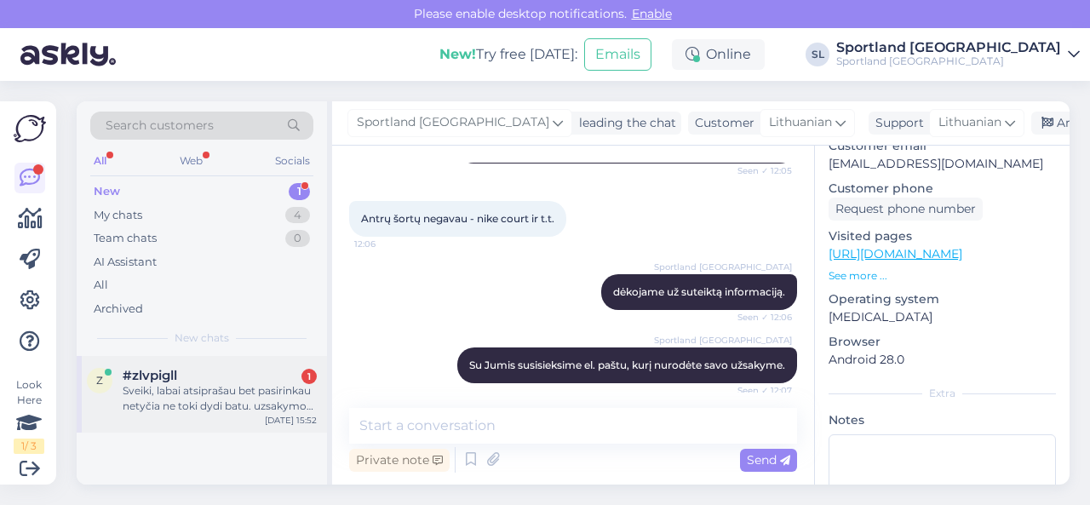
click at [235, 384] on div "Sveiki, labai atsiprašau bet pasirinkau netyčia ne toki dydi batu. uzsakymo nr.…" at bounding box center [220, 398] width 194 height 31
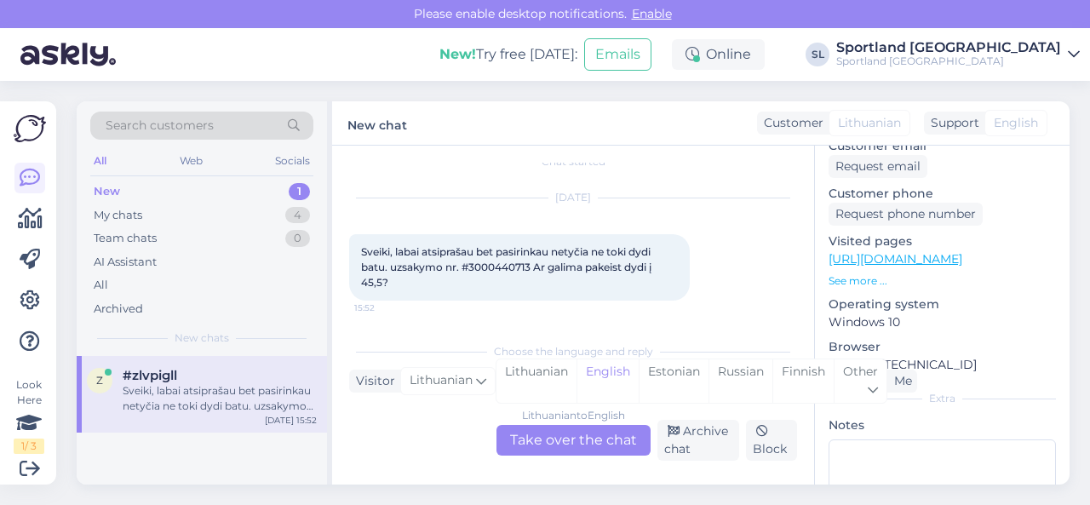
scroll to position [256, 0]
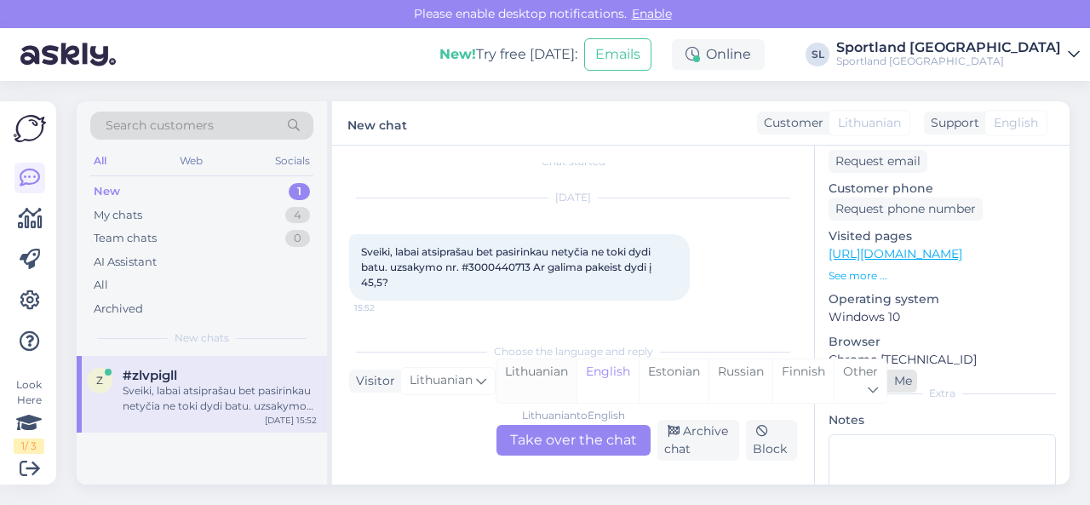
click at [519, 374] on div "Lithuanian" at bounding box center [537, 380] width 80 height 43
click at [545, 446] on div "Lithuanian to Lithuanian Take over the chat" at bounding box center [574, 440] width 154 height 31
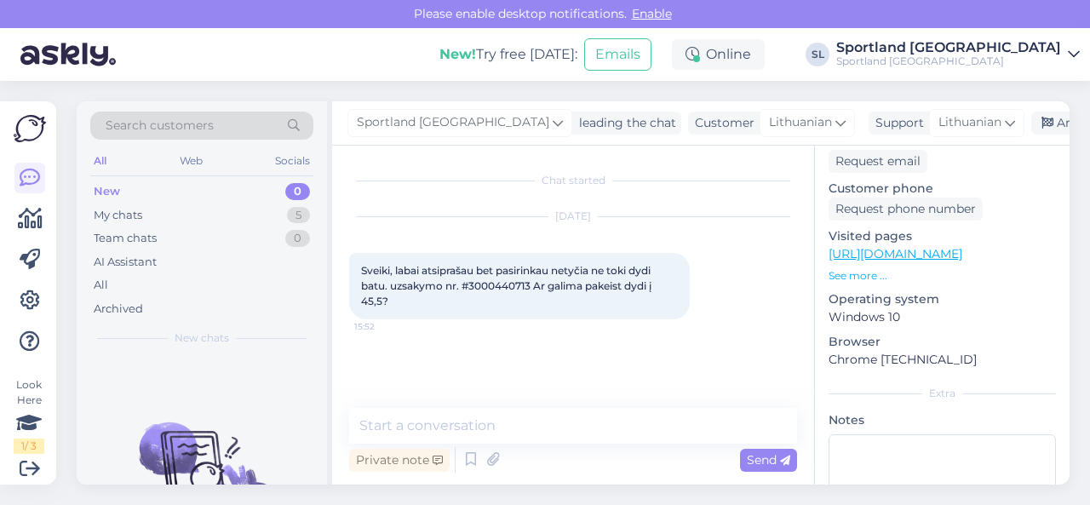
click at [501, 279] on span "Sveiki, labai atsiprašau bet pasirinkau netyčia ne toki dydi batu. uzsakymo nr.…" at bounding box center [507, 285] width 293 height 43
copy span "3000440713"
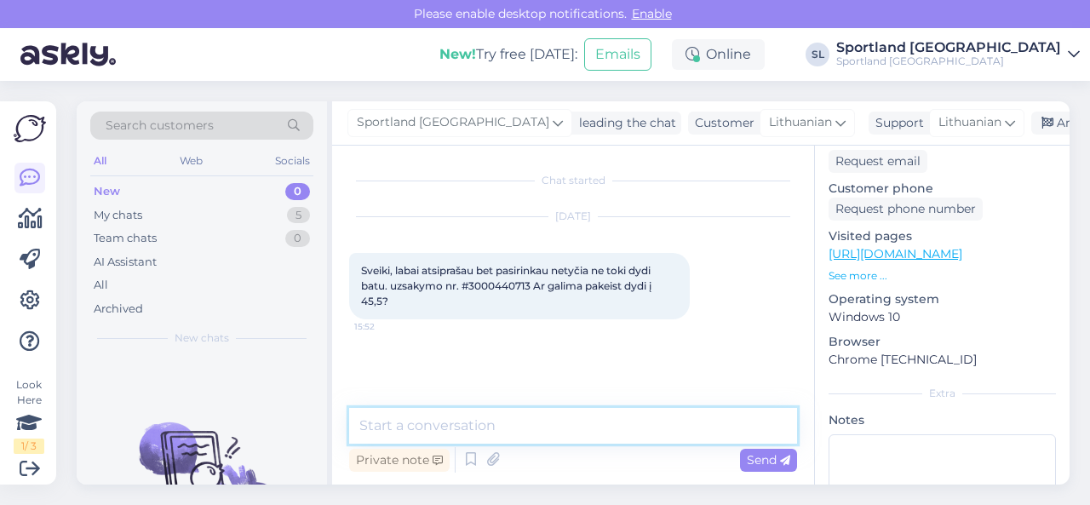
click at [550, 416] on textarea at bounding box center [573, 426] width 448 height 36
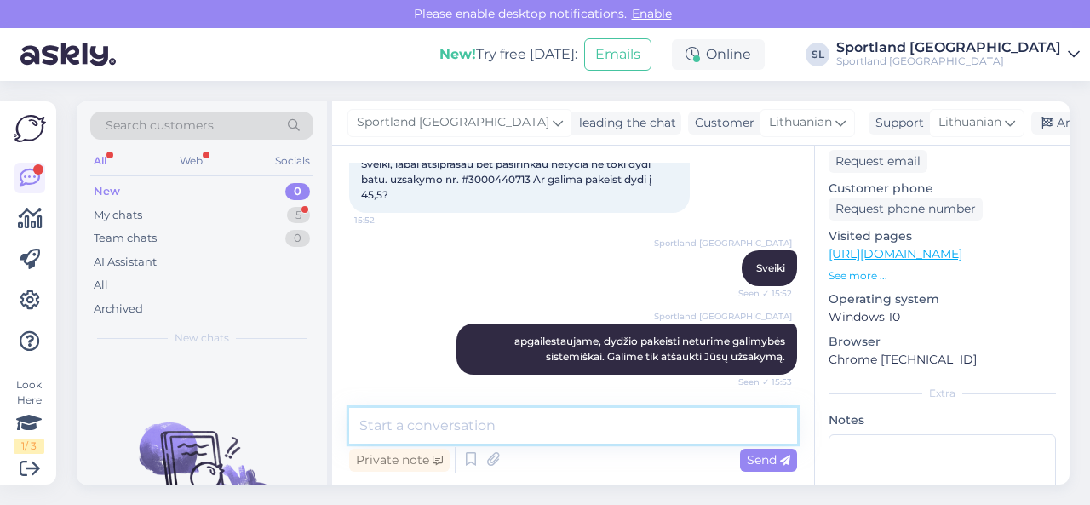
scroll to position [180, 0]
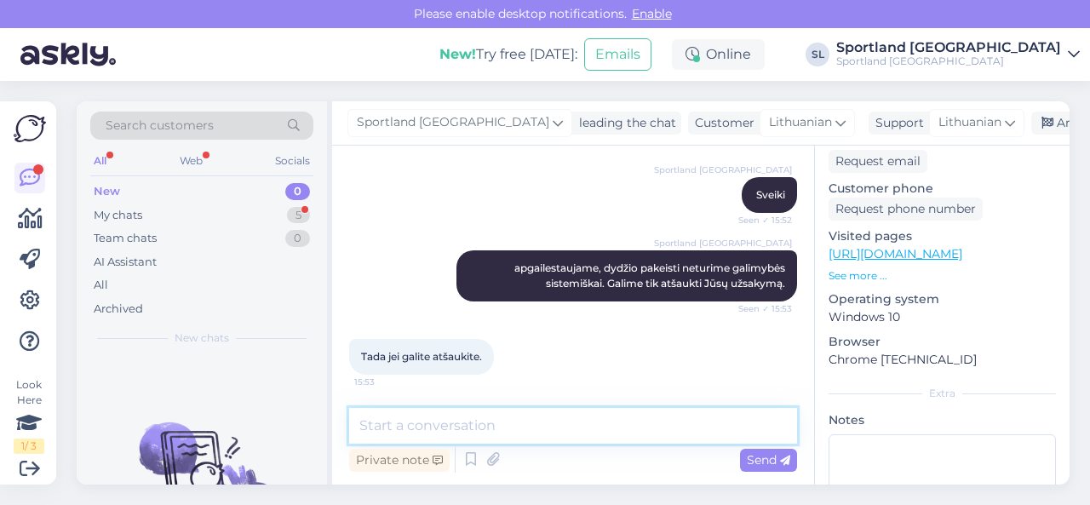
click at [545, 424] on textarea at bounding box center [573, 426] width 448 height 36
paste textarea "3000440713"
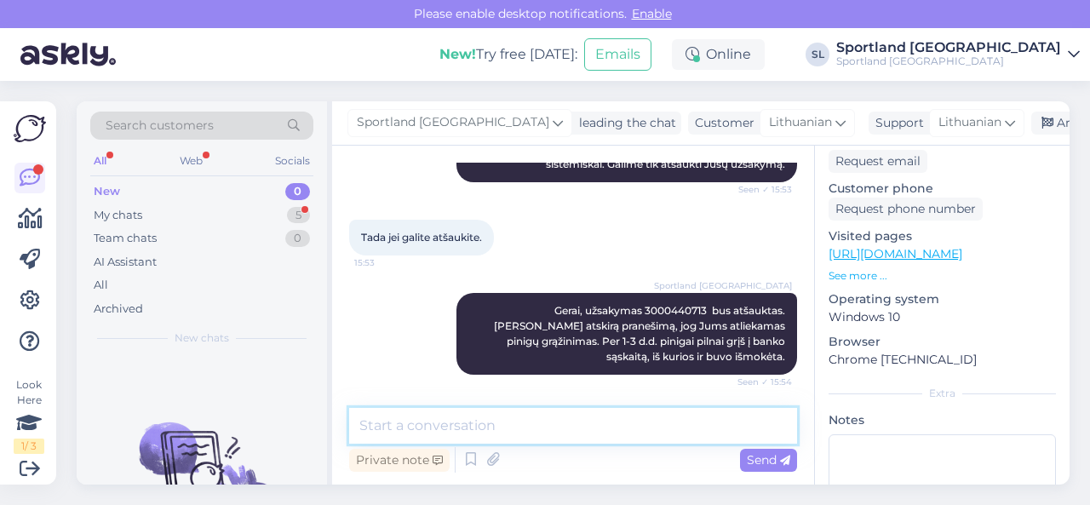
scroll to position [372, 0]
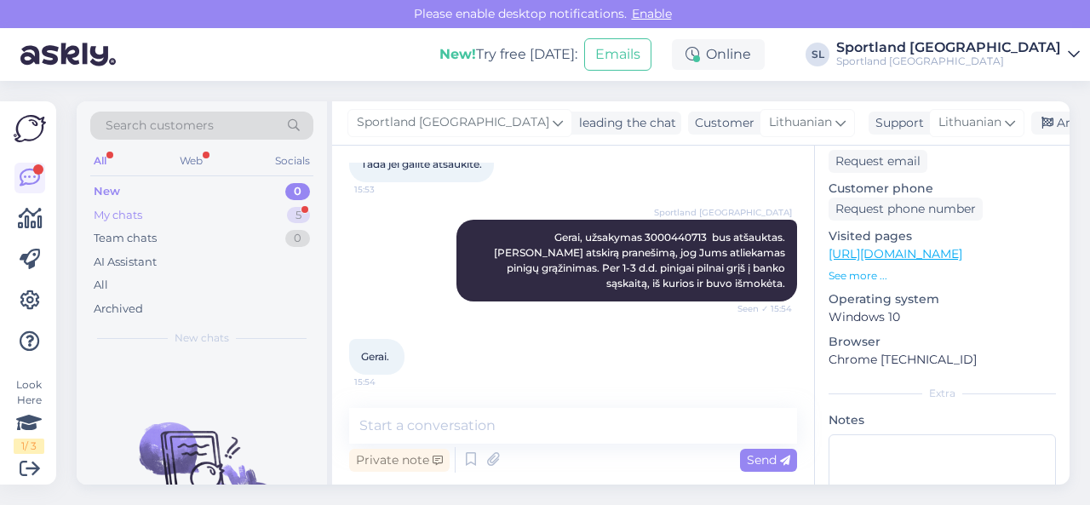
click at [228, 217] on div "My chats 5" at bounding box center [201, 216] width 223 height 24
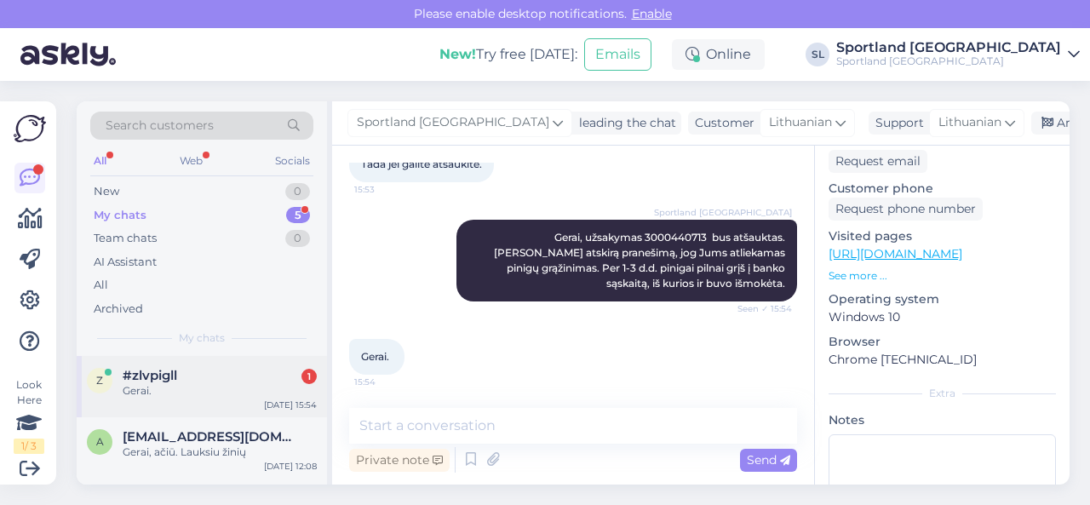
click at [196, 386] on div "Gerai." at bounding box center [220, 390] width 194 height 15
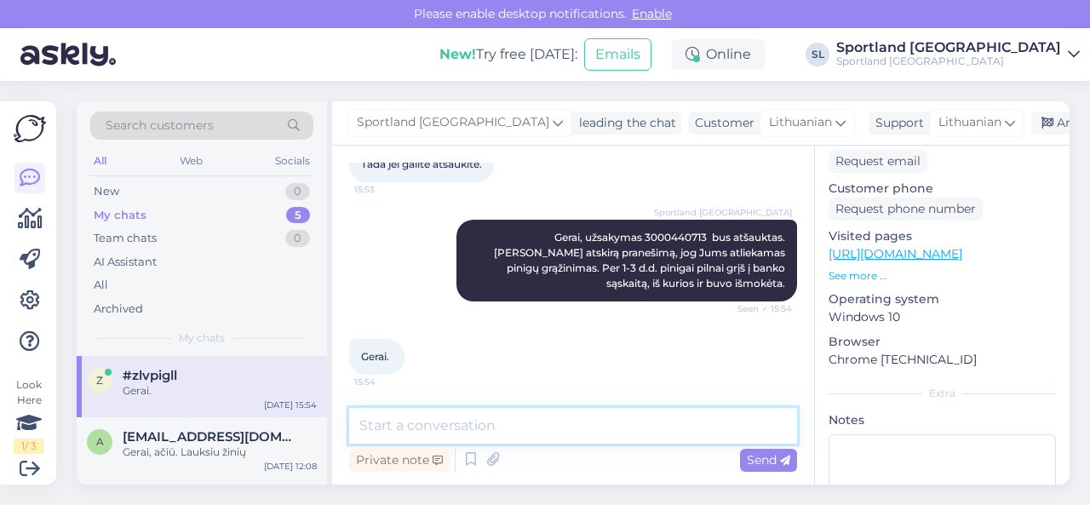
click at [417, 435] on textarea at bounding box center [573, 426] width 448 height 36
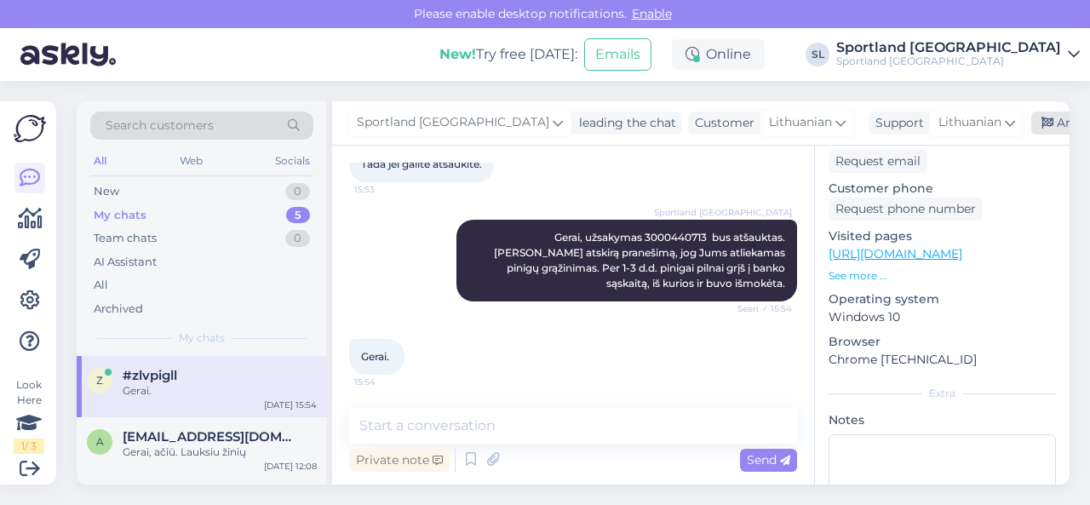
click at [1031, 123] on div "Archive chat" at bounding box center [1084, 123] width 107 height 23
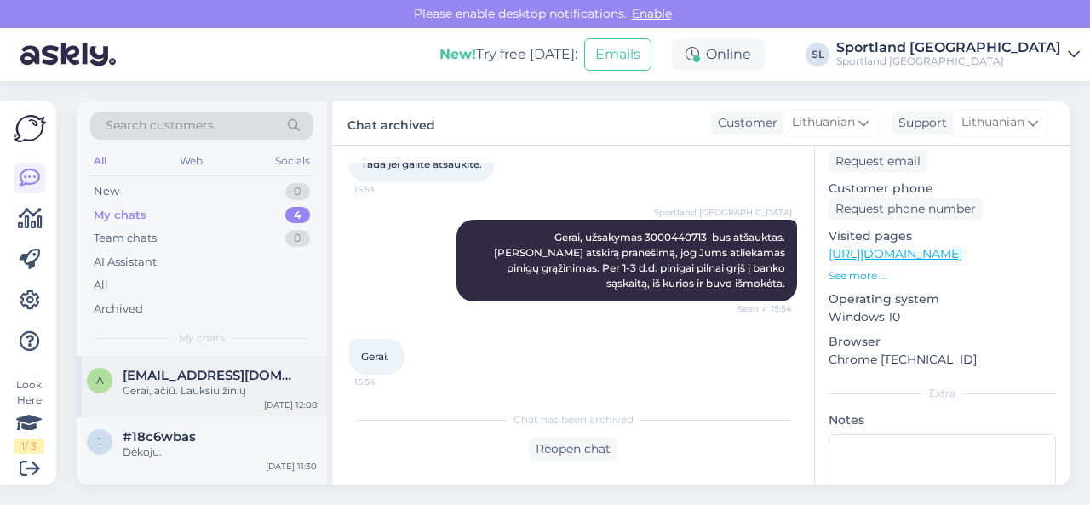
click at [210, 394] on div "Gerai, ačiū. Lauksiu žinių" at bounding box center [220, 390] width 194 height 15
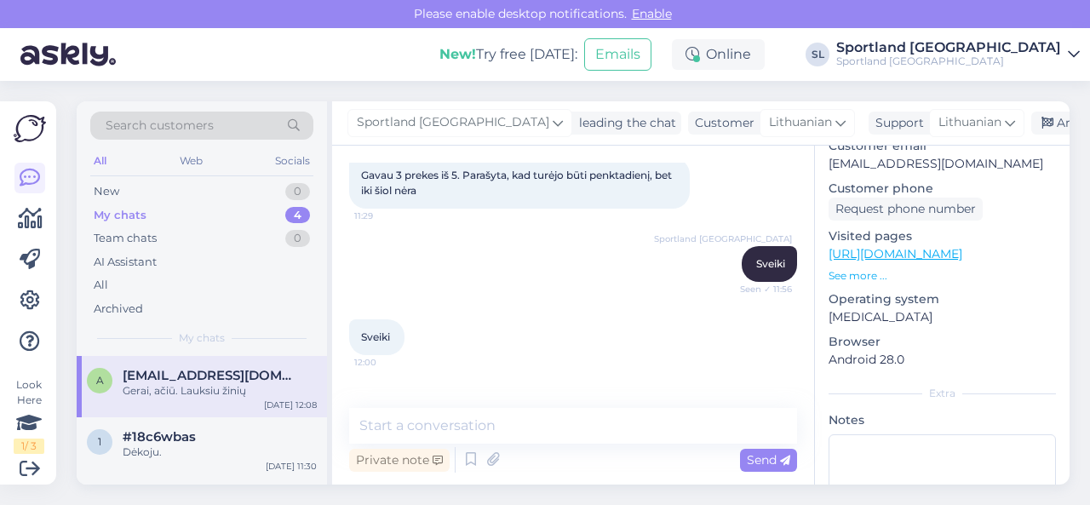
scroll to position [62, 0]
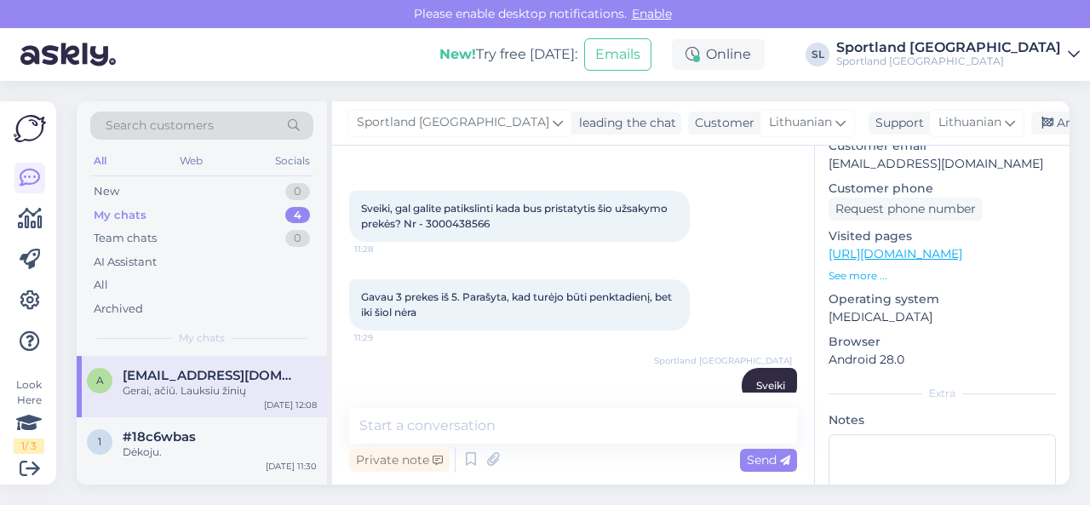
click at [457, 217] on span "Sveiki, gal galite patikslinti kada bus pristatytis šio užsakymo prekės? Nr - 3…" at bounding box center [515, 216] width 309 height 28
copy div "3000438566 11:28"
click at [164, 448] on div "Dėkoju." at bounding box center [220, 452] width 194 height 15
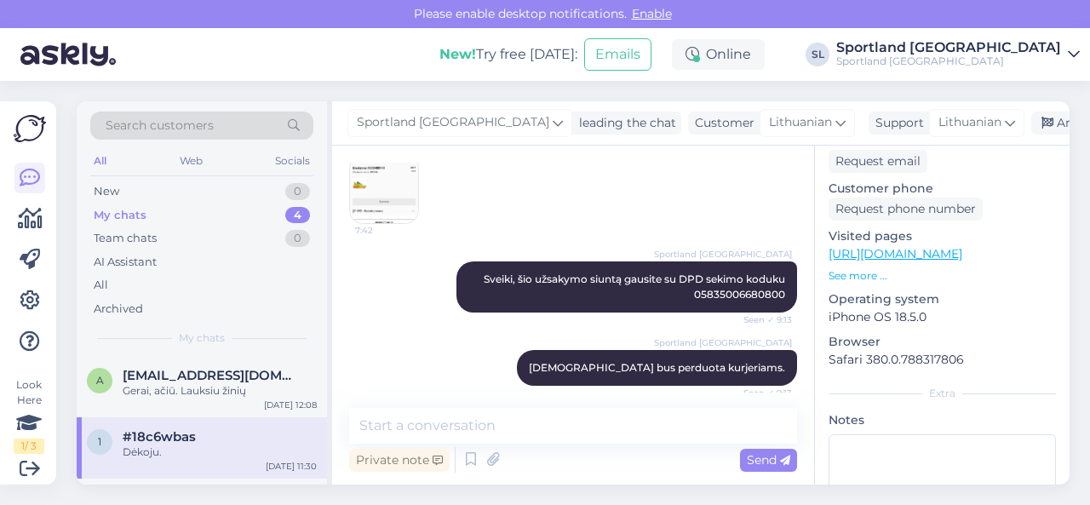
scroll to position [1314, 0]
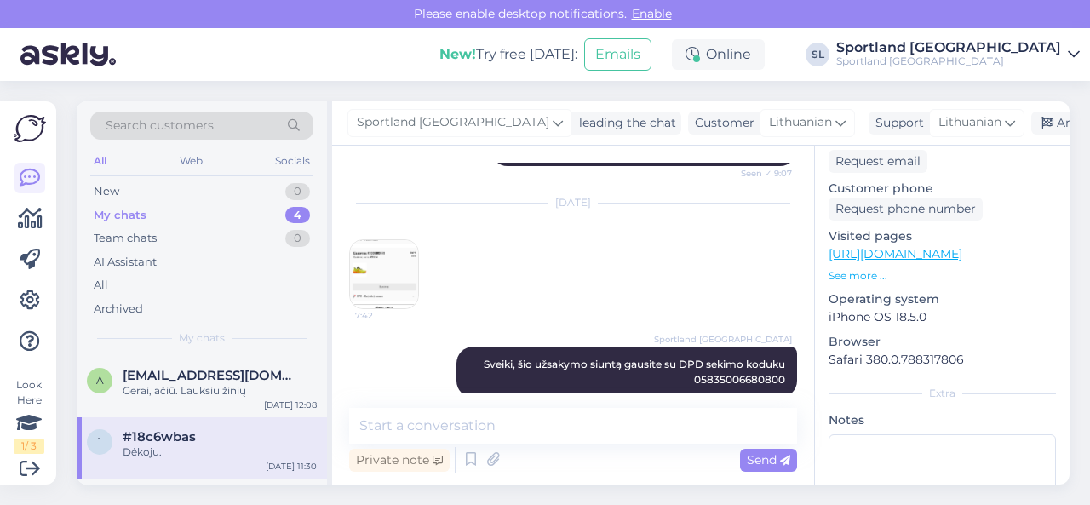
click at [385, 273] on img at bounding box center [384, 274] width 68 height 68
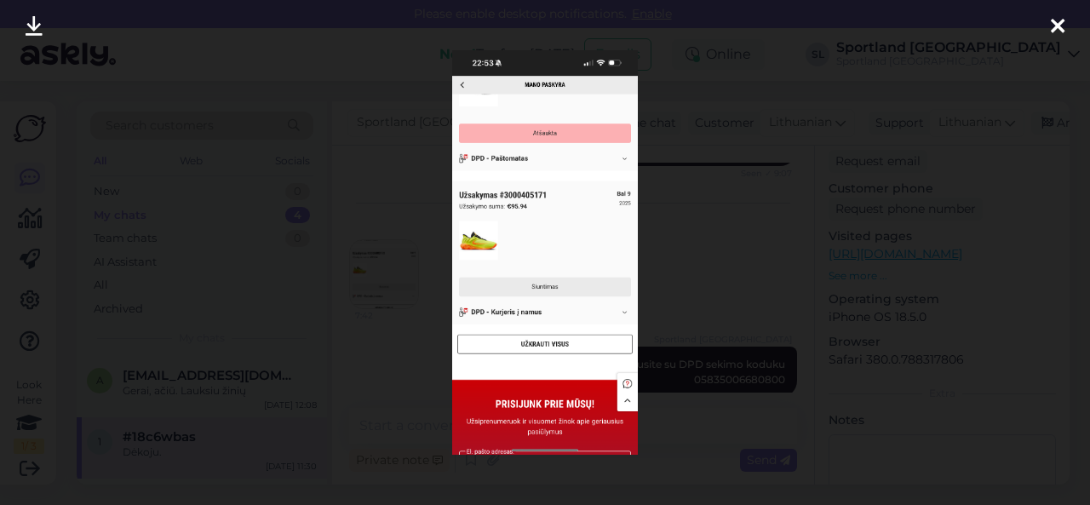
click at [669, 231] on div at bounding box center [545, 252] width 1090 height 505
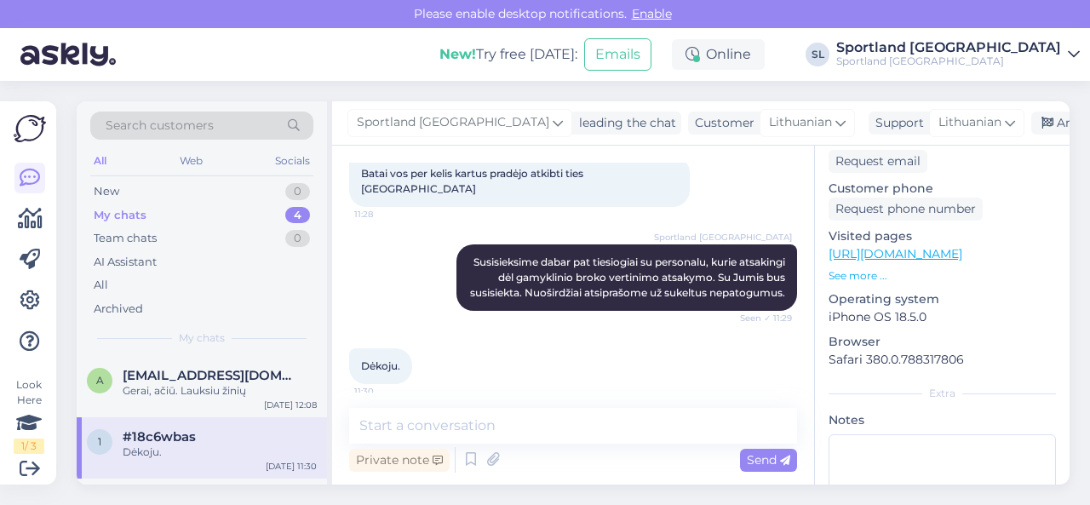
scroll to position [1910, 0]
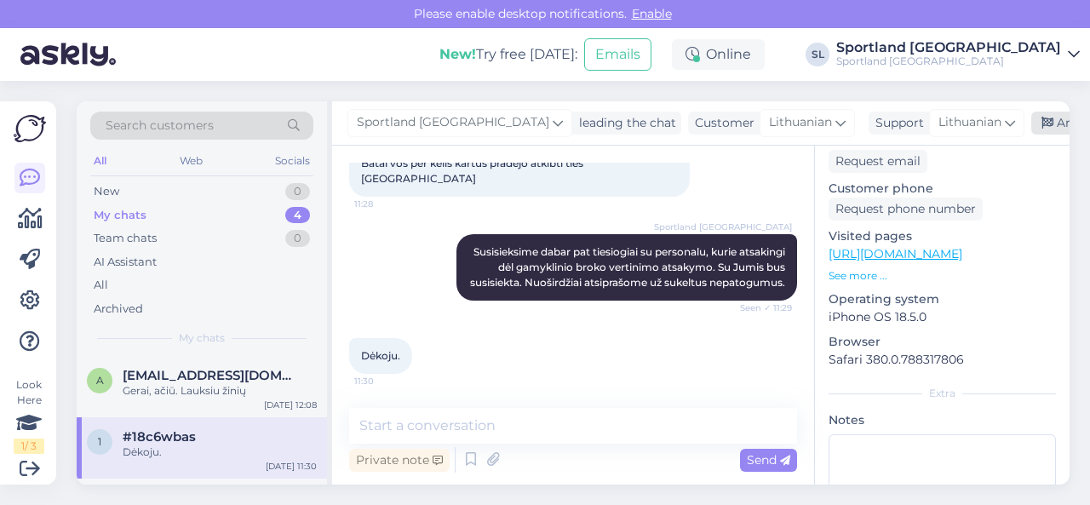
click at [1031, 126] on div "Archive chat" at bounding box center [1084, 123] width 107 height 23
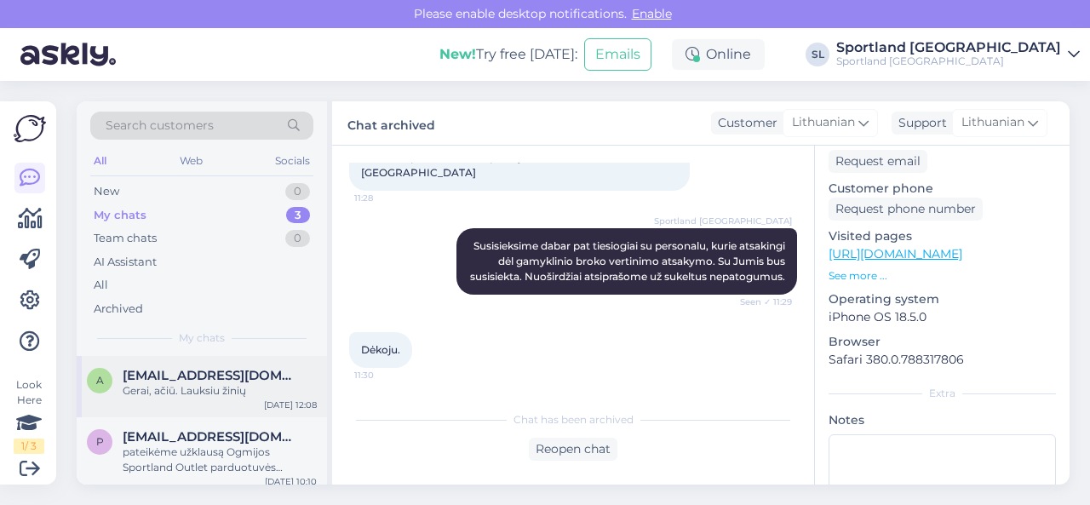
click at [192, 394] on div "Gerai, ačiū. Lauksiu žinių" at bounding box center [220, 390] width 194 height 15
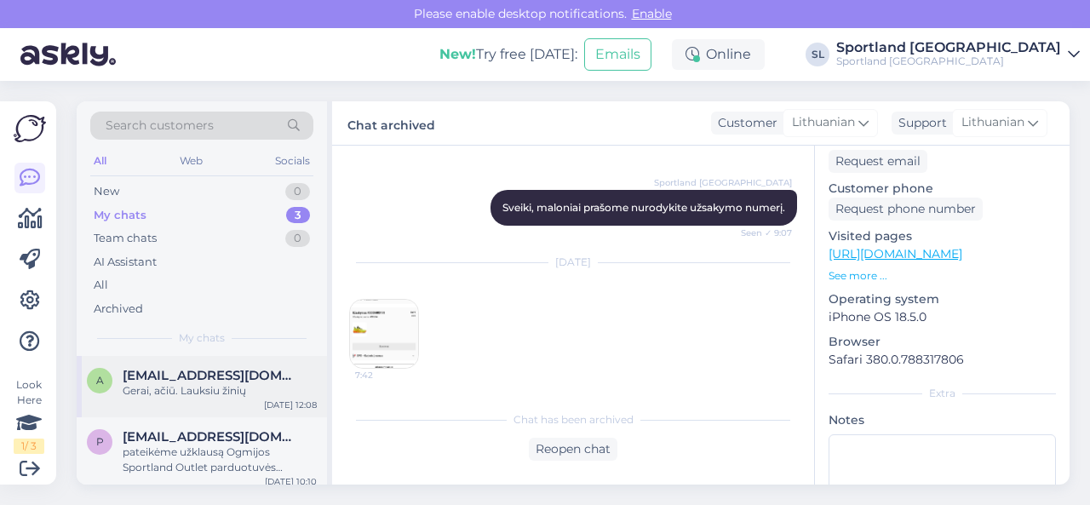
scroll to position [250, 0]
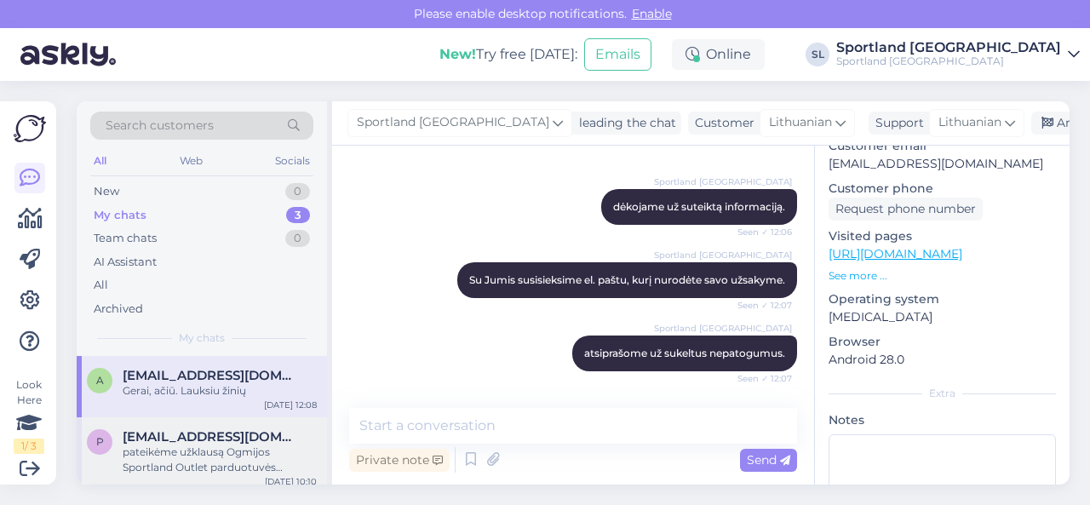
click at [183, 449] on div "pateikėme užklausą Ogmijos Sportland Outlet parduotuvės personalui dėl Jus domi…" at bounding box center [220, 460] width 194 height 31
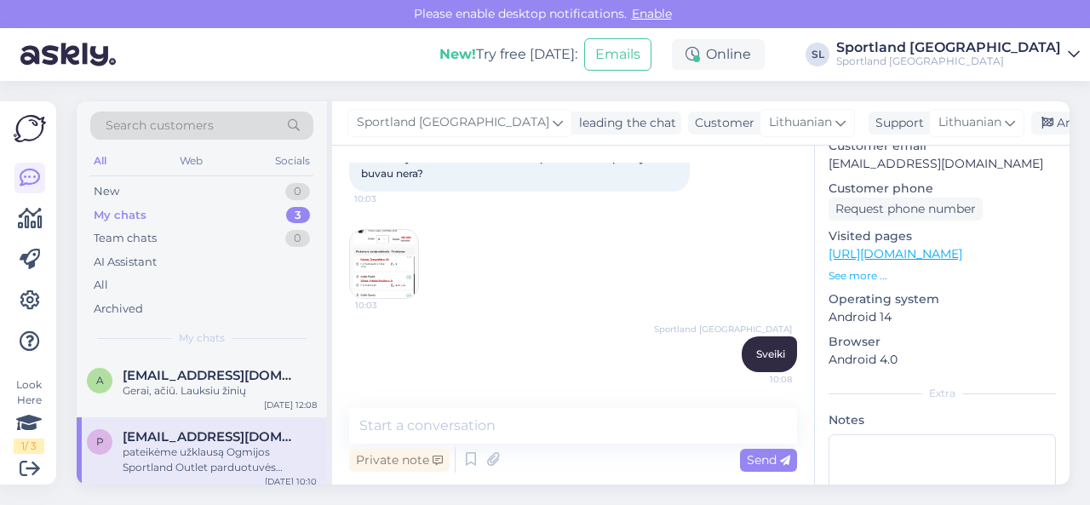
scroll to position [198, 0]
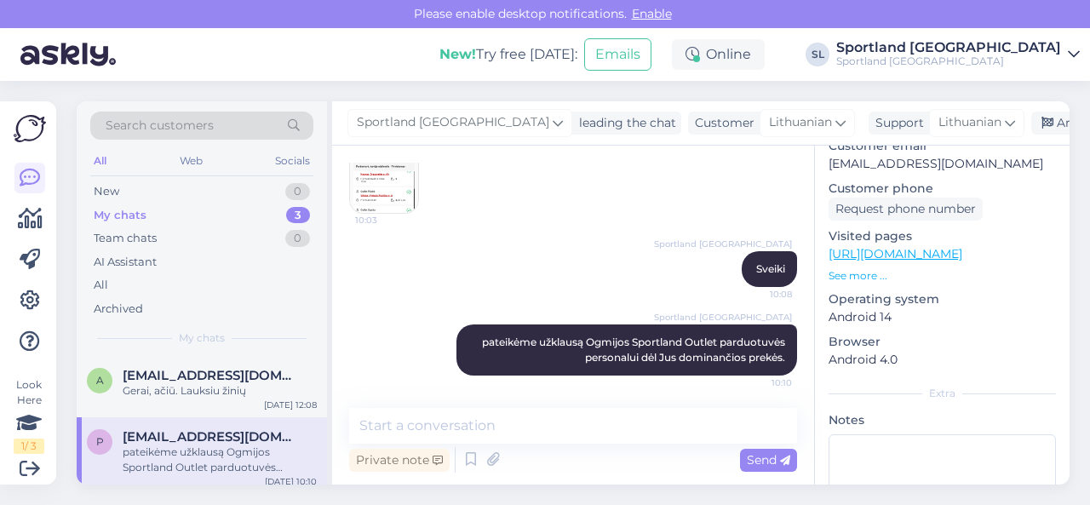
click at [390, 183] on img at bounding box center [384, 179] width 68 height 68
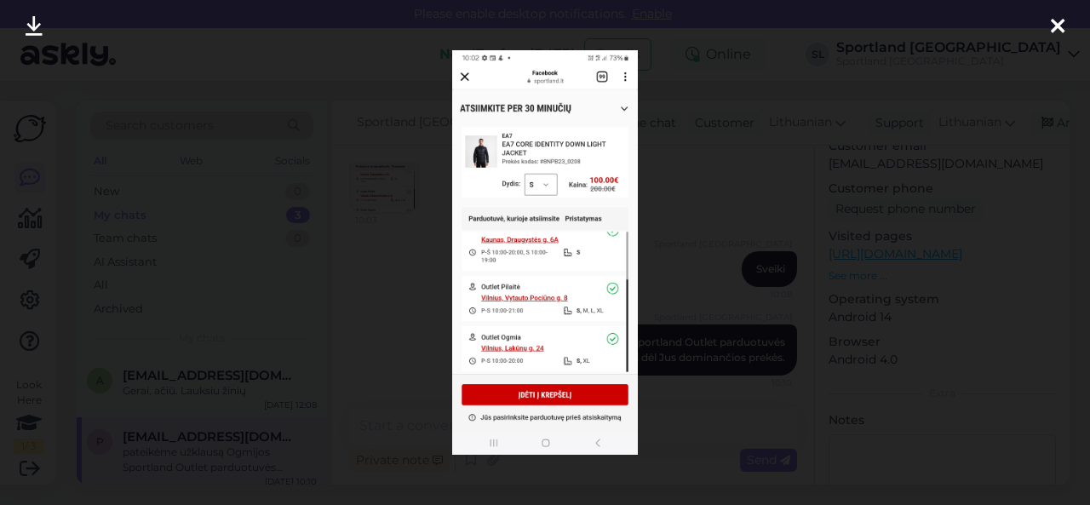
click at [692, 236] on div at bounding box center [545, 252] width 1090 height 505
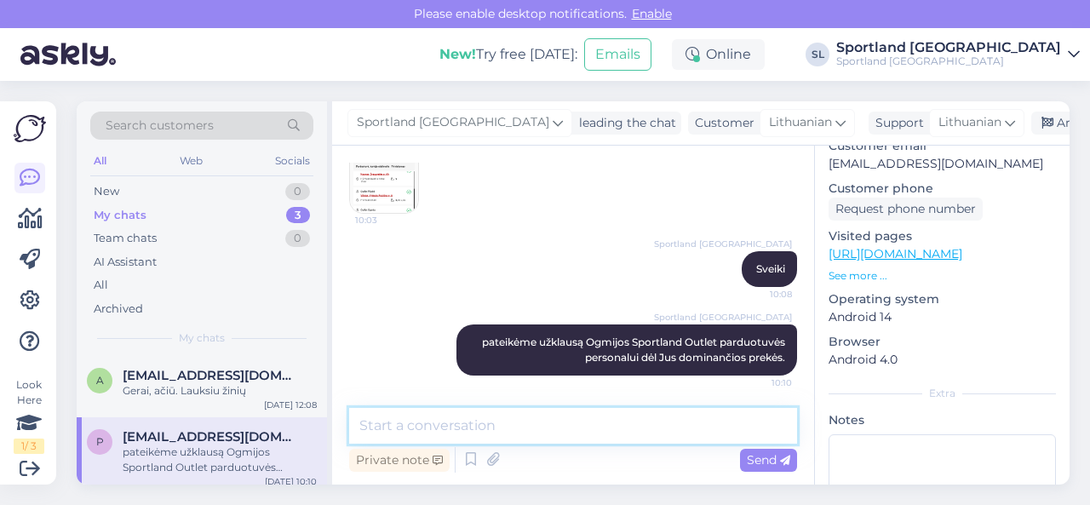
click at [659, 419] on textarea at bounding box center [573, 426] width 448 height 36
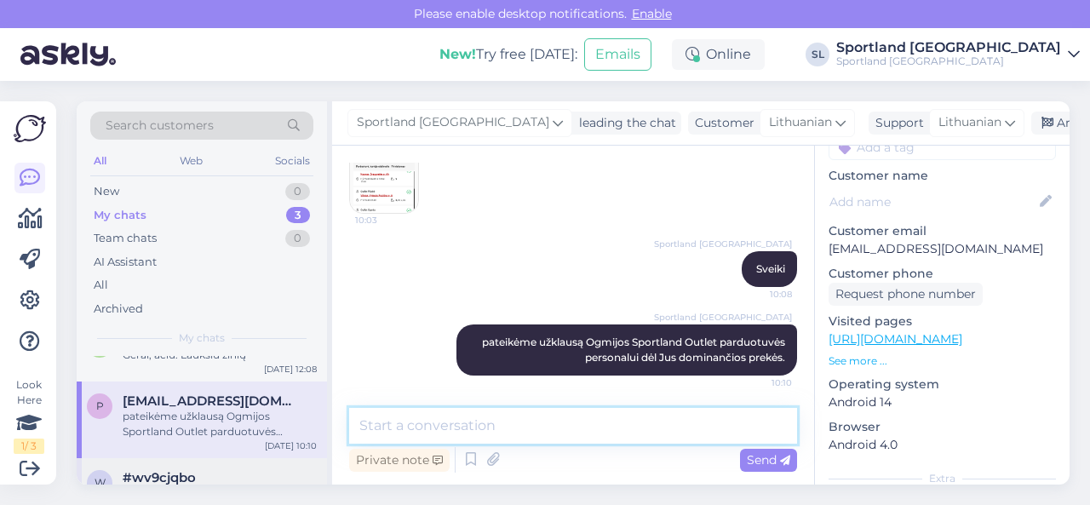
scroll to position [84, 0]
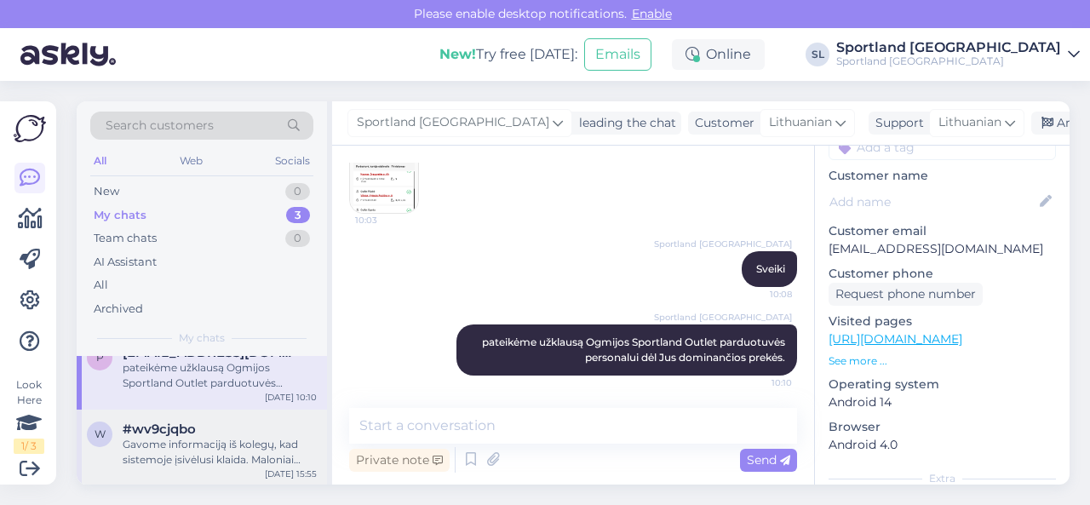
click at [211, 442] on div "Gavome informaciją iš kolegų, kad sistemoje įsivėlusi klaida. Maloniai prašome …" at bounding box center [220, 452] width 194 height 31
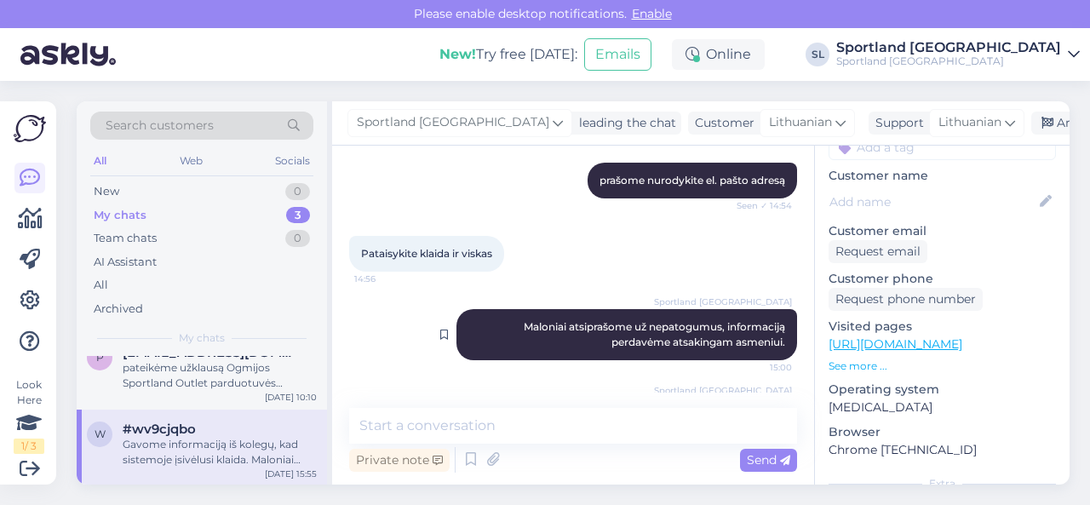
scroll to position [3739, 0]
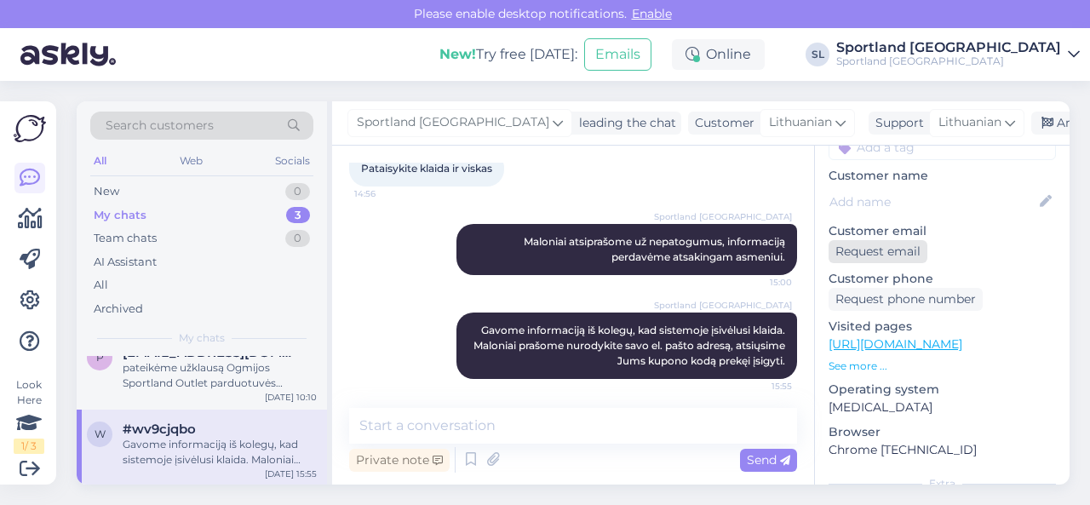
click at [873, 240] on div "Request email" at bounding box center [878, 251] width 99 height 23
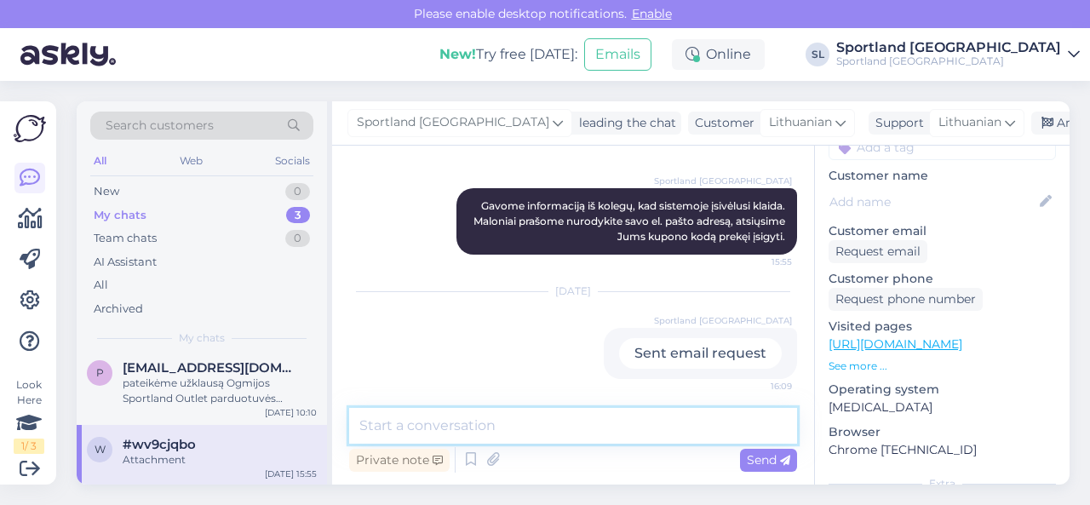
click at [587, 427] on textarea at bounding box center [573, 426] width 448 height 36
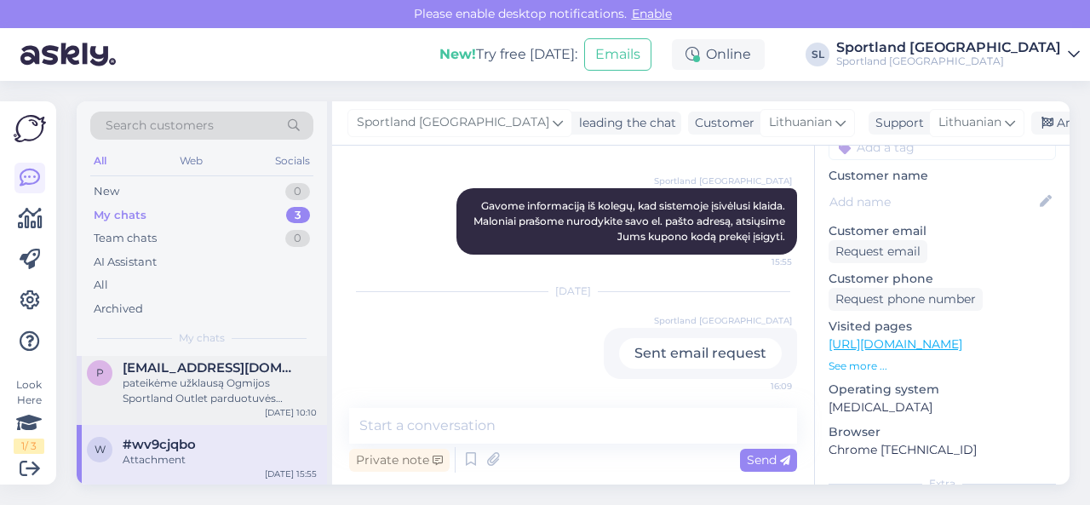
click at [217, 385] on div "pateikėme užklausą Ogmijos Sportland Outlet parduotuvės personalui dėl Jus domi…" at bounding box center [220, 391] width 194 height 31
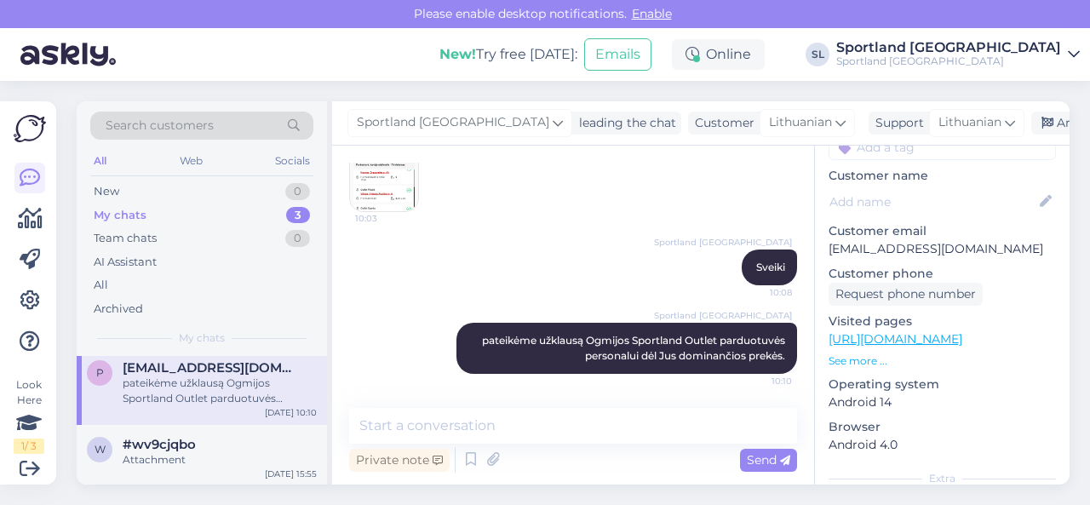
scroll to position [198, 0]
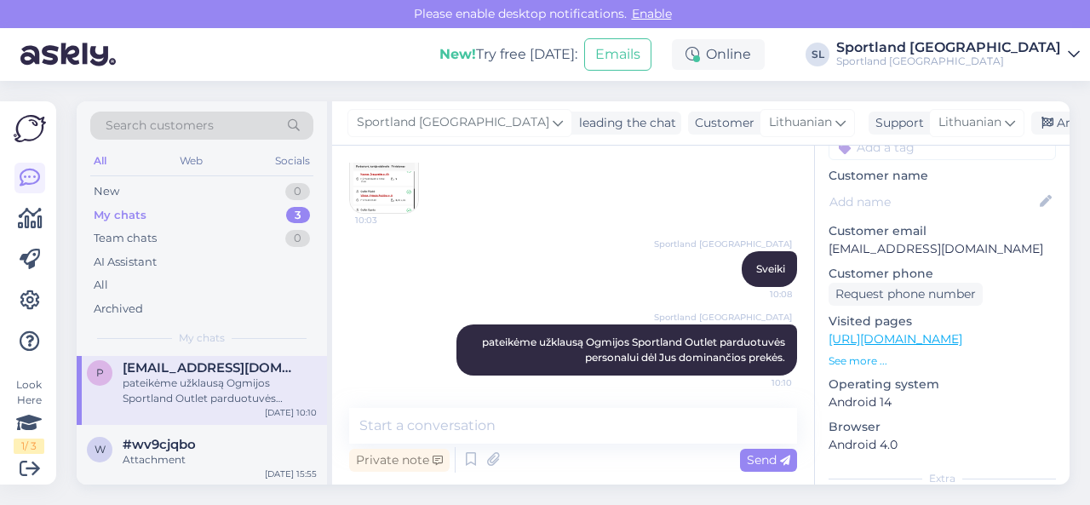
click at [400, 198] on img at bounding box center [384, 179] width 68 height 68
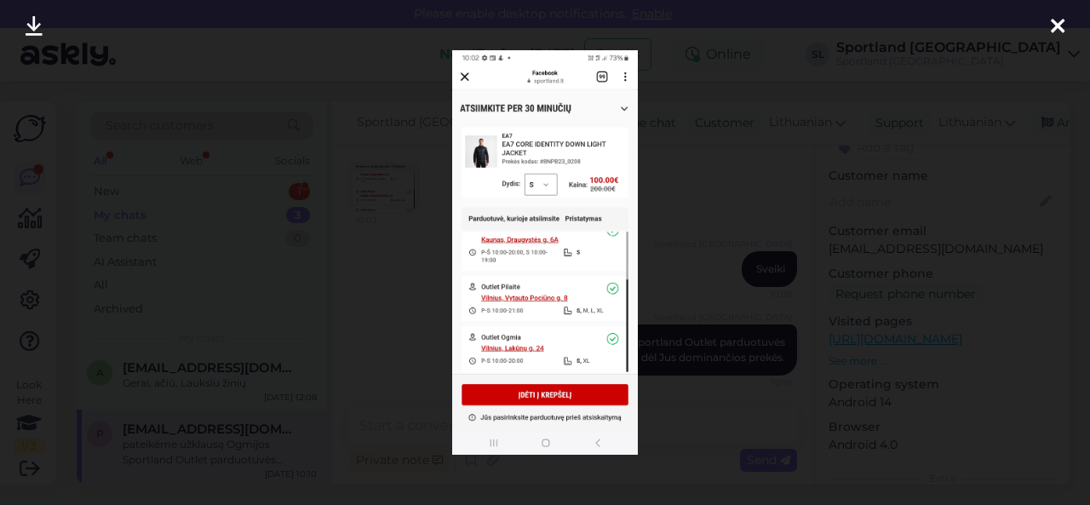
click at [378, 334] on div at bounding box center [545, 252] width 1090 height 505
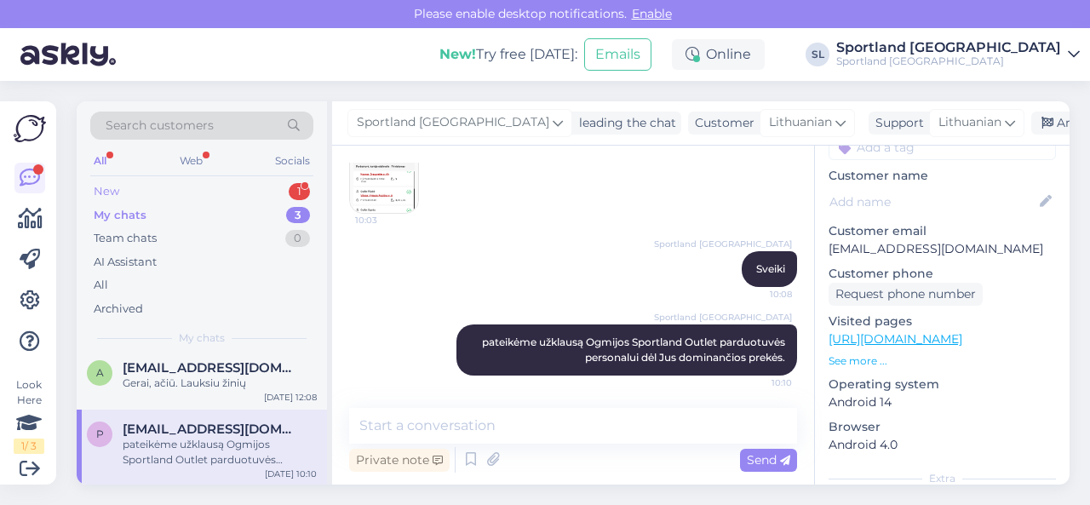
click at [207, 189] on div "New 1" at bounding box center [201, 192] width 223 height 24
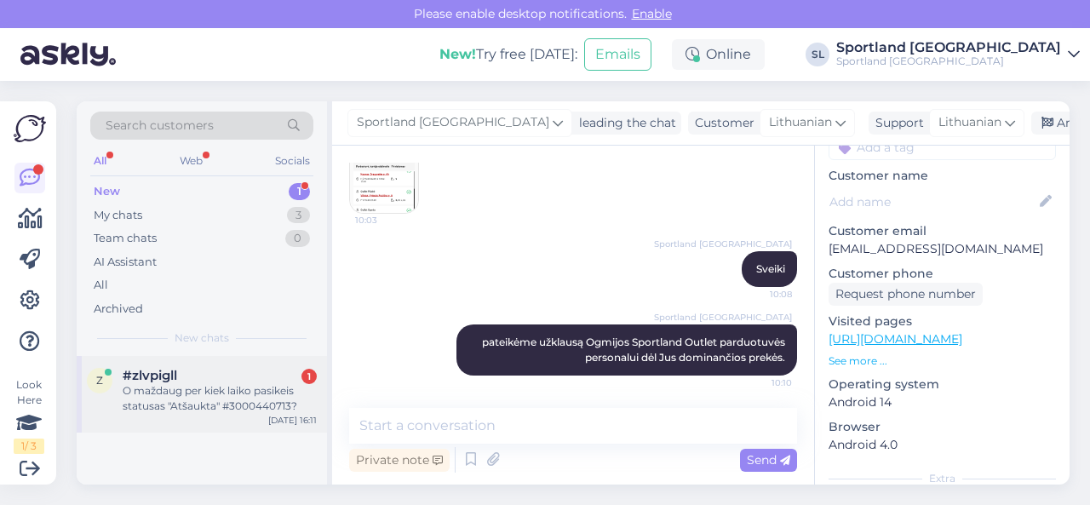
click at [218, 388] on div "O maždaug per kiek laiko pasikeis statusas "Atšaukta" #3000440713?" at bounding box center [220, 398] width 194 height 31
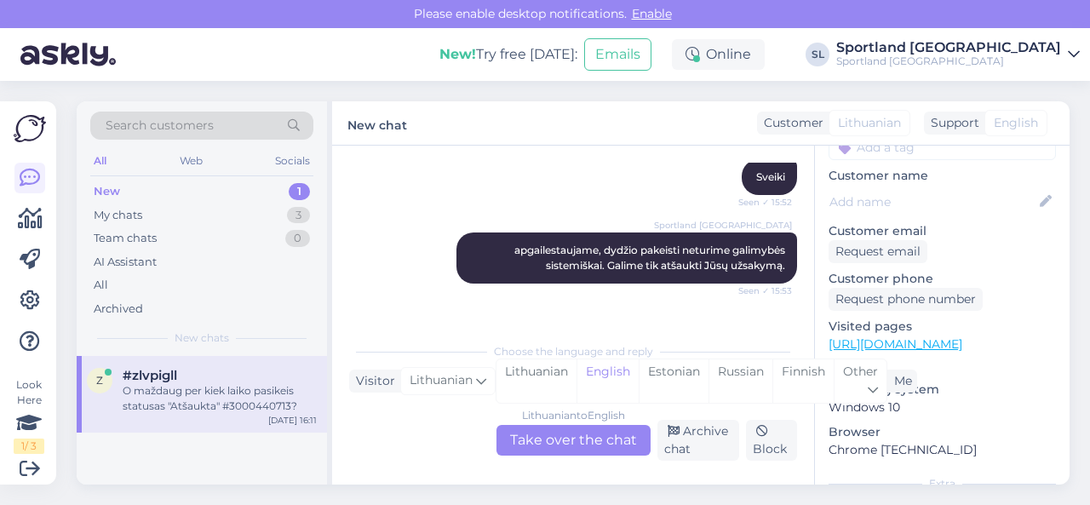
scroll to position [535, 0]
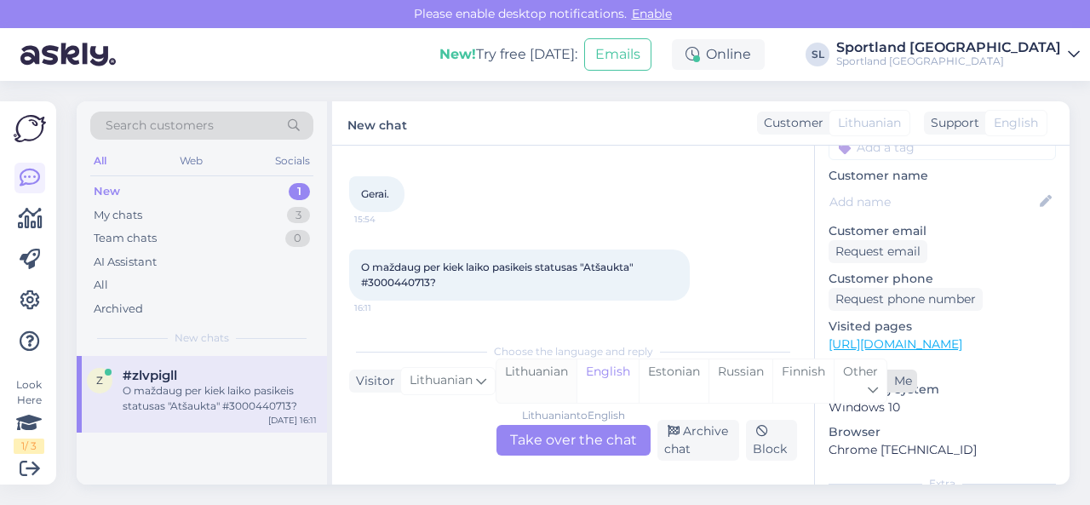
click at [537, 377] on div "Lithuanian" at bounding box center [537, 380] width 80 height 43
click at [539, 444] on div "Lithuanian to Lithuanian Take over the chat" at bounding box center [574, 440] width 154 height 31
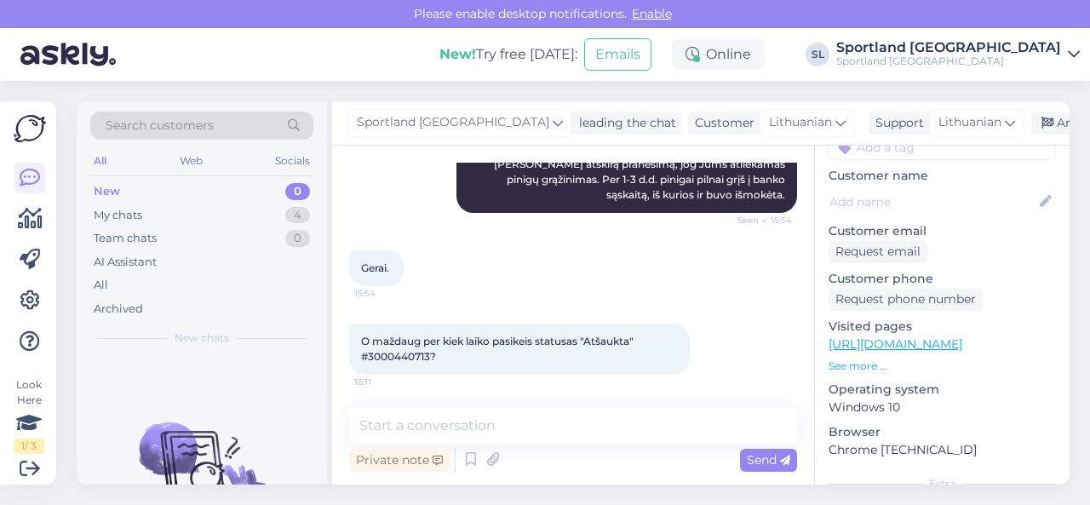
click at [402, 357] on span "O maždaug per kiek laiko pasikeis statusas "Atšaukta" #3000440713?" at bounding box center [498, 349] width 275 height 28
copy span "3000440713"
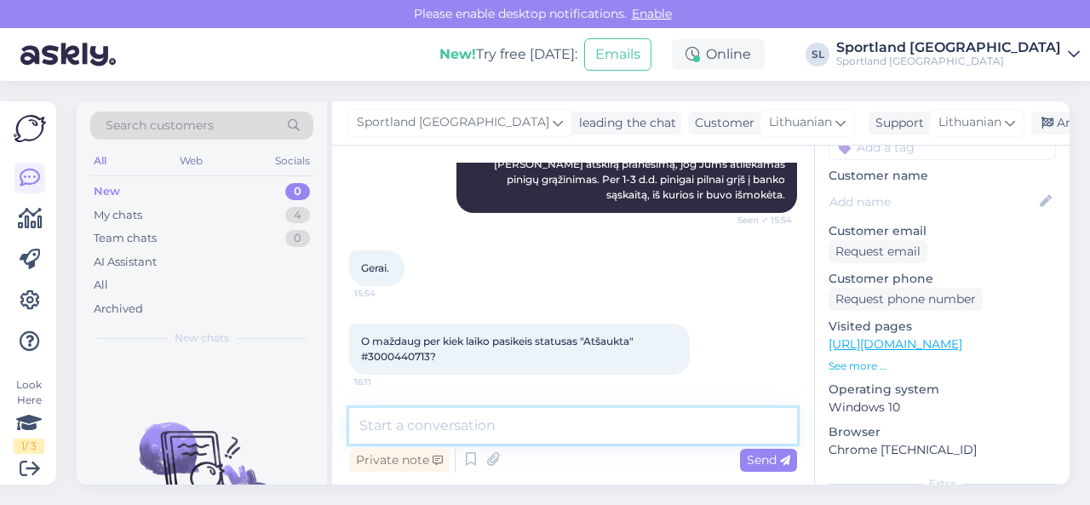
click at [474, 435] on textarea at bounding box center [573, 426] width 448 height 36
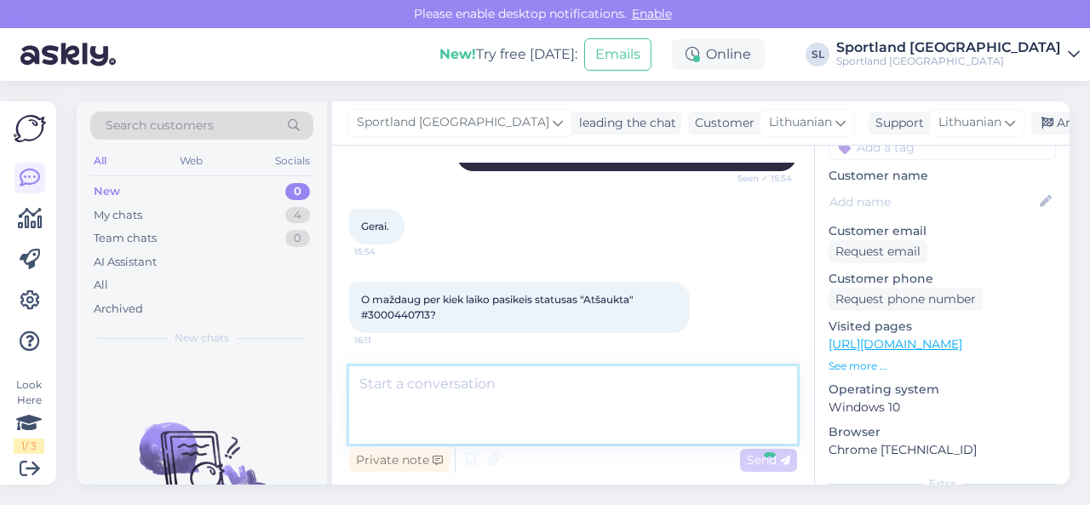
scroll to position [565, 0]
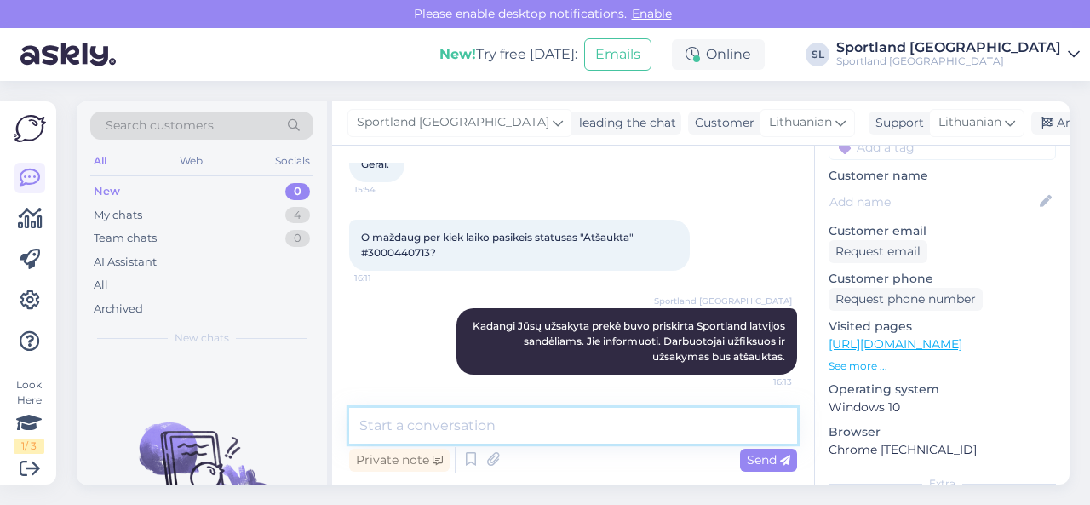
click at [483, 428] on textarea at bounding box center [573, 426] width 448 height 36
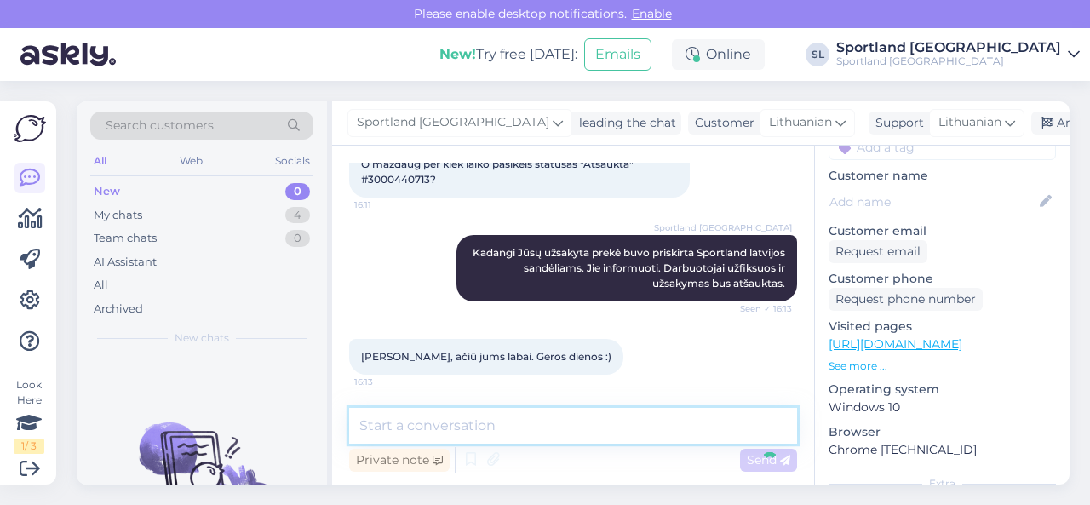
scroll to position [711, 0]
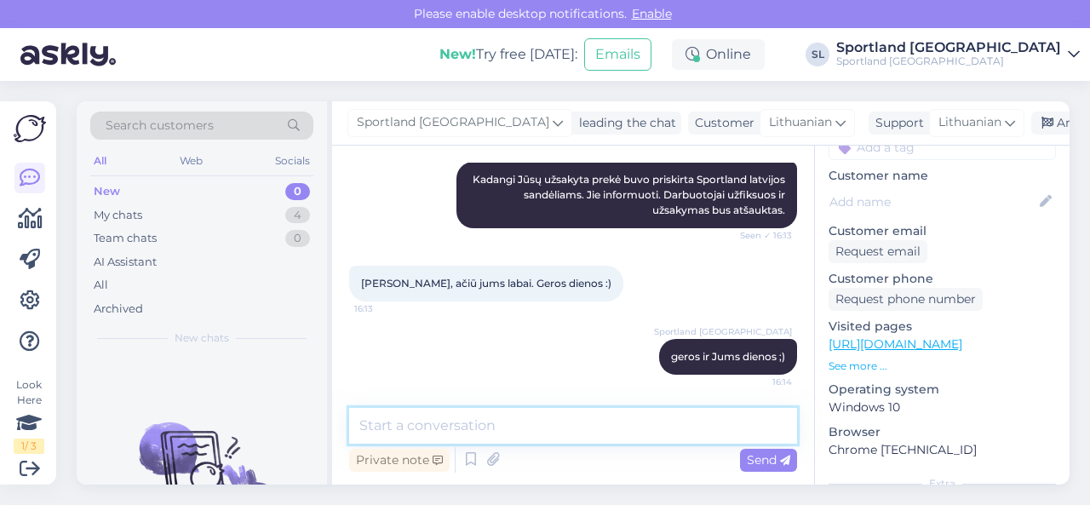
click at [483, 428] on textarea at bounding box center [573, 426] width 448 height 36
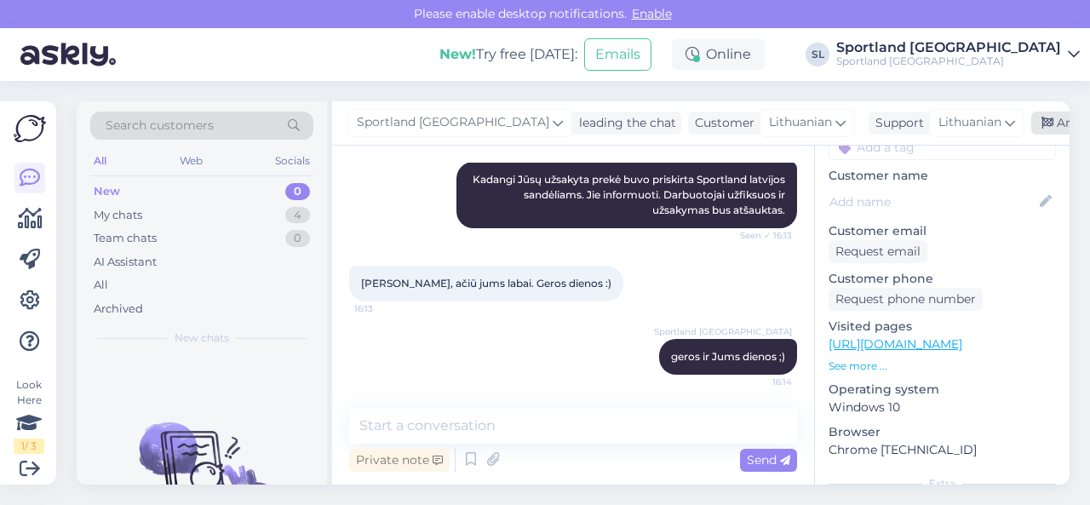
click at [1031, 118] on div "Archive chat" at bounding box center [1084, 123] width 107 height 23
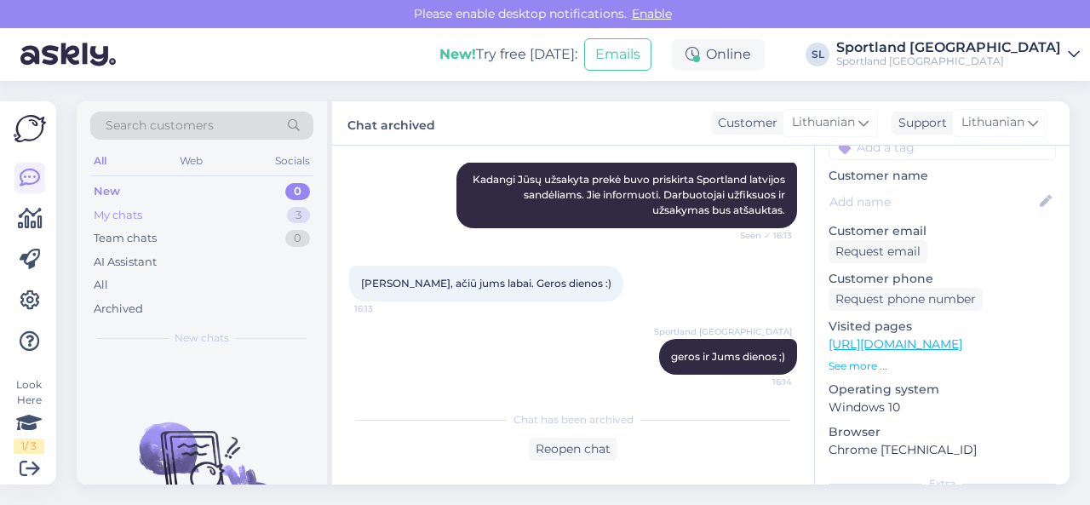
click at [152, 210] on div "My chats 3" at bounding box center [201, 216] width 223 height 24
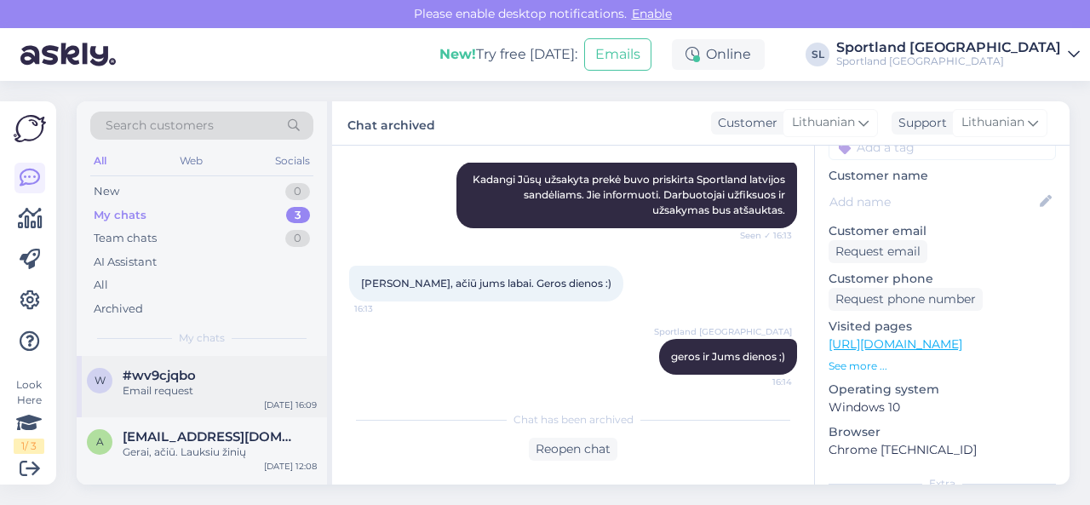
click at [171, 400] on div "w #wv9cjqbo Email request [DATE] 16:09" at bounding box center [202, 386] width 250 height 61
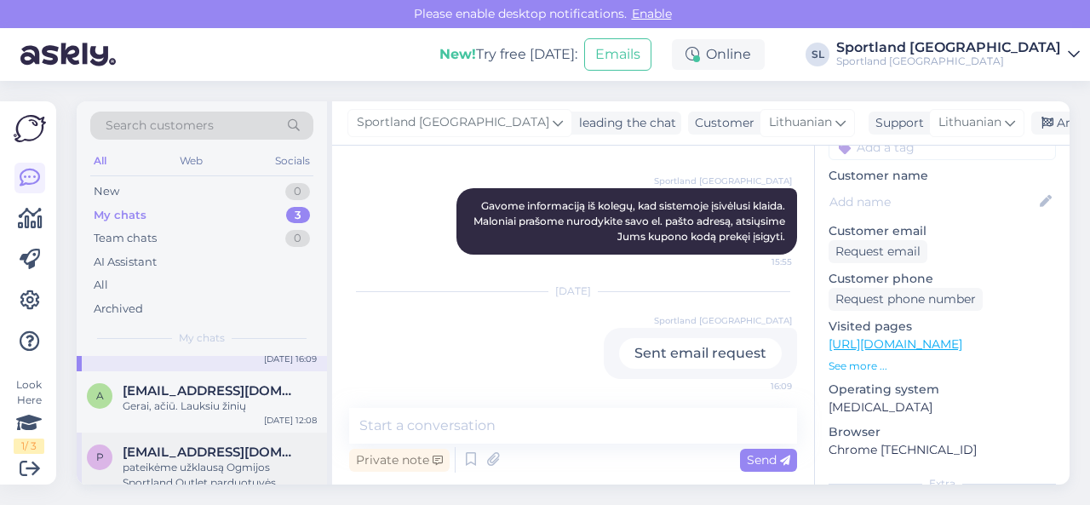
scroll to position [69, 0]
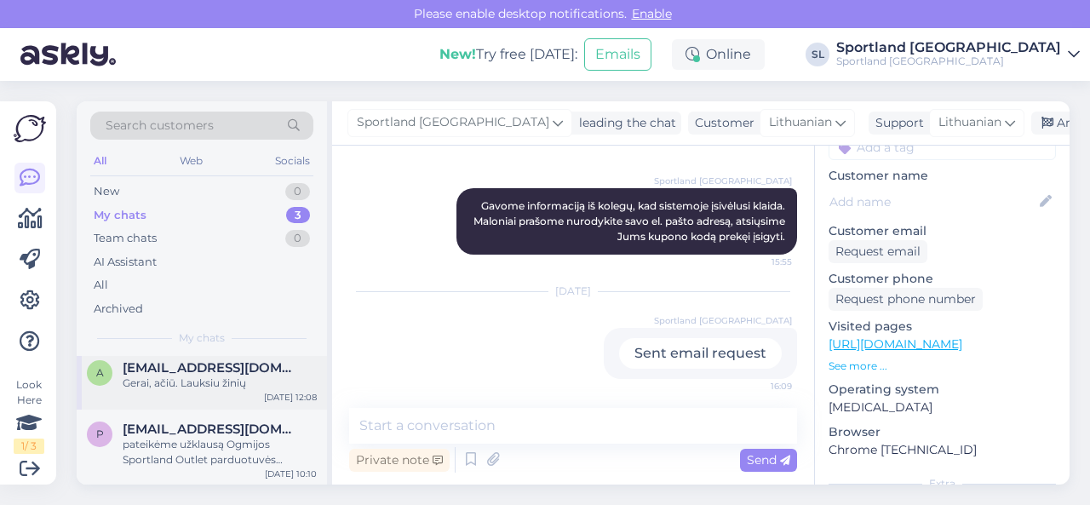
click at [181, 394] on div "a [EMAIL_ADDRESS][DOMAIN_NAME] Gerai, ačiū. Lauksiu žinių [DATE] 12:08" at bounding box center [202, 378] width 250 height 61
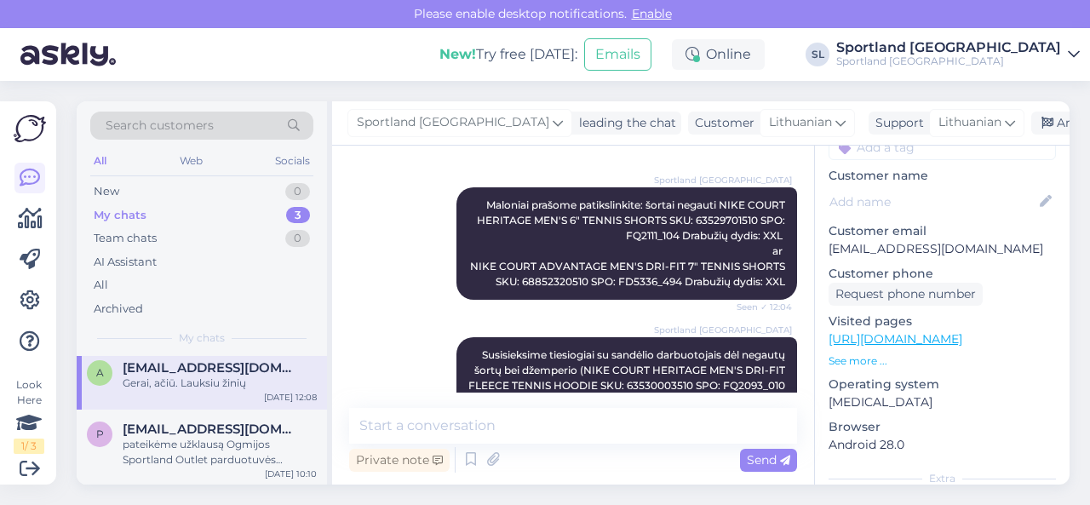
scroll to position [744, 0]
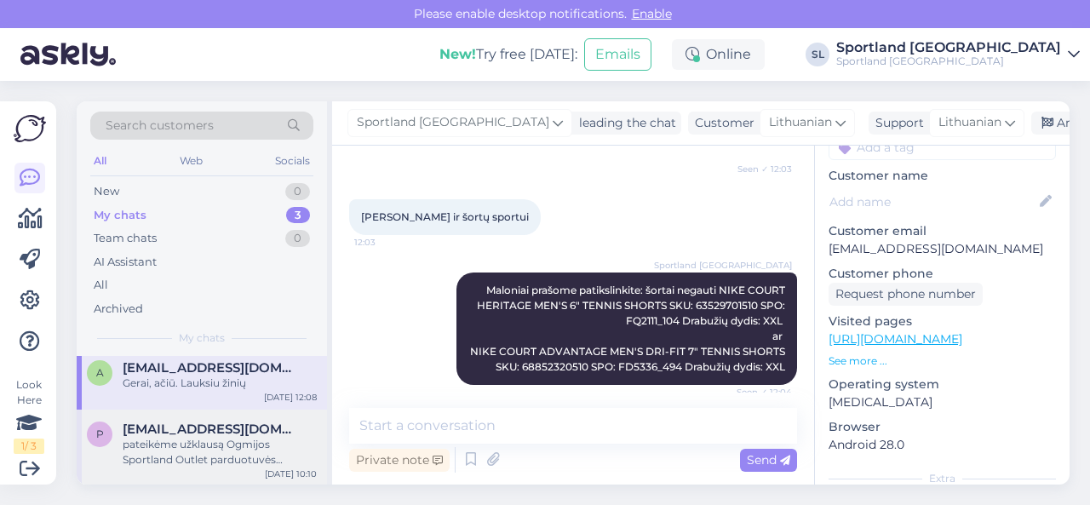
click at [216, 434] on span "[EMAIL_ADDRESS][DOMAIN_NAME]" at bounding box center [211, 429] width 177 height 15
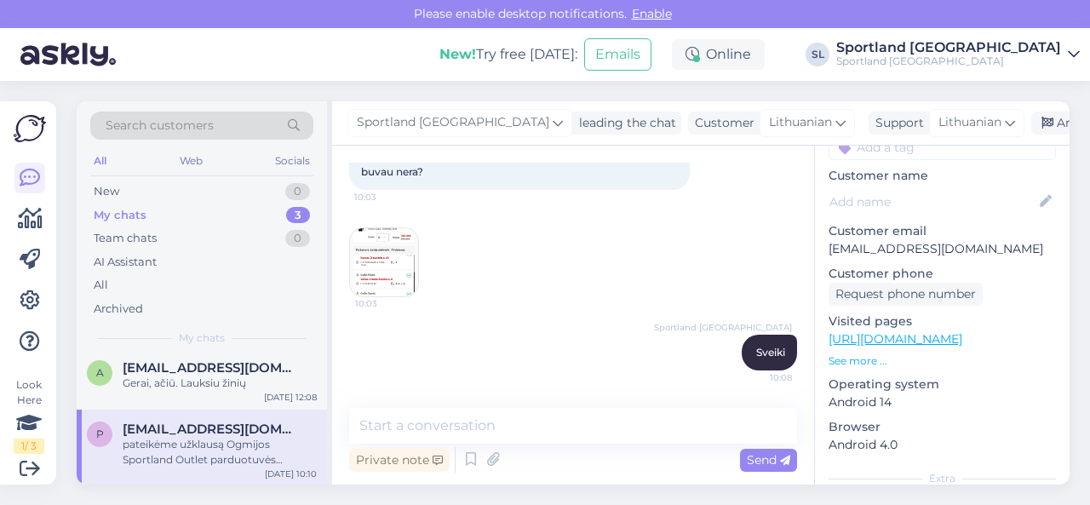
scroll to position [198, 0]
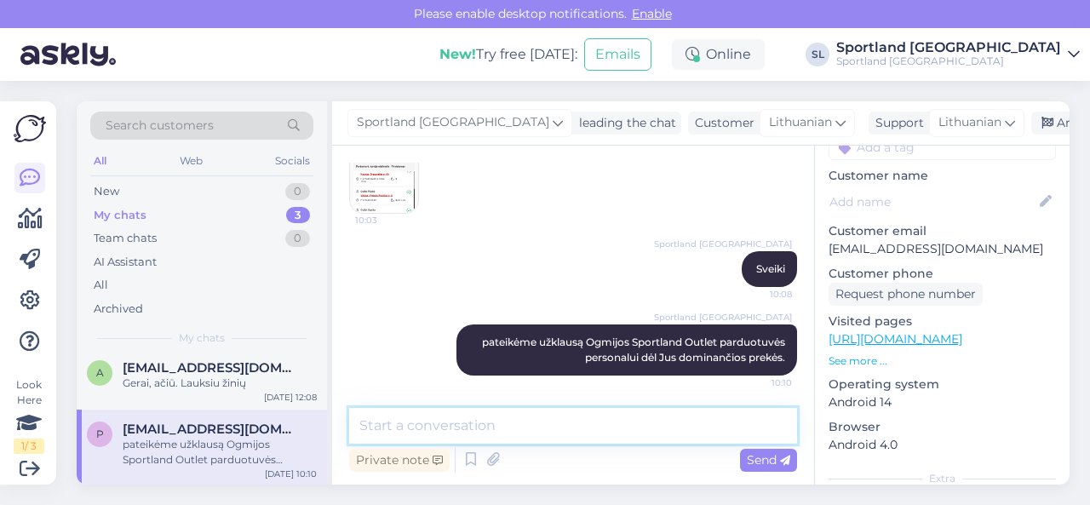
click at [583, 438] on textarea at bounding box center [573, 426] width 448 height 36
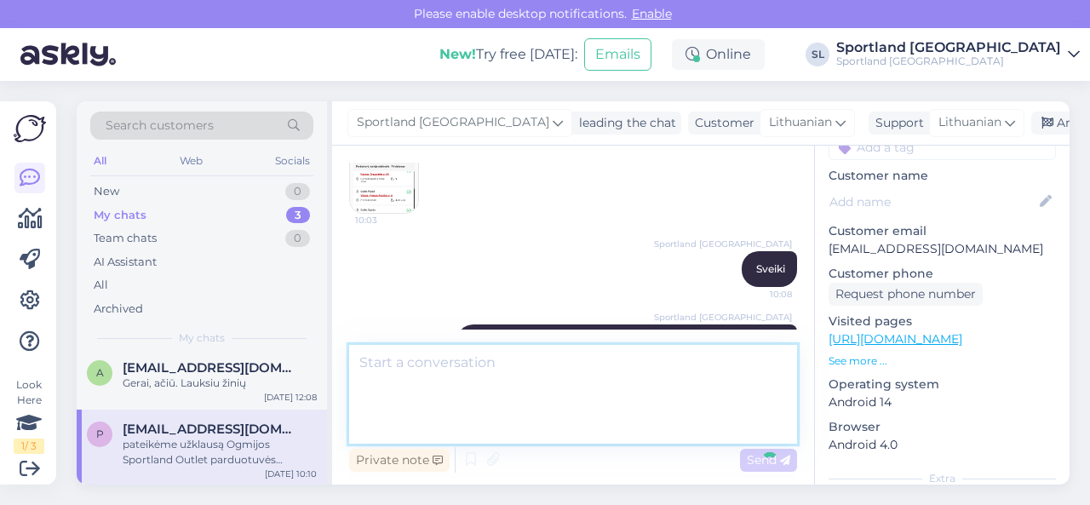
scroll to position [317, 0]
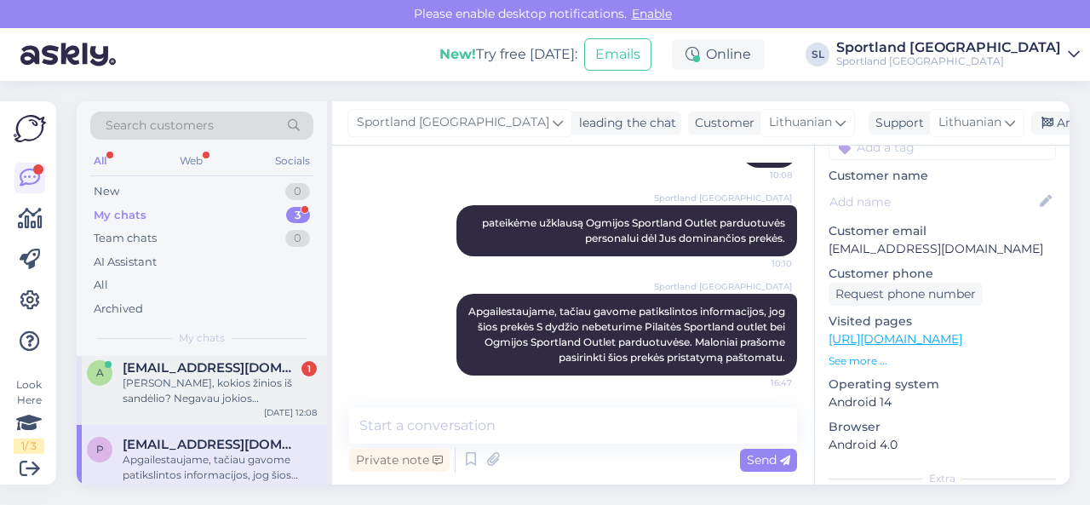
click at [217, 379] on div "[PERSON_NAME], kokios žinios iš sandėlio? Negavau jokios informacijos" at bounding box center [220, 391] width 194 height 31
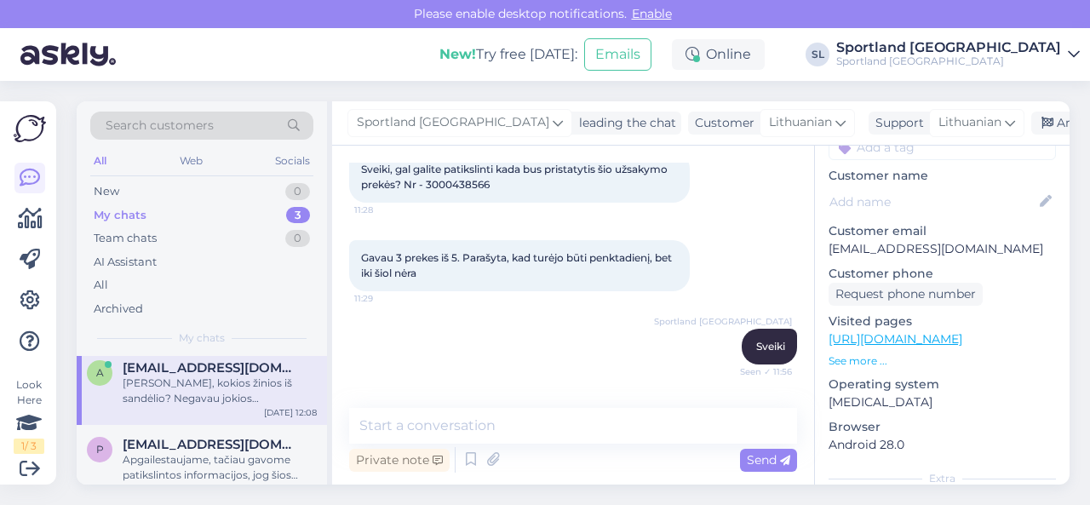
scroll to position [0, 0]
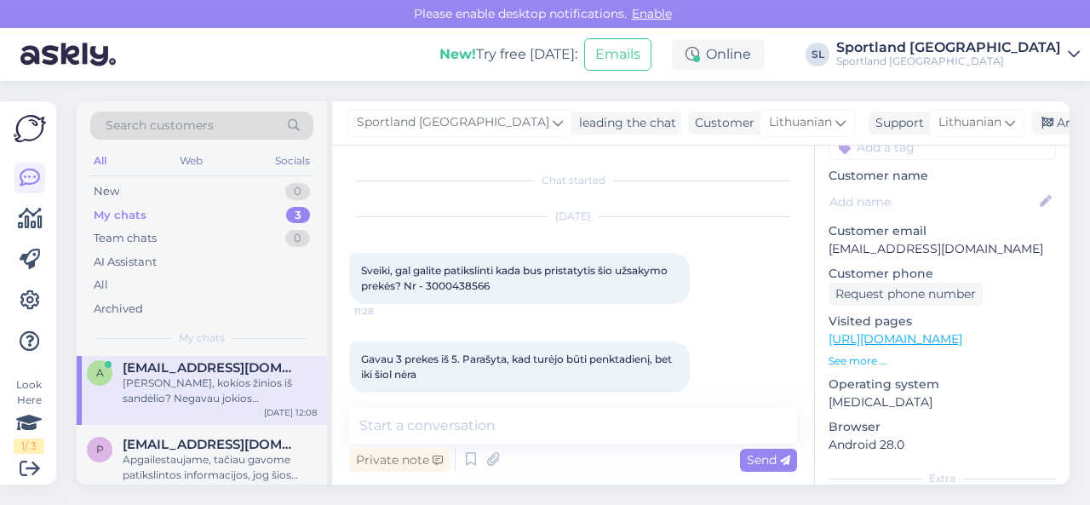
click at [460, 287] on span "Sveiki, gal galite patikslinti kada bus pristatytis šio užsakymo prekės? Nr - 3…" at bounding box center [515, 278] width 309 height 28
copy div "3000438566 11:28"
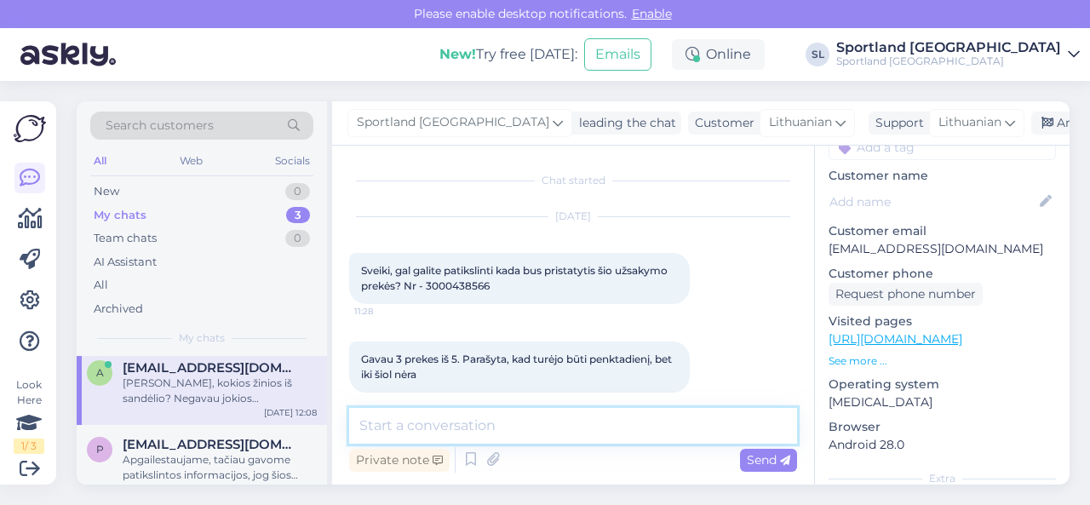
click at [491, 422] on textarea at bounding box center [573, 426] width 448 height 36
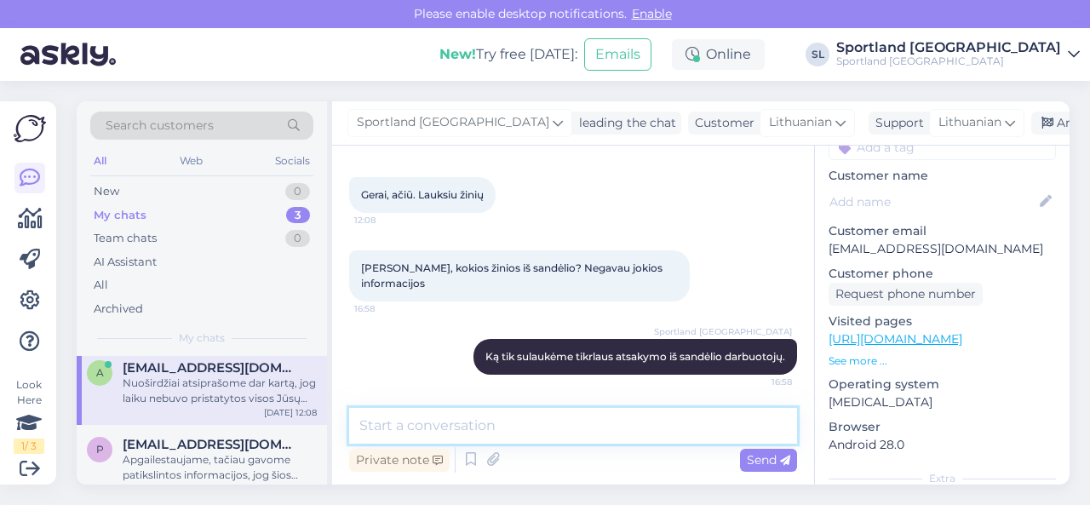
scroll to position [1490, 0]
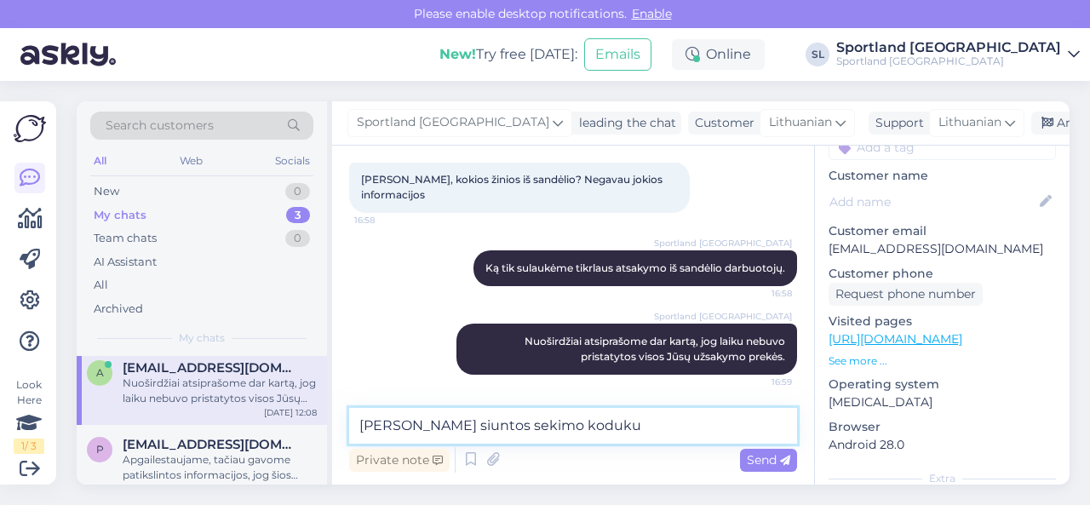
paste textarea "CC842402466EE"
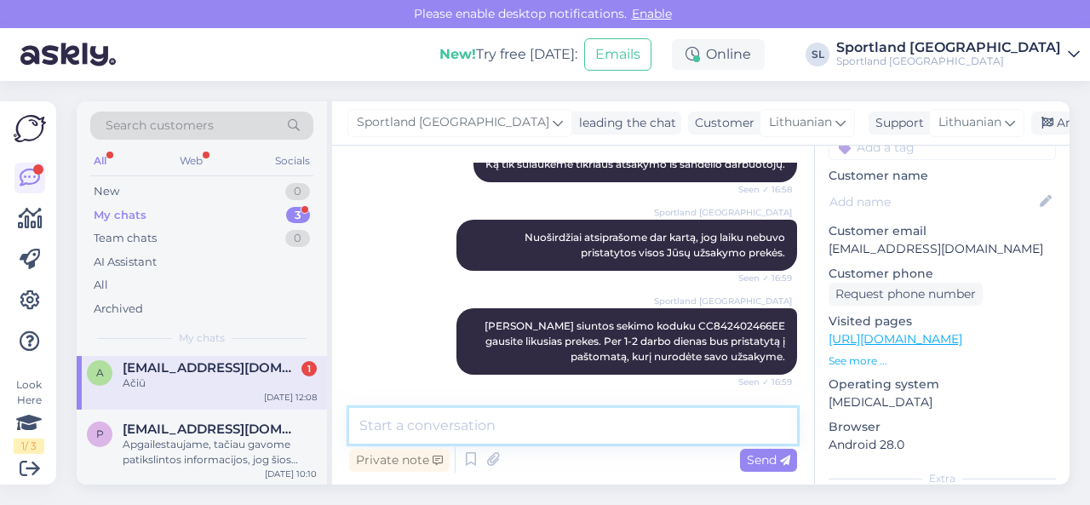
scroll to position [1667, 0]
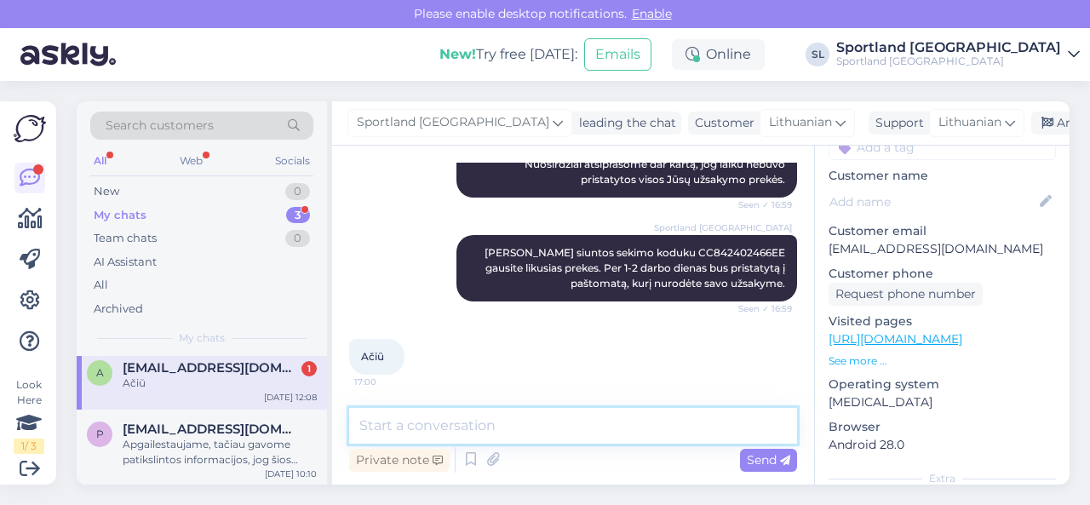
click at [405, 436] on textarea at bounding box center [573, 426] width 448 height 36
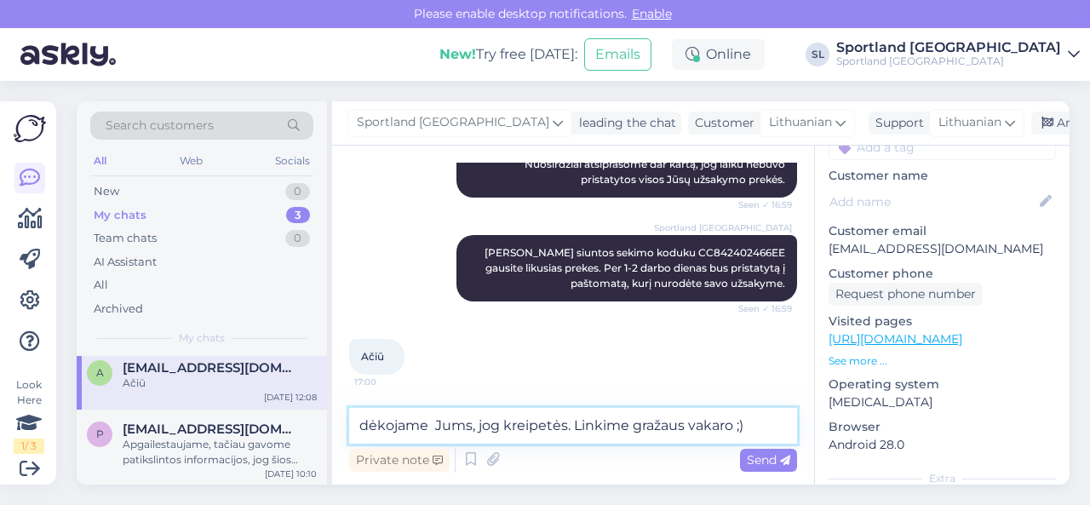
click at [434, 427] on textarea "dėkojame Jums, jog kreipetės. Linkime gražaus vakaro ;)" at bounding box center [573, 426] width 448 height 36
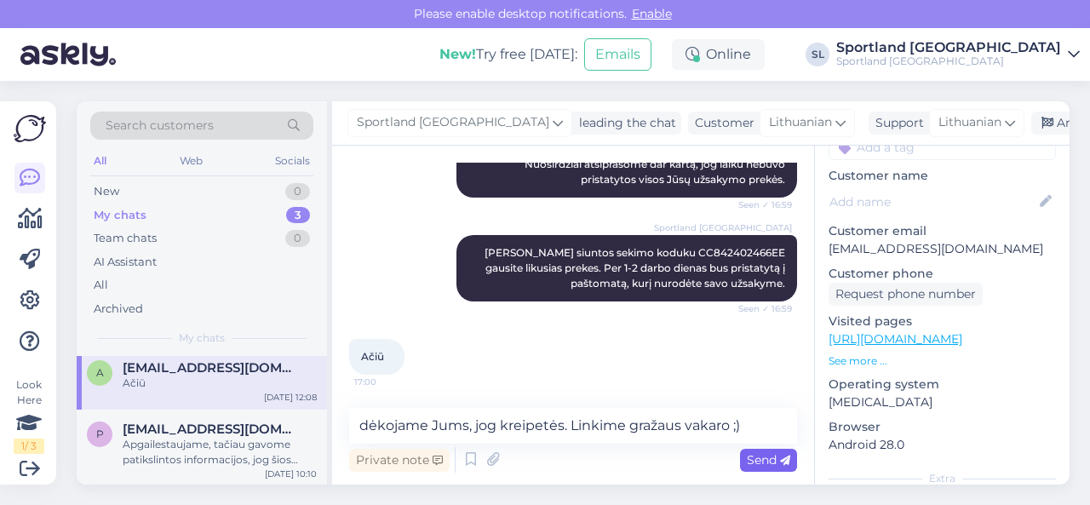
click at [760, 460] on span "Send" at bounding box center [768, 459] width 43 height 15
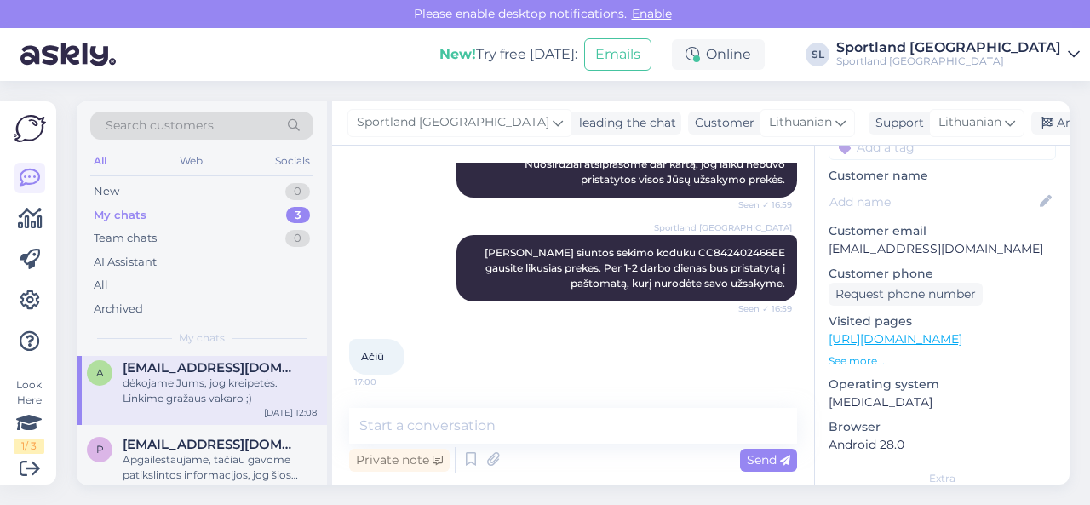
scroll to position [1740, 0]
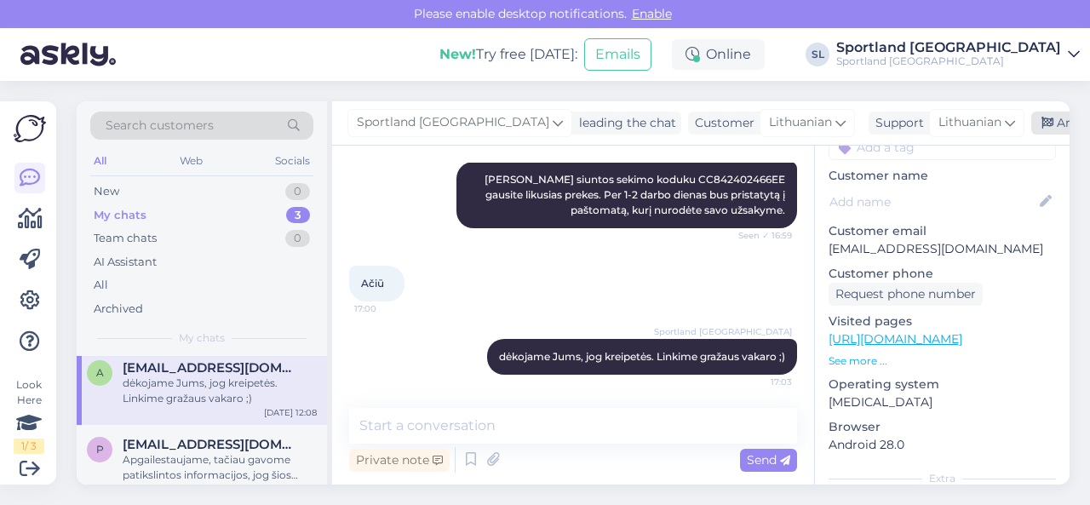
click at [1031, 119] on div "Archive chat" at bounding box center [1084, 123] width 107 height 23
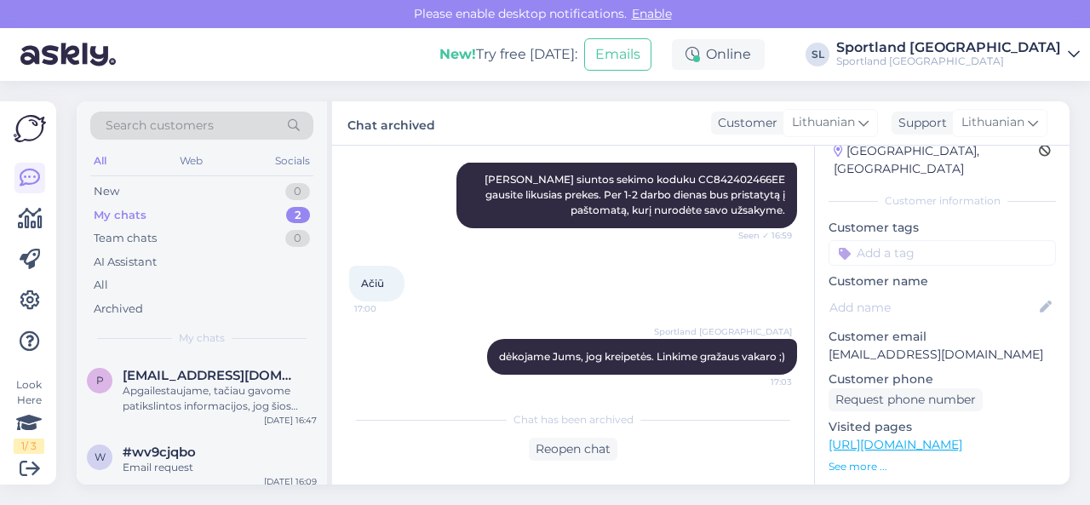
scroll to position [0, 0]
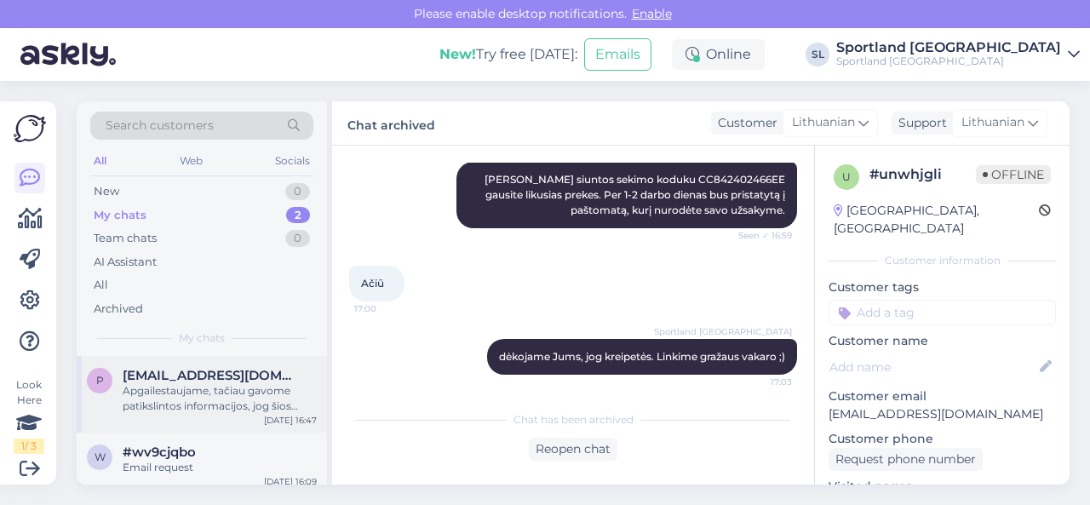
click at [213, 399] on div "Apgailestaujame, tačiau gavome patikslintos informacijos, jog šios prekės S dyd…" at bounding box center [220, 398] width 194 height 31
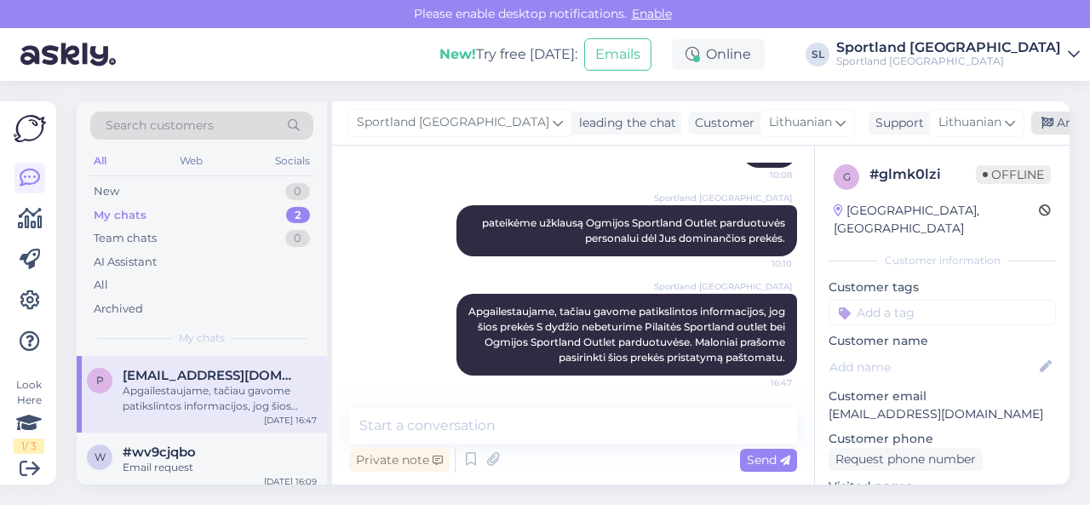
click at [1054, 120] on div "Archive chat" at bounding box center [1084, 123] width 107 height 23
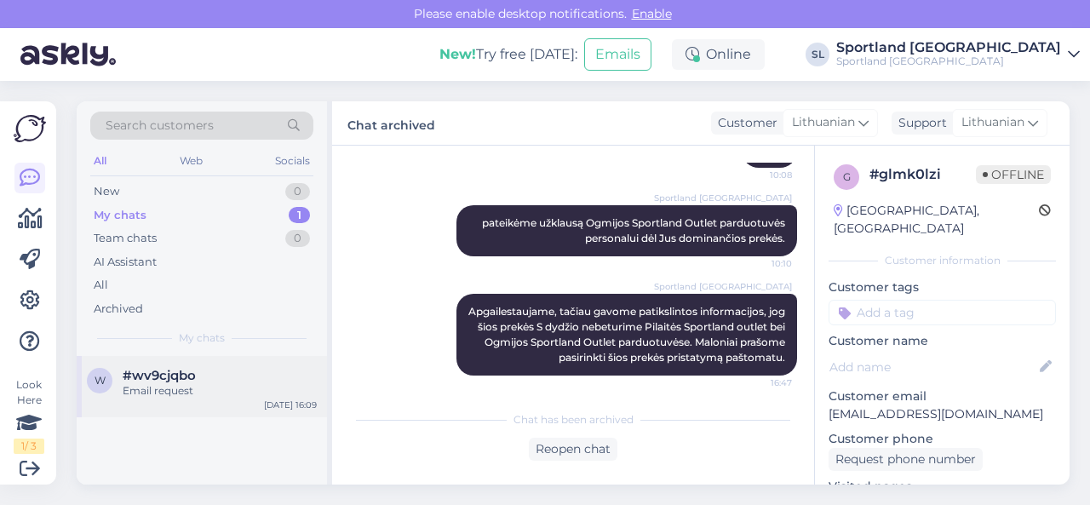
click at [237, 374] on div "#wv9cjqbo" at bounding box center [220, 375] width 194 height 15
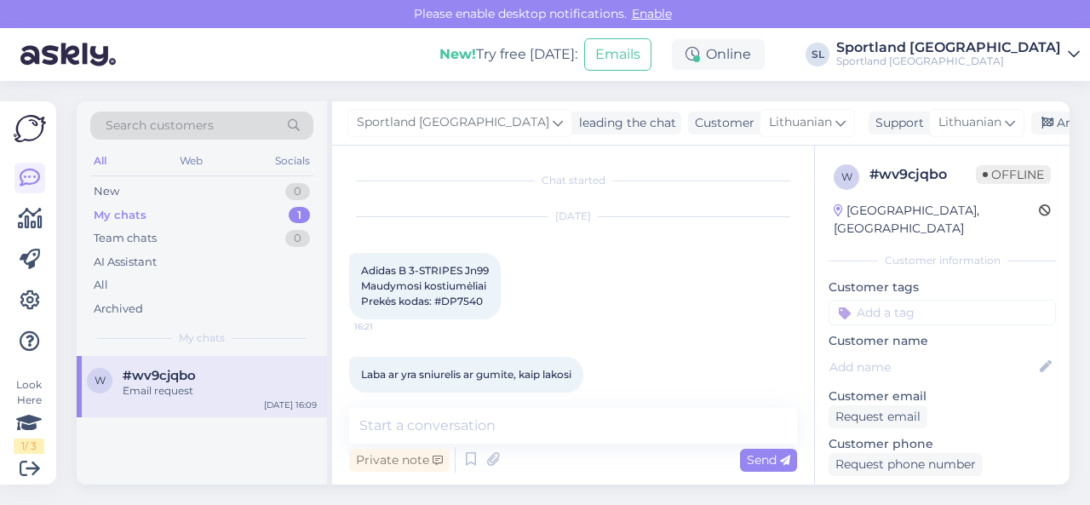
scroll to position [3863, 0]
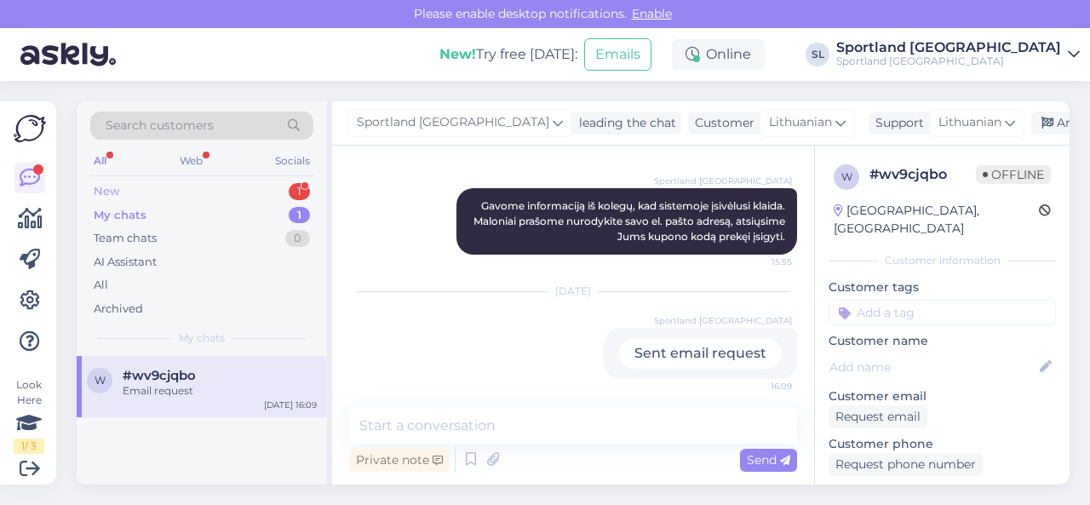
click at [218, 192] on div "New 1" at bounding box center [201, 192] width 223 height 24
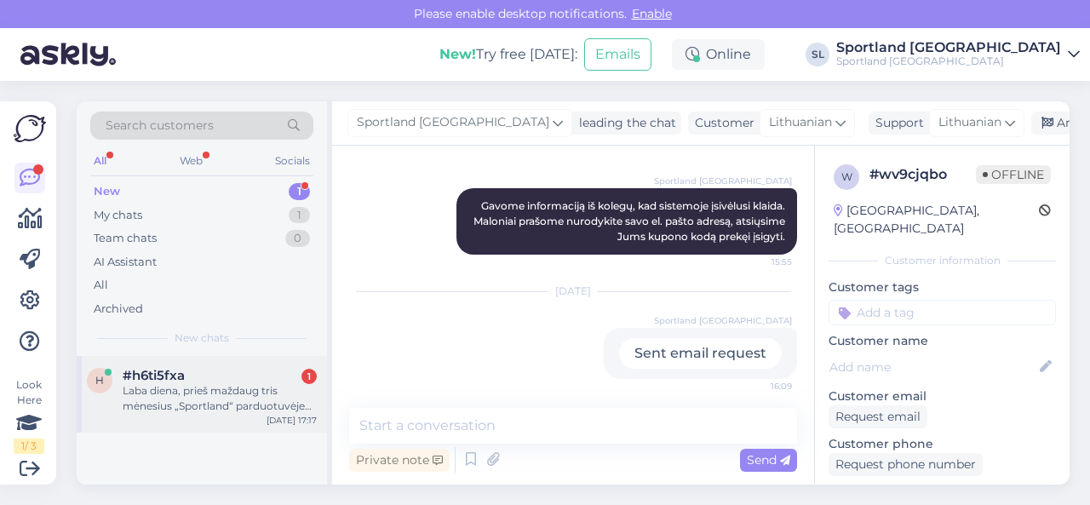
click at [204, 381] on div "#h6ti5fxa 1" at bounding box center [220, 375] width 194 height 15
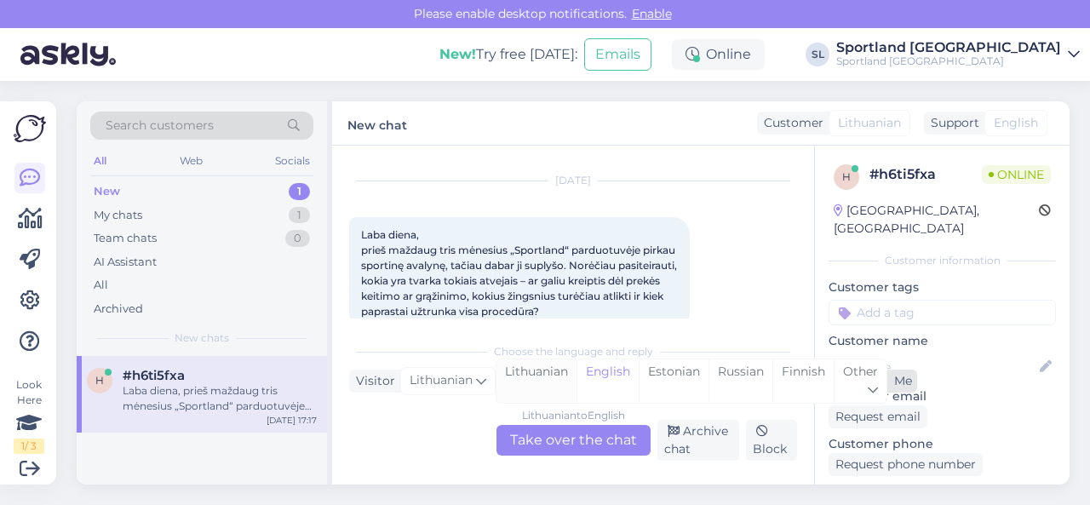
click at [525, 379] on div "Lithuanian" at bounding box center [537, 380] width 80 height 43
click at [543, 435] on div "Lithuanian to Lithuanian Take over the chat" at bounding box center [574, 440] width 154 height 31
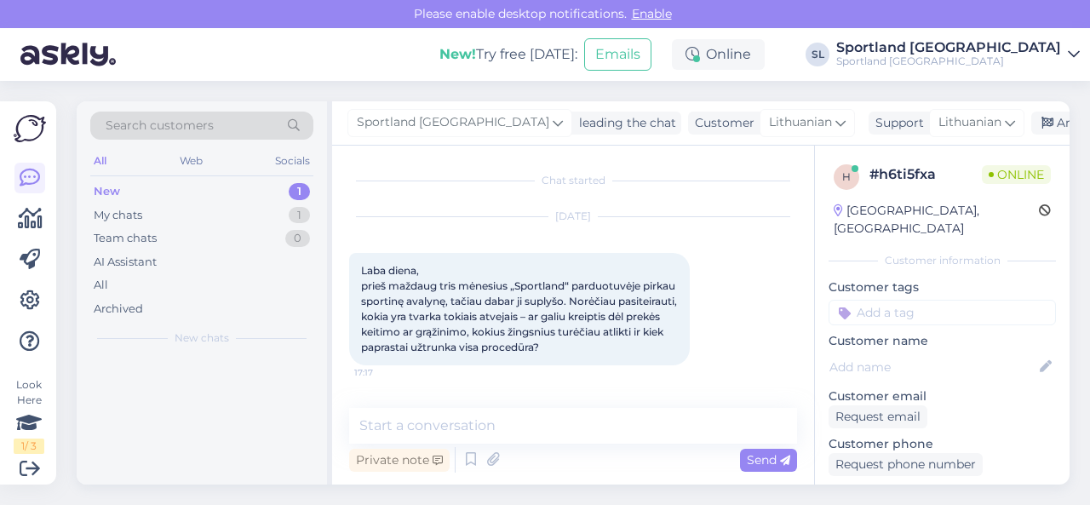
scroll to position [0, 0]
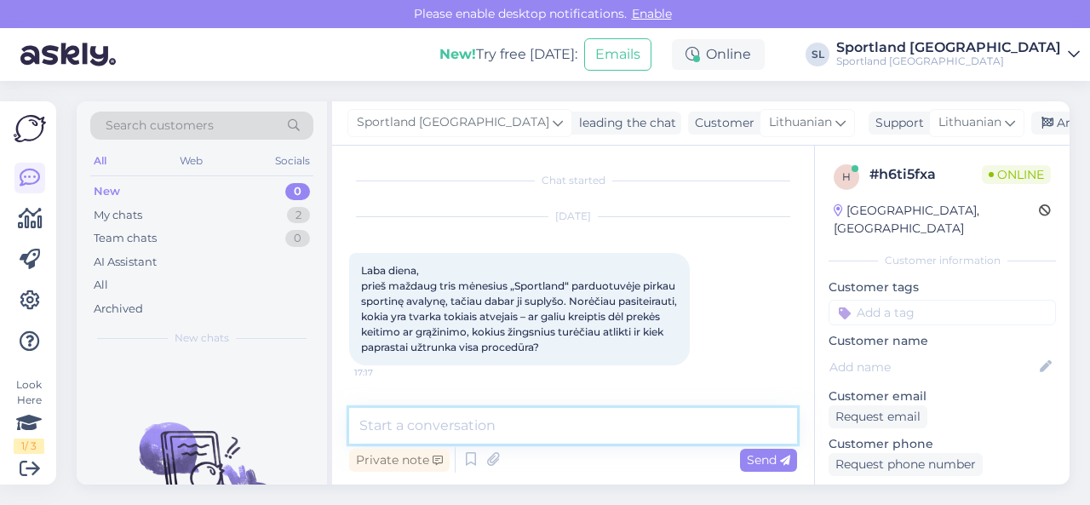
click at [588, 416] on textarea at bounding box center [573, 426] width 448 height 36
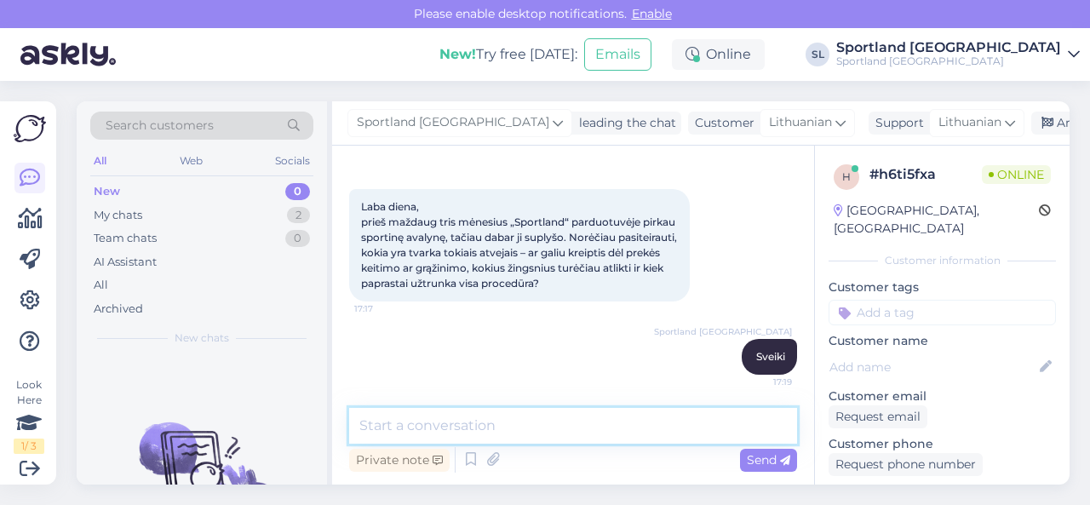
click at [495, 424] on textarea at bounding box center [573, 426] width 448 height 36
paste textarea "Jūs turite teisę pateikti prekę gamyklinio broko vertinimui, jeigu nėra praėję …"
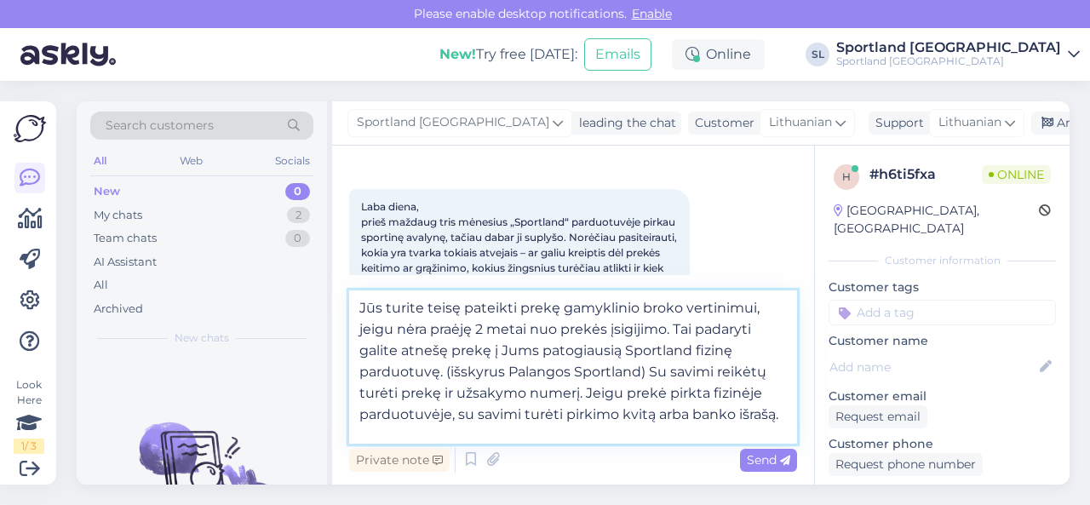
scroll to position [85, 0]
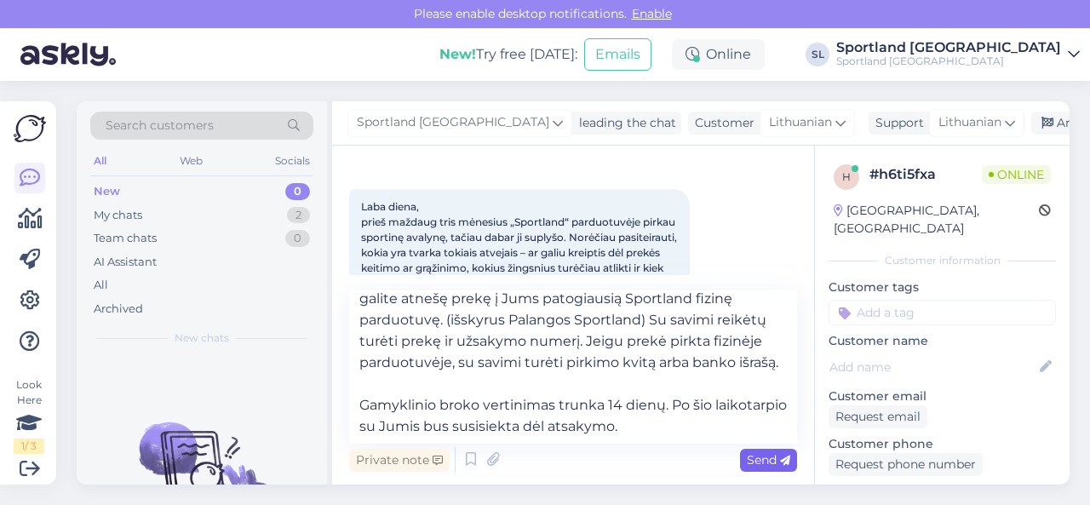
click at [754, 460] on span "Send" at bounding box center [768, 459] width 43 height 15
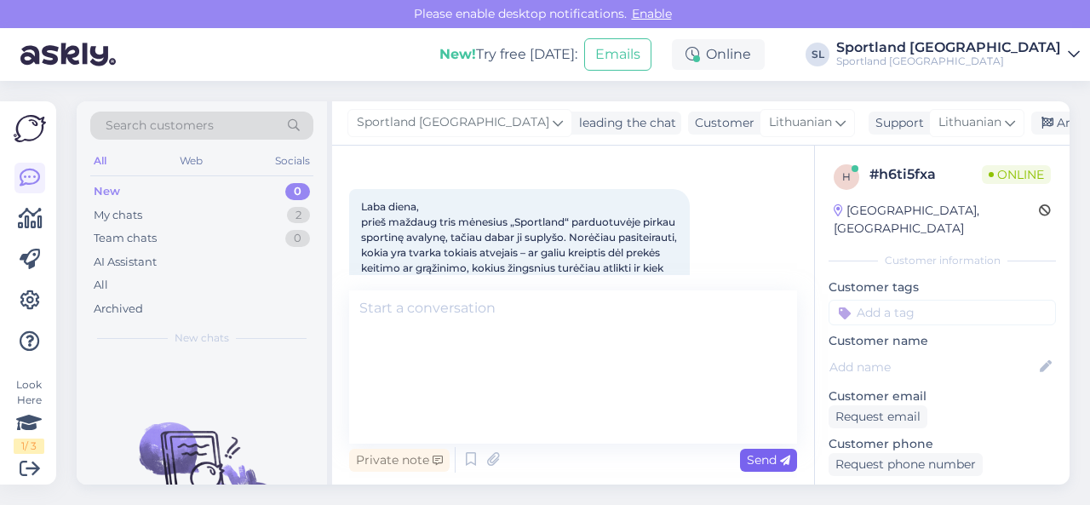
scroll to position [0, 0]
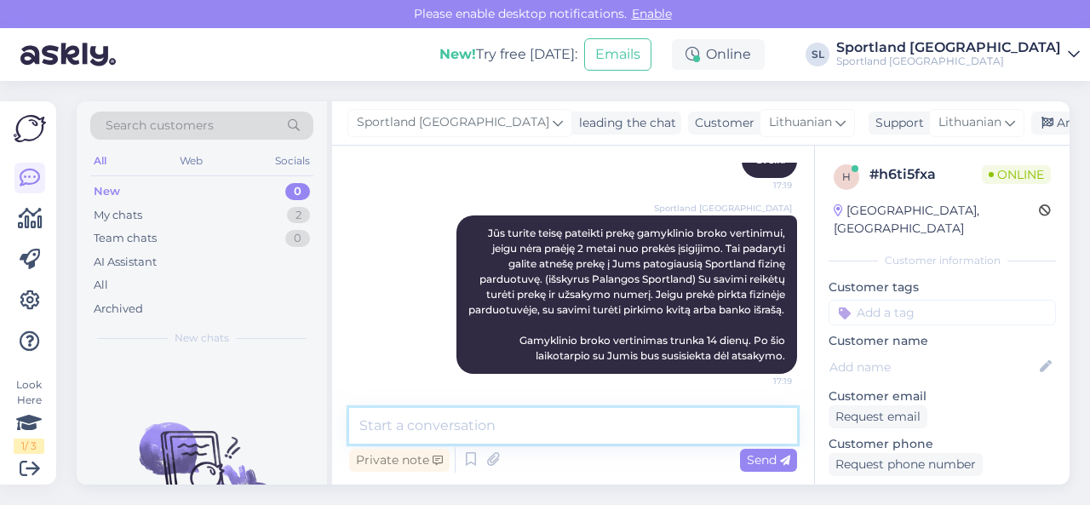
click at [707, 428] on textarea at bounding box center [573, 426] width 448 height 36
click at [709, 427] on textarea at bounding box center [573, 426] width 448 height 36
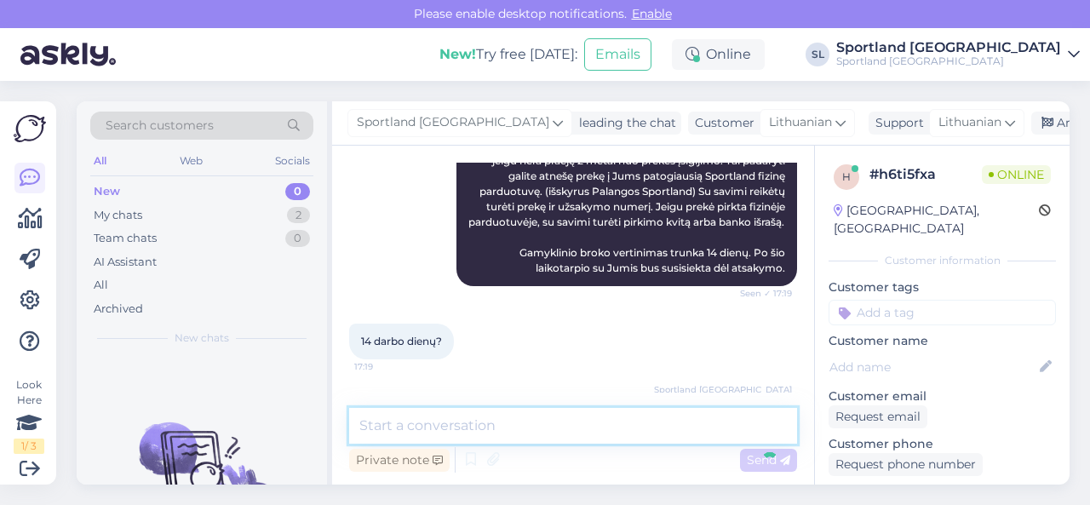
scroll to position [422, 0]
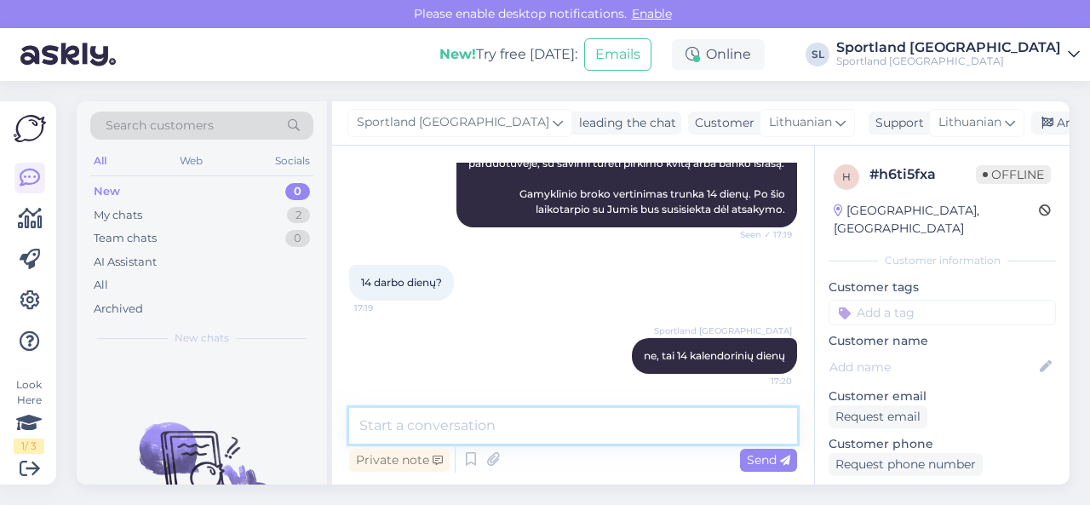
click at [709, 427] on textarea at bounding box center [573, 426] width 448 height 36
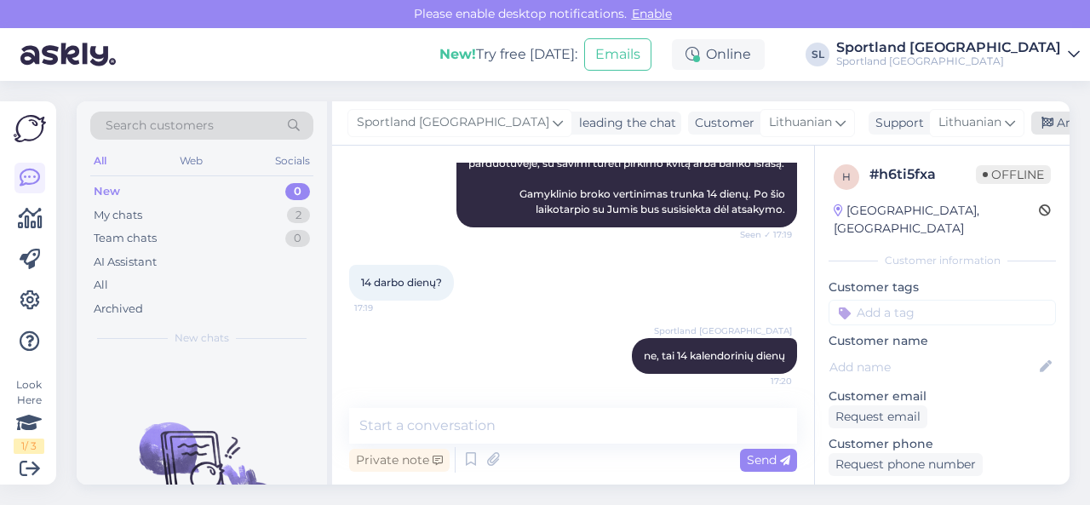
click at [1031, 123] on div "Archive chat" at bounding box center [1084, 123] width 107 height 23
